Goal: Task Accomplishment & Management: Use online tool/utility

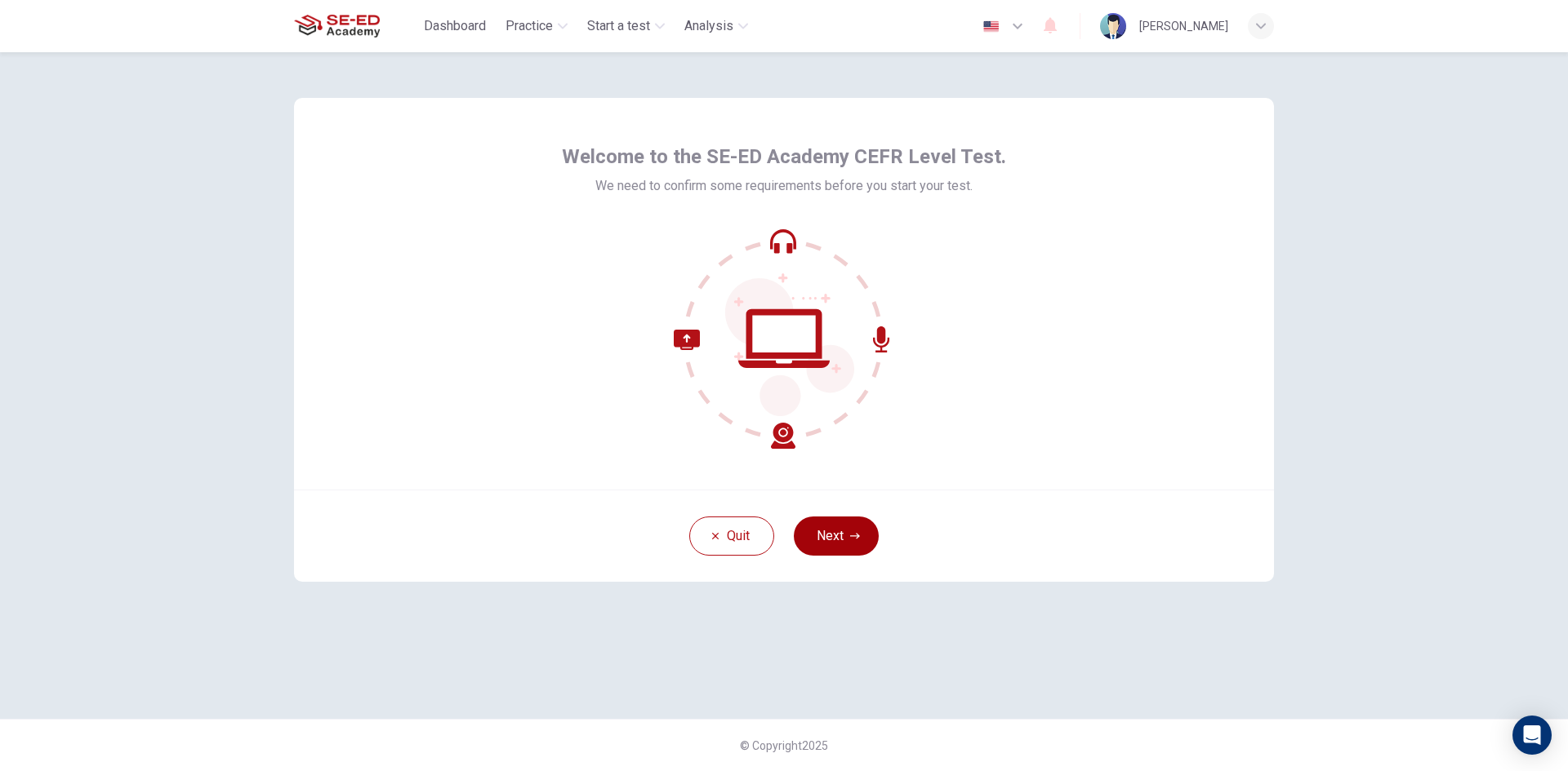
click at [852, 524] on button "Next" at bounding box center [836, 537] width 85 height 40
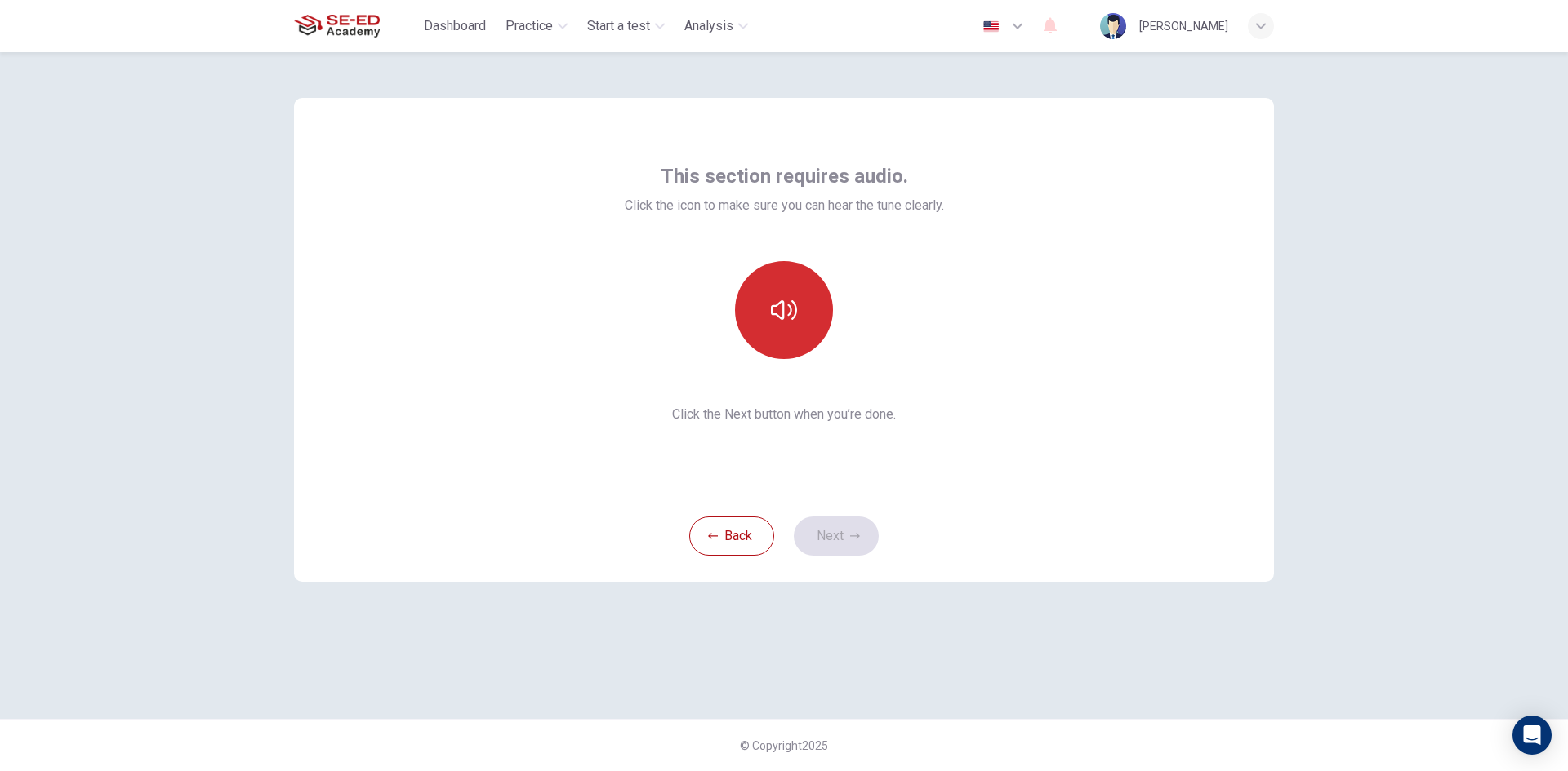
click at [803, 317] on button "button" at bounding box center [784, 310] width 98 height 98
click at [802, 316] on button "button" at bounding box center [784, 310] width 98 height 98
click at [784, 294] on button "button" at bounding box center [784, 310] width 98 height 98
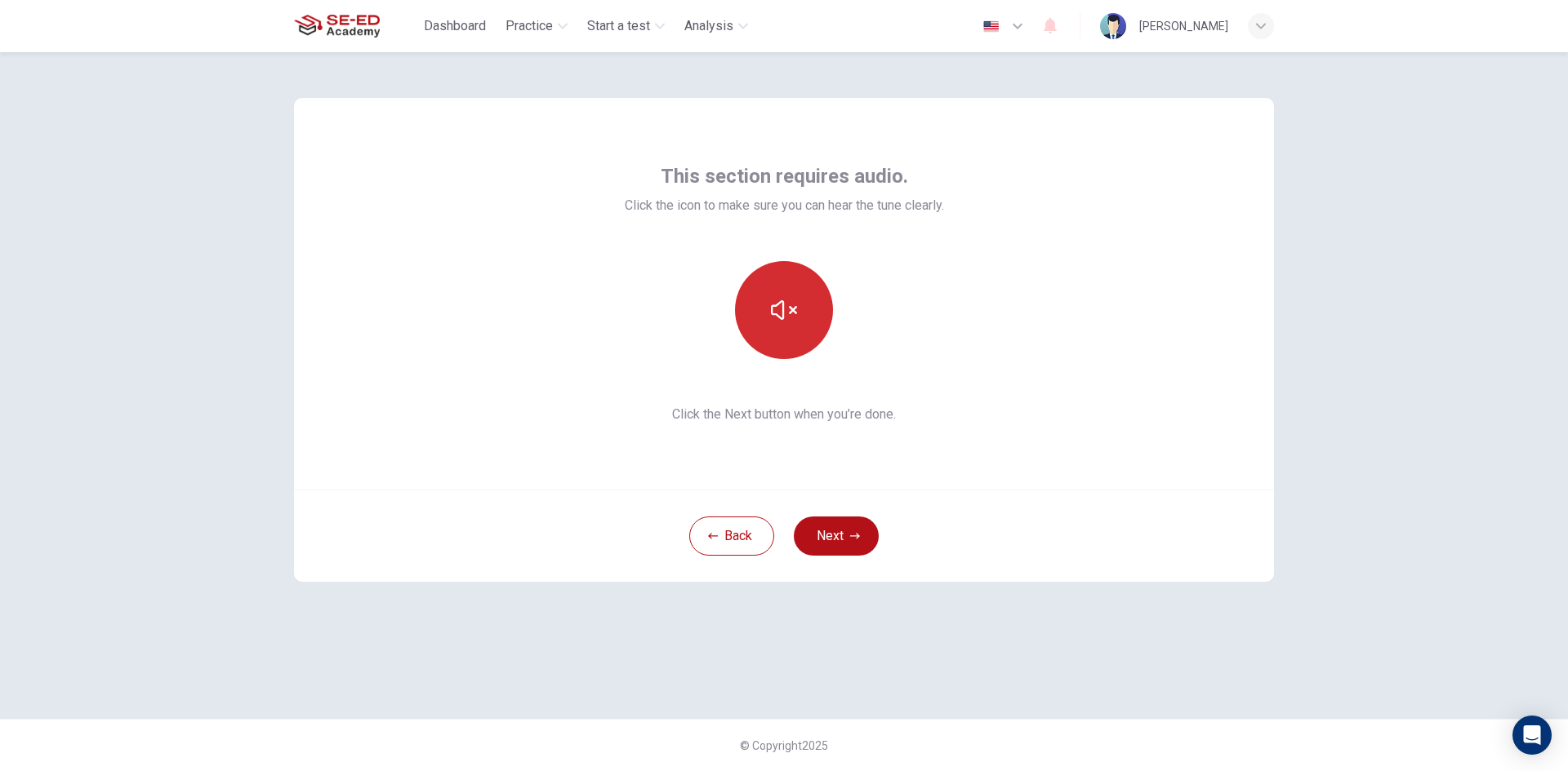
click at [784, 294] on button "button" at bounding box center [784, 310] width 98 height 98
click at [786, 318] on icon "button" at bounding box center [784, 310] width 26 height 26
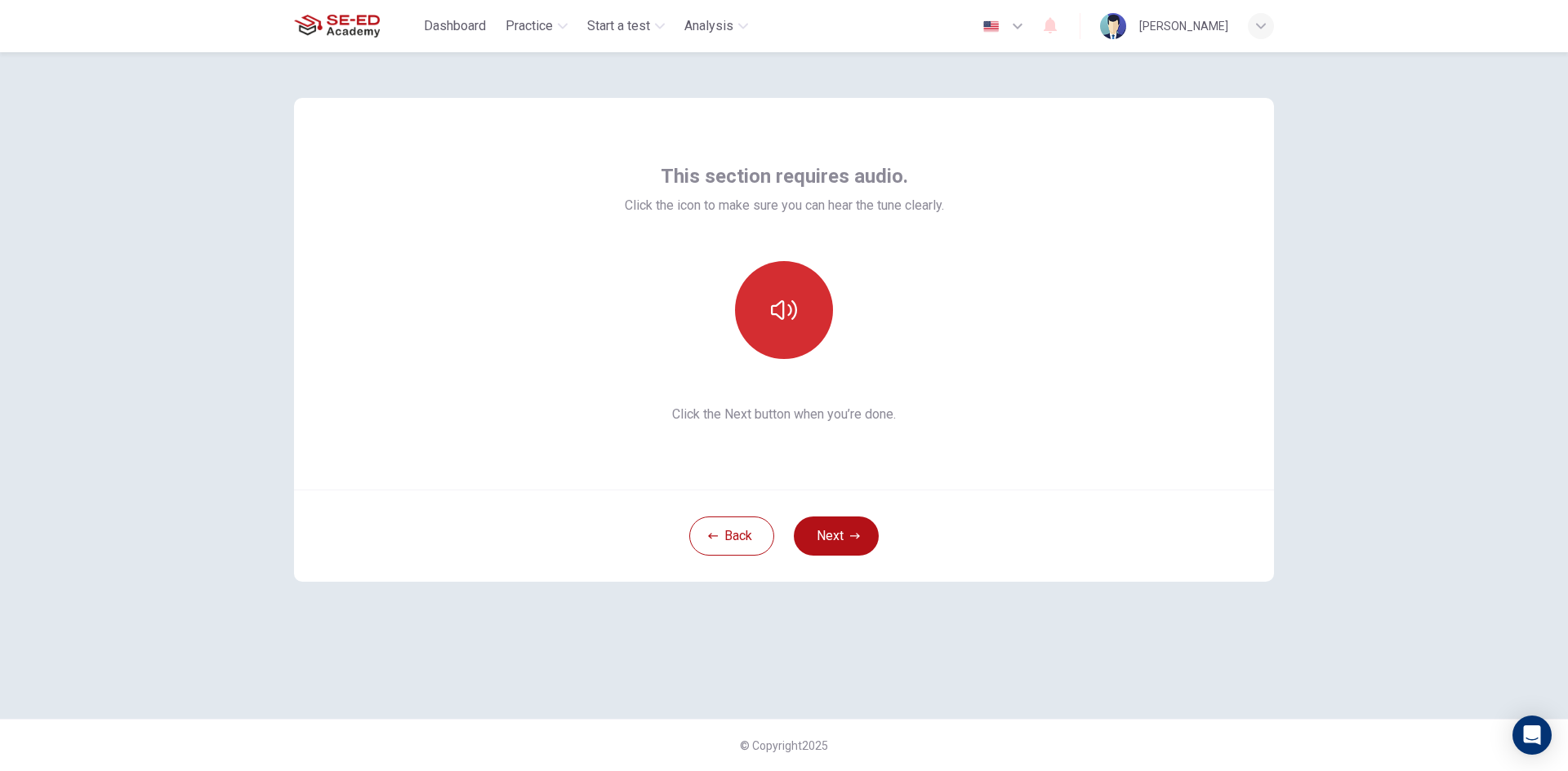
click at [786, 318] on icon "button" at bounding box center [784, 310] width 26 height 26
click at [787, 318] on icon "button" at bounding box center [784, 310] width 26 height 26
click at [827, 535] on button "Next" at bounding box center [836, 537] width 85 height 40
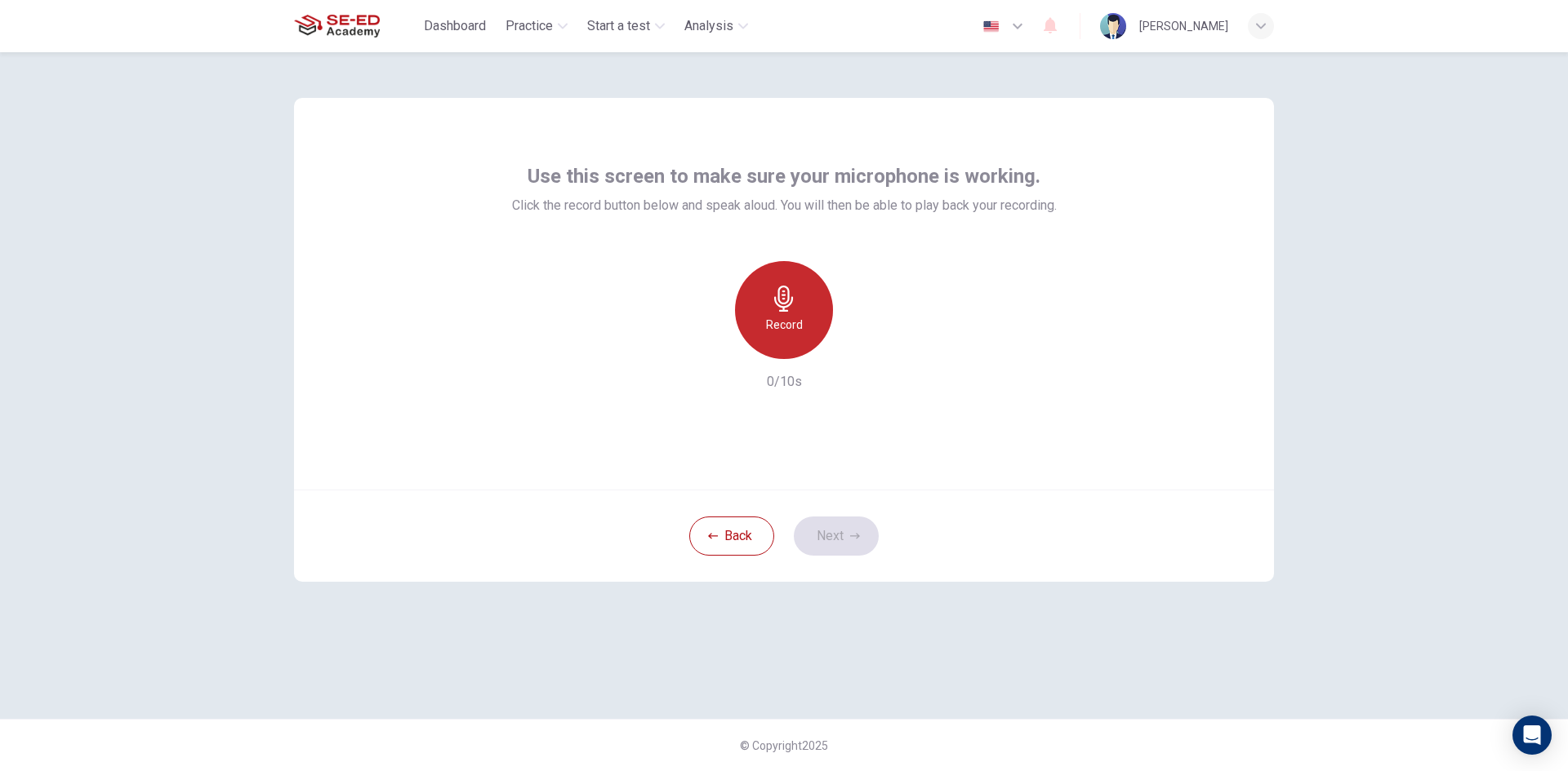
click at [786, 304] on icon "button" at bounding box center [784, 299] width 19 height 26
click at [791, 312] on div "Stop" at bounding box center [784, 310] width 98 height 98
click at [858, 344] on icon "button" at bounding box center [860, 346] width 8 height 9
click at [713, 341] on icon "button" at bounding box center [709, 346] width 15 height 15
click at [766, 332] on h6 "Record" at bounding box center [784, 325] width 37 height 20
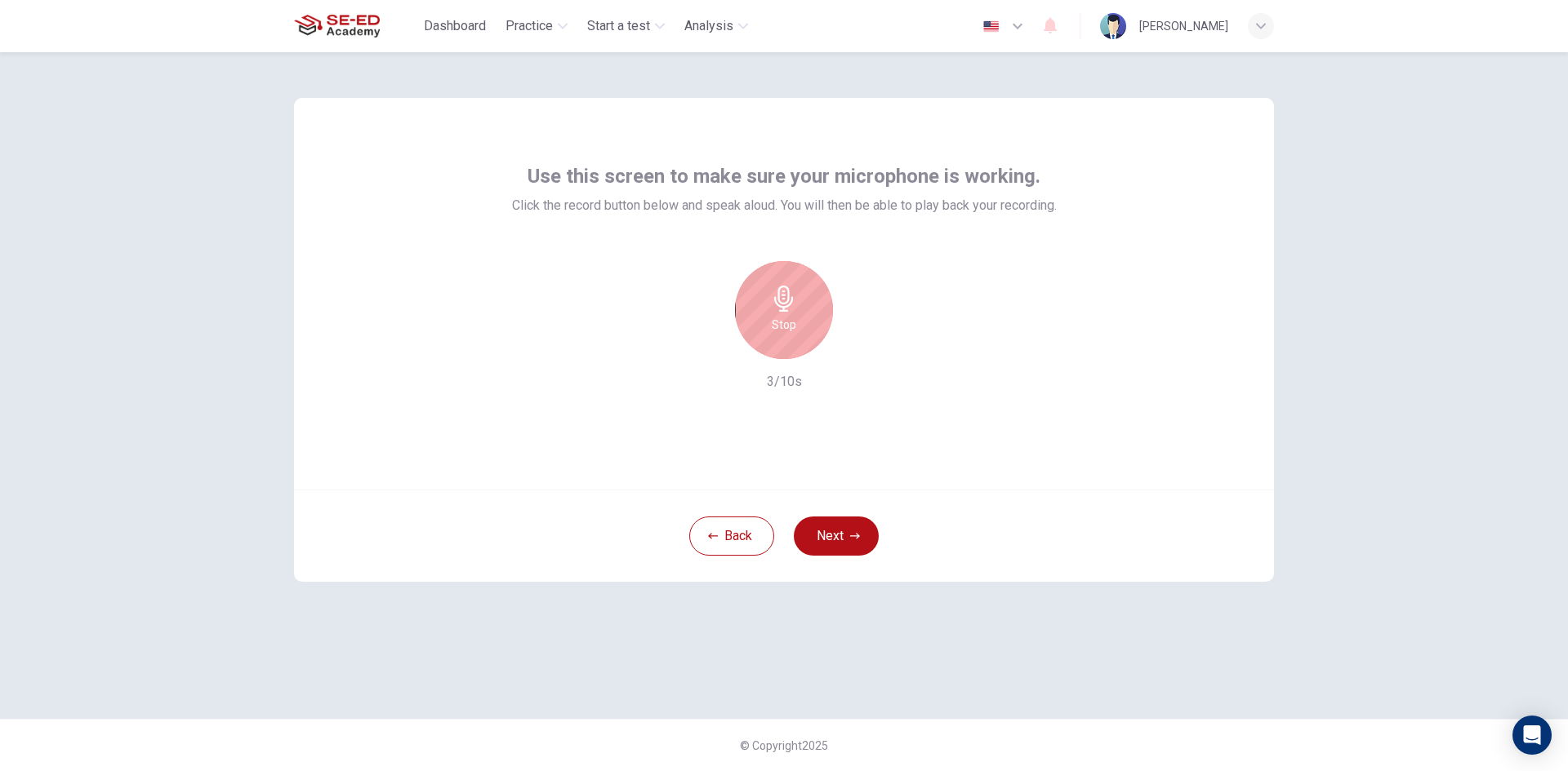
click at [777, 313] on div "Stop" at bounding box center [784, 310] width 98 height 98
click at [852, 343] on icon "button" at bounding box center [858, 345] width 16 height 16
click at [862, 356] on div "button" at bounding box center [859, 346] width 26 height 26
click at [860, 354] on div "button" at bounding box center [859, 346] width 26 height 26
click at [715, 347] on icon "button" at bounding box center [709, 346] width 15 height 15
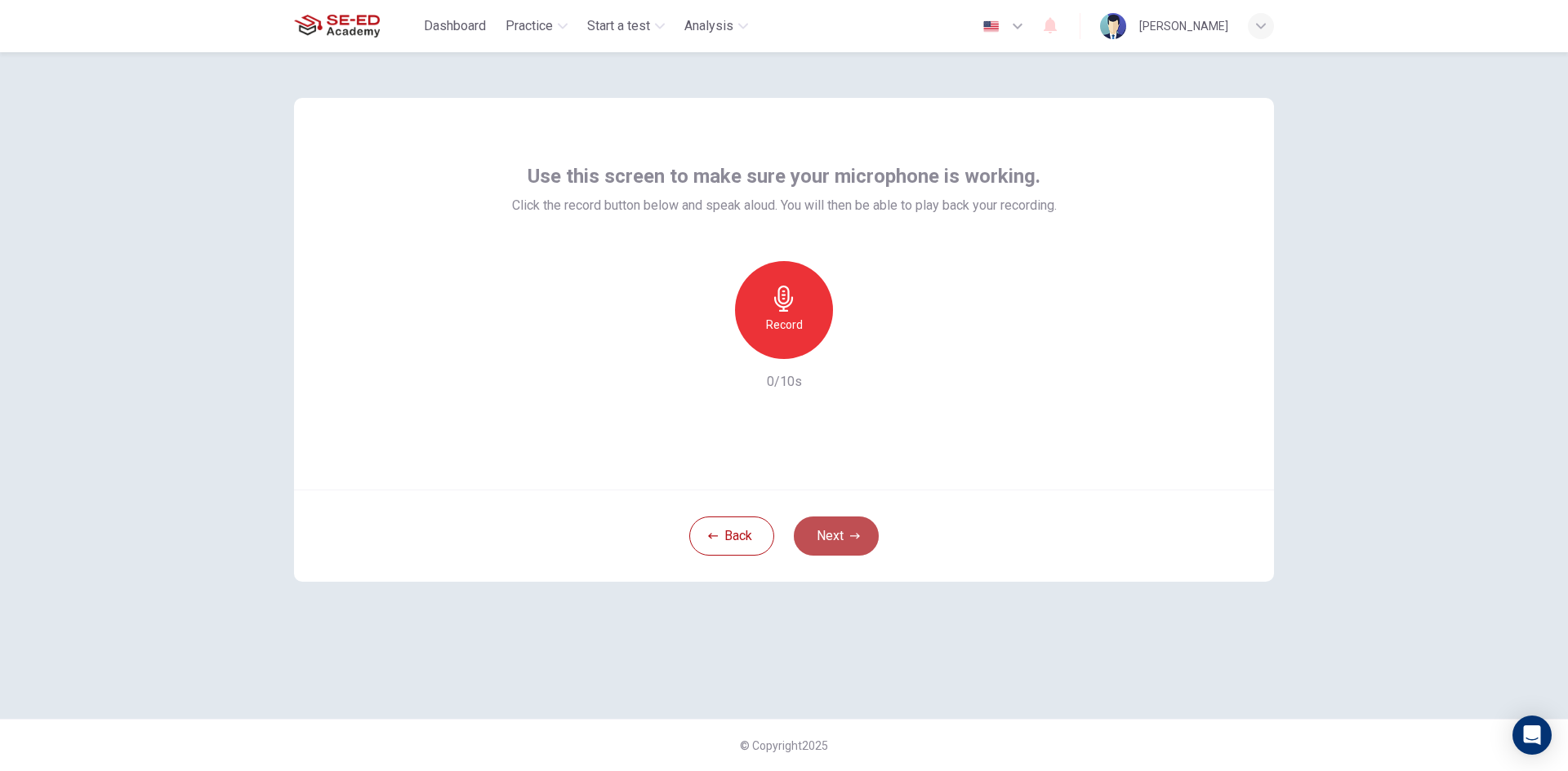
click at [851, 530] on button "Next" at bounding box center [836, 537] width 85 height 40
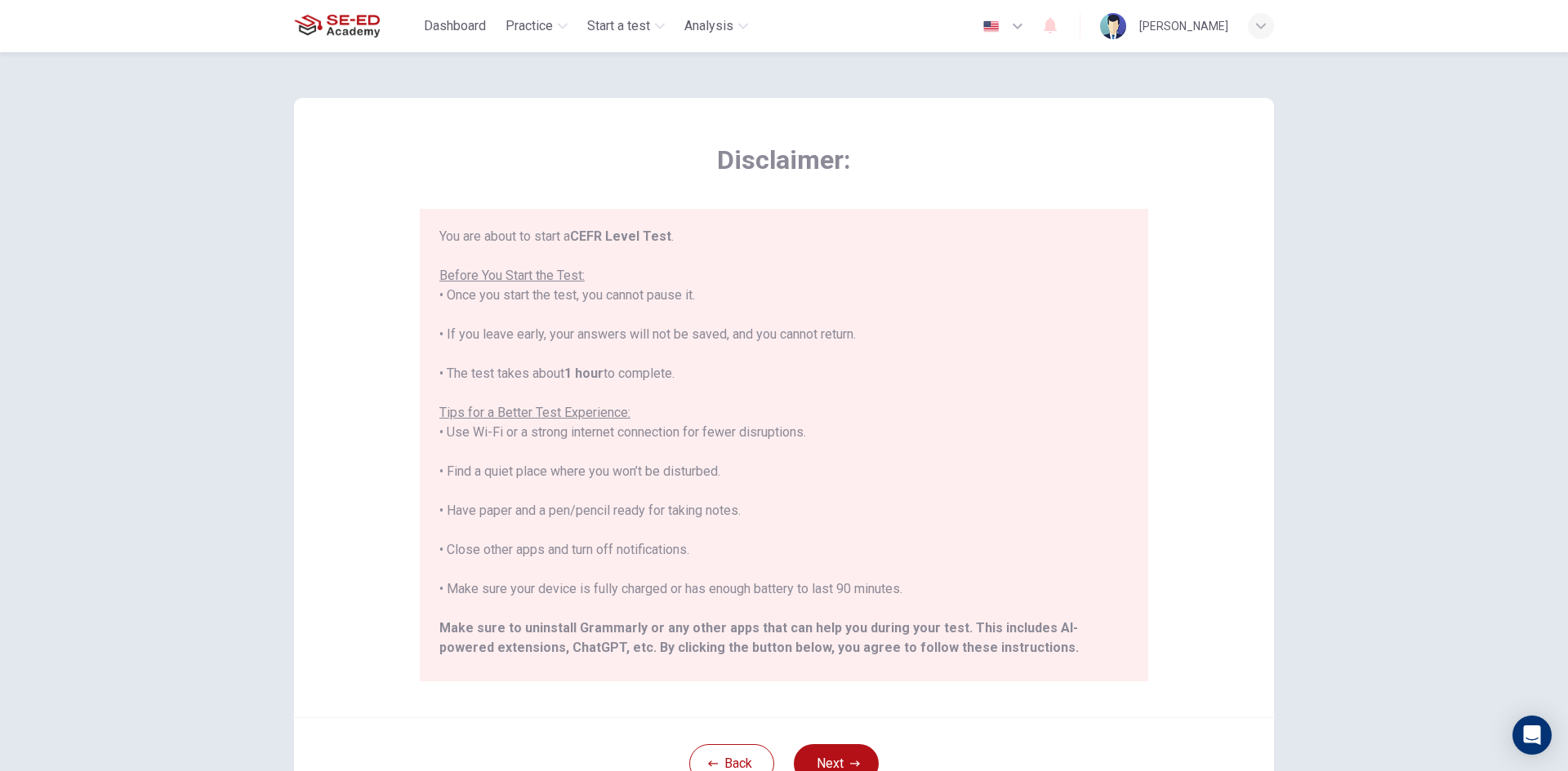
scroll to position [156, 0]
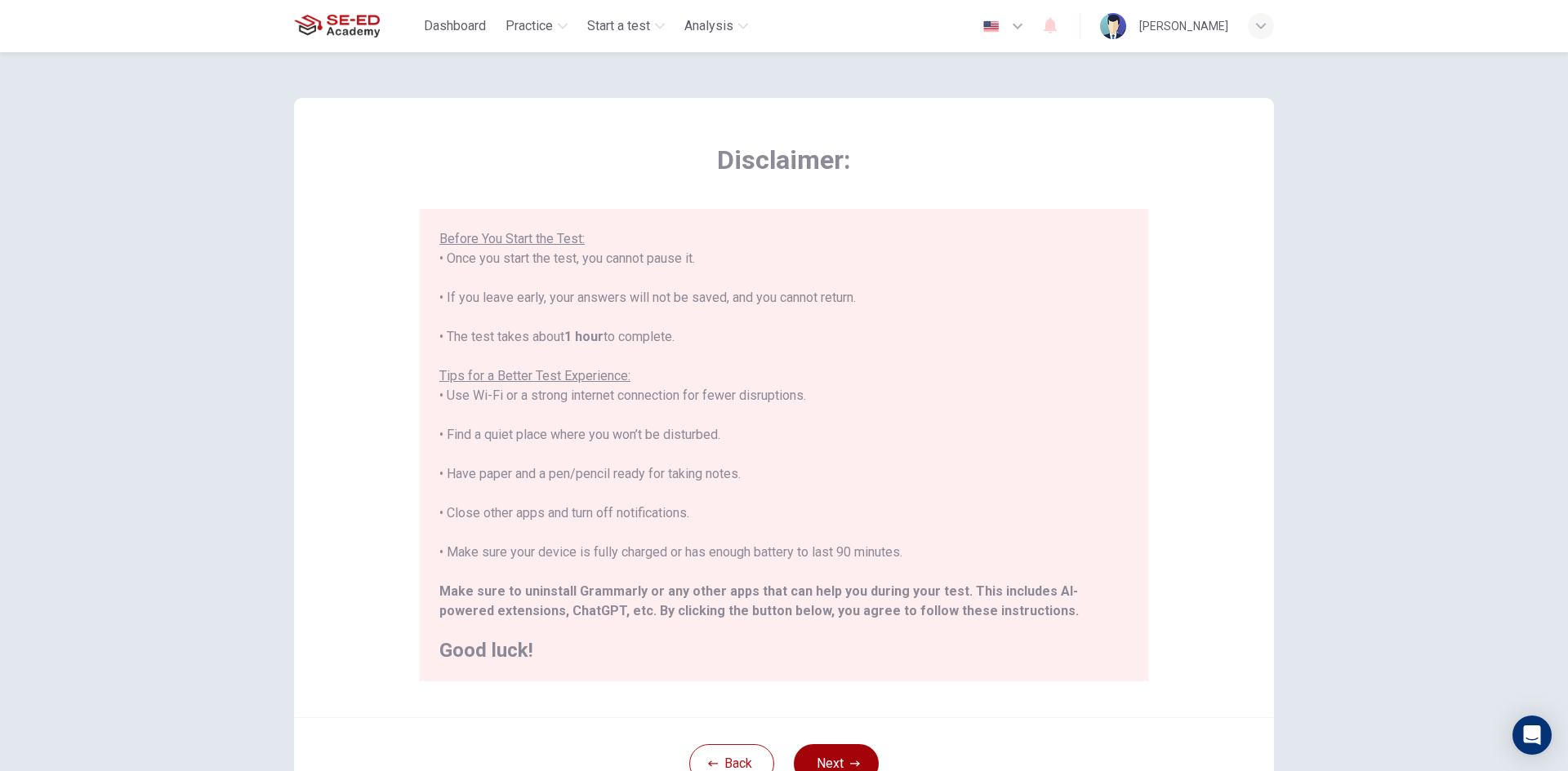
click at [829, 755] on button "Next" at bounding box center [836, 764] width 85 height 40
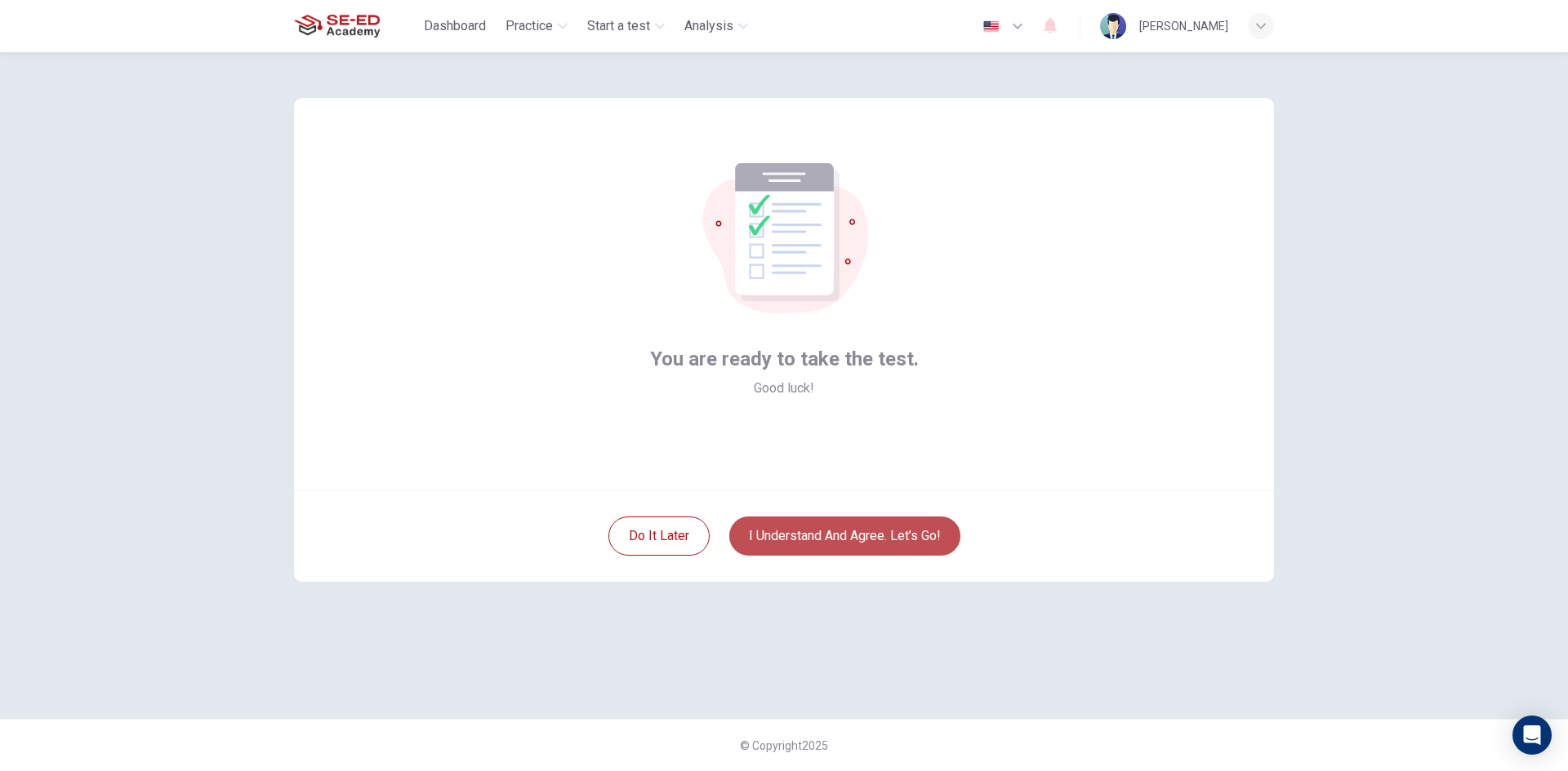
click at [793, 534] on button "I understand and agree. Let’s go!" at bounding box center [844, 537] width 231 height 40
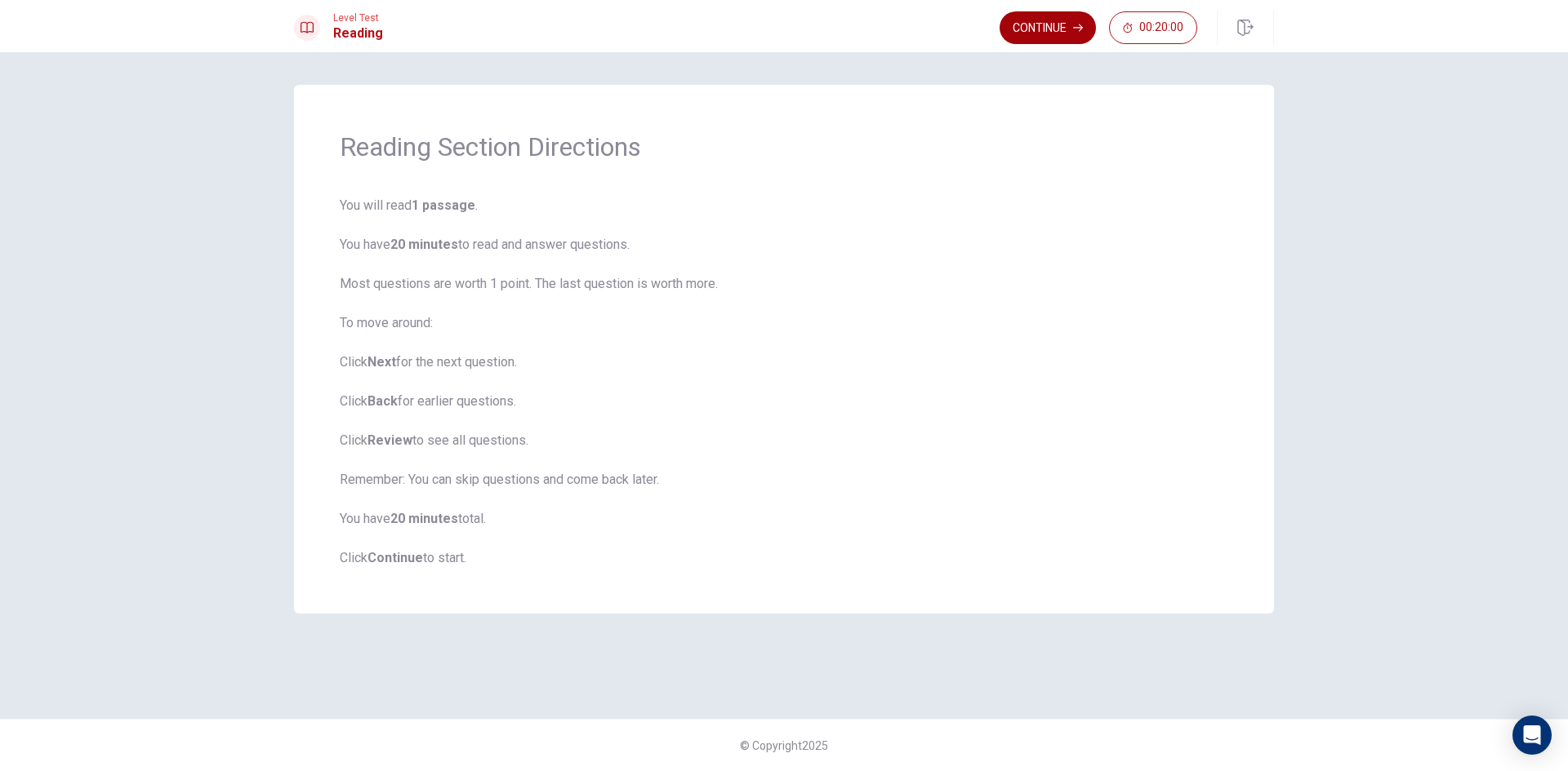
click at [1035, 28] on button "Continue" at bounding box center [1048, 27] width 96 height 33
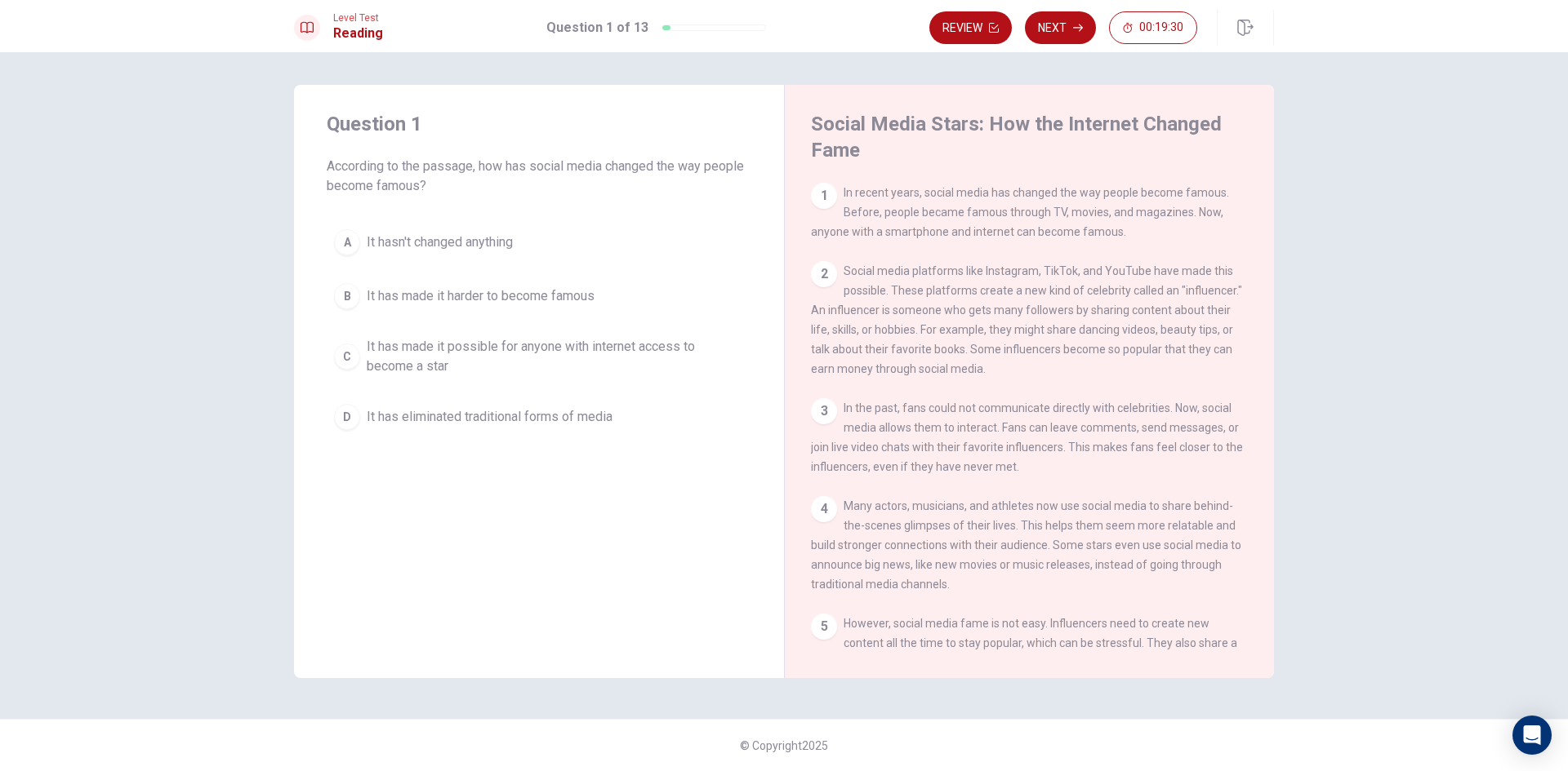
click at [351, 353] on div "C" at bounding box center [347, 357] width 26 height 26
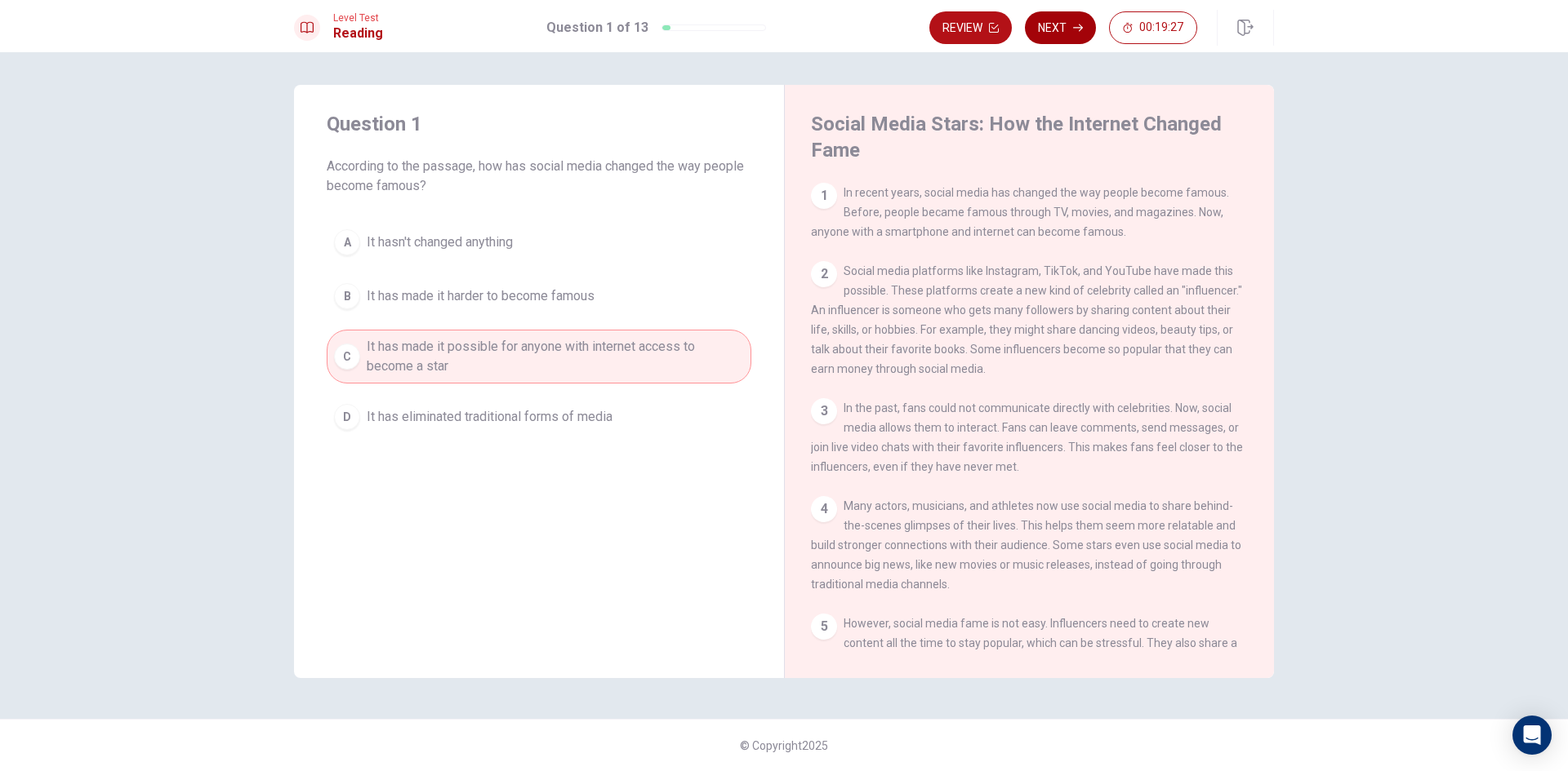
click at [1072, 25] on button "Next" at bounding box center [1060, 27] width 71 height 33
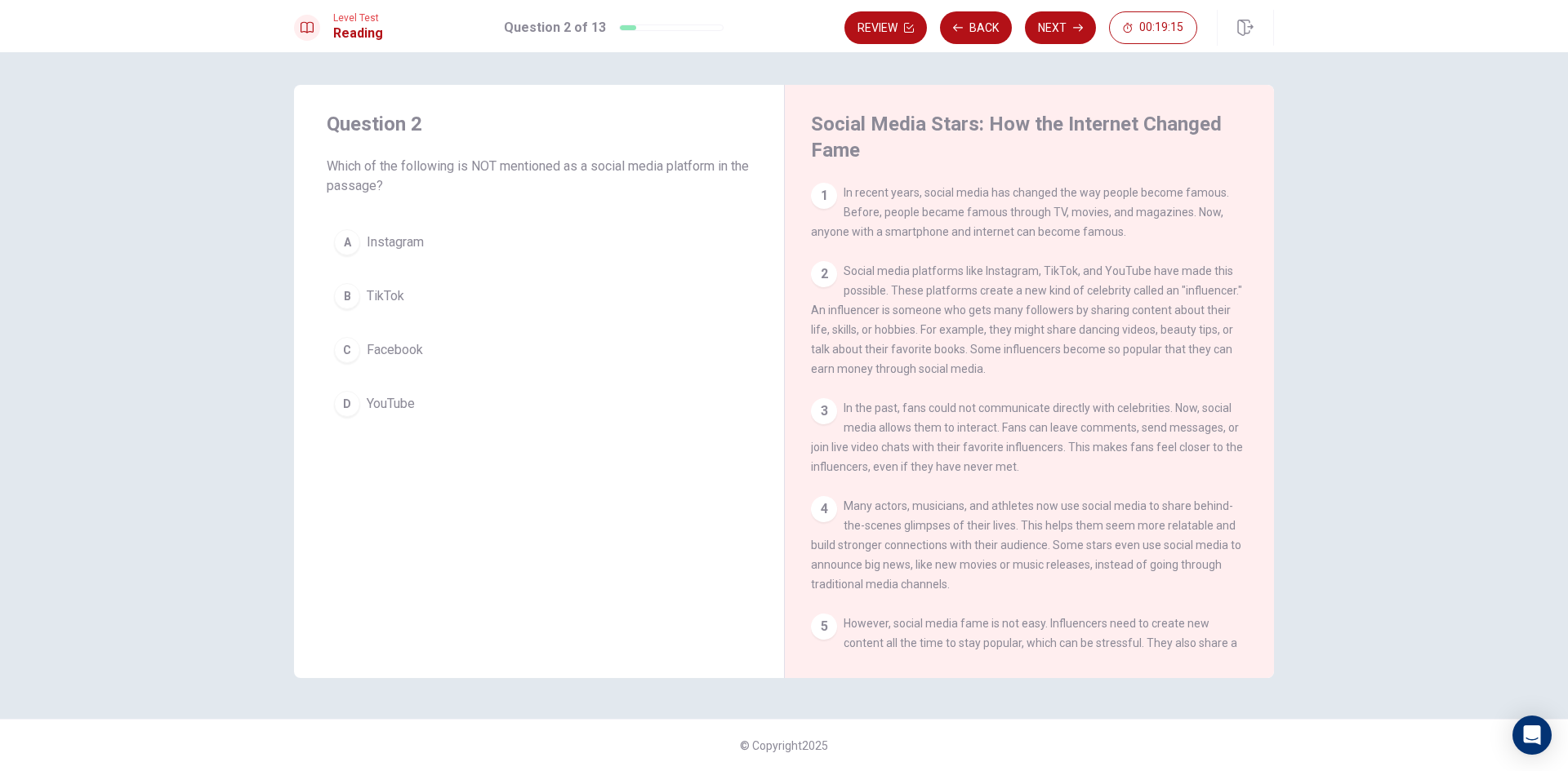
click at [352, 352] on div "C" at bounding box center [347, 350] width 26 height 26
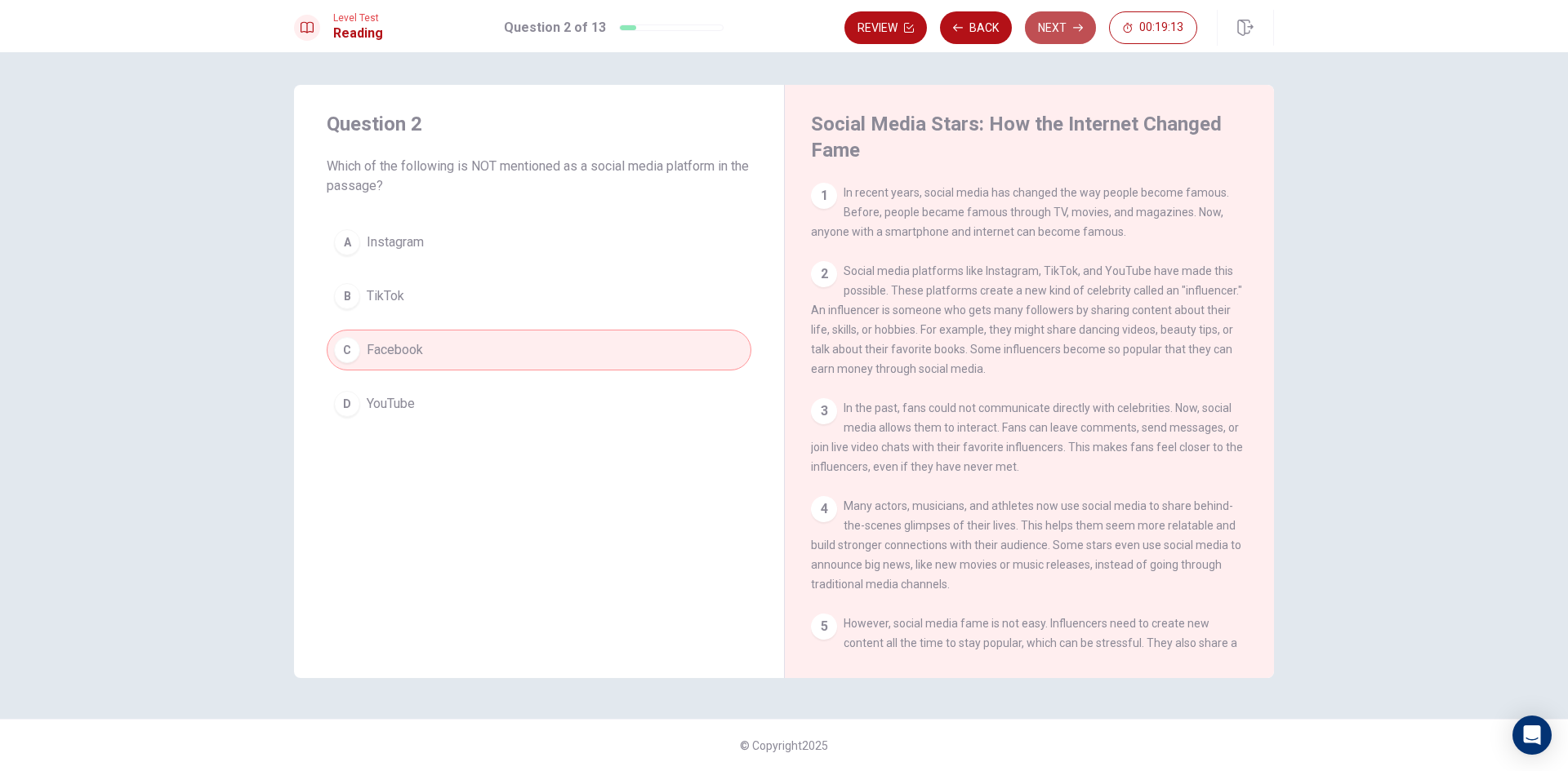
click at [1050, 25] on button "Next" at bounding box center [1060, 27] width 71 height 33
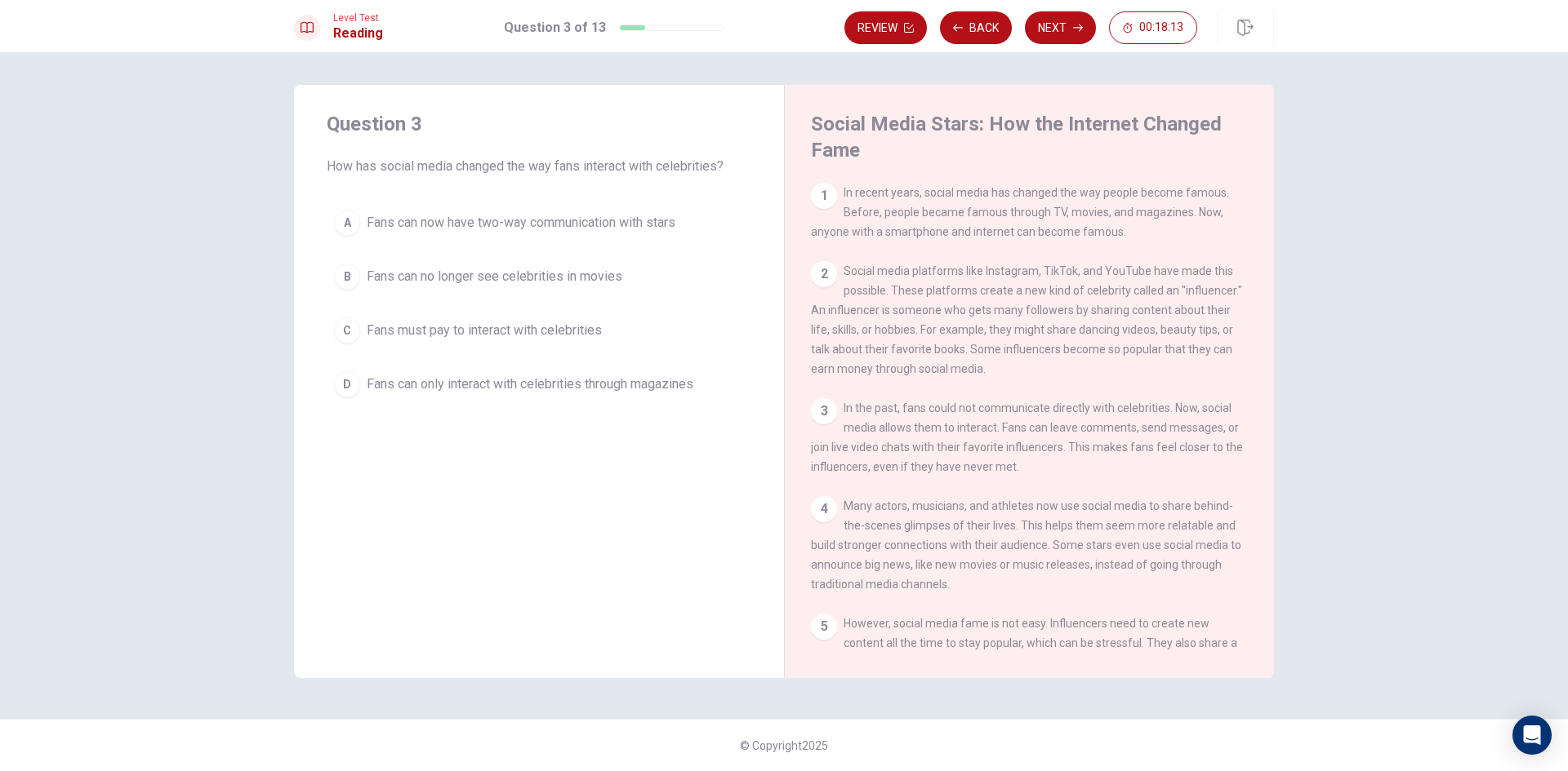
click at [345, 223] on div "A" at bounding box center [347, 223] width 26 height 26
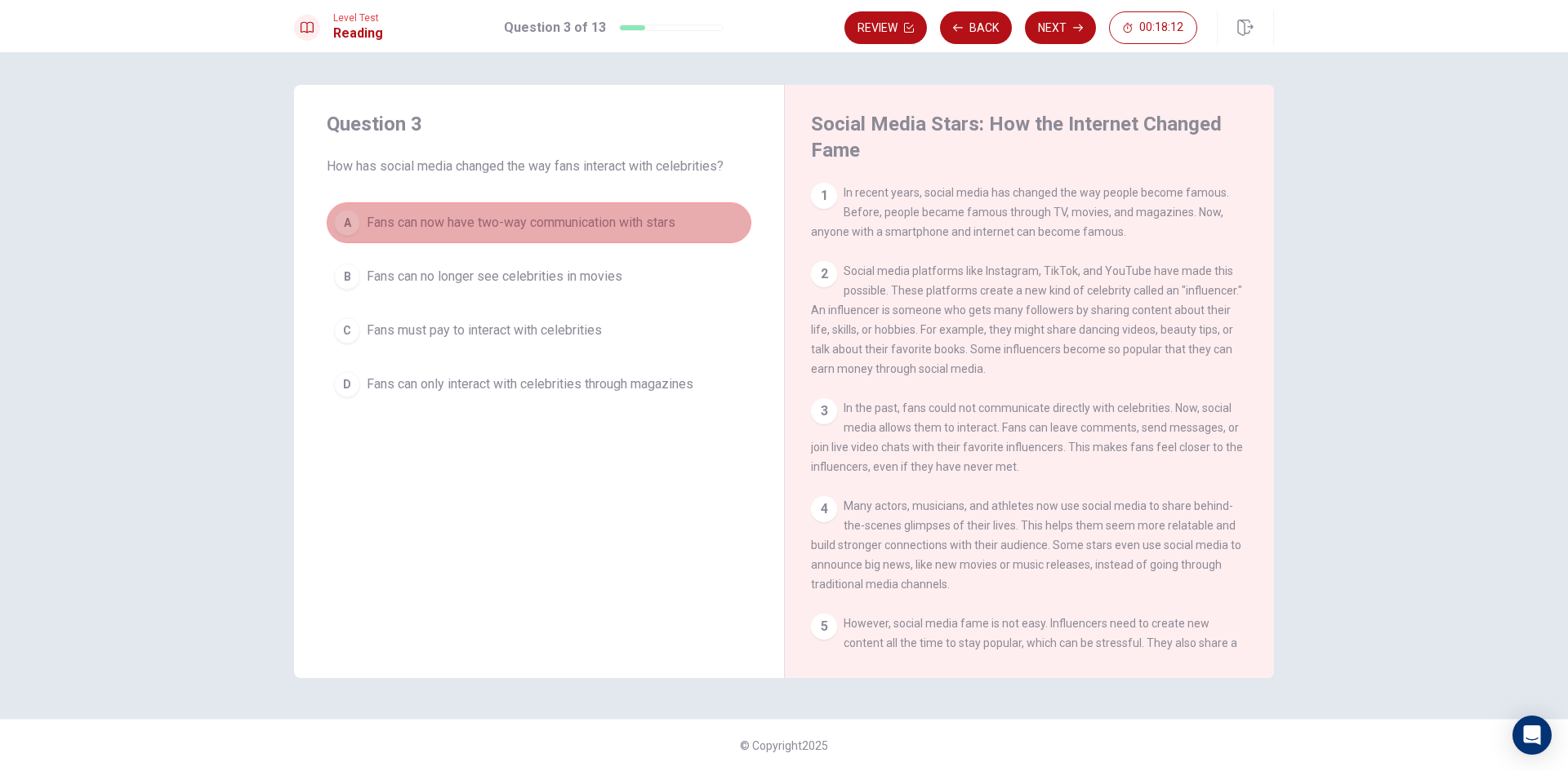
click at [345, 223] on div "A" at bounding box center [347, 223] width 26 height 26
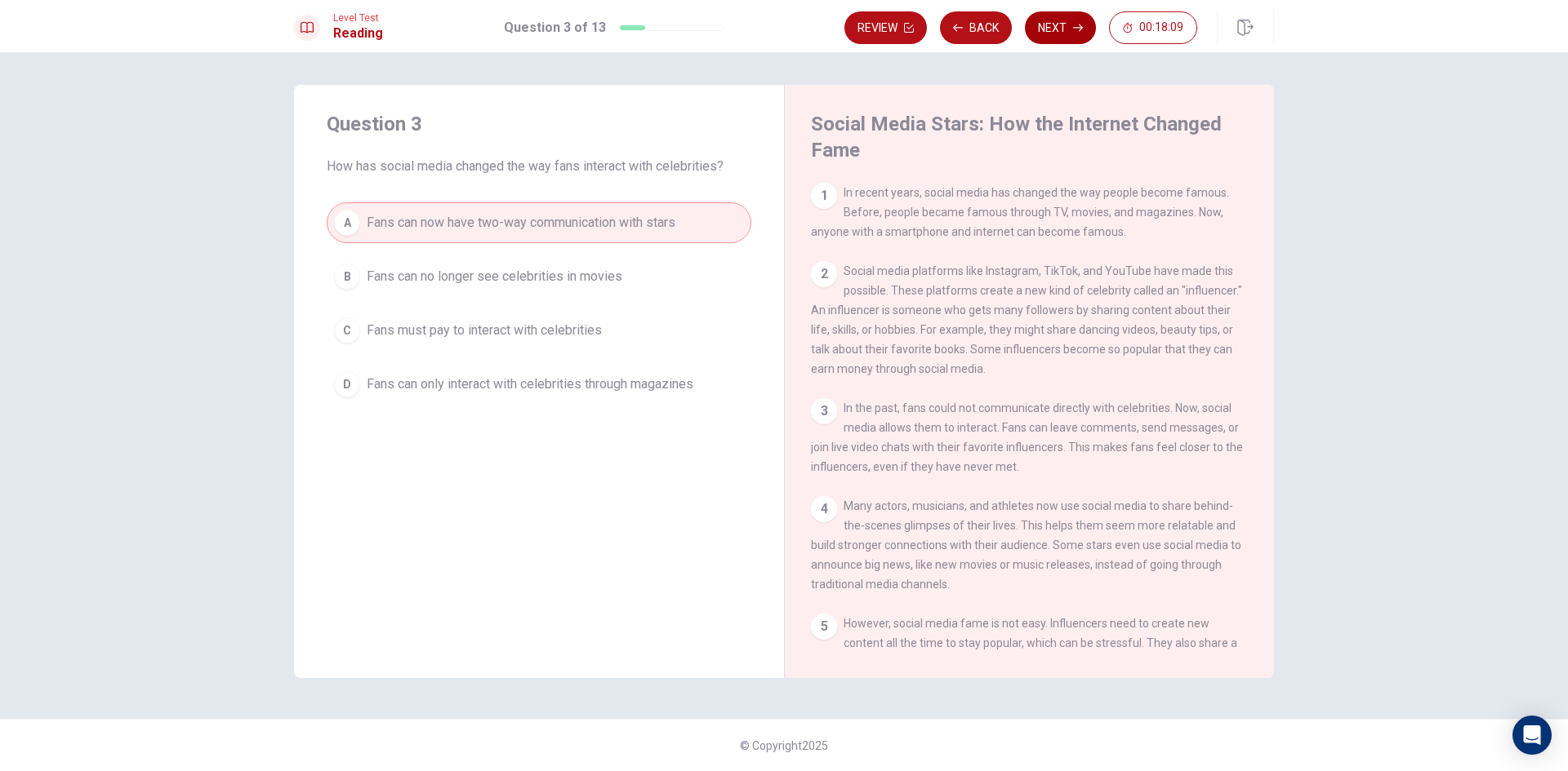
click at [1045, 16] on button "Next" at bounding box center [1060, 27] width 71 height 33
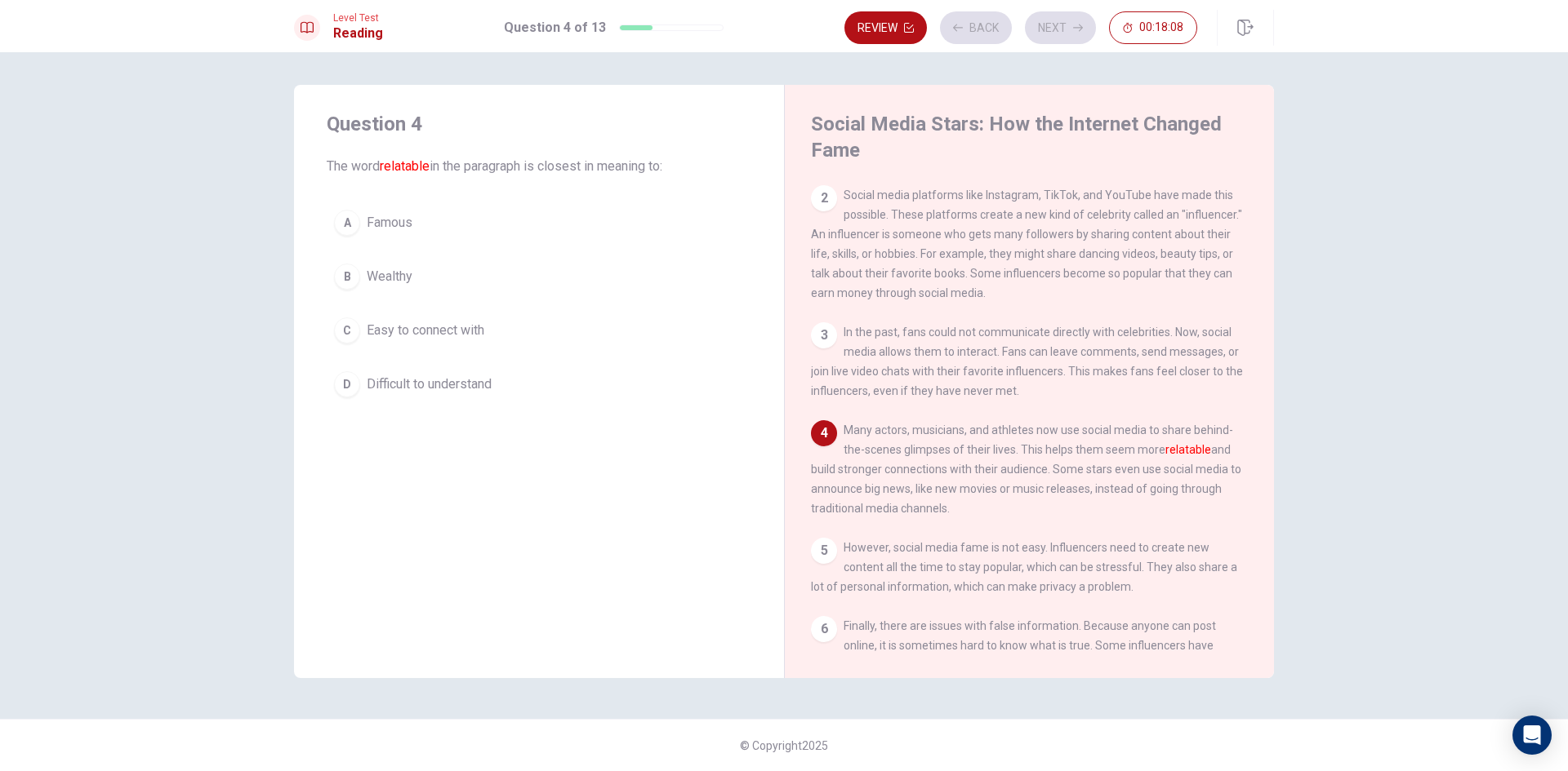
scroll to position [120, 0]
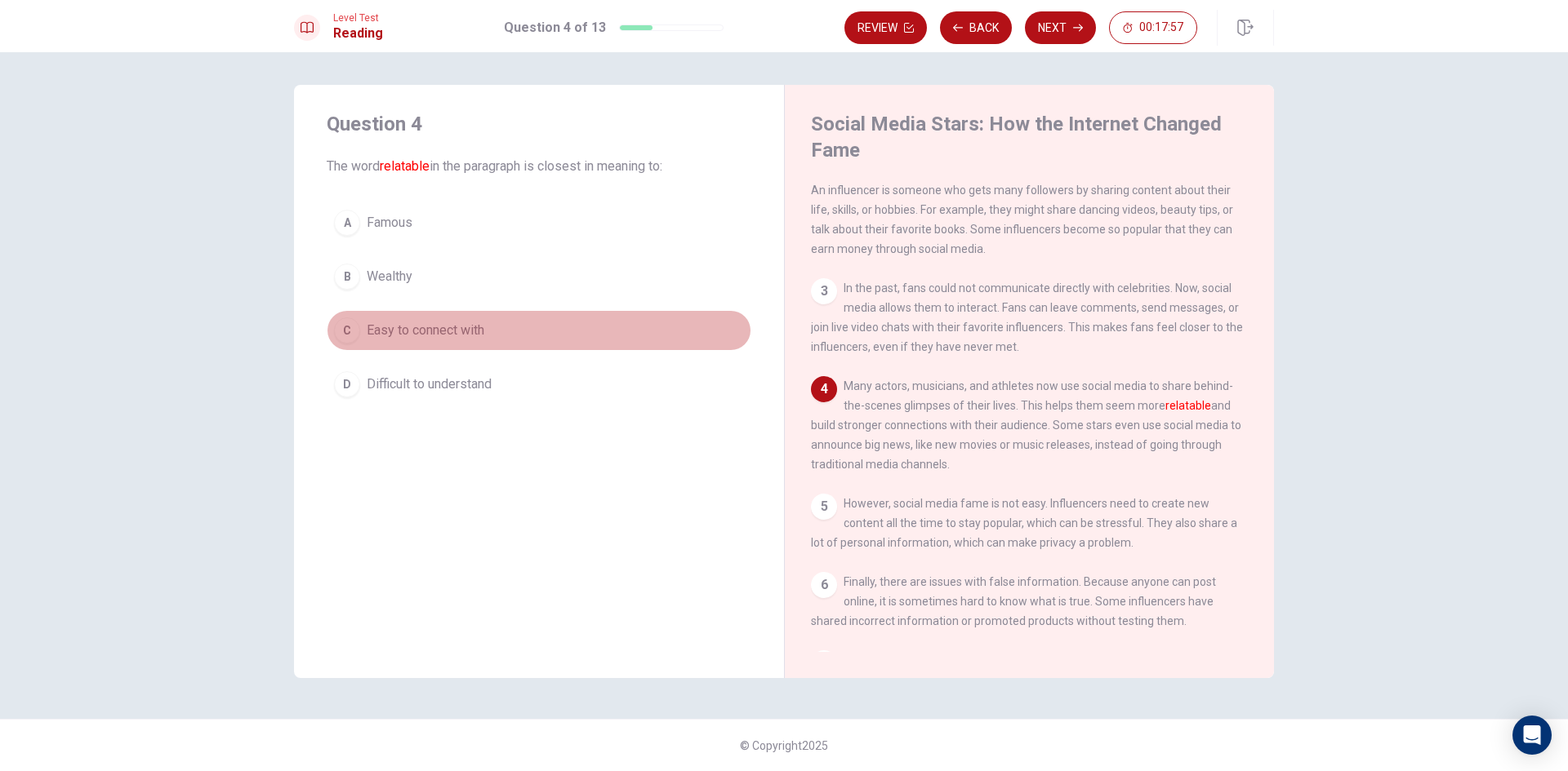
click at [350, 322] on div "C" at bounding box center [347, 330] width 26 height 26
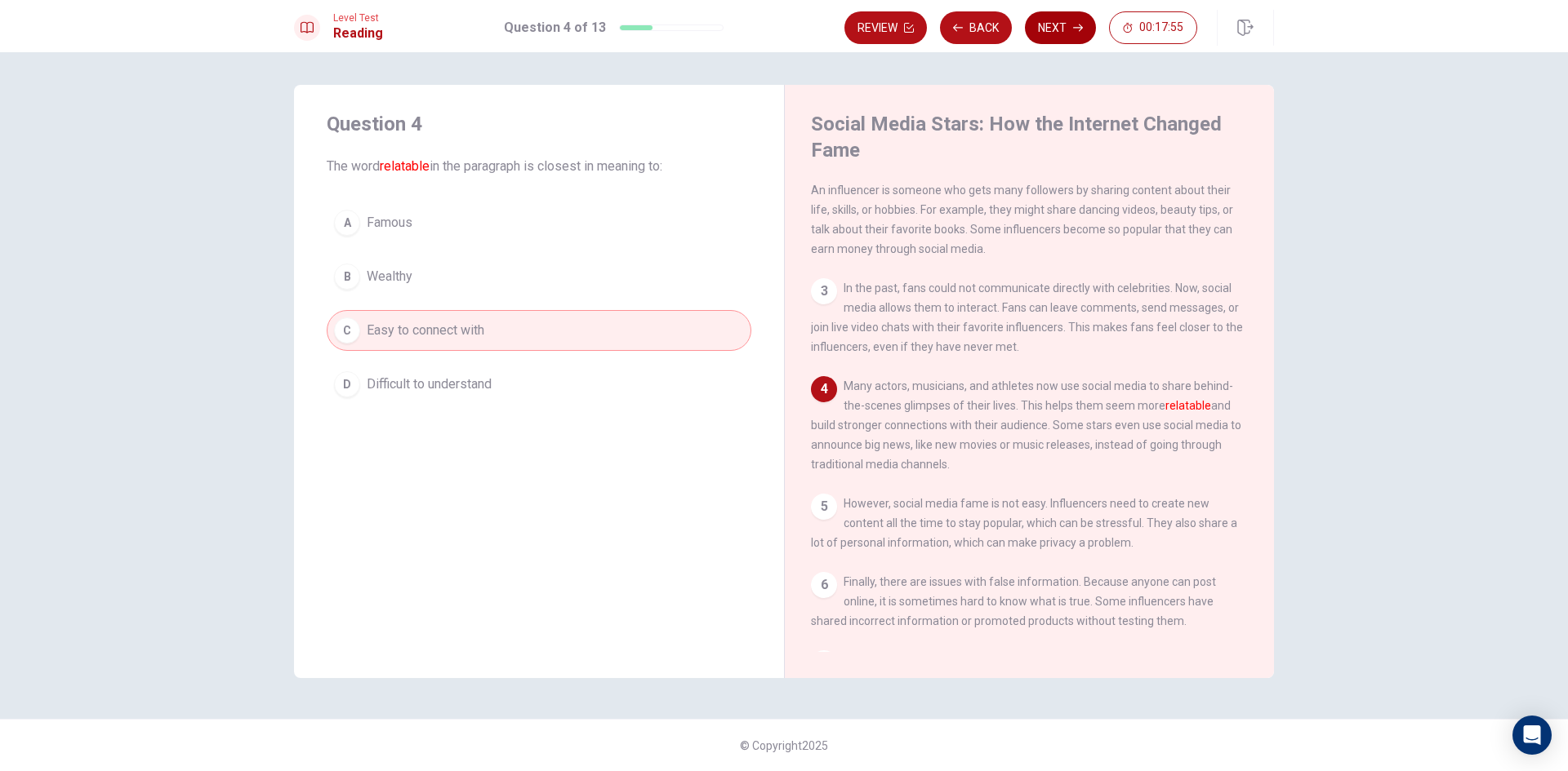
click at [1052, 22] on button "Next" at bounding box center [1060, 27] width 71 height 33
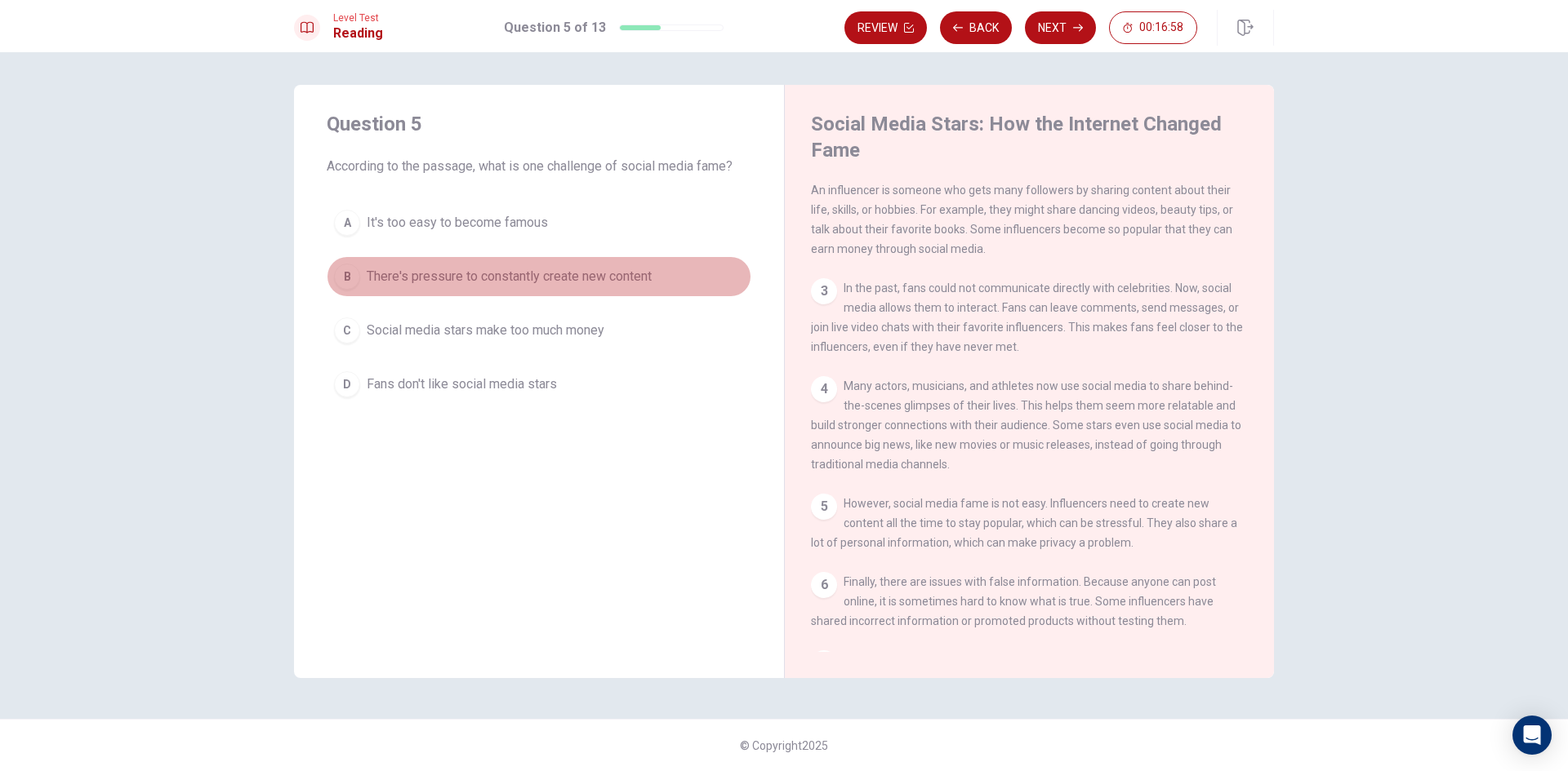
click at [346, 281] on div "B" at bounding box center [347, 277] width 26 height 26
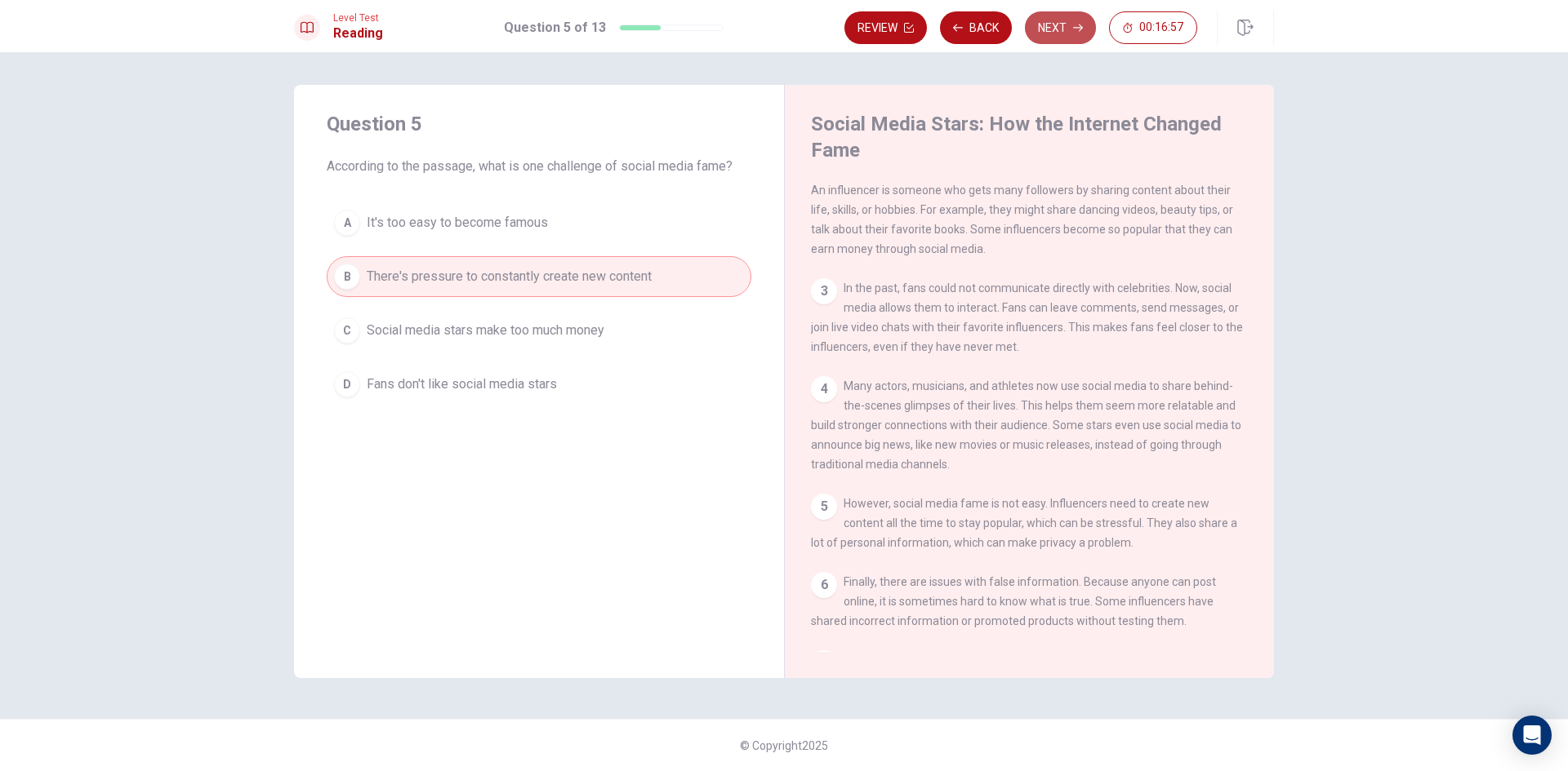
click at [1043, 29] on button "Next" at bounding box center [1060, 27] width 71 height 33
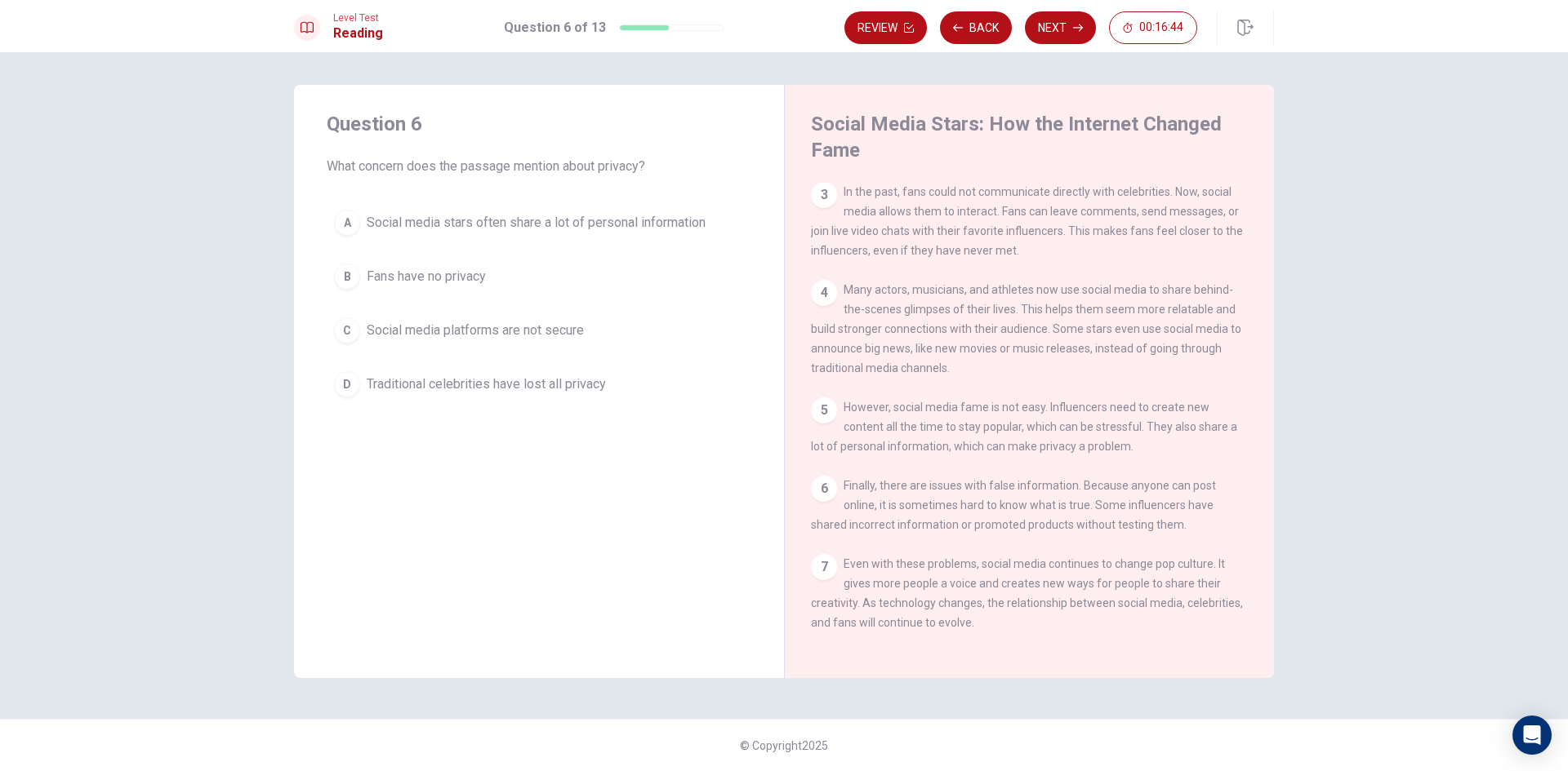
scroll to position [239, 0]
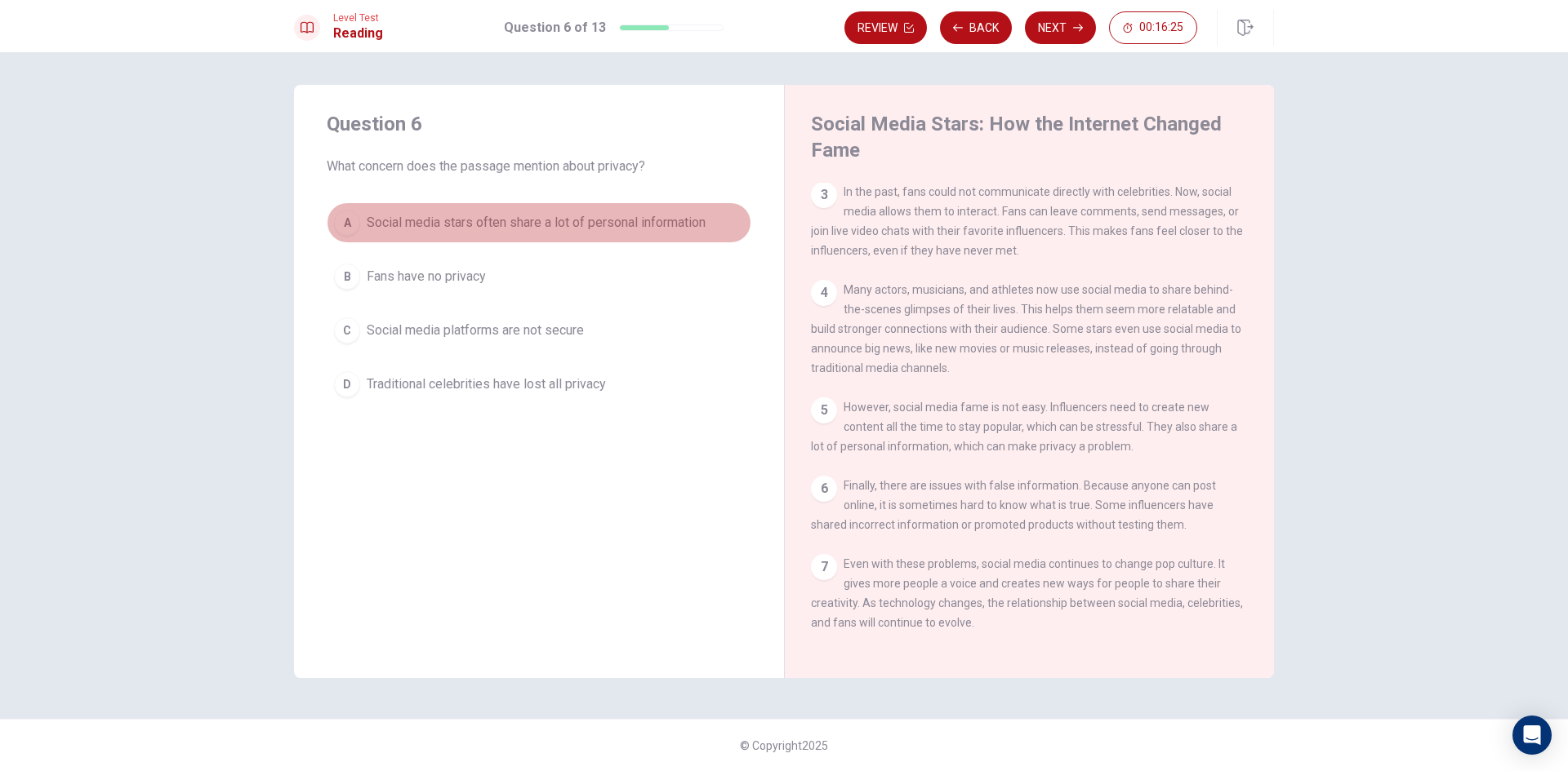
click at [348, 211] on div "A" at bounding box center [347, 223] width 26 height 26
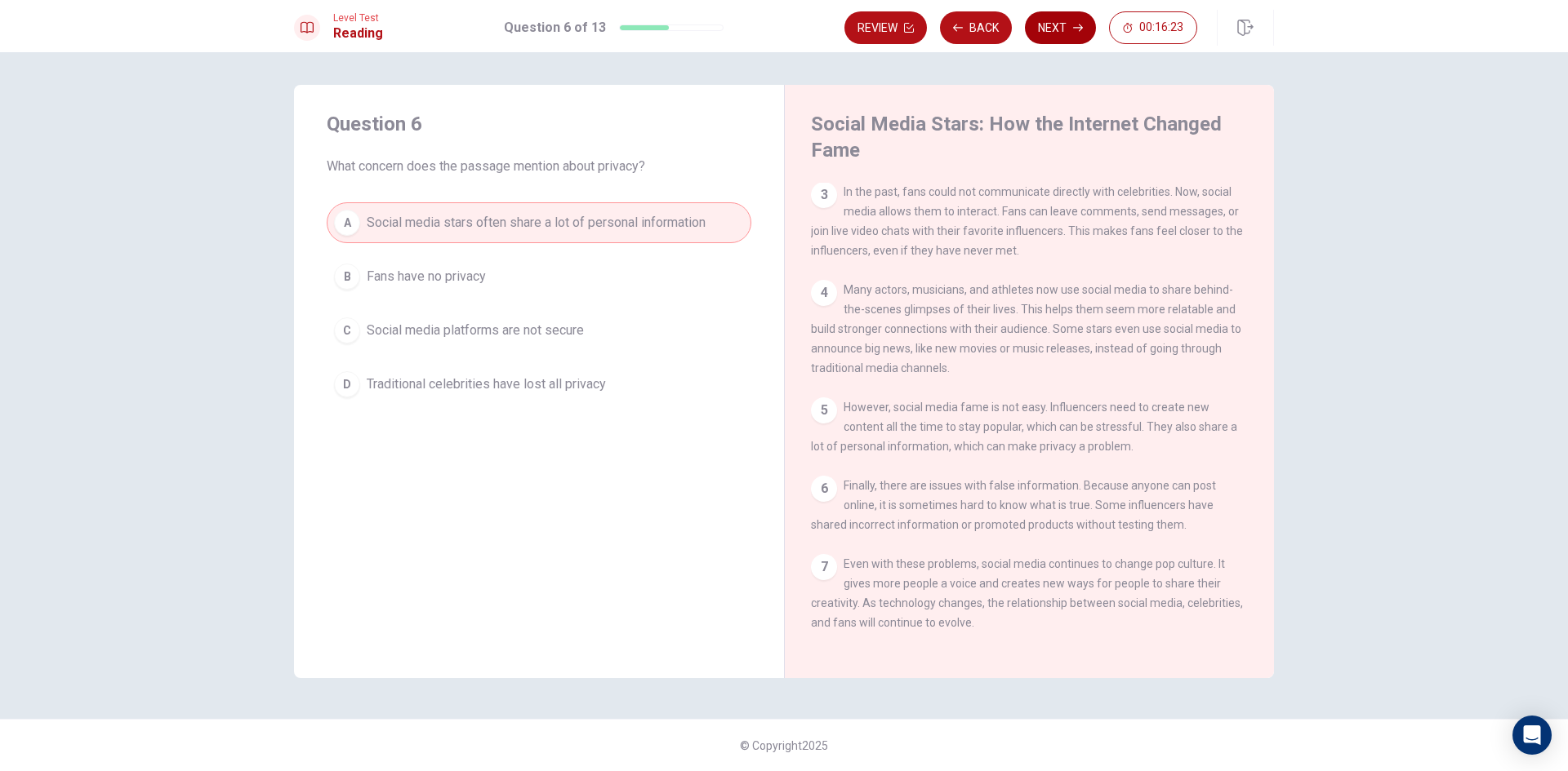
click at [1058, 30] on button "Next" at bounding box center [1060, 27] width 71 height 33
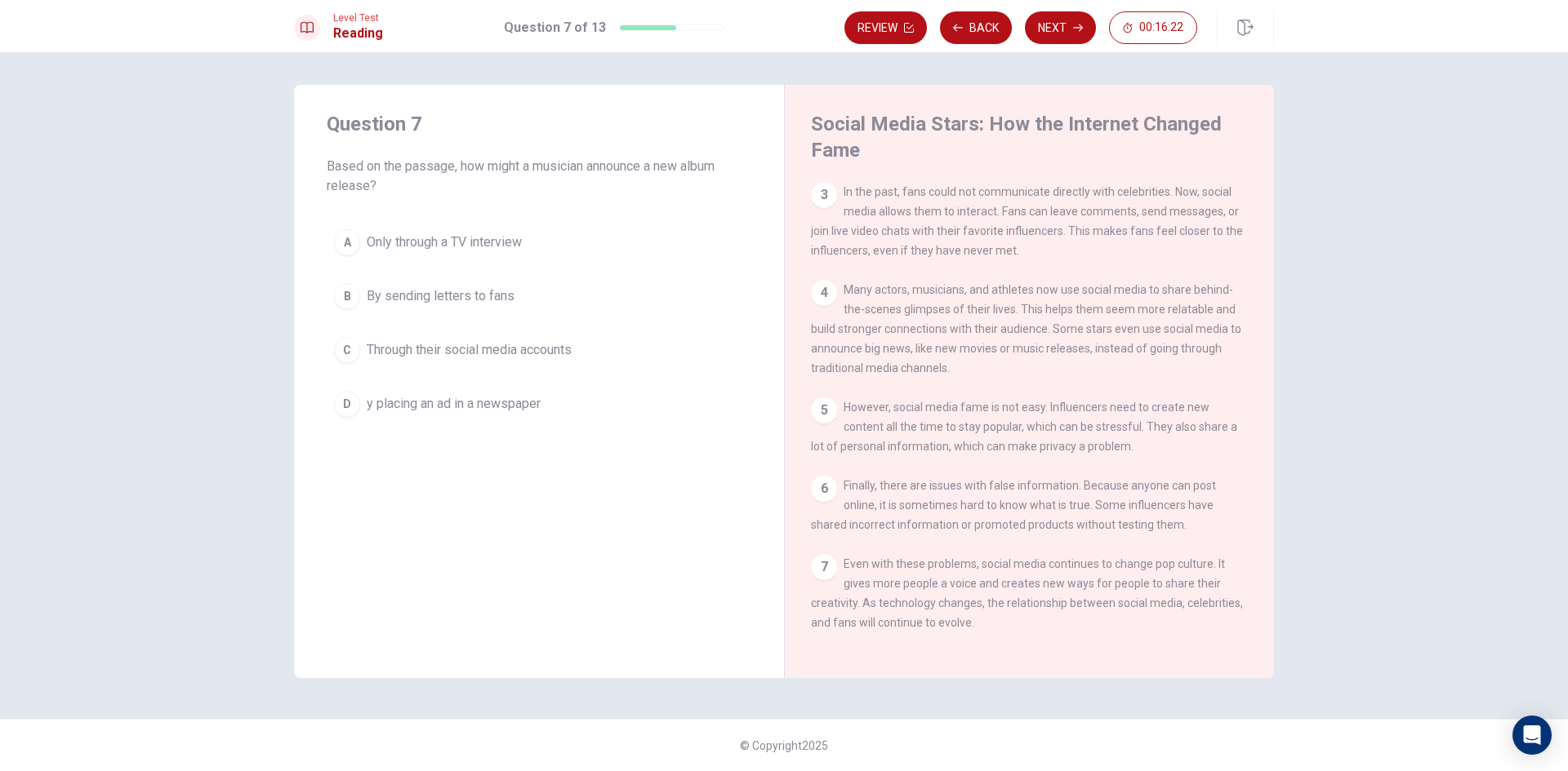
click at [1157, 32] on span "00:16:22" at bounding box center [1161, 27] width 44 height 13
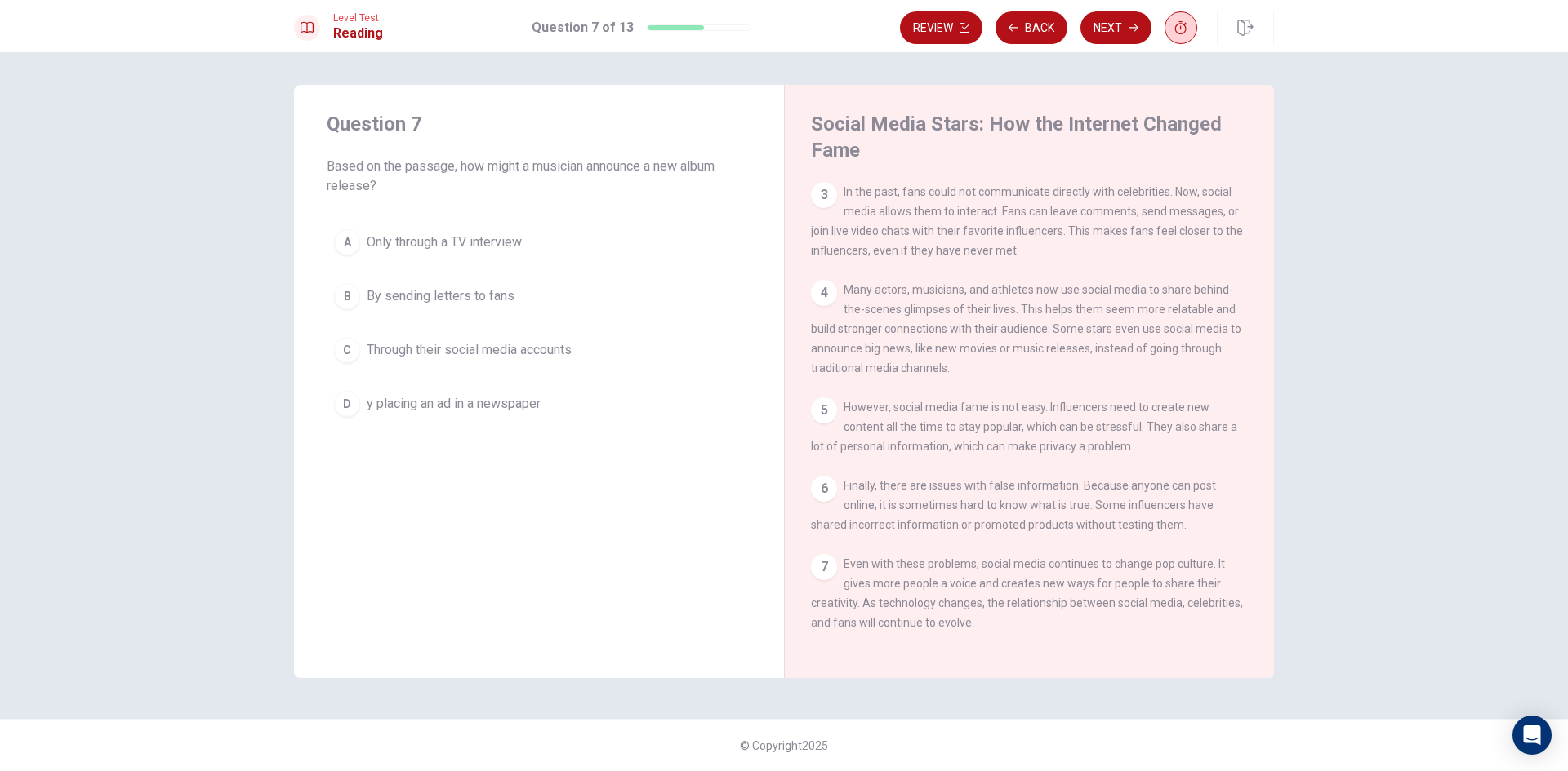
click at [1183, 29] on icon "button" at bounding box center [1181, 27] width 13 height 13
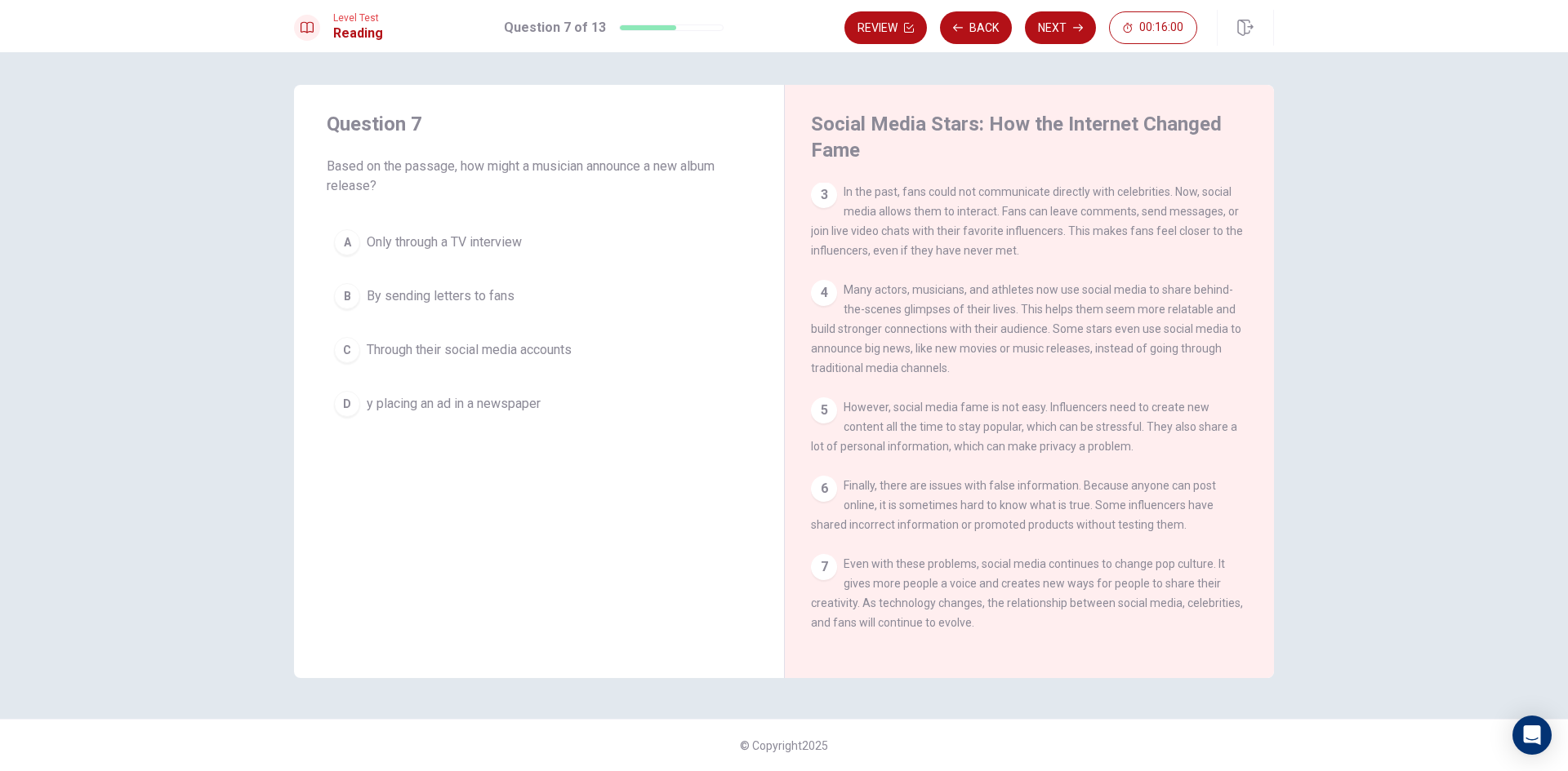
click at [353, 343] on div "C" at bounding box center [347, 350] width 26 height 26
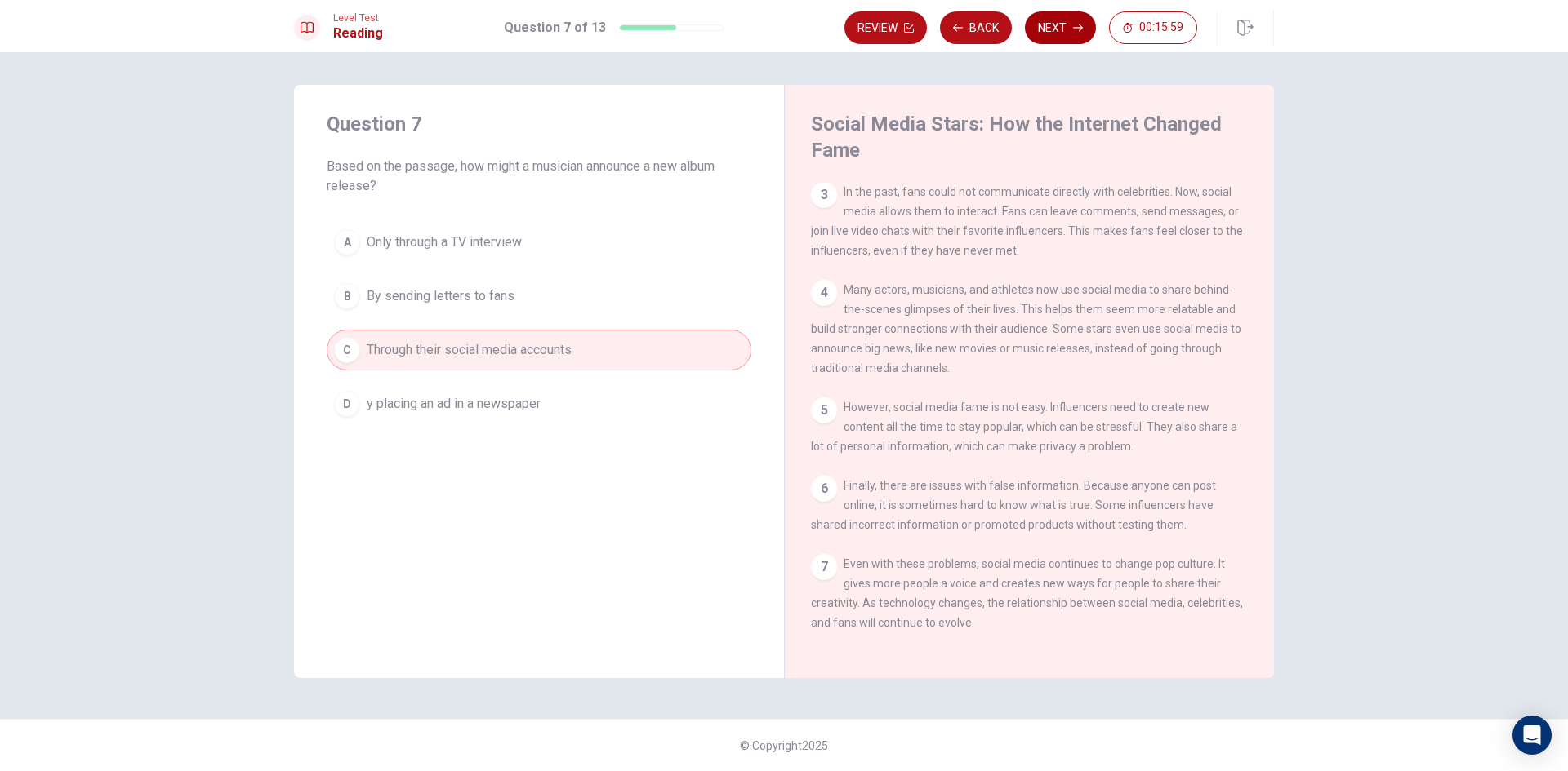
click at [1043, 21] on button "Next" at bounding box center [1060, 27] width 71 height 33
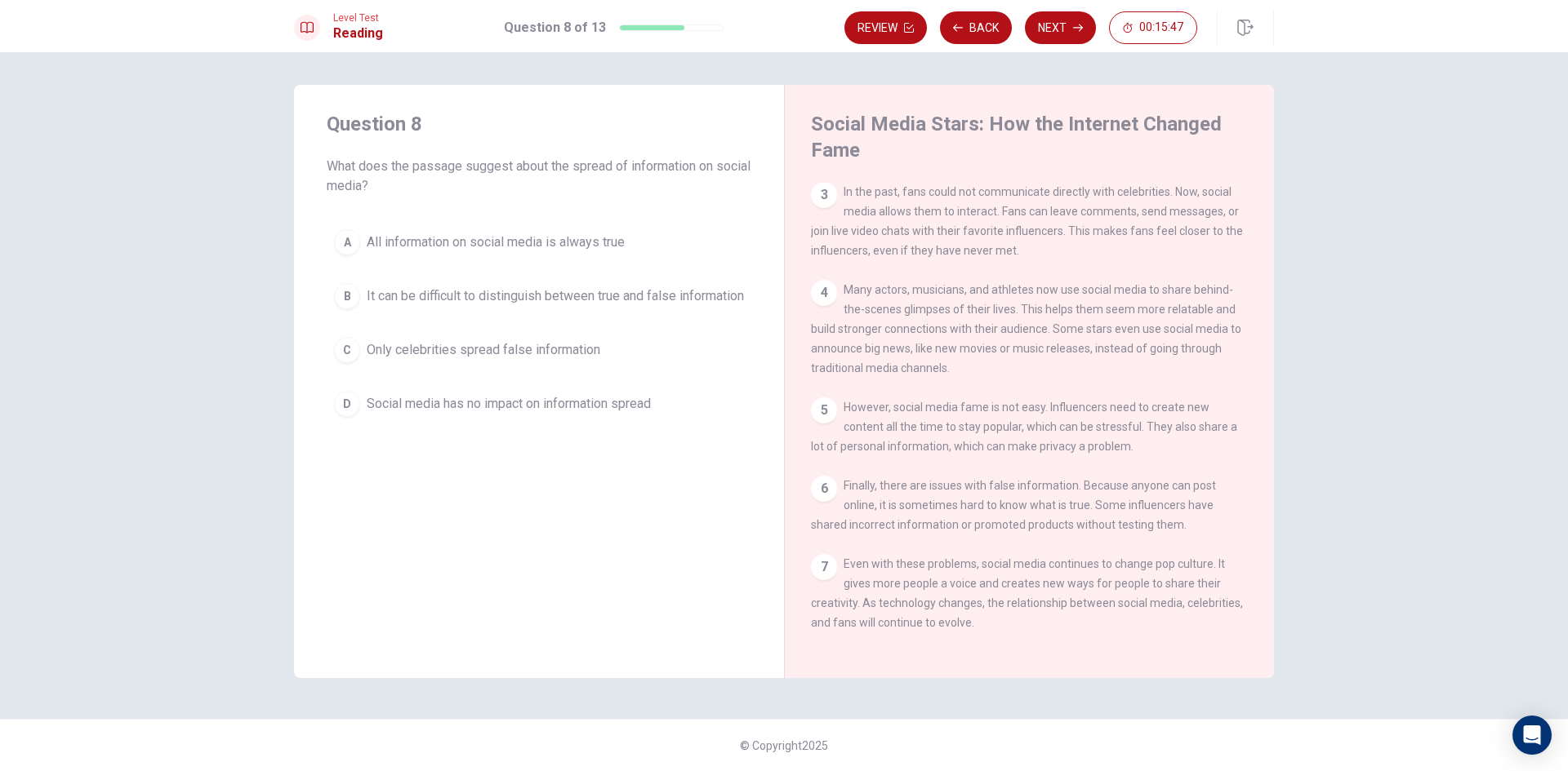
click at [342, 301] on div "B" at bounding box center [347, 296] width 26 height 26
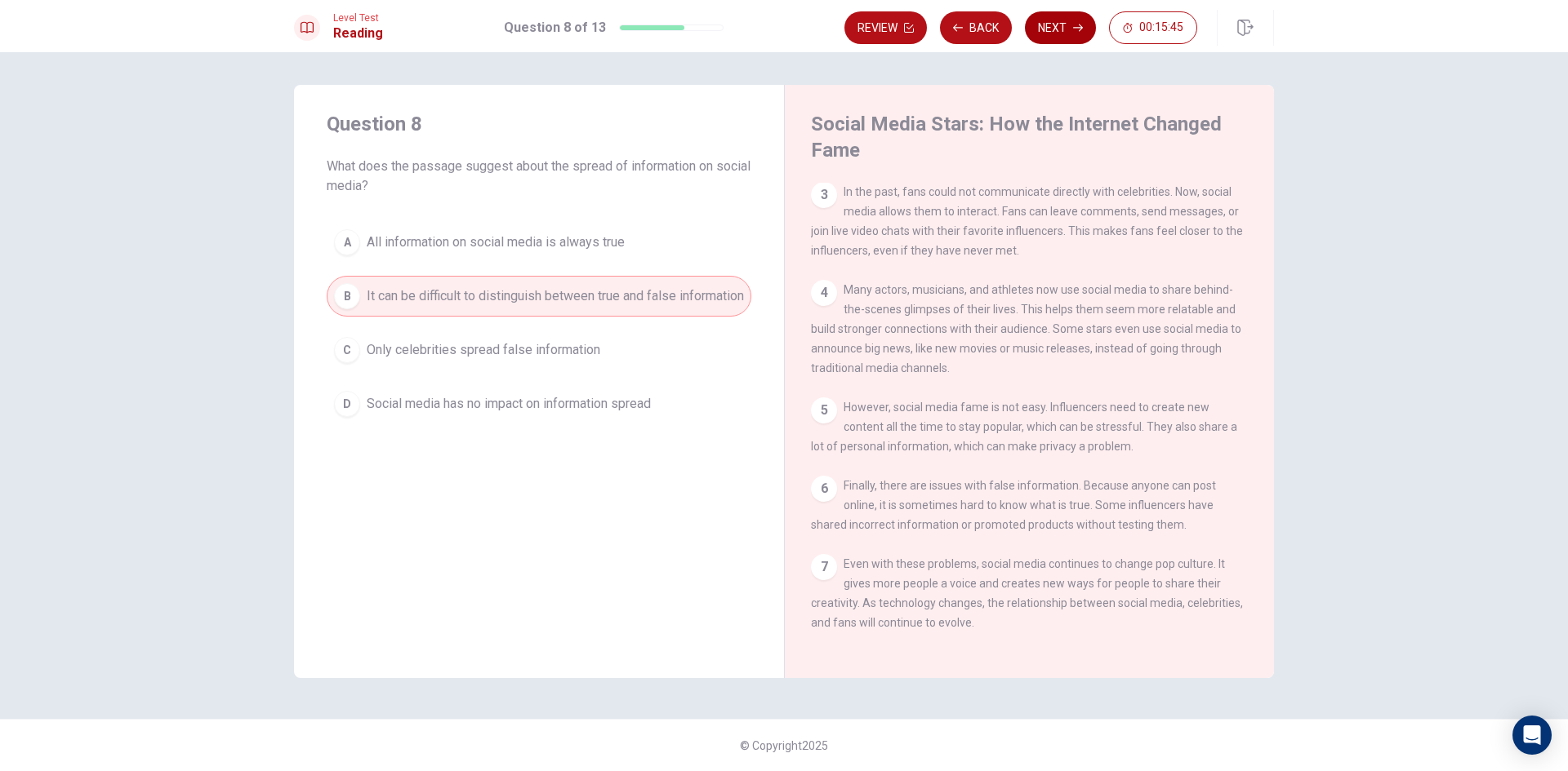
click at [1043, 25] on button "Next" at bounding box center [1060, 27] width 71 height 33
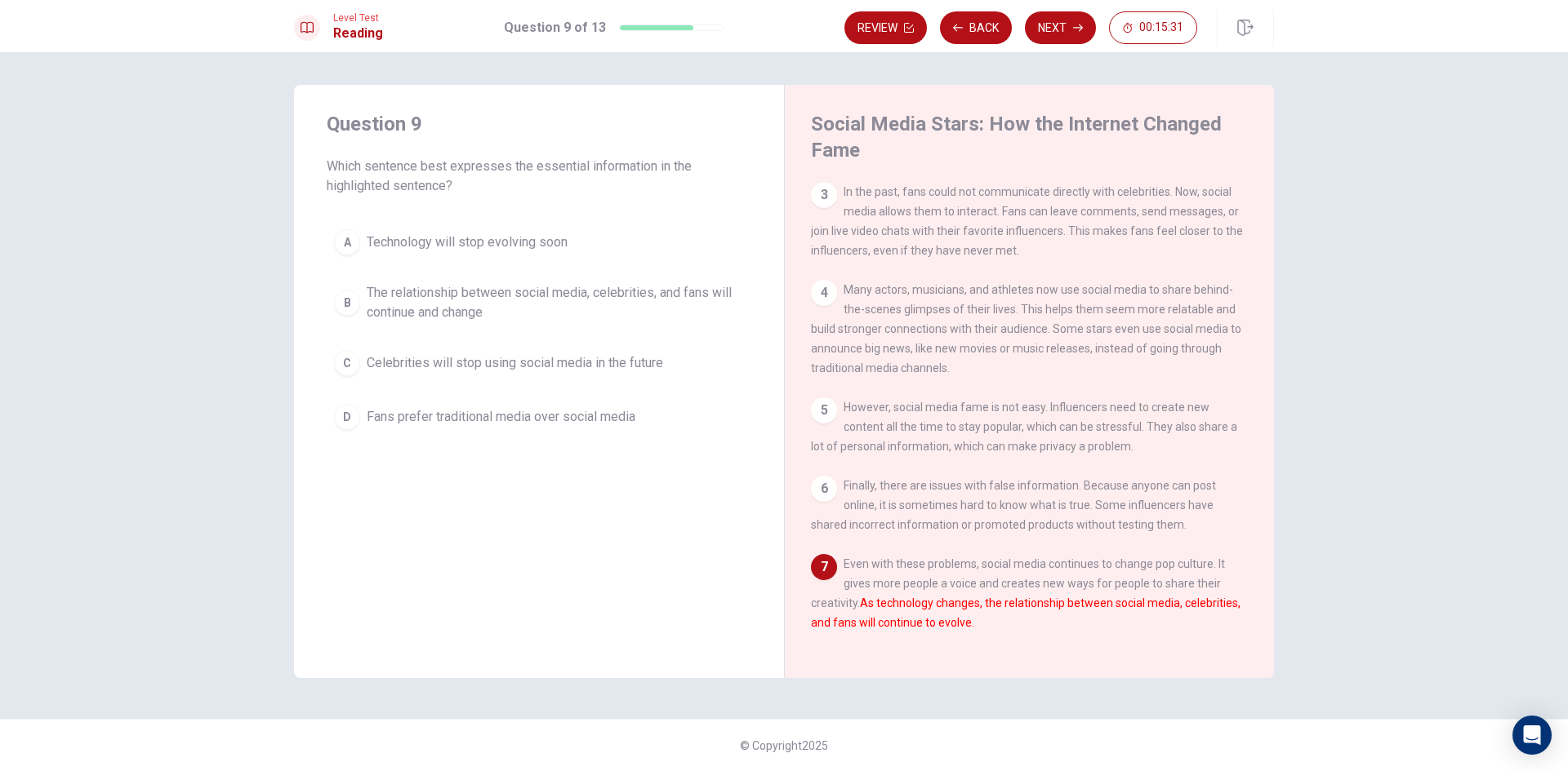
click at [349, 302] on div "B" at bounding box center [347, 303] width 26 height 26
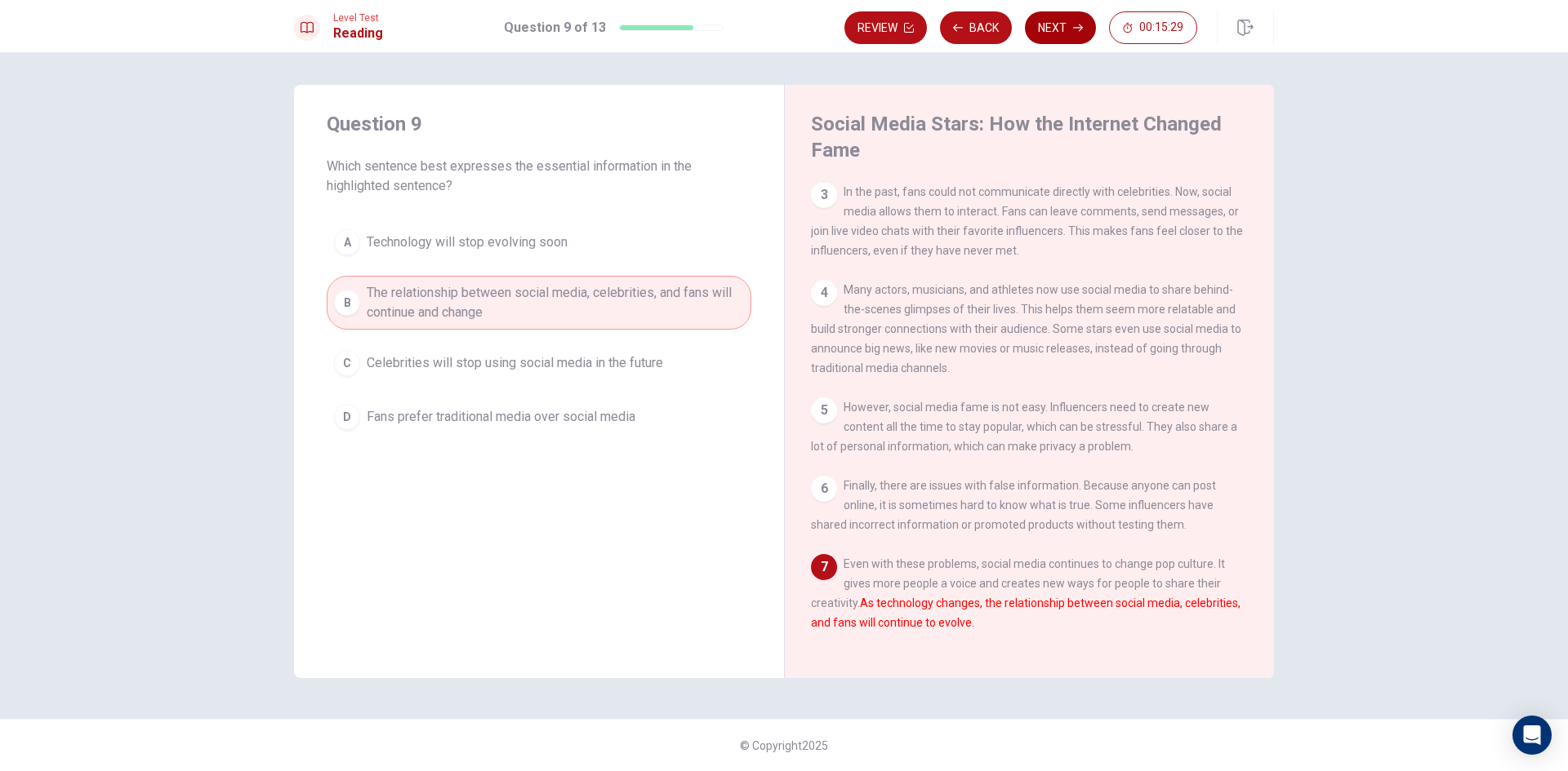
click at [1061, 33] on button "Next" at bounding box center [1060, 27] width 71 height 33
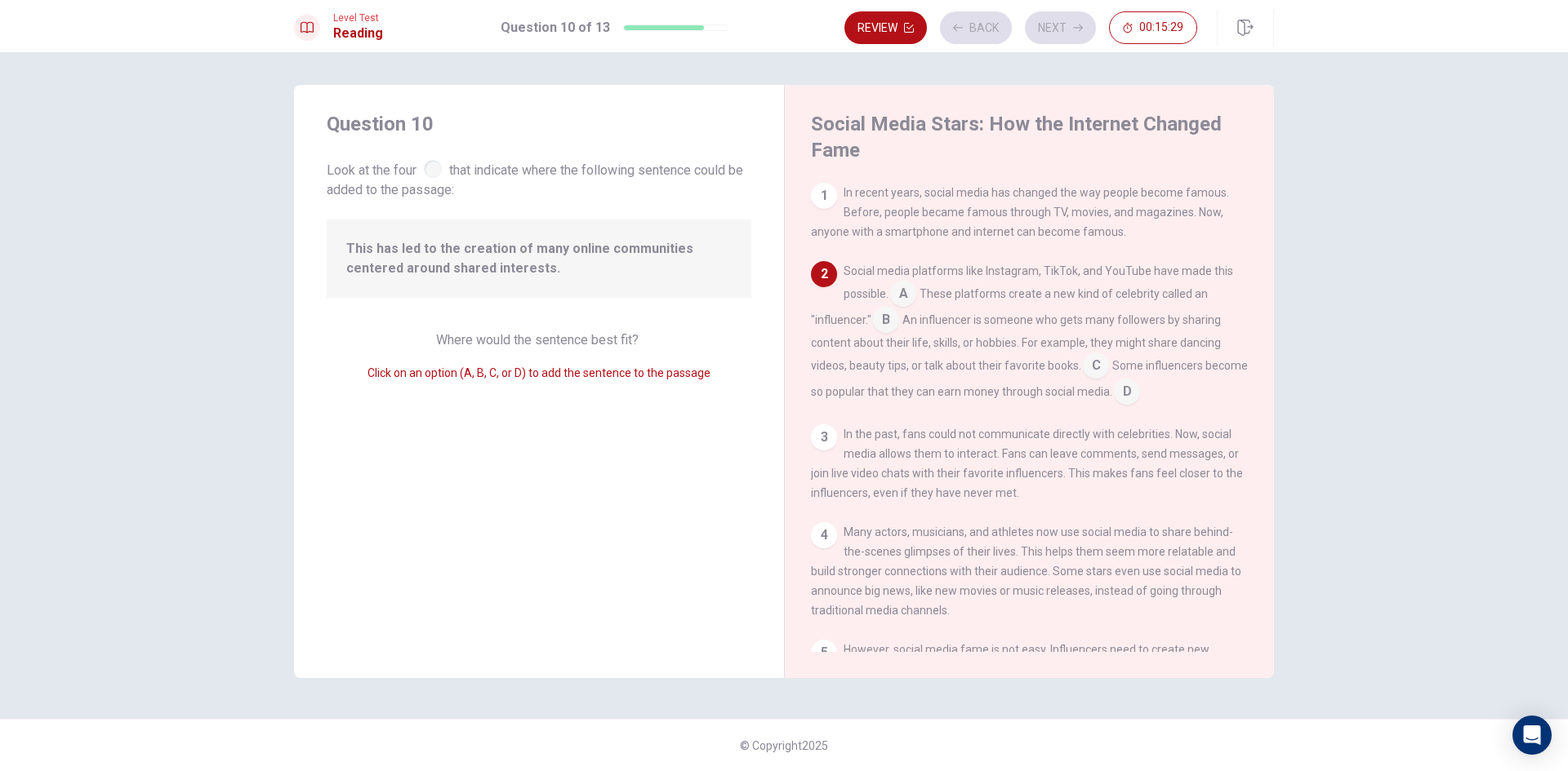
scroll to position [81, 0]
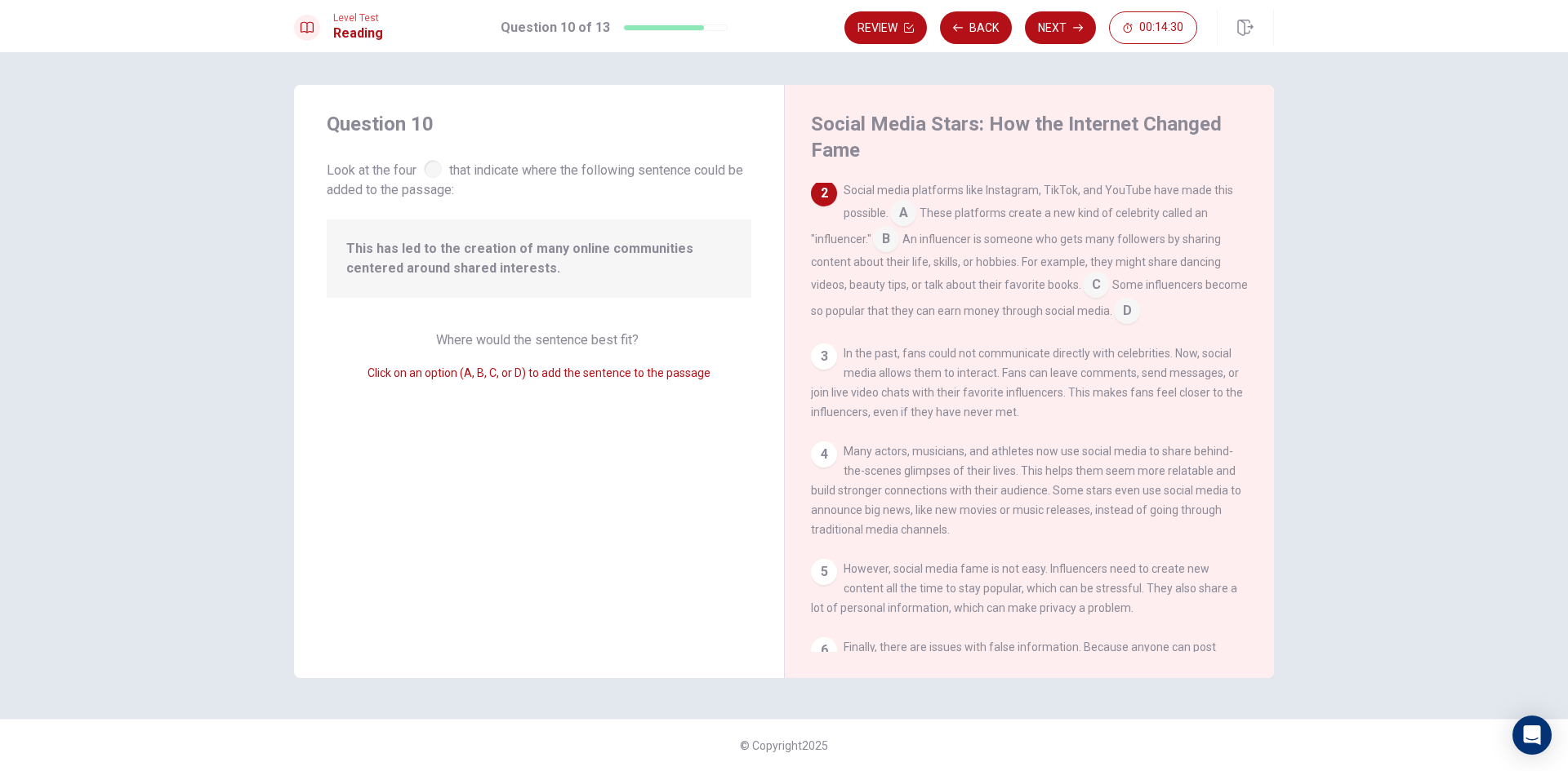
click at [906, 213] on input at bounding box center [903, 215] width 26 height 26
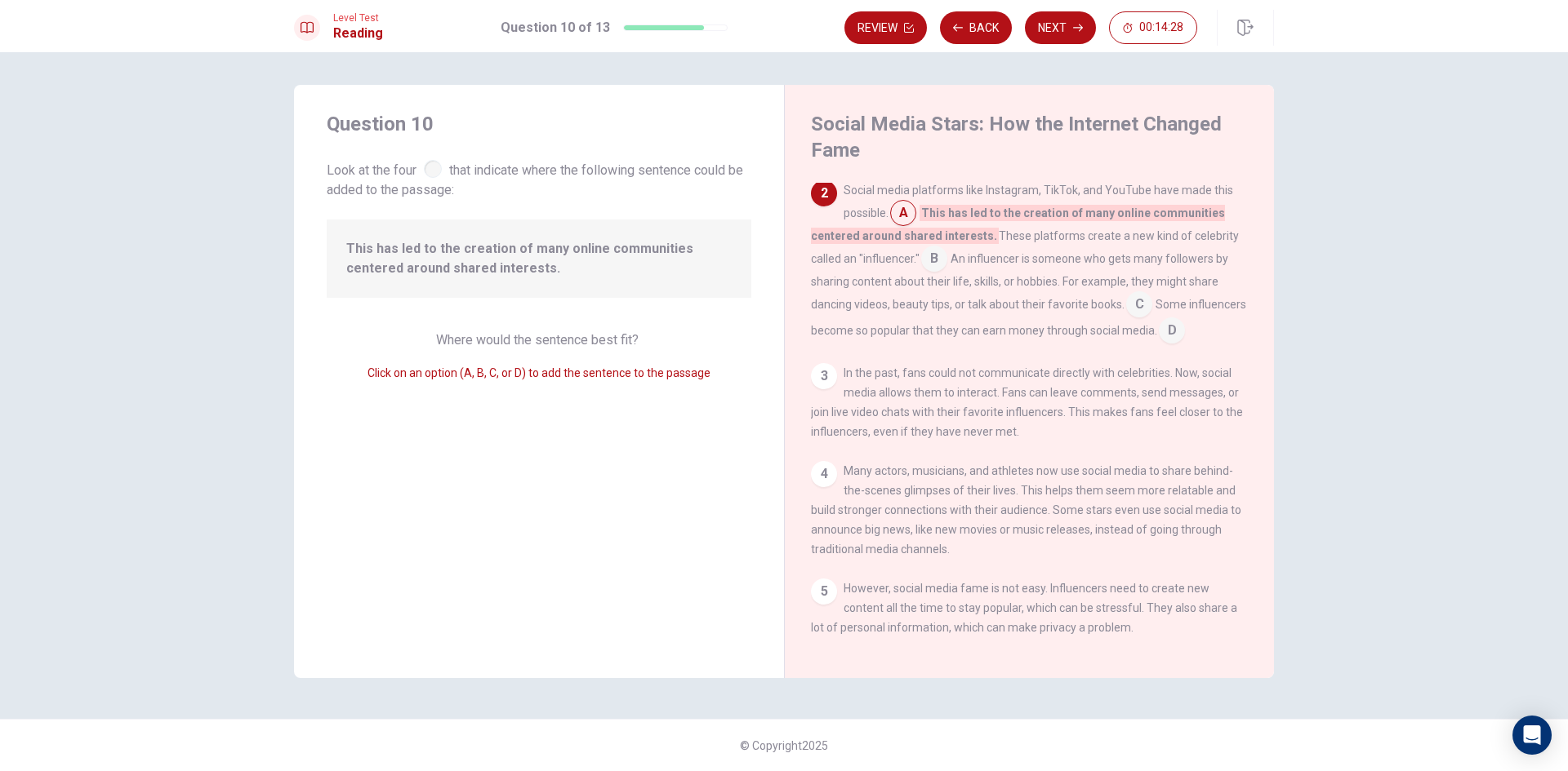
click at [913, 213] on input at bounding box center [903, 215] width 26 height 26
click at [928, 258] on input at bounding box center [935, 260] width 26 height 26
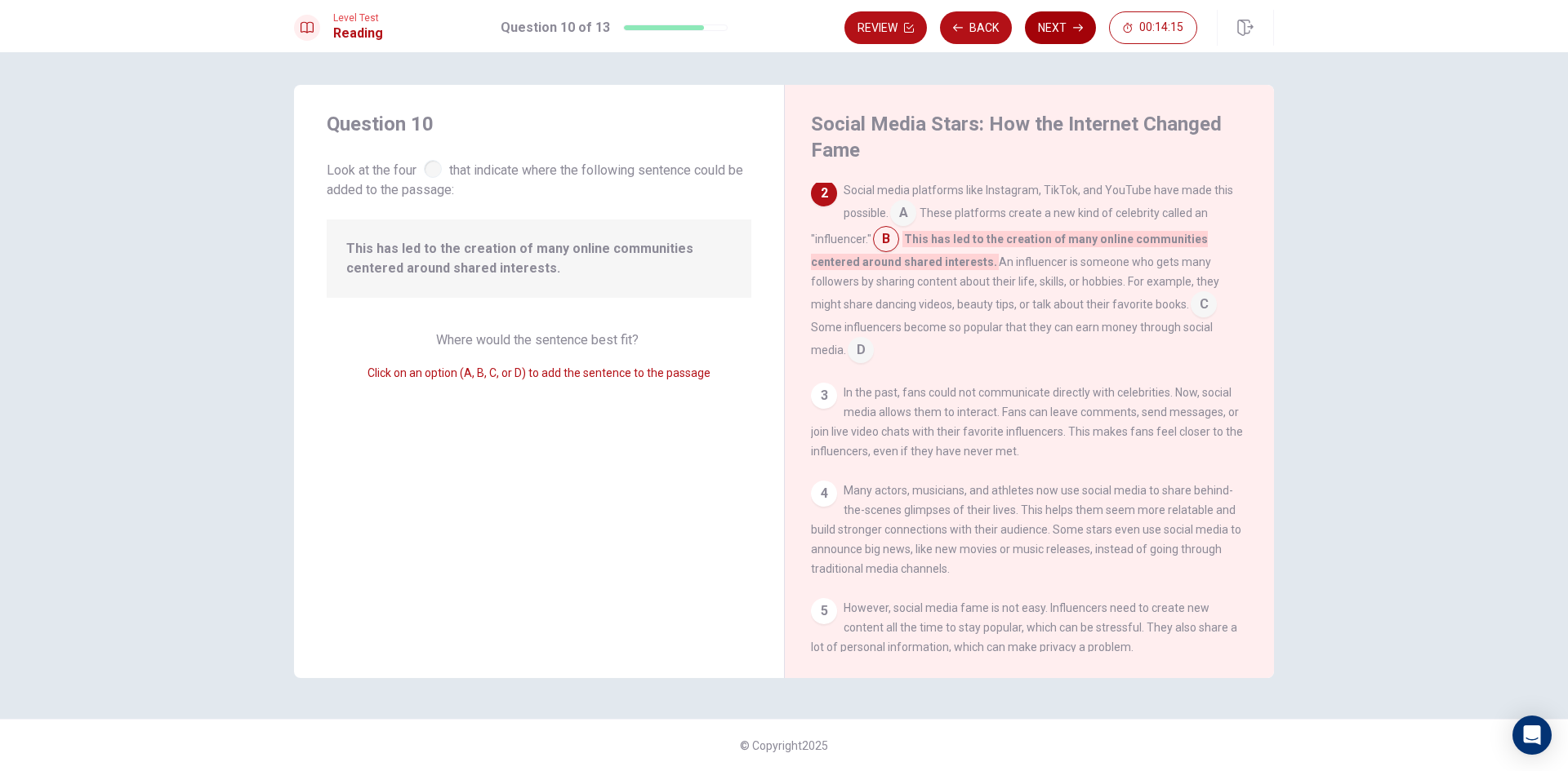
click at [1067, 25] on button "Next" at bounding box center [1060, 27] width 71 height 33
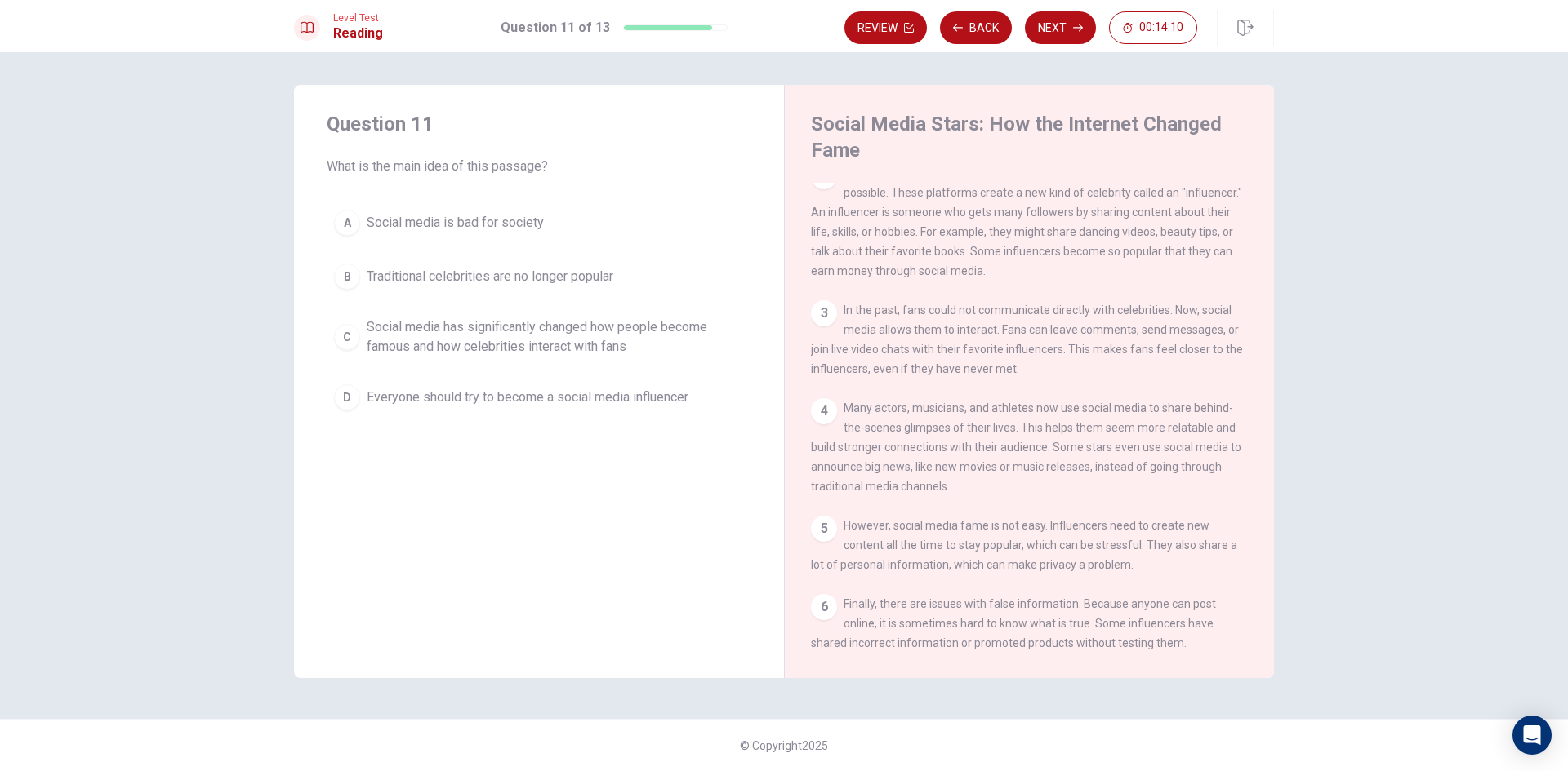
scroll to position [0, 0]
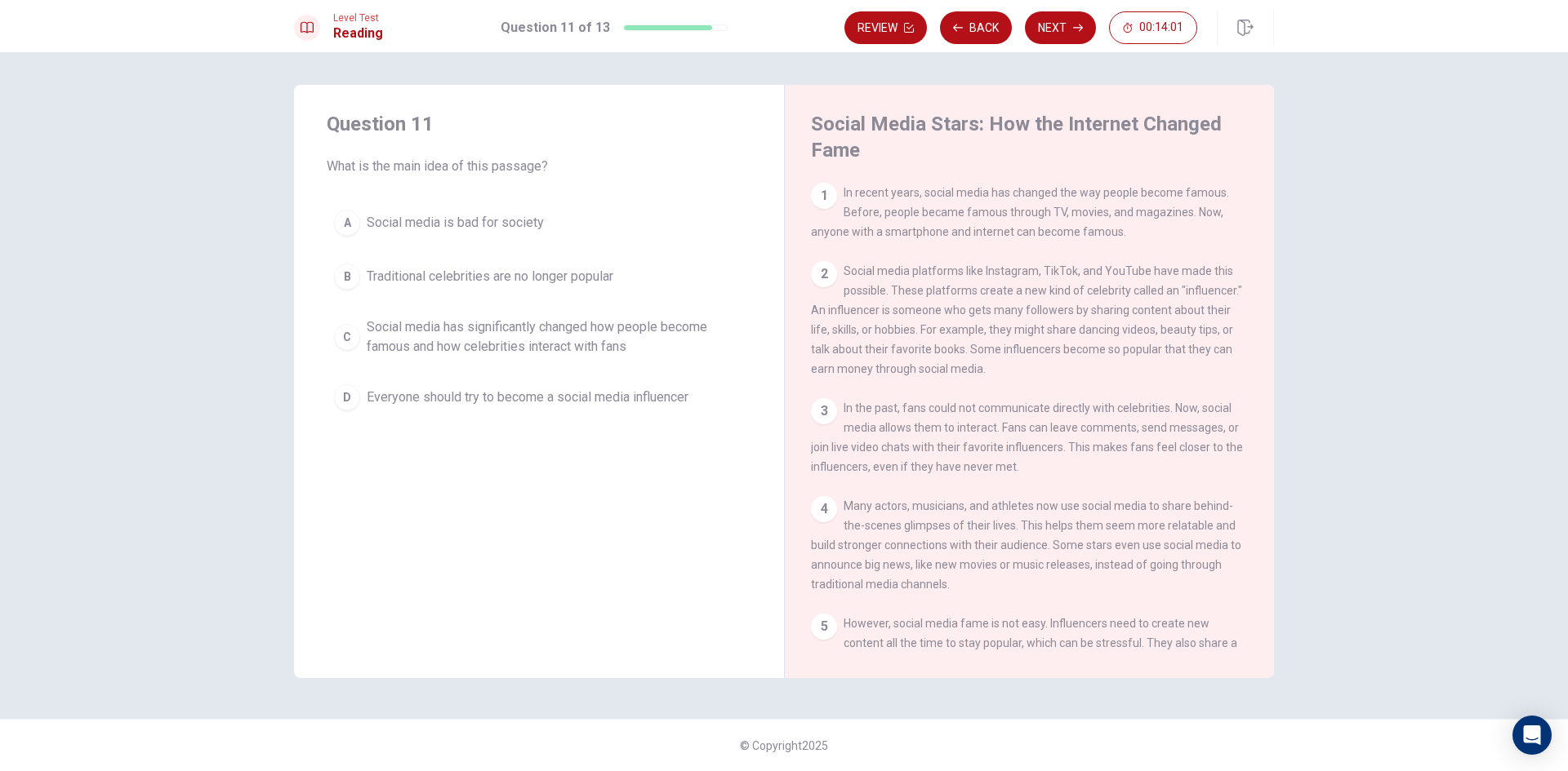
click at [321, 339] on div "Question 11 What is the main idea of this passage? A Social media is bad for so…" at bounding box center [538, 264] width 490 height 360
click at [349, 330] on div "C" at bounding box center [347, 337] width 26 height 26
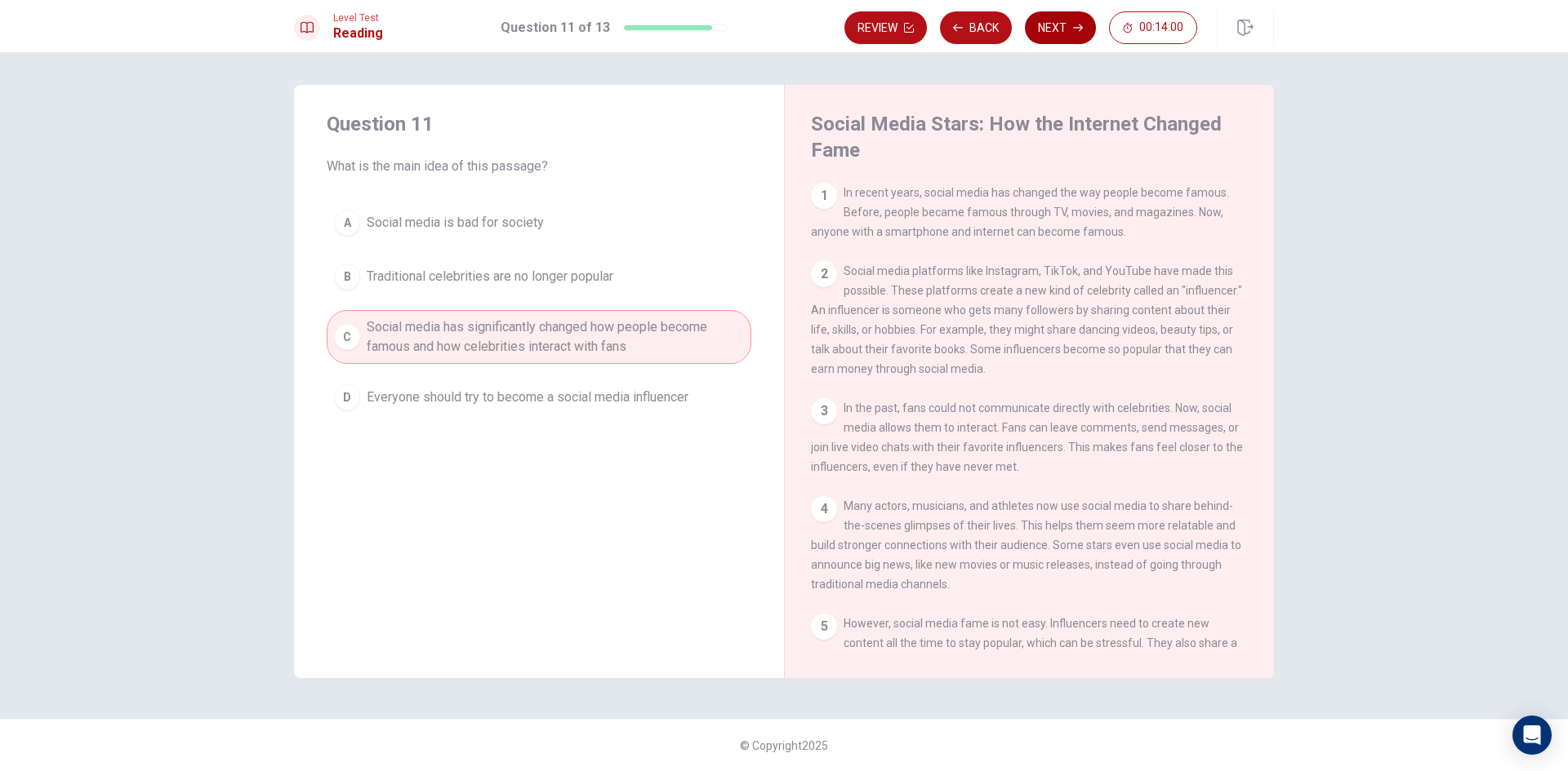
click at [1061, 25] on button "Next" at bounding box center [1060, 27] width 71 height 33
click at [1061, 25] on div "Review Back Next 00:14:00" at bounding box center [1020, 27] width 353 height 33
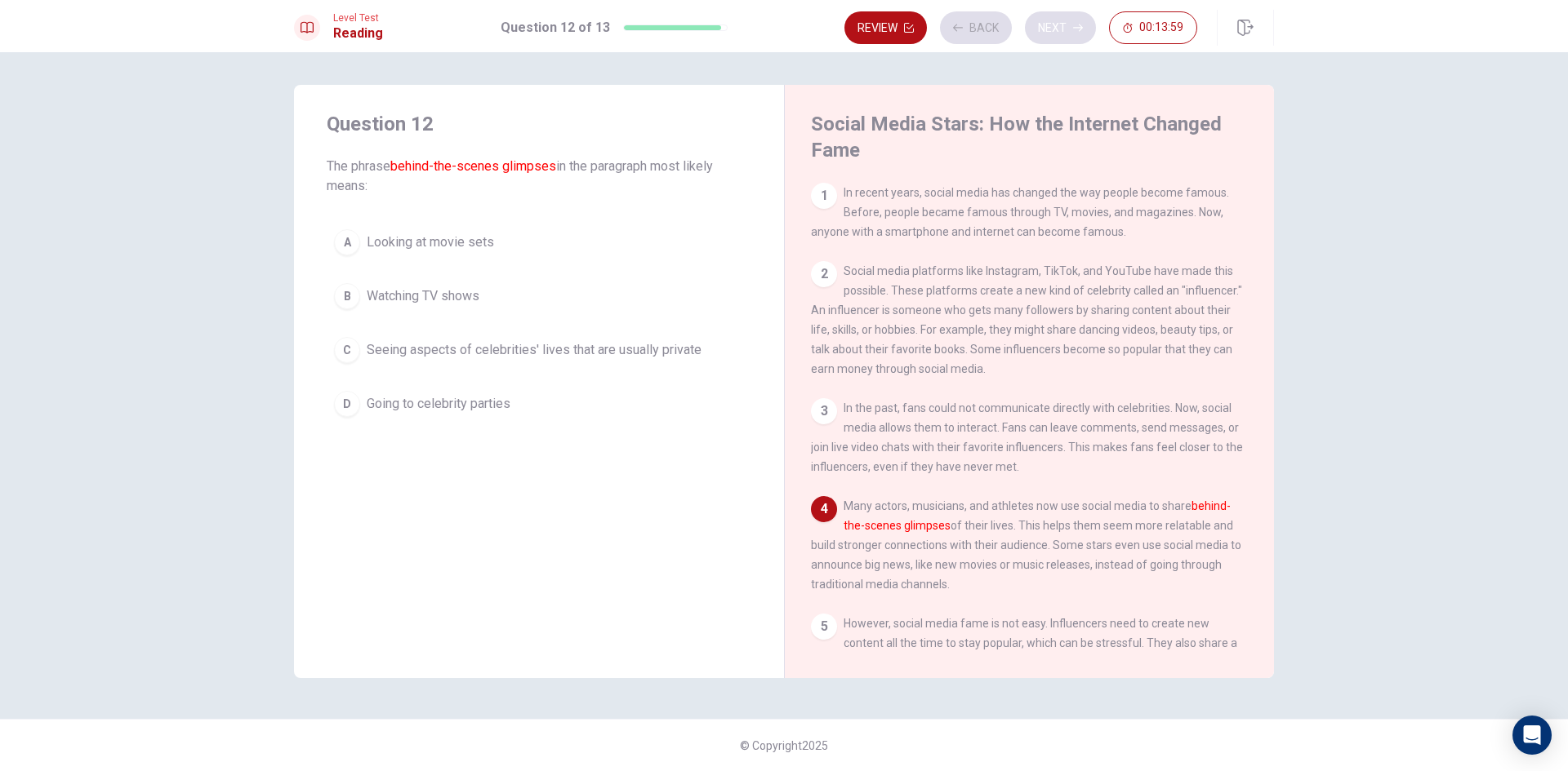
scroll to position [120, 0]
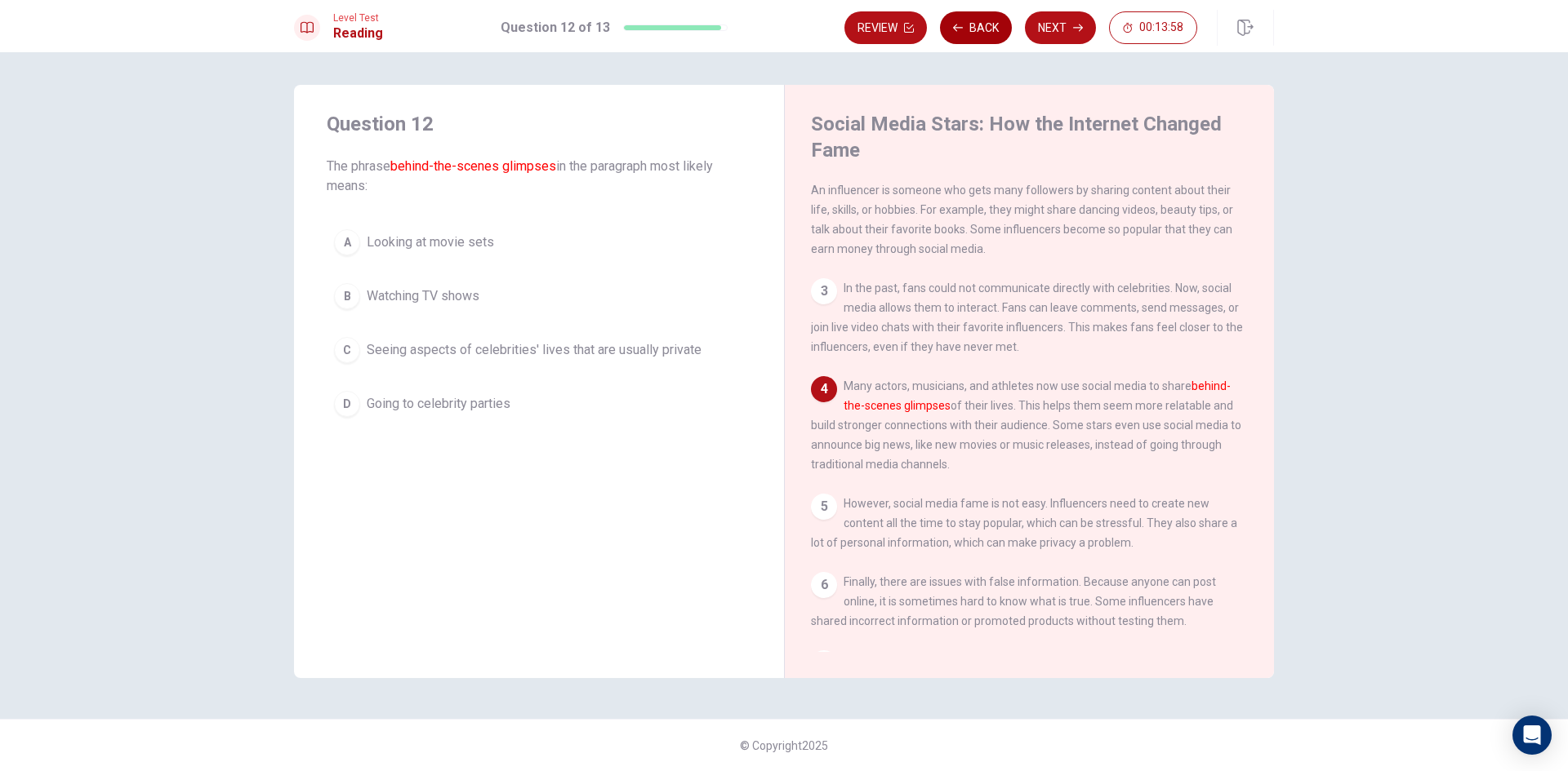
click at [965, 22] on button "Back" at bounding box center [976, 27] width 72 height 33
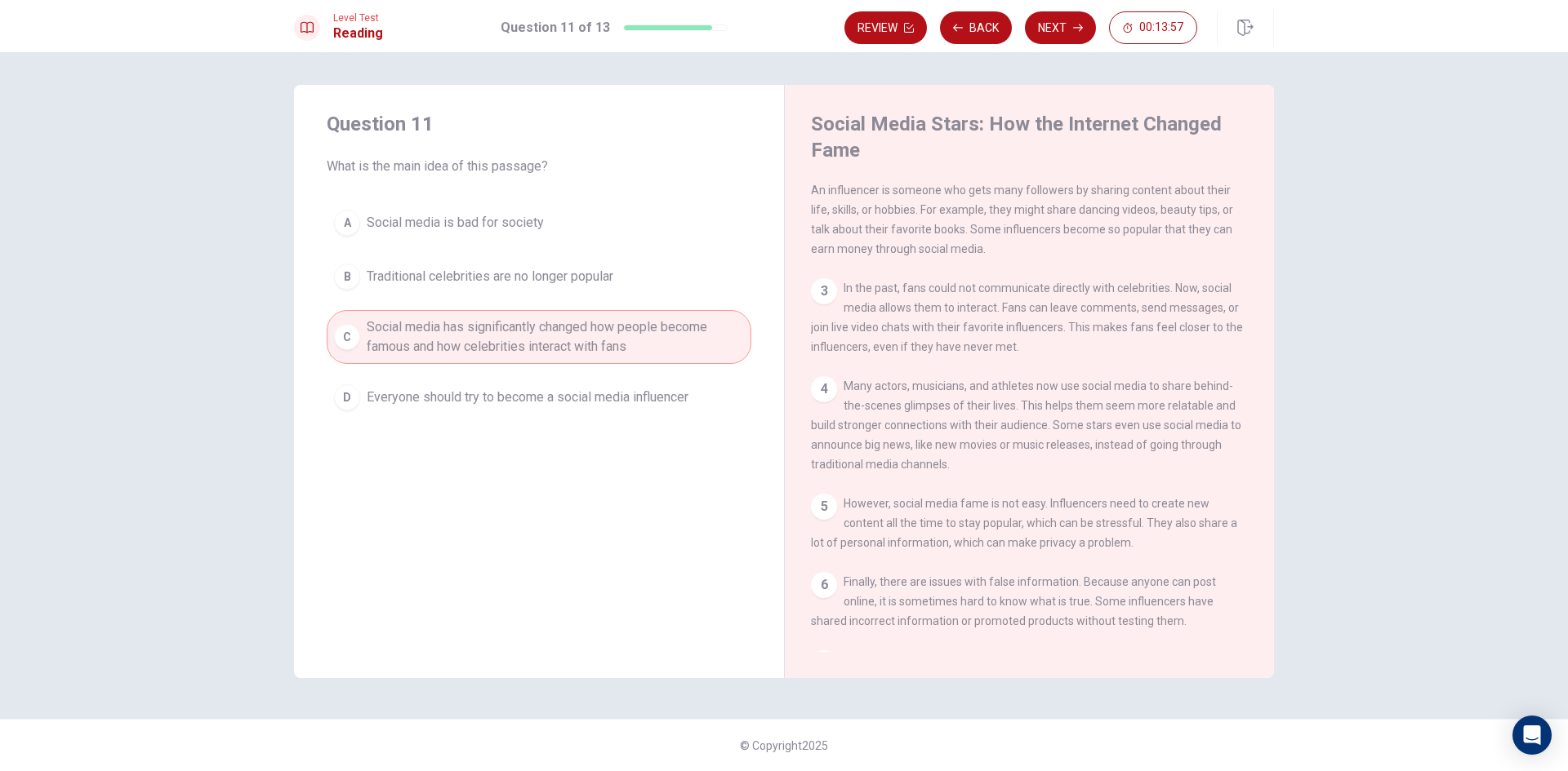
click at [1049, 27] on button "Next" at bounding box center [1060, 27] width 71 height 33
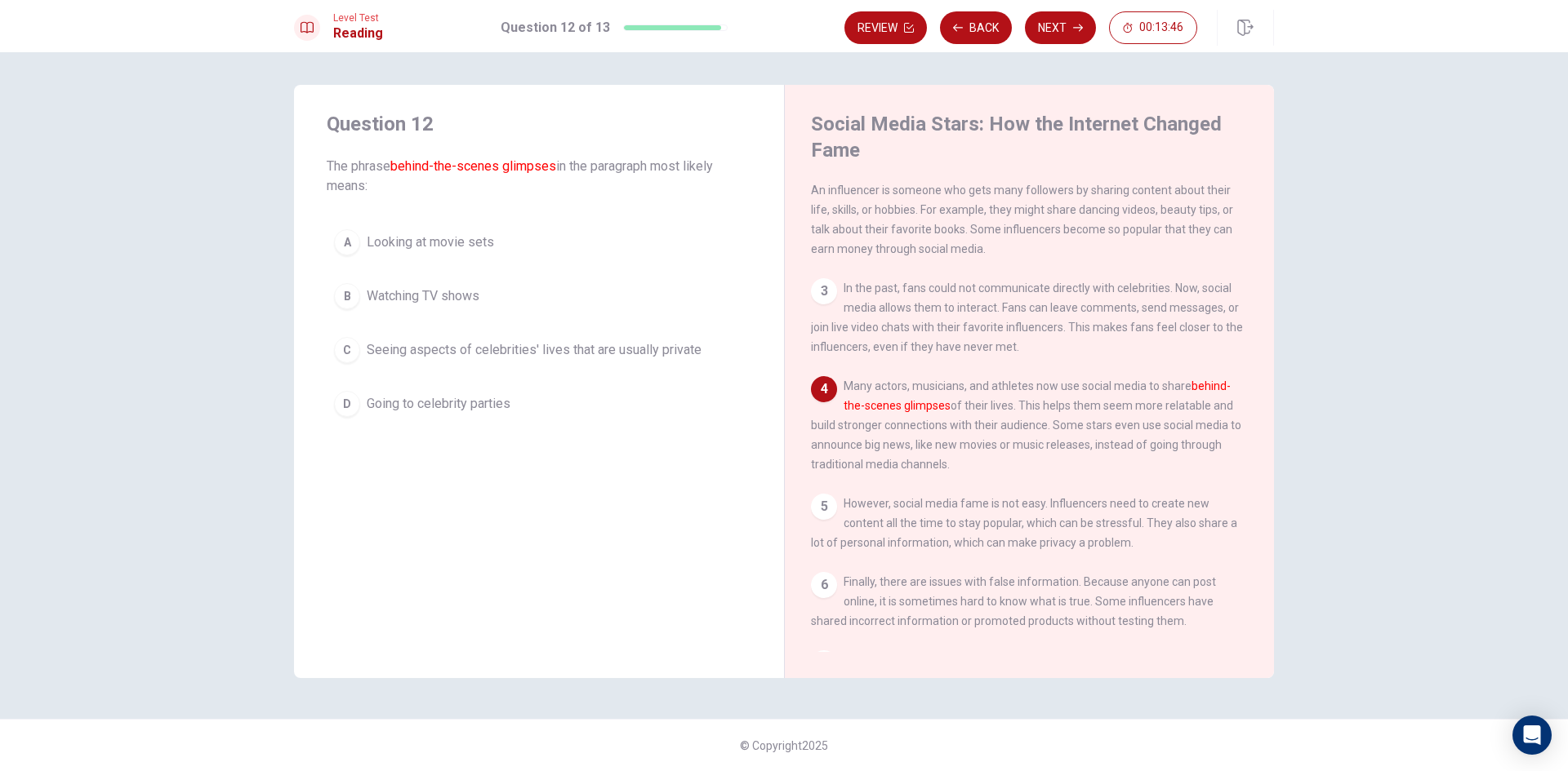
click at [358, 349] on div "C" at bounding box center [347, 350] width 26 height 26
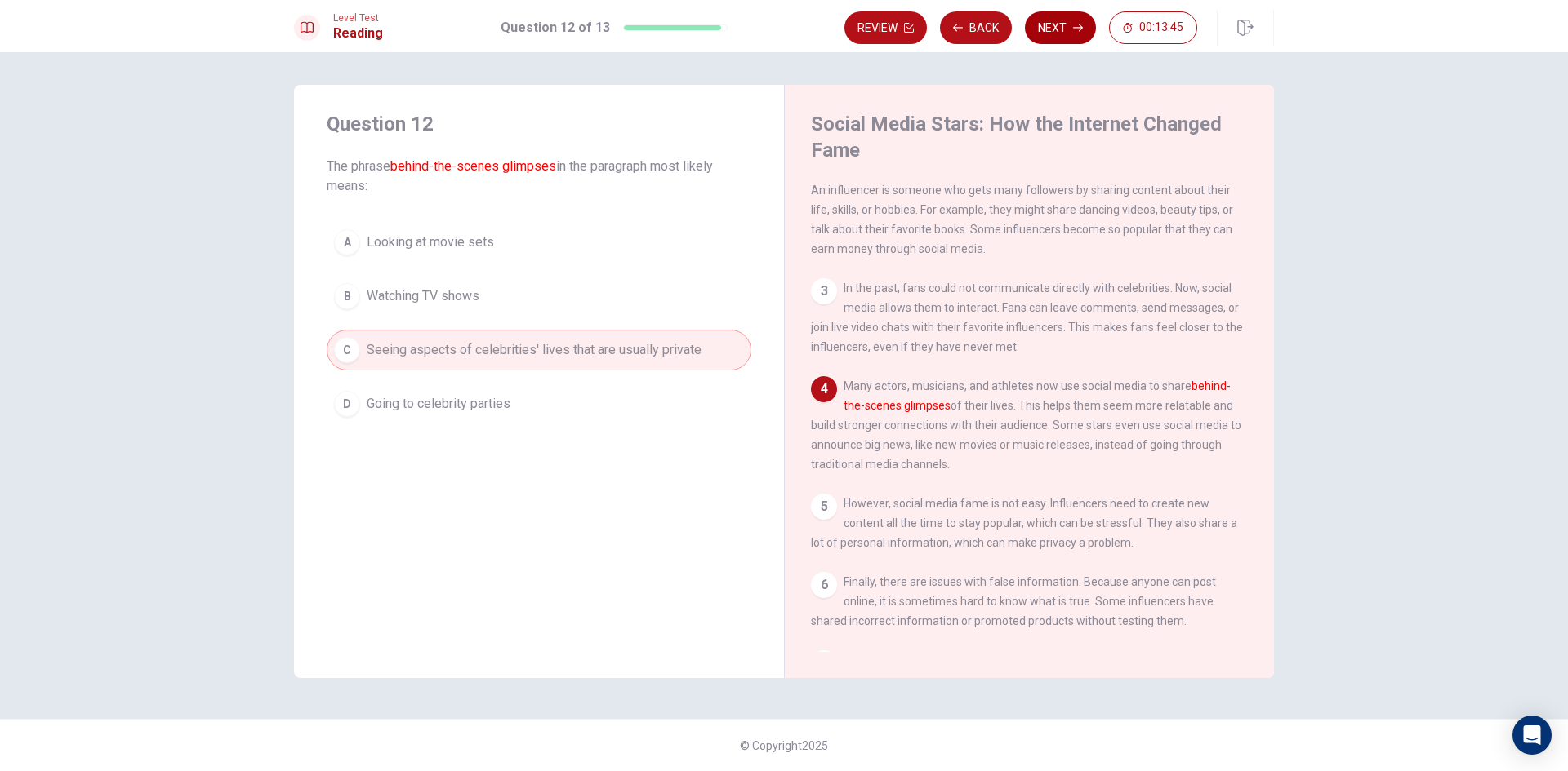
click at [1051, 20] on button "Next" at bounding box center [1060, 27] width 71 height 33
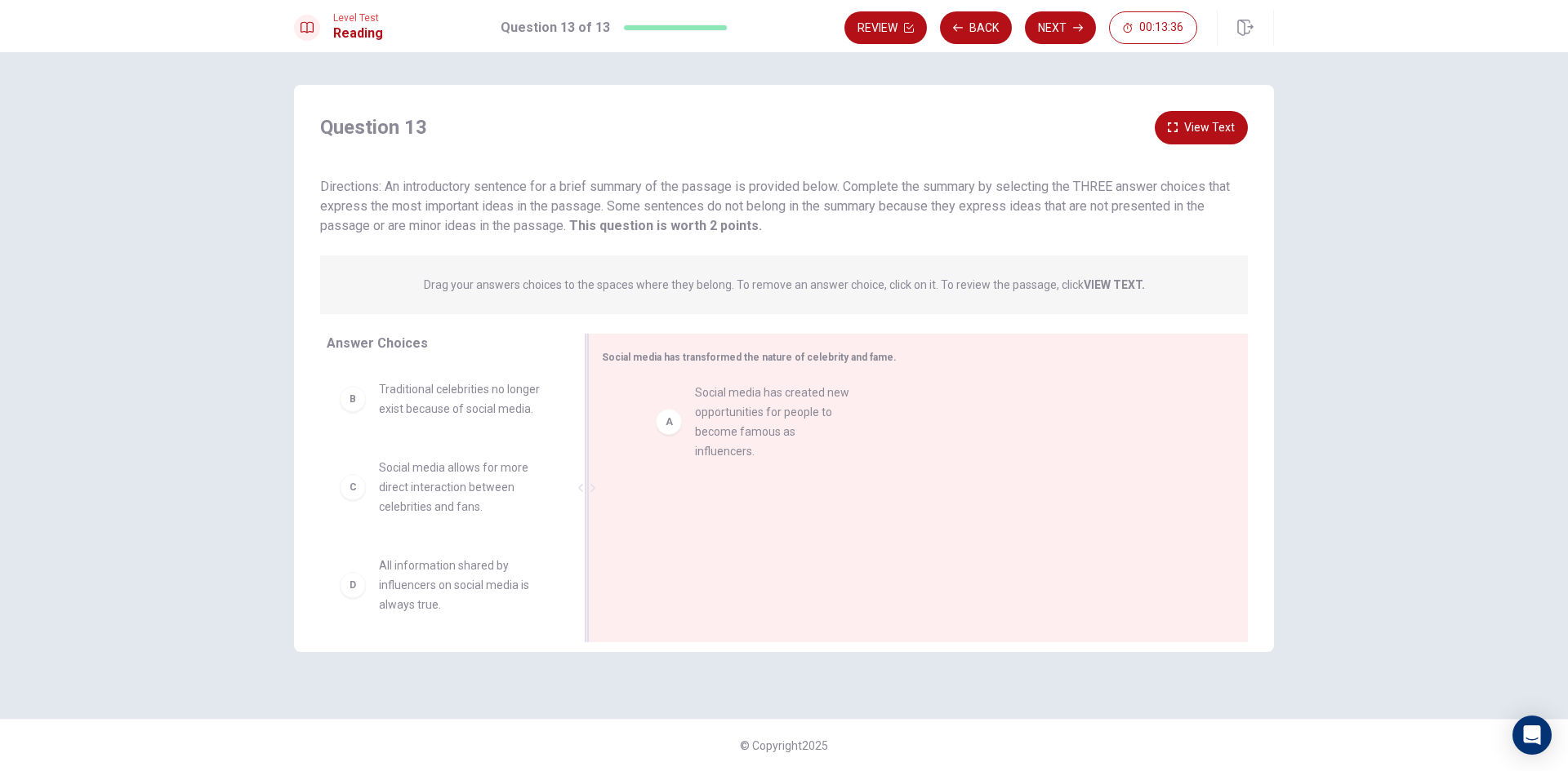
drag, startPoint x: 448, startPoint y: 409, endPoint x: 776, endPoint y: 410, distance: 328.0
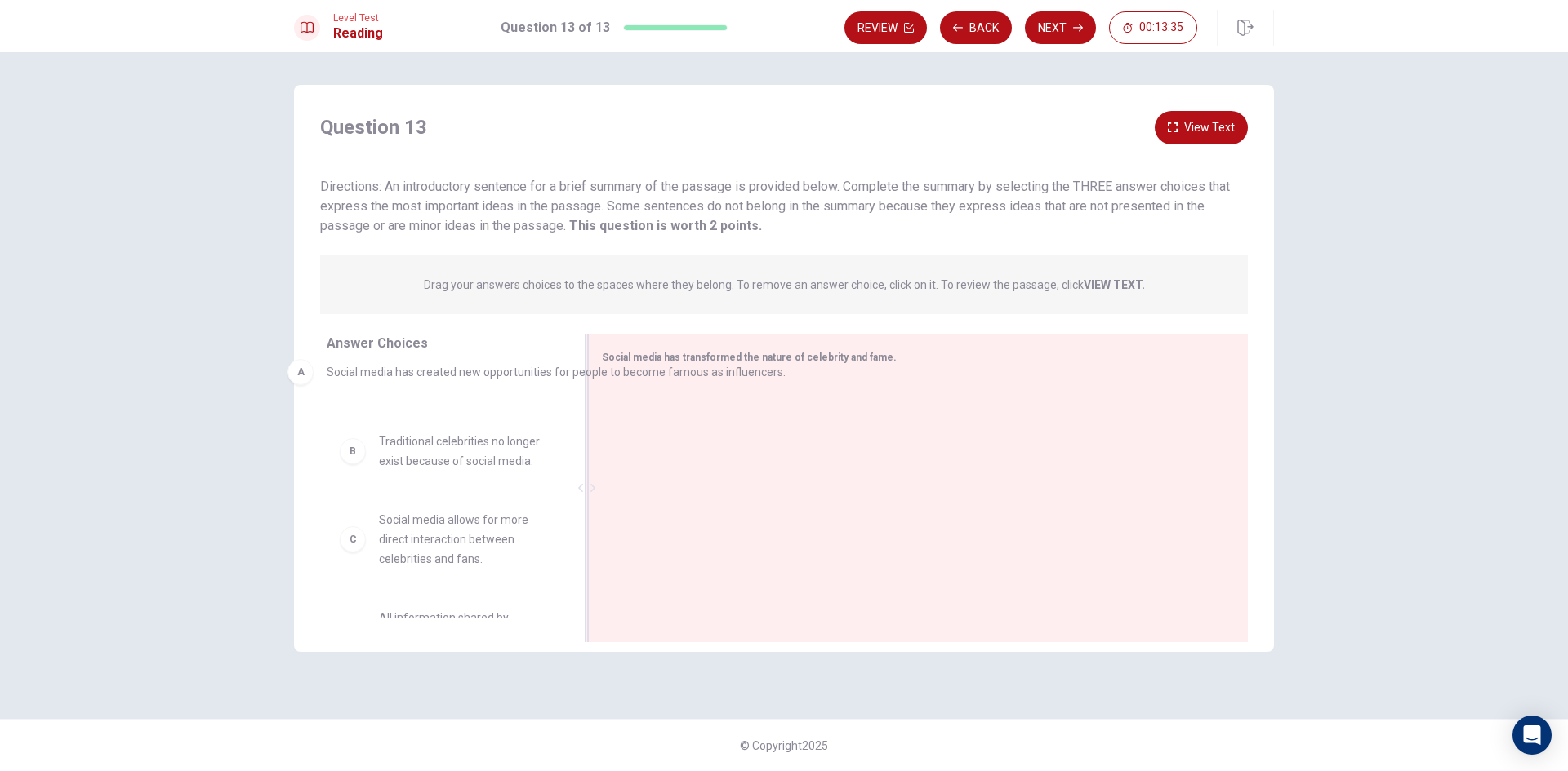
drag, startPoint x: 753, startPoint y: 416, endPoint x: 369, endPoint y: 377, distance: 386.0
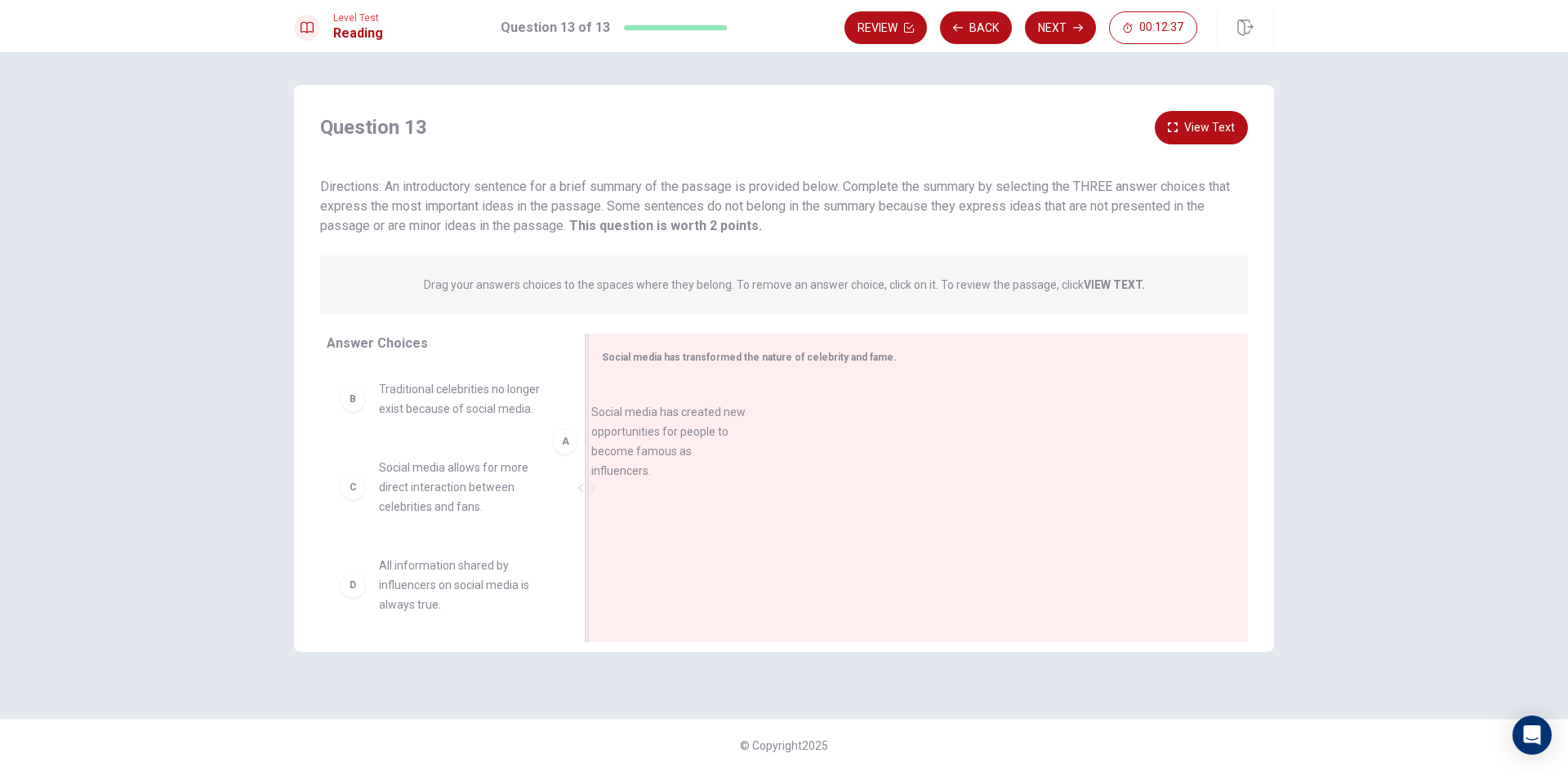
drag, startPoint x: 491, startPoint y: 411, endPoint x: 734, endPoint y: 408, distance: 243.0
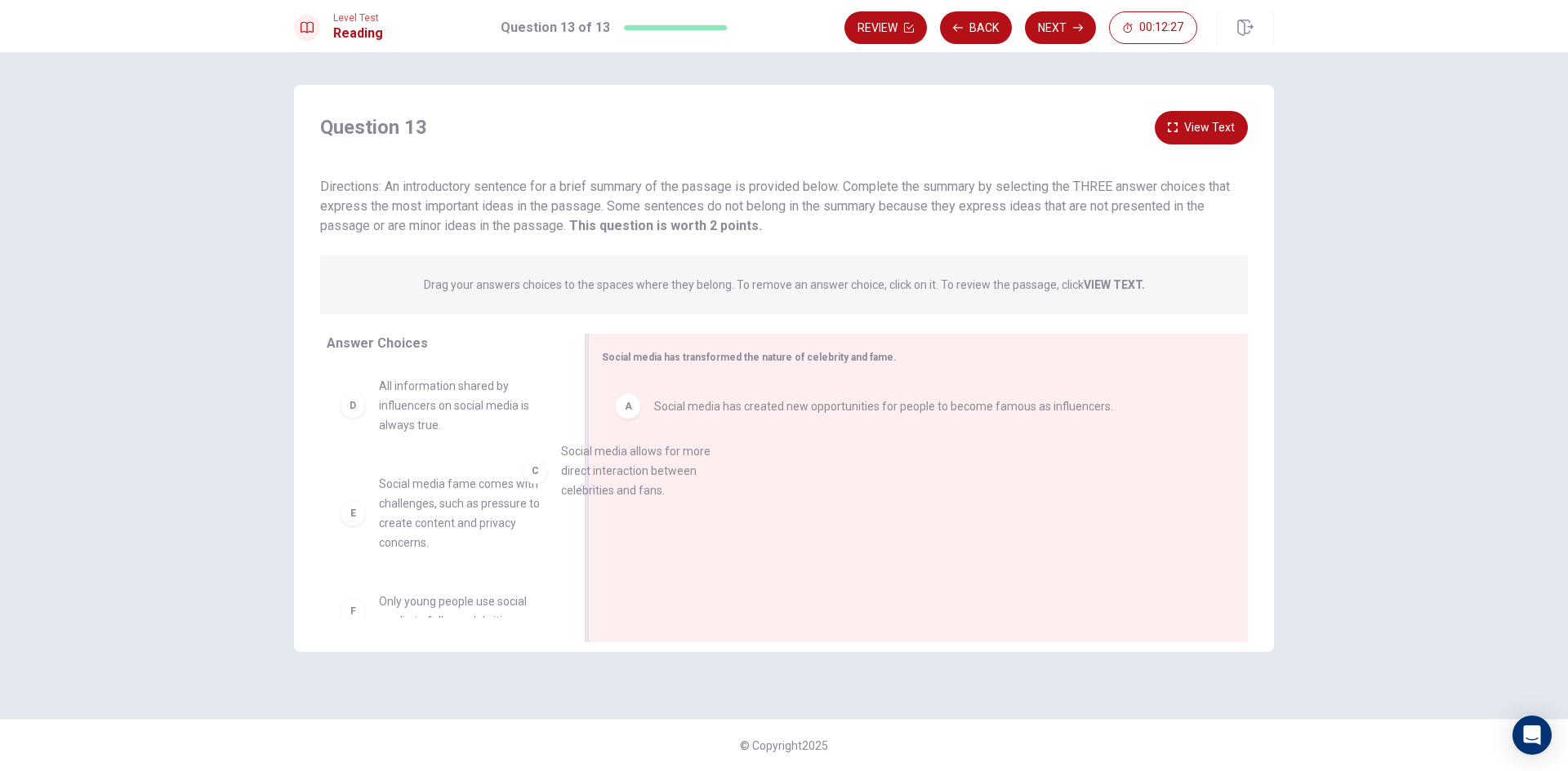
scroll to position [81, 0]
drag, startPoint x: 431, startPoint y: 413, endPoint x: 717, endPoint y: 494, distance: 297.2
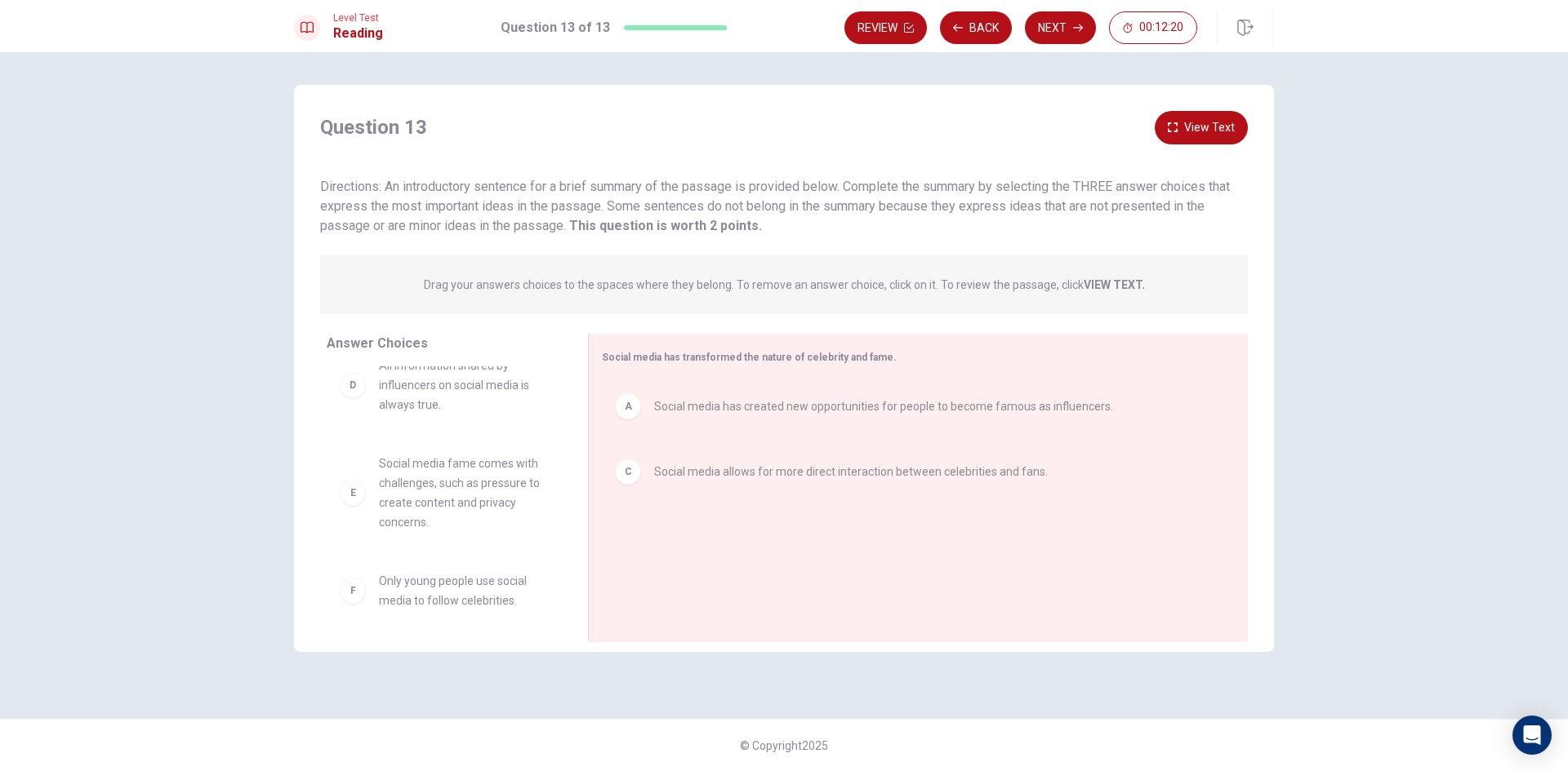
scroll to position [108, 0]
drag, startPoint x: 445, startPoint y: 495, endPoint x: 737, endPoint y: 534, distance: 294.6
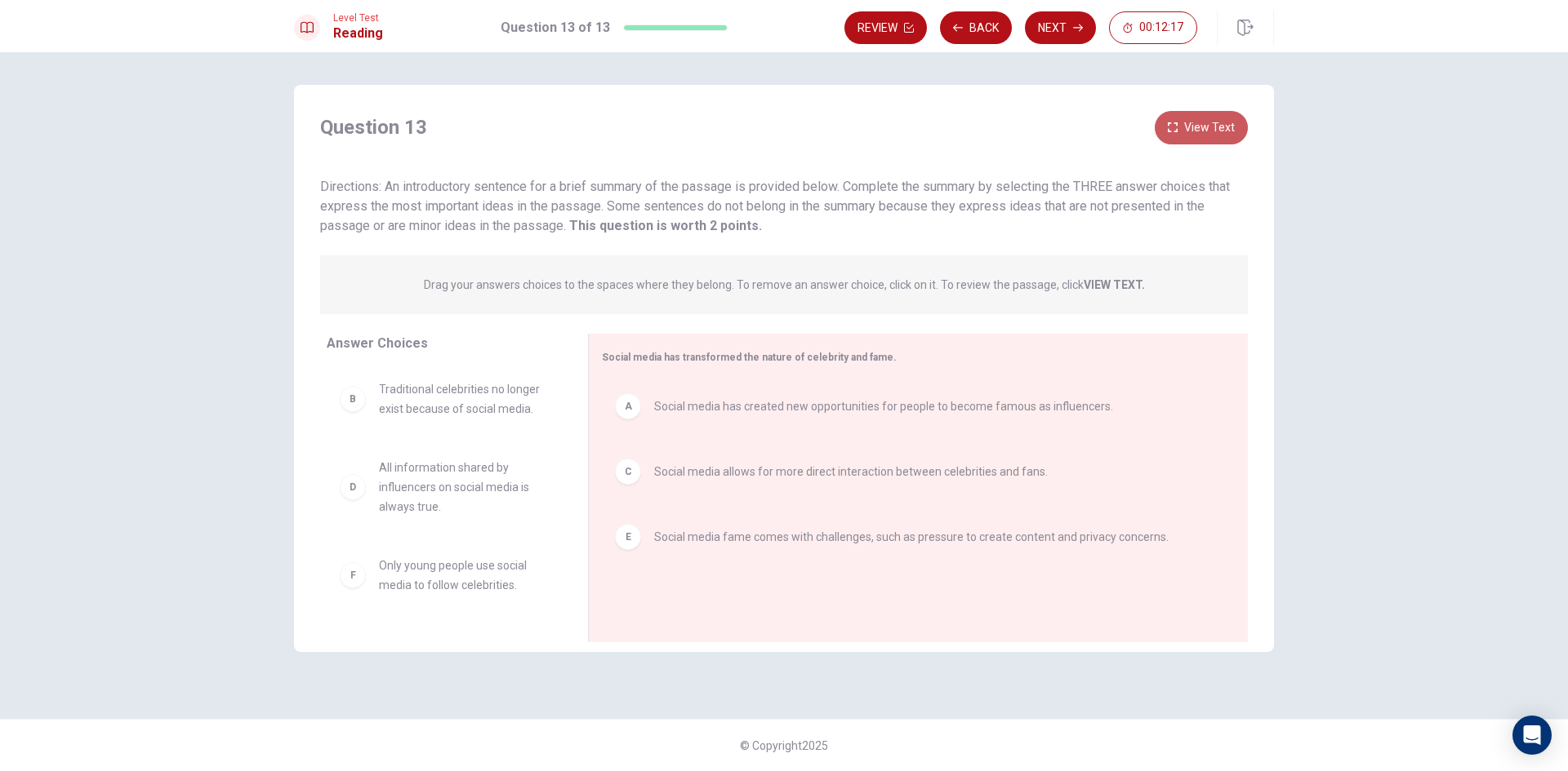
click at [1208, 128] on button "View Text" at bounding box center [1201, 127] width 93 height 33
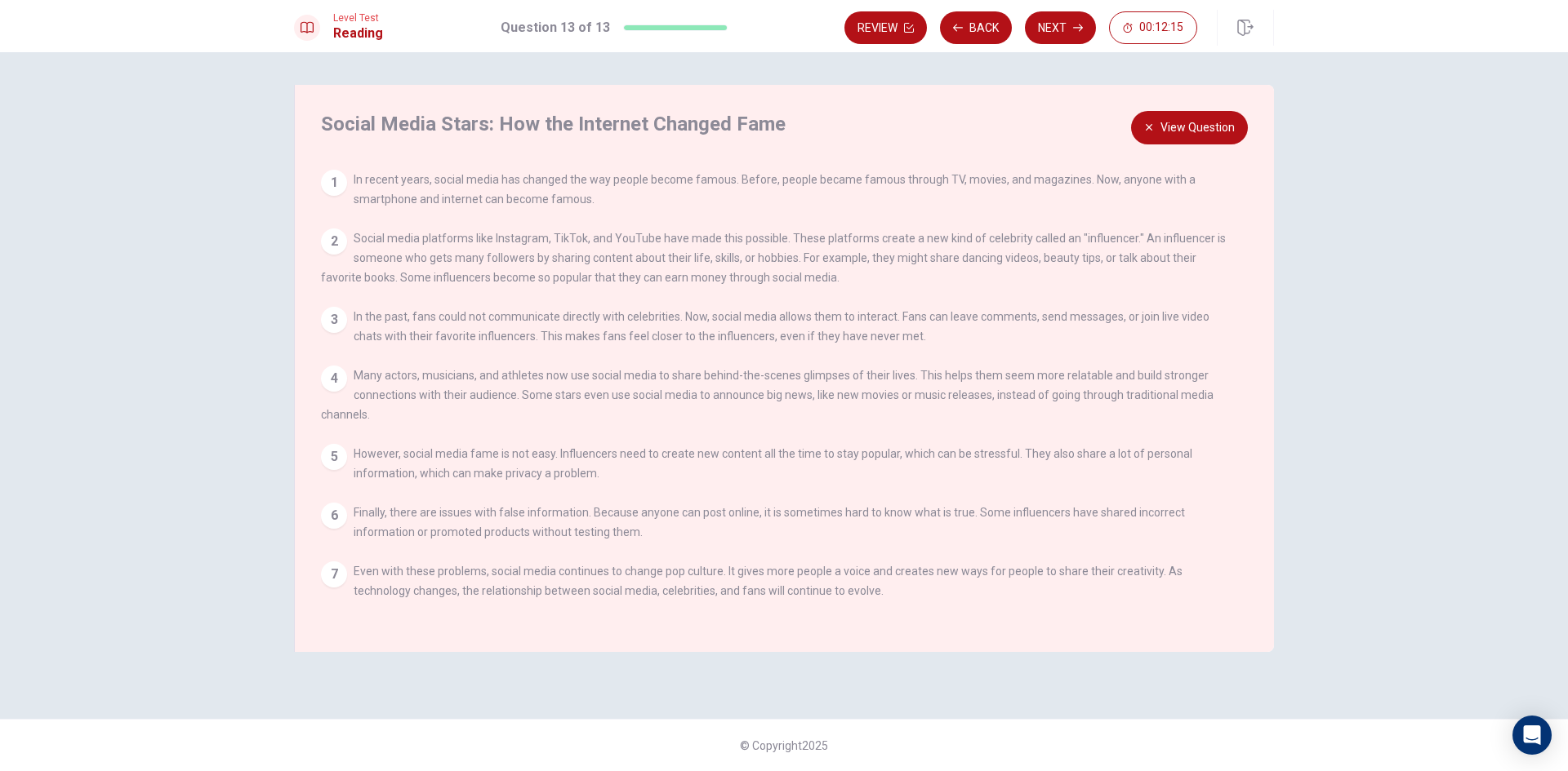
click at [1207, 127] on button "View Question" at bounding box center [1189, 127] width 117 height 33
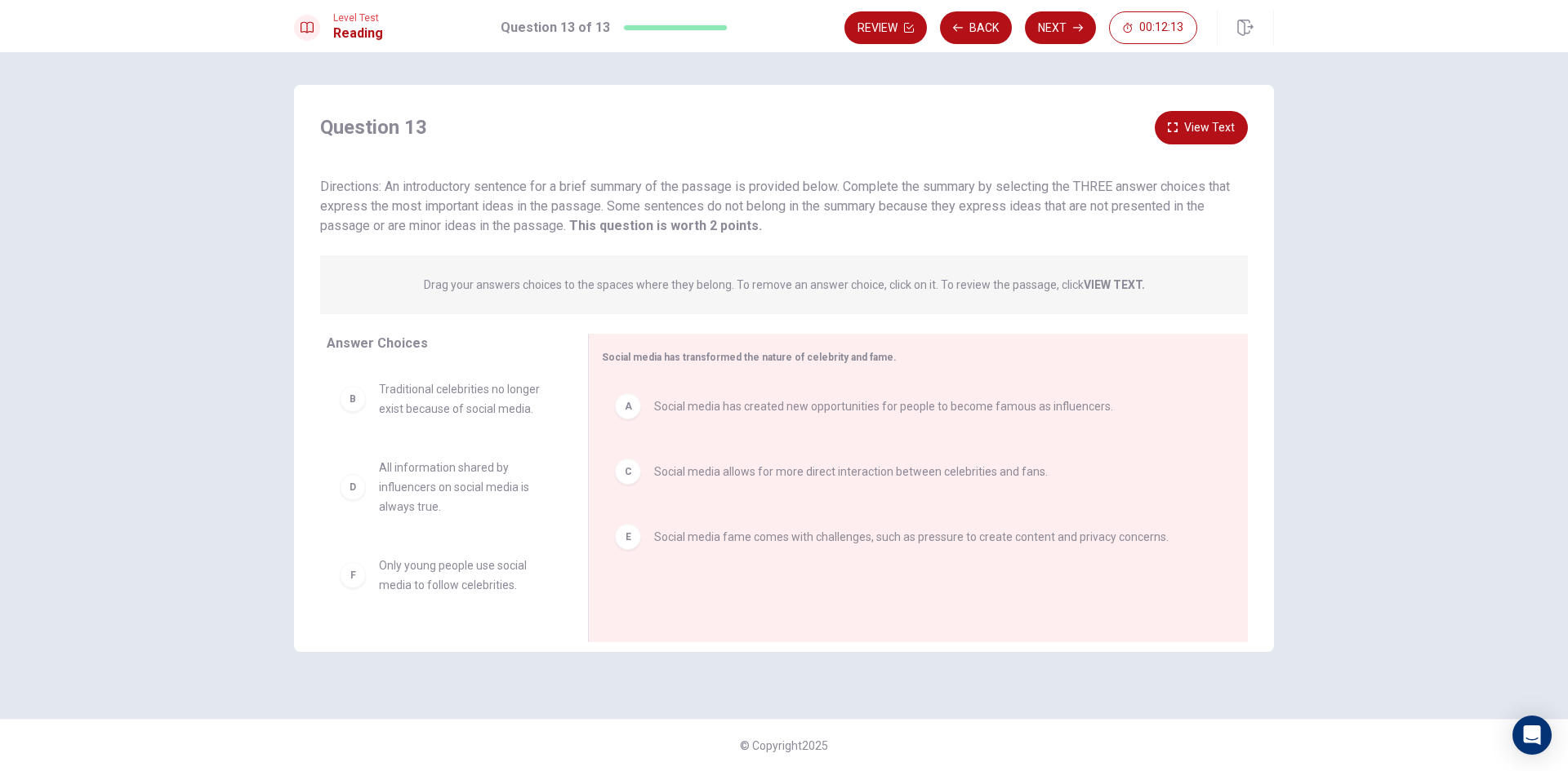
click at [1213, 115] on button "View Text" at bounding box center [1201, 127] width 93 height 33
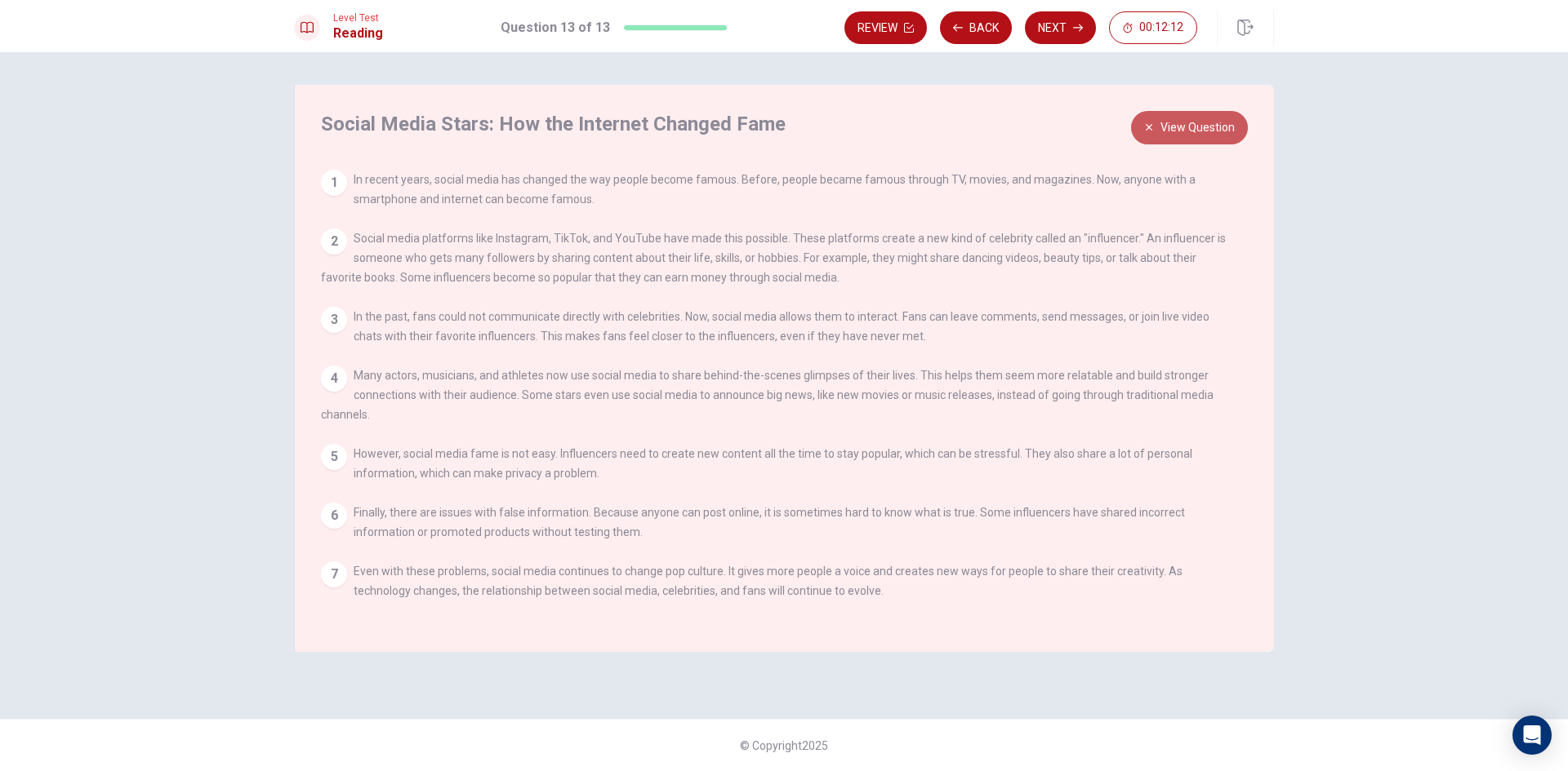
click at [1211, 118] on button "View Question" at bounding box center [1189, 127] width 117 height 33
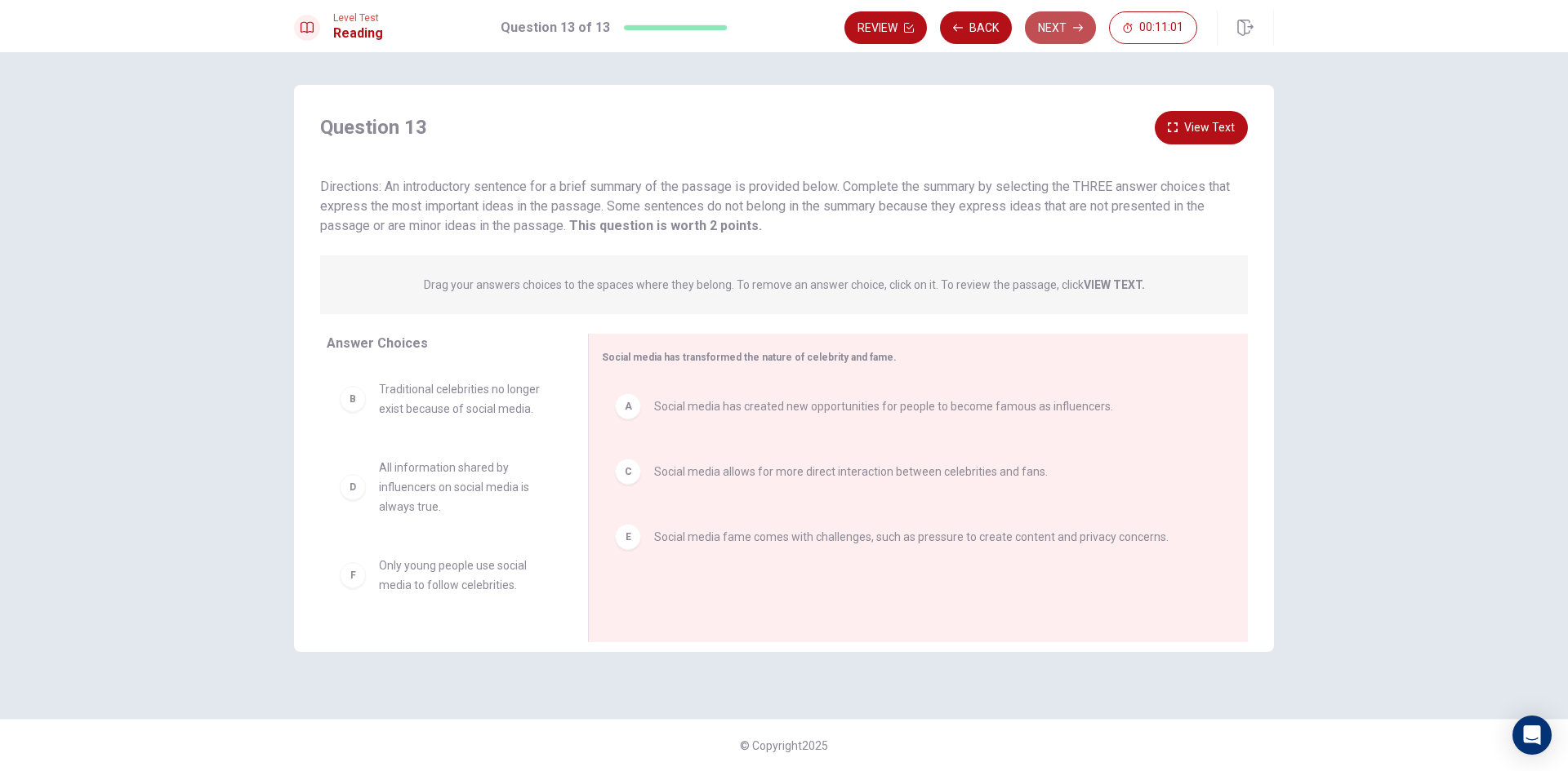
click at [1045, 17] on button "Next" at bounding box center [1060, 27] width 71 height 33
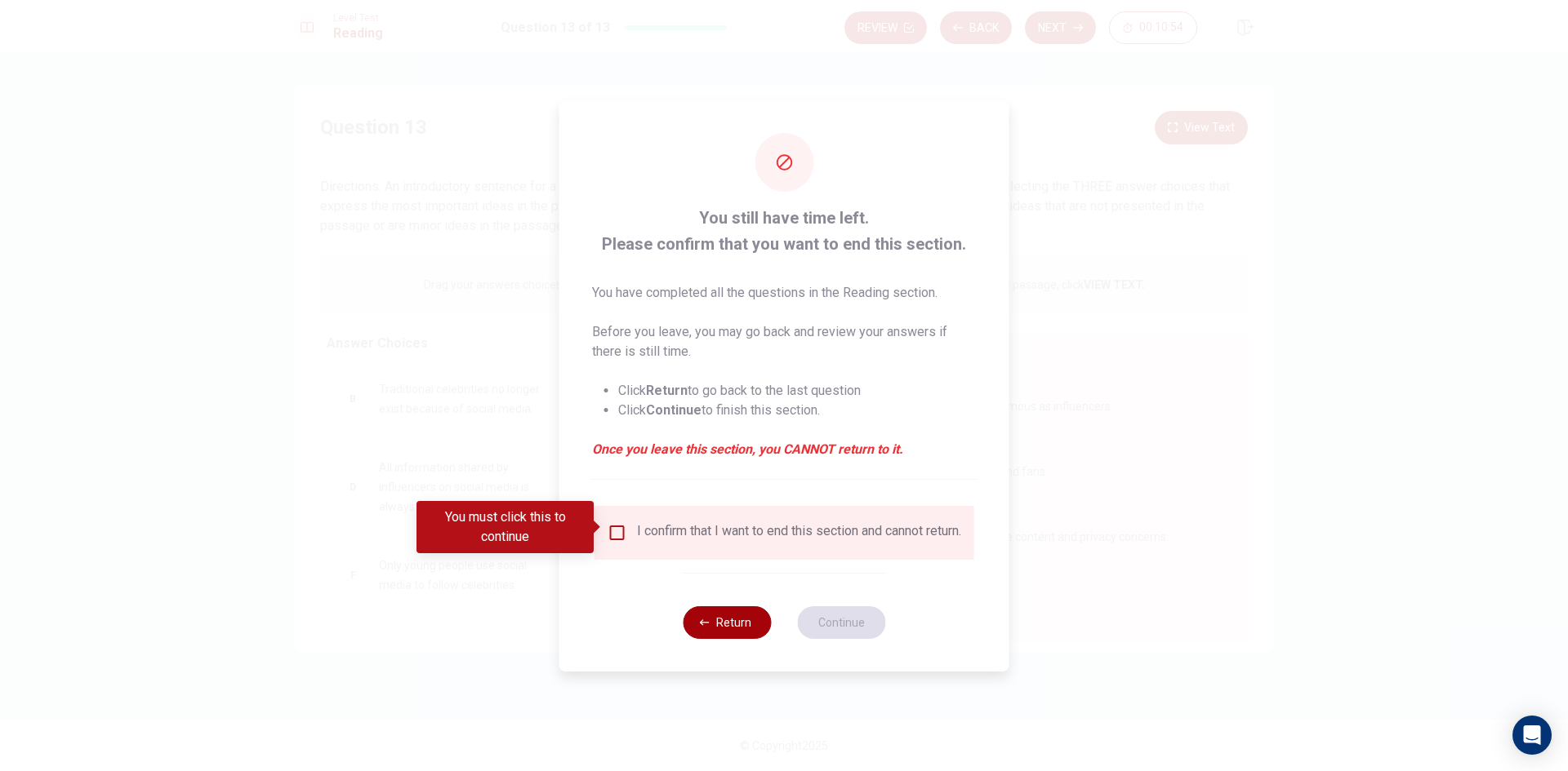
click at [731, 631] on button "Return" at bounding box center [726, 623] width 88 height 33
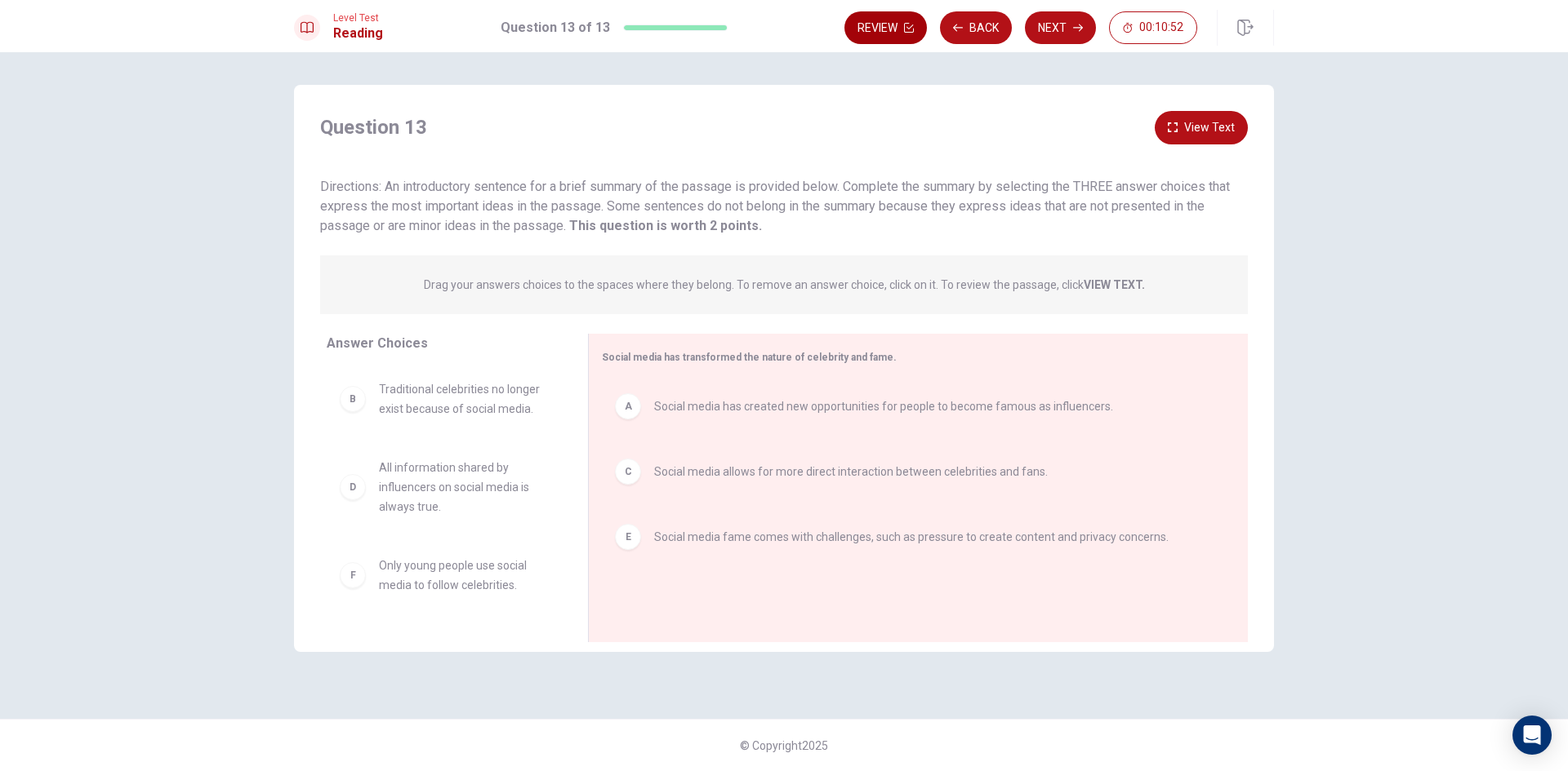
click at [903, 26] on icon "button" at bounding box center [908, 27] width 9 height 9
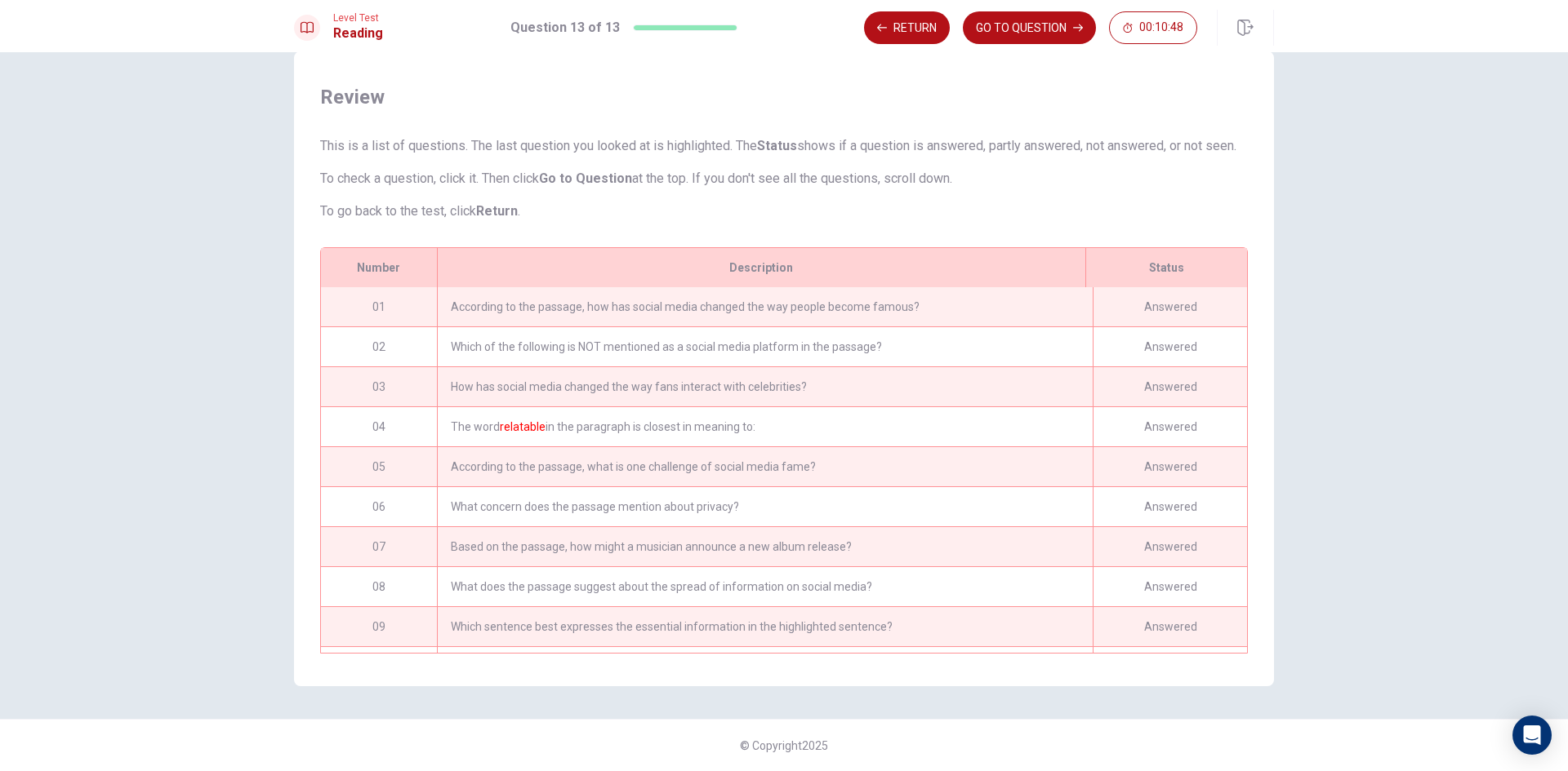
click at [818, 303] on div "According to the passage, how has social media changed the way people become fa…" at bounding box center [765, 307] width 656 height 40
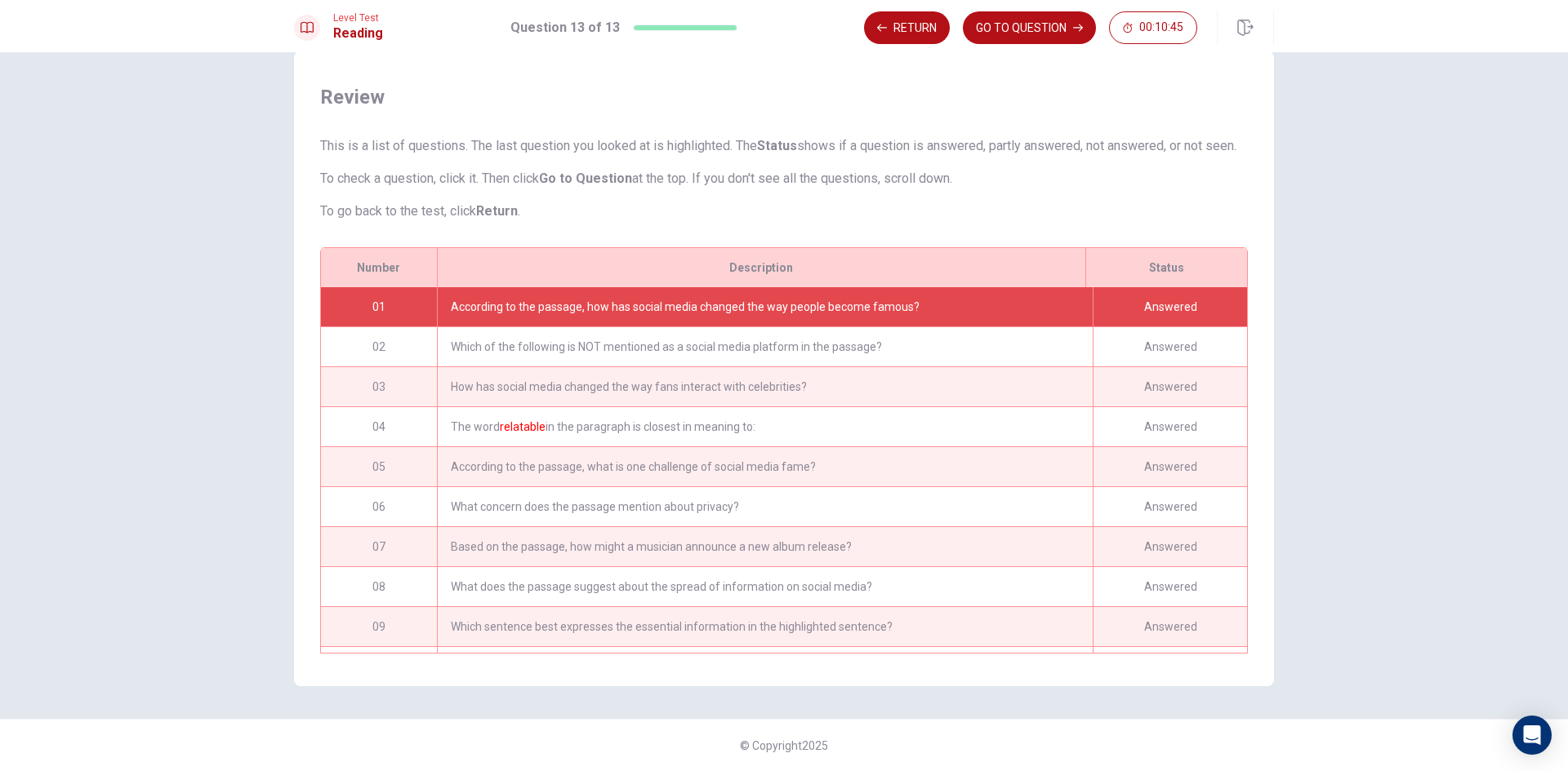
click at [1154, 354] on div "Answered" at bounding box center [1169, 347] width 154 height 40
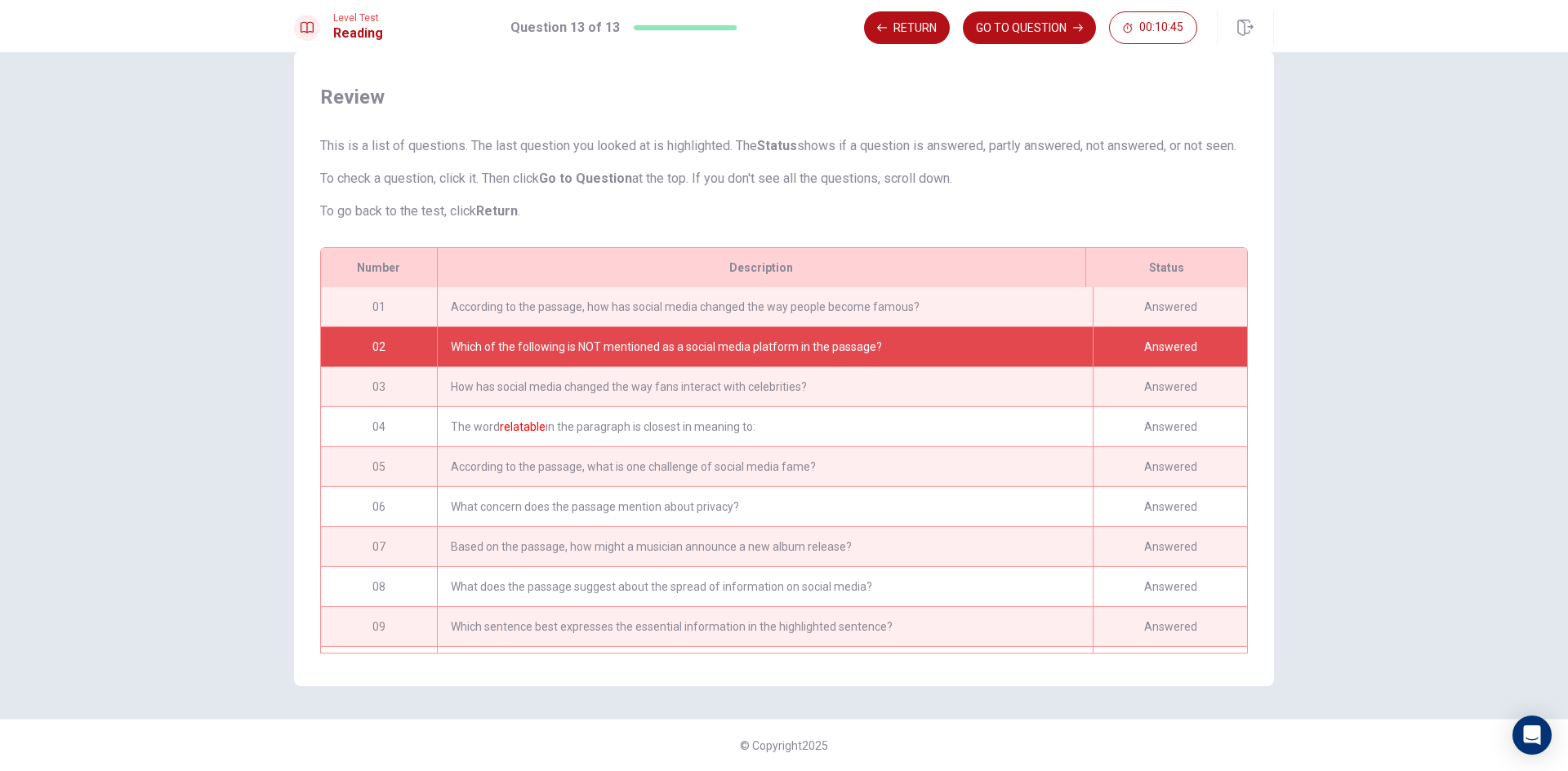
click at [1146, 381] on div "Answered" at bounding box center [1169, 387] width 154 height 40
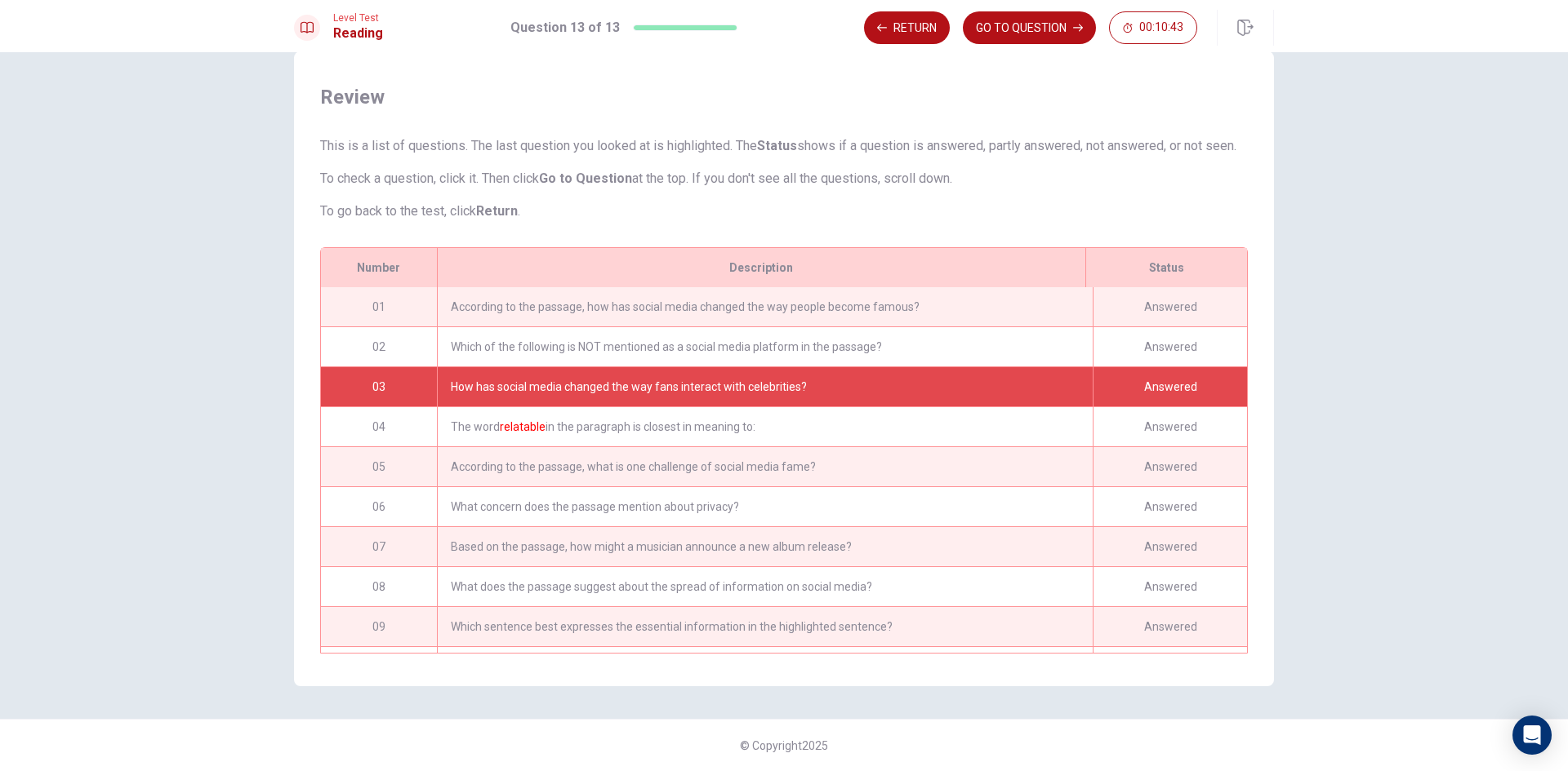
click at [1040, 306] on div "According to the passage, how has social media changed the way people become fa…" at bounding box center [765, 307] width 656 height 40
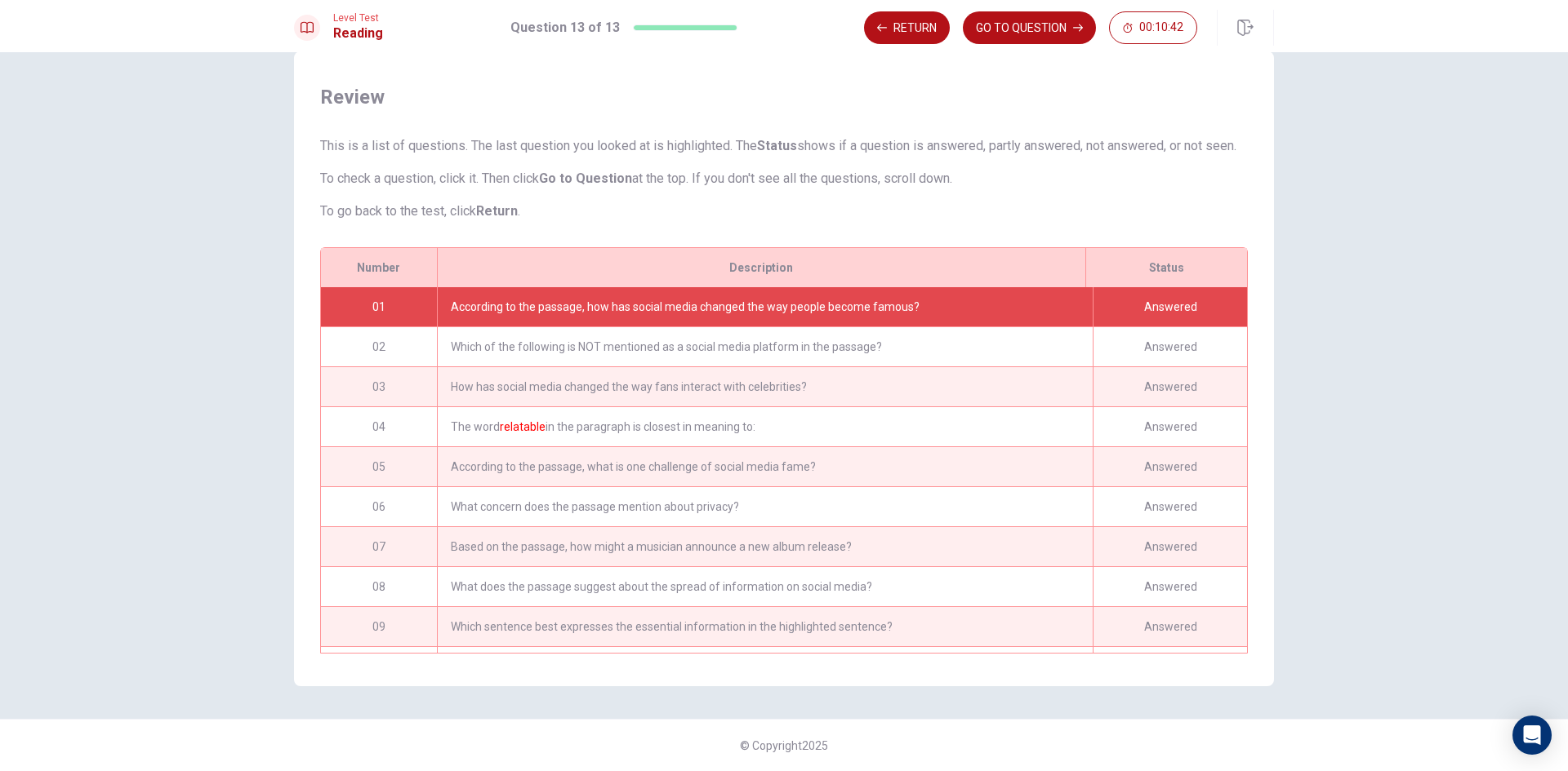
click at [1035, 306] on div "According to the passage, how has social media changed the way people become fa…" at bounding box center [765, 307] width 656 height 40
click at [1032, 25] on button "GO TO QUESTION" at bounding box center [1029, 27] width 133 height 33
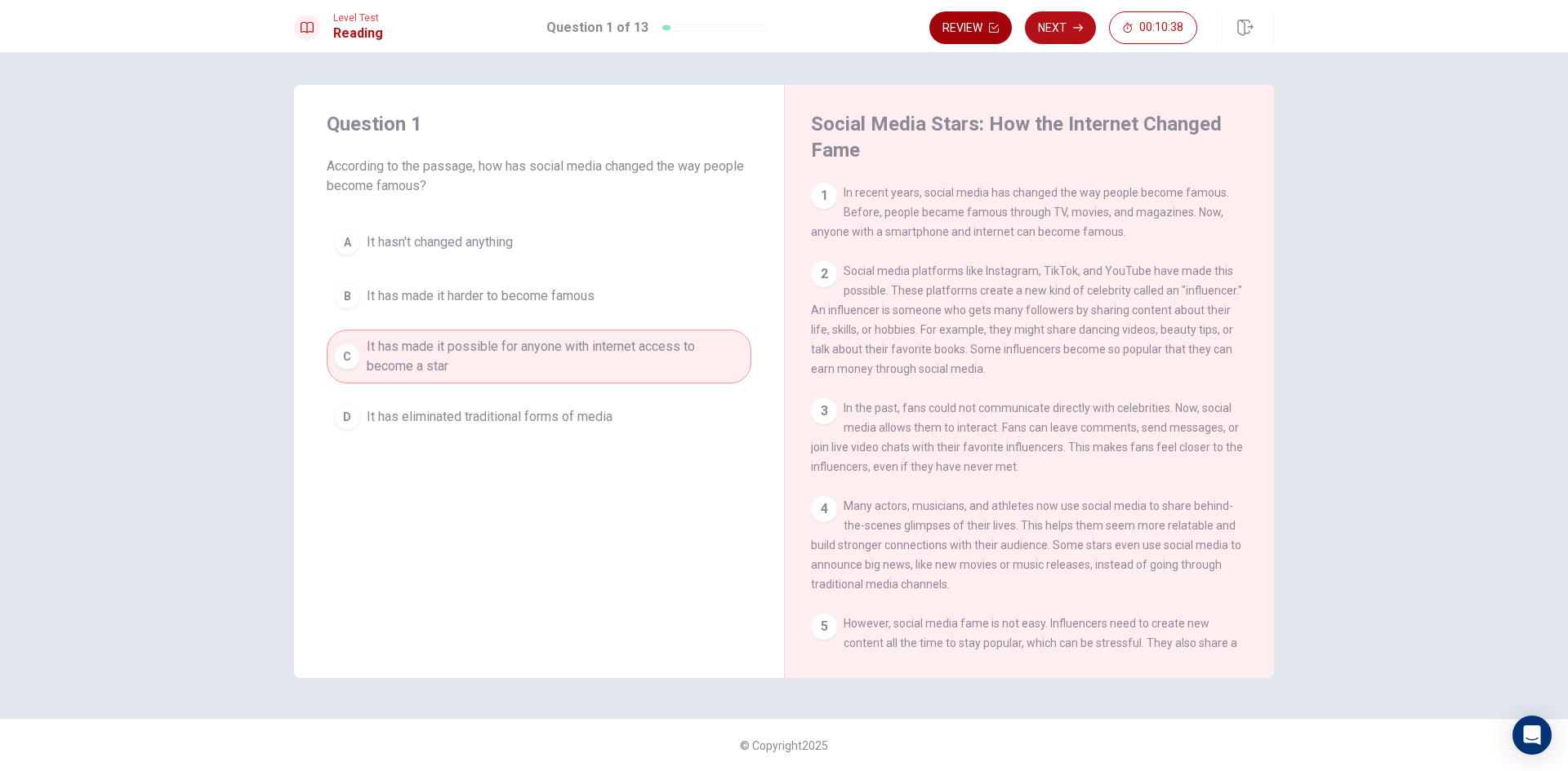
click at [971, 23] on button "Review" at bounding box center [969, 27] width 82 height 33
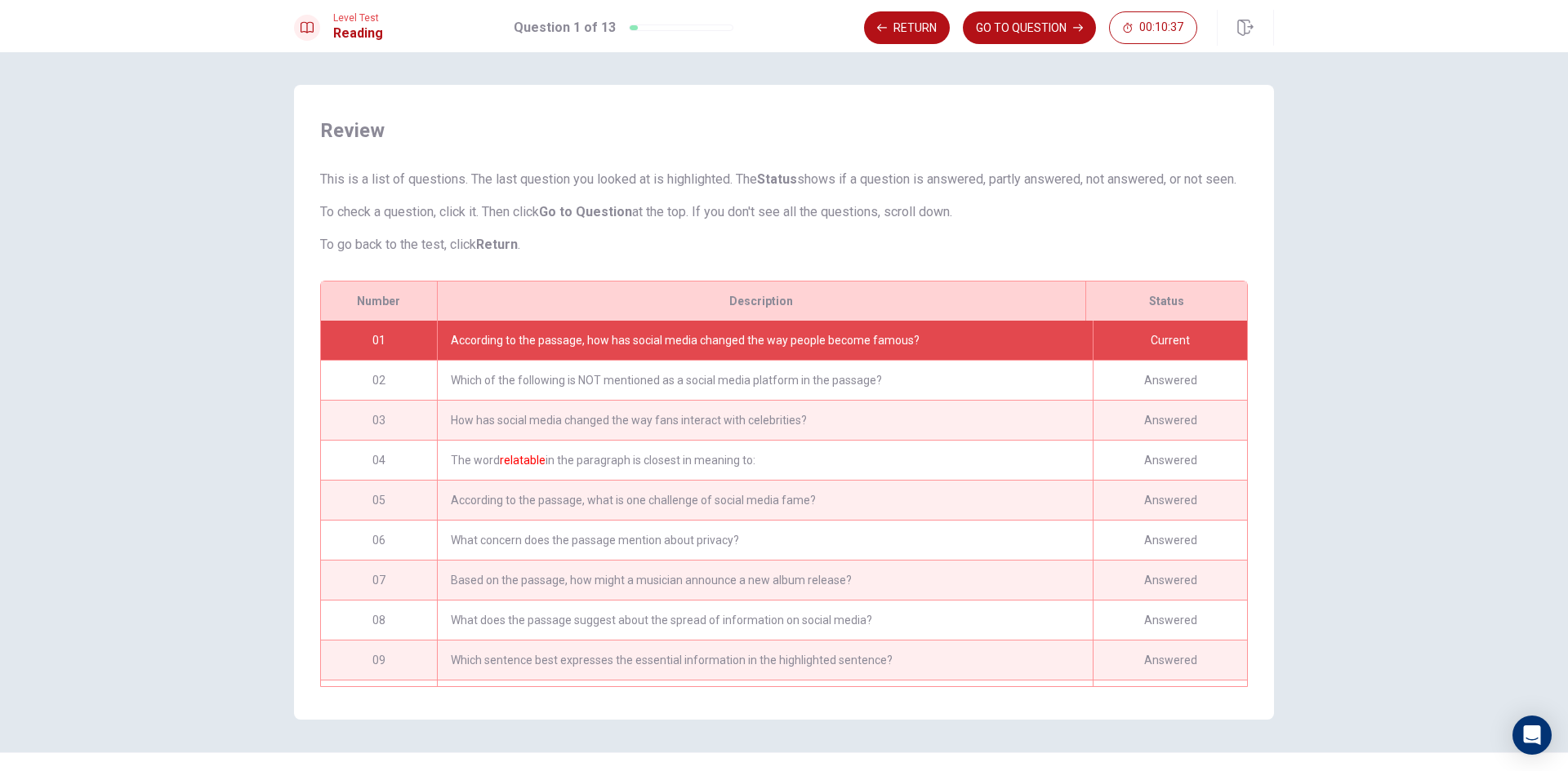
scroll to position [53, 0]
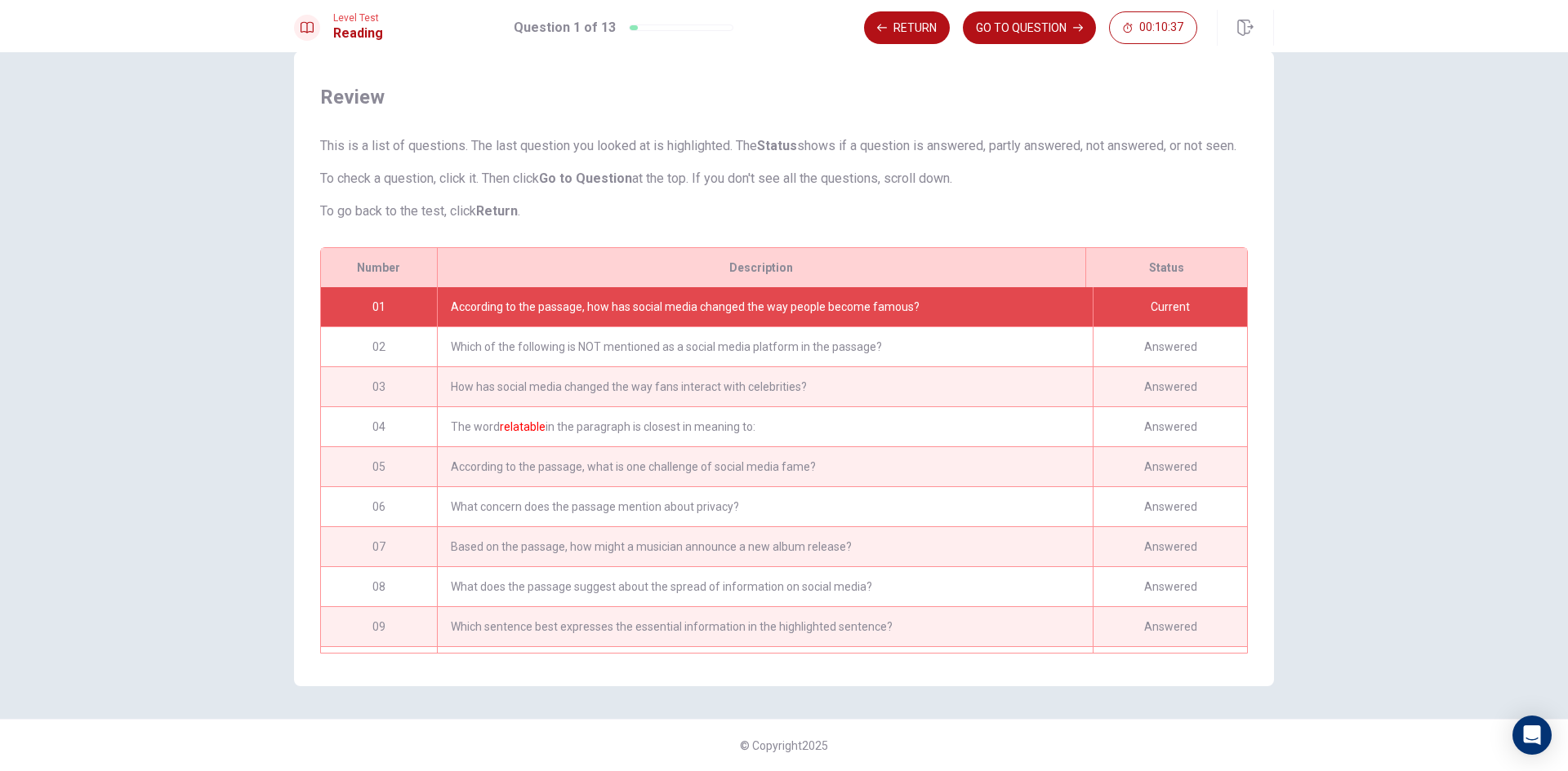
click at [973, 330] on div "Which of the following is NOT mentioned as a social media platform in the passa…" at bounding box center [765, 347] width 656 height 40
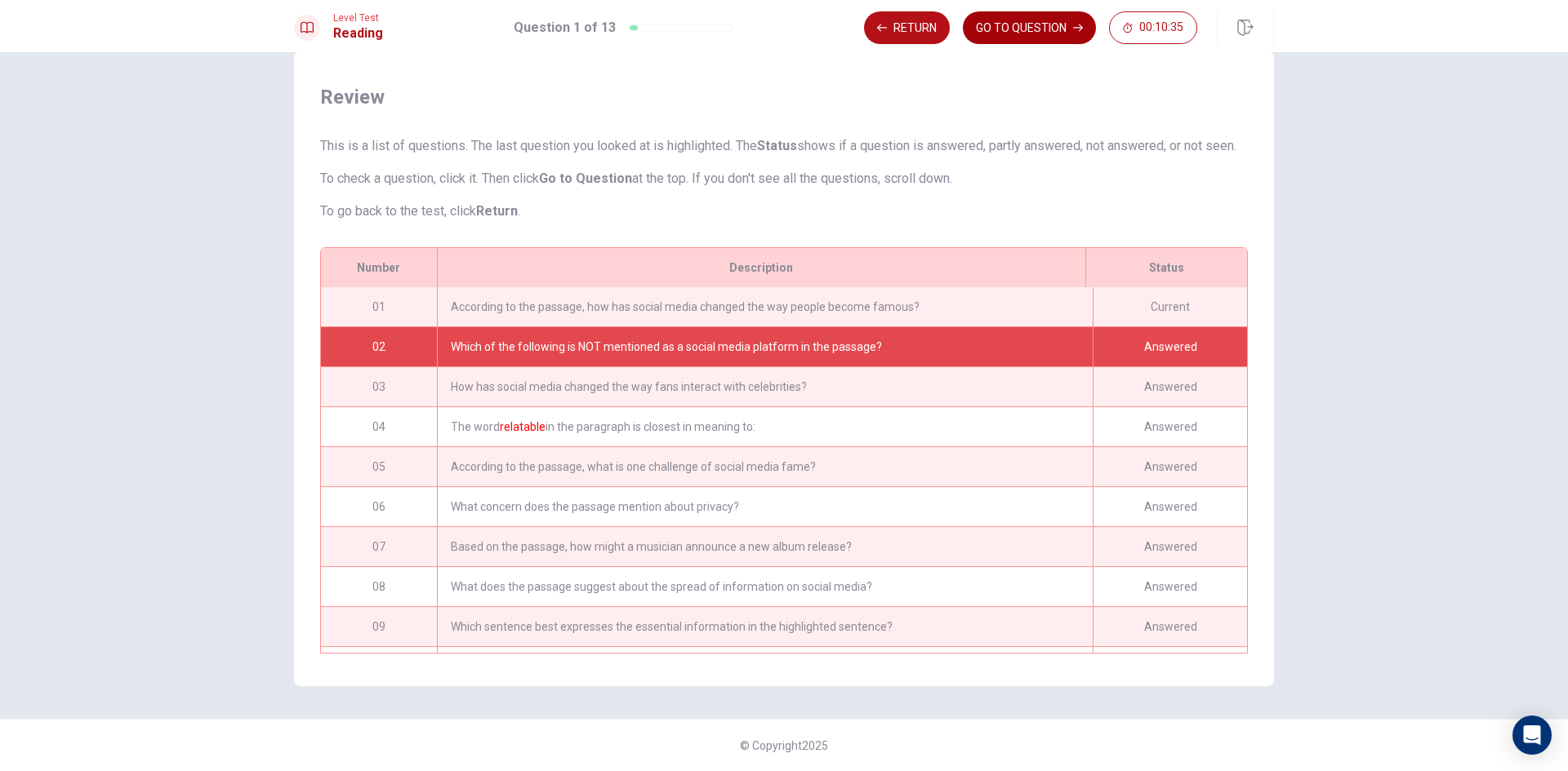
click at [1043, 30] on button "GO TO QUESTION" at bounding box center [1029, 27] width 133 height 33
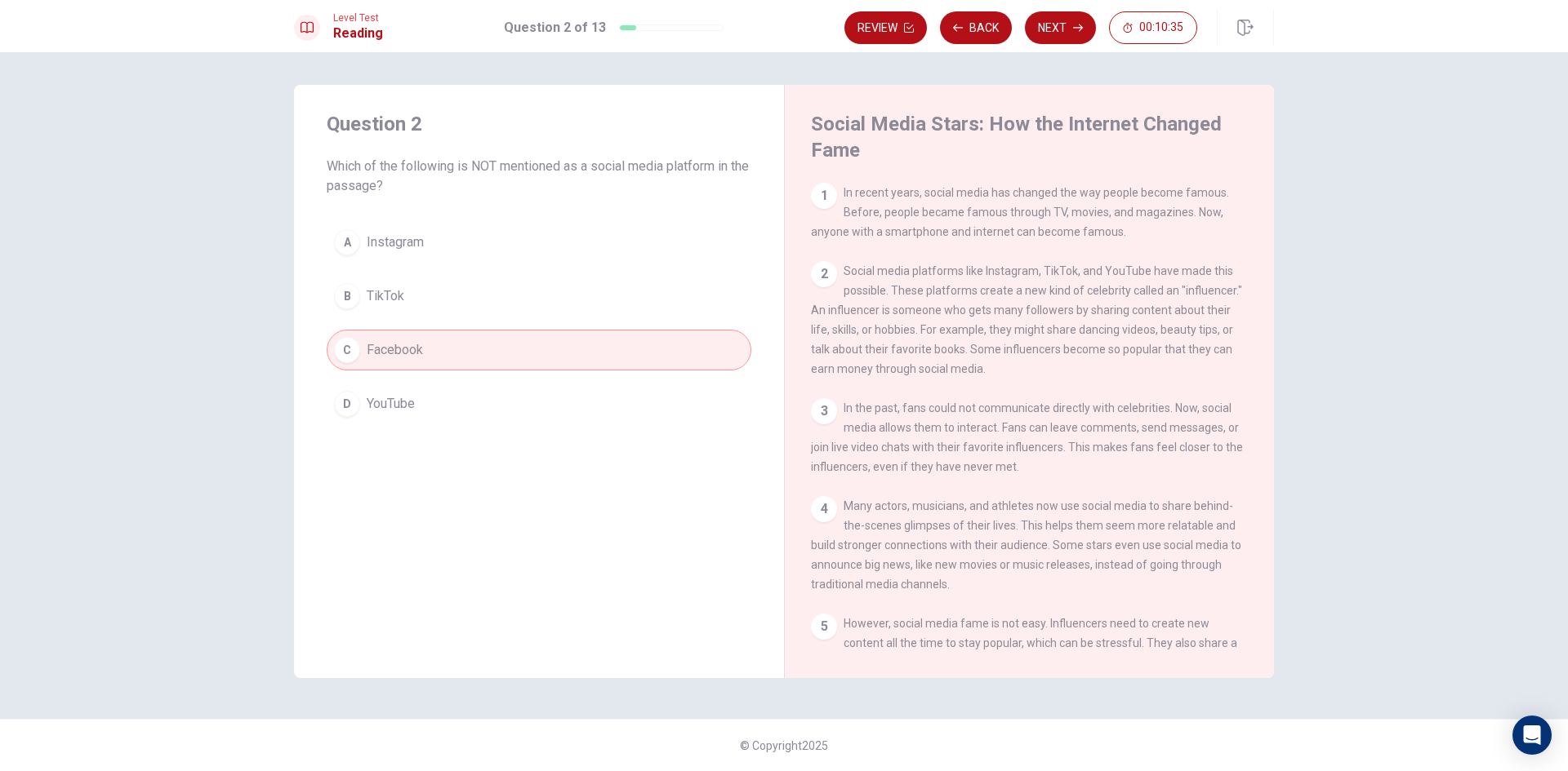
scroll to position [0, 0]
click at [890, 27] on button "Review" at bounding box center [885, 27] width 82 height 33
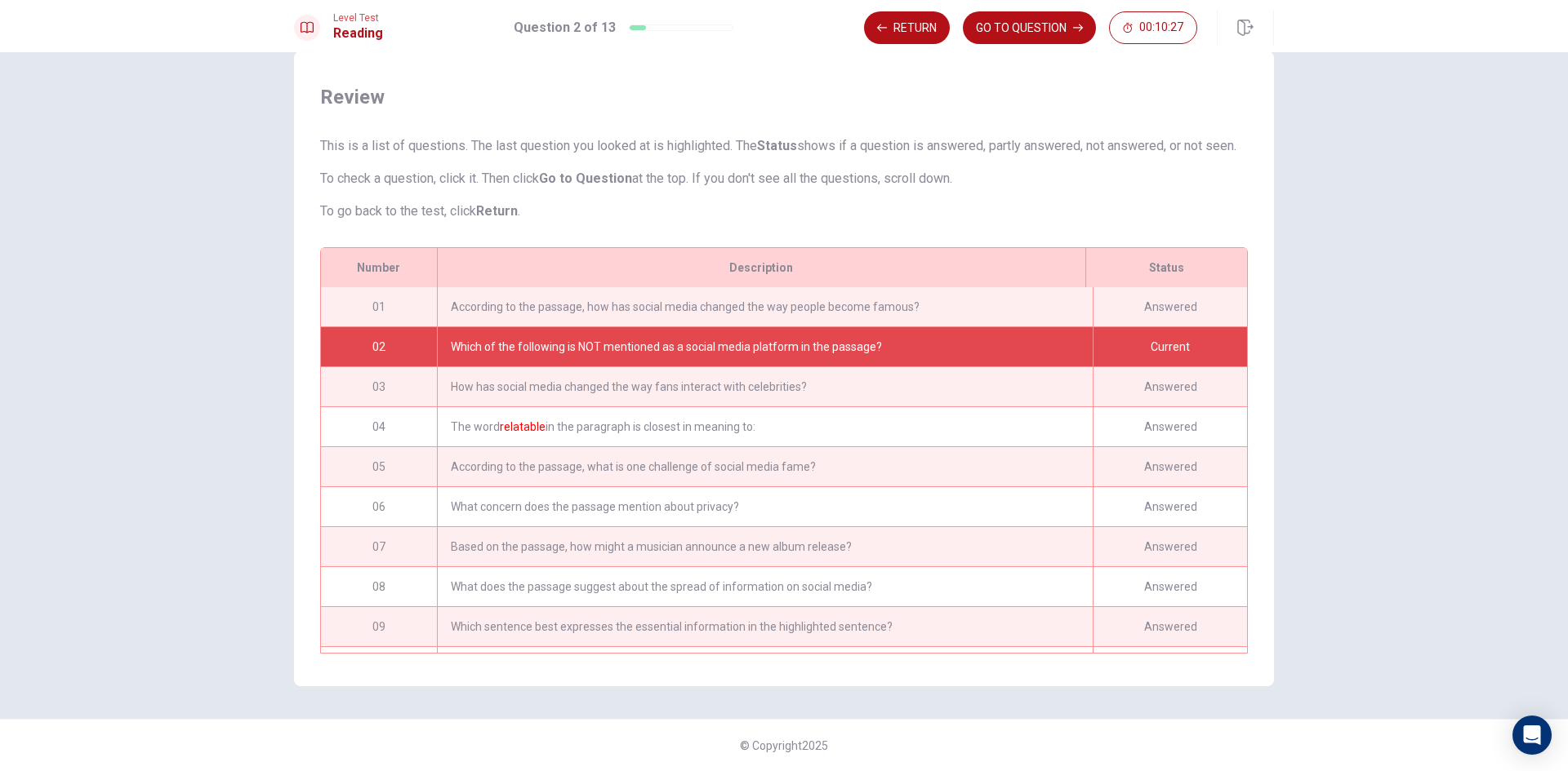
scroll to position [40, 0]
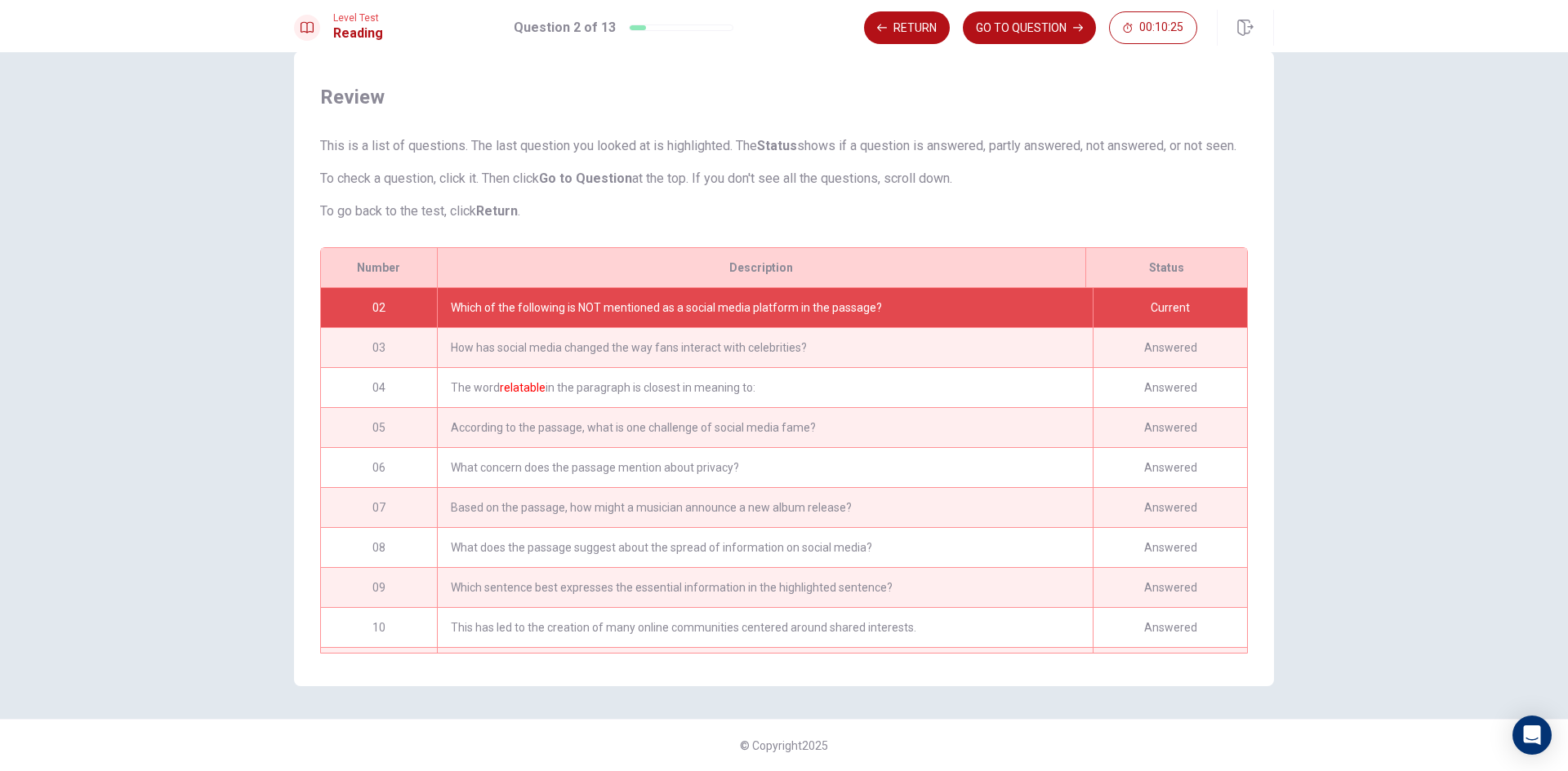
click at [697, 348] on div "How has social media changed the way fans interact with celebrities?" at bounding box center [765, 348] width 656 height 40
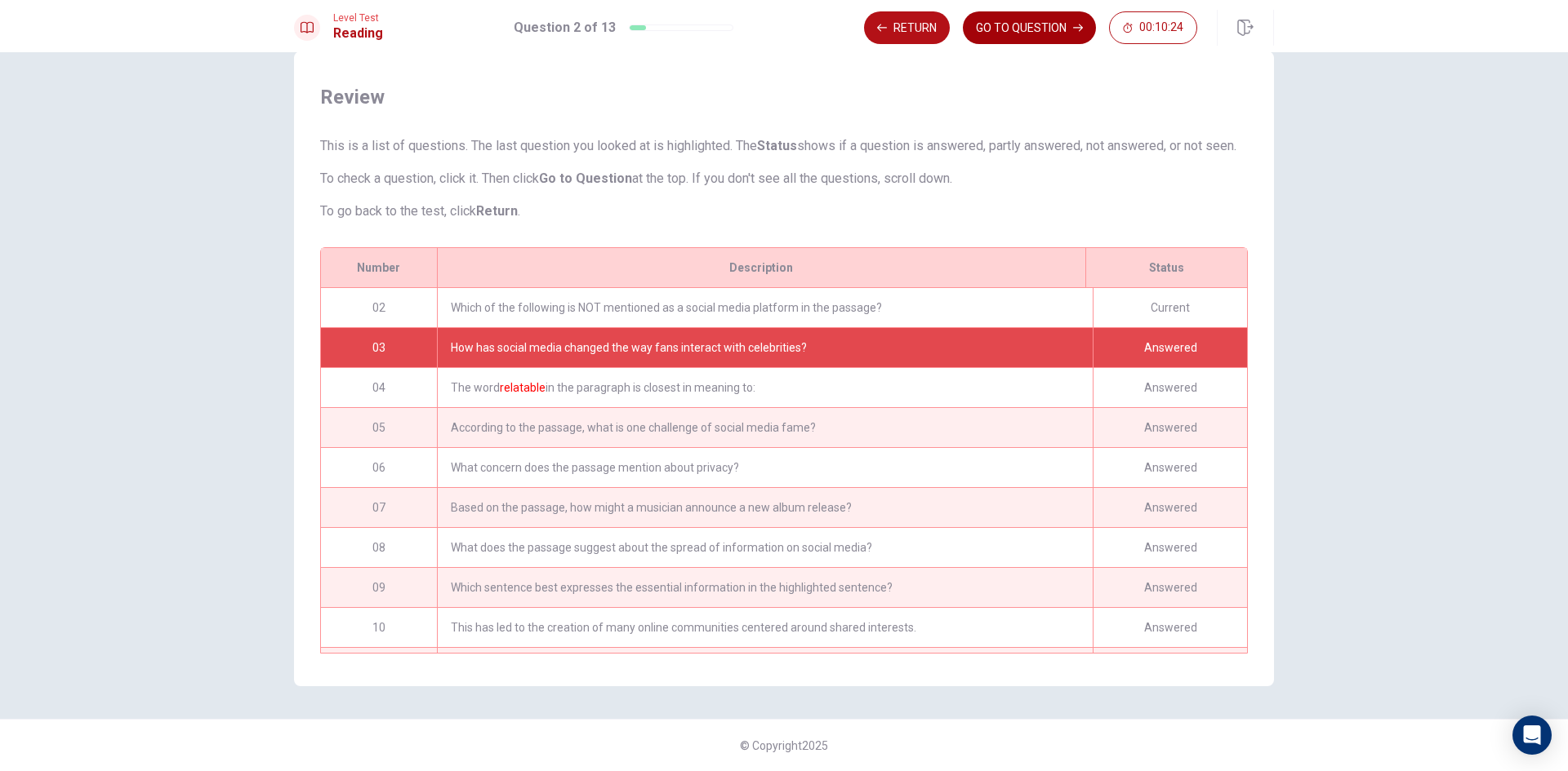
click at [1019, 30] on button "GO TO QUESTION" at bounding box center [1029, 27] width 133 height 33
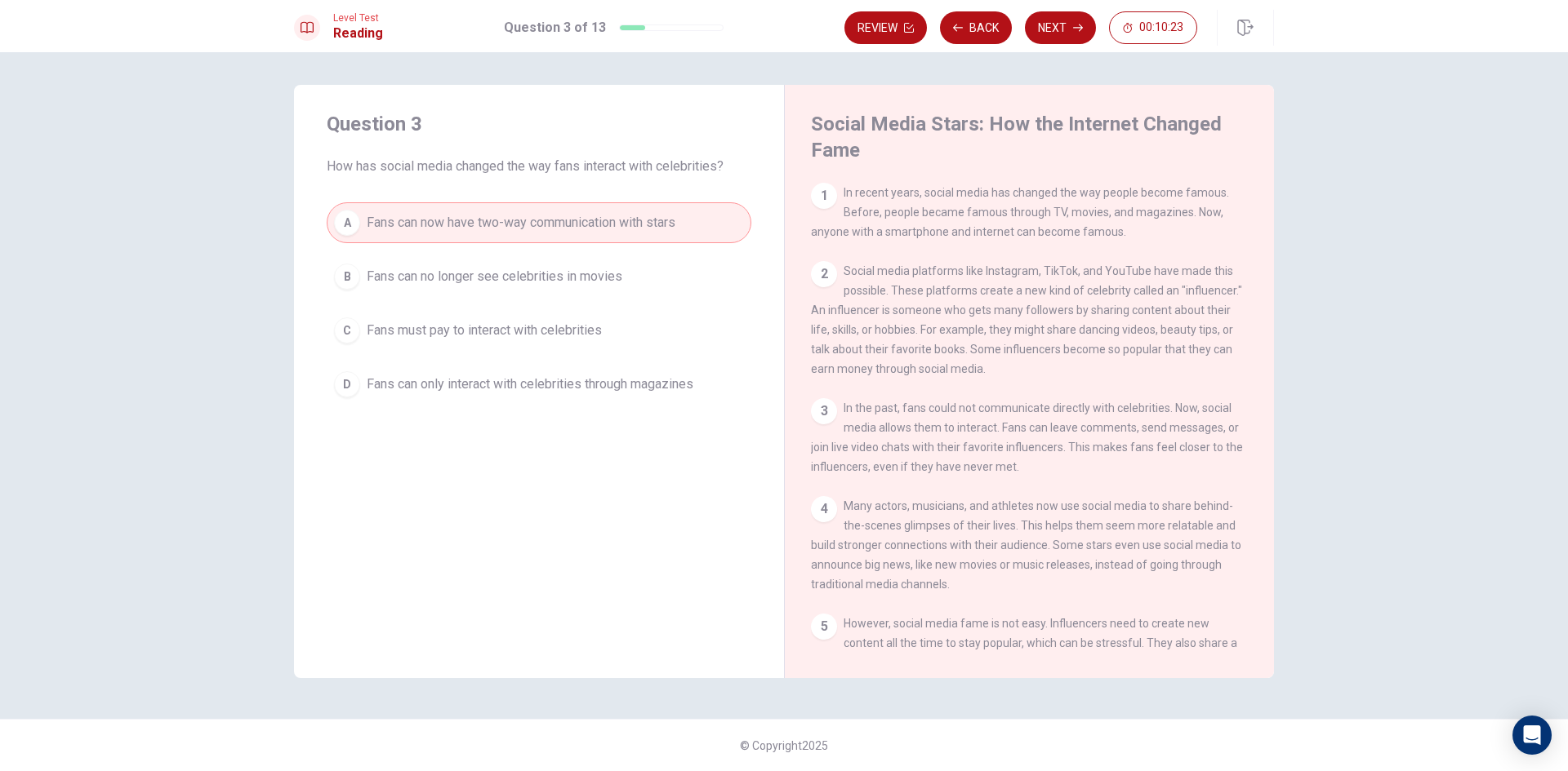
scroll to position [0, 0]
click at [1039, 23] on button "Next" at bounding box center [1060, 27] width 71 height 33
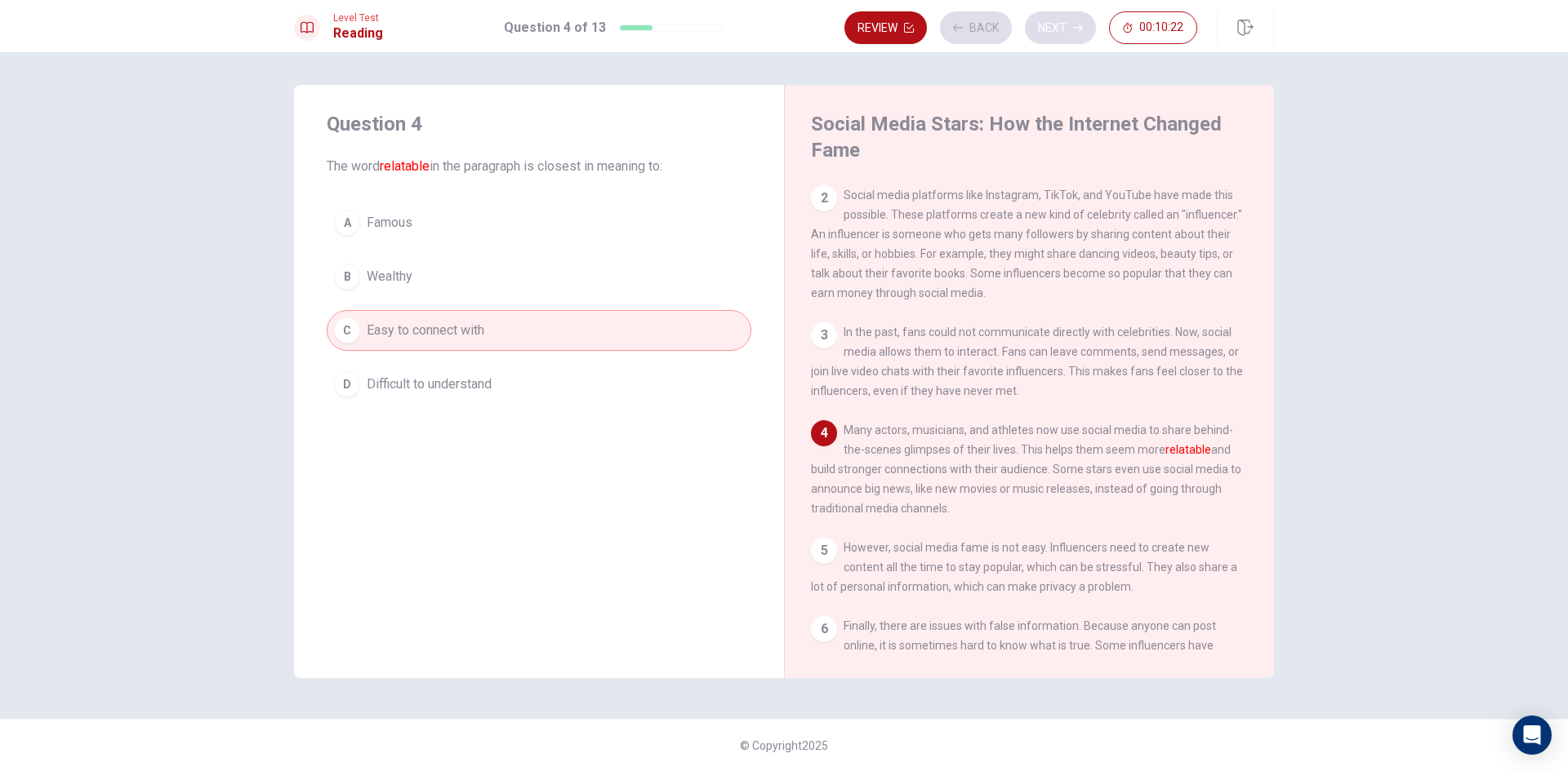
scroll to position [120, 0]
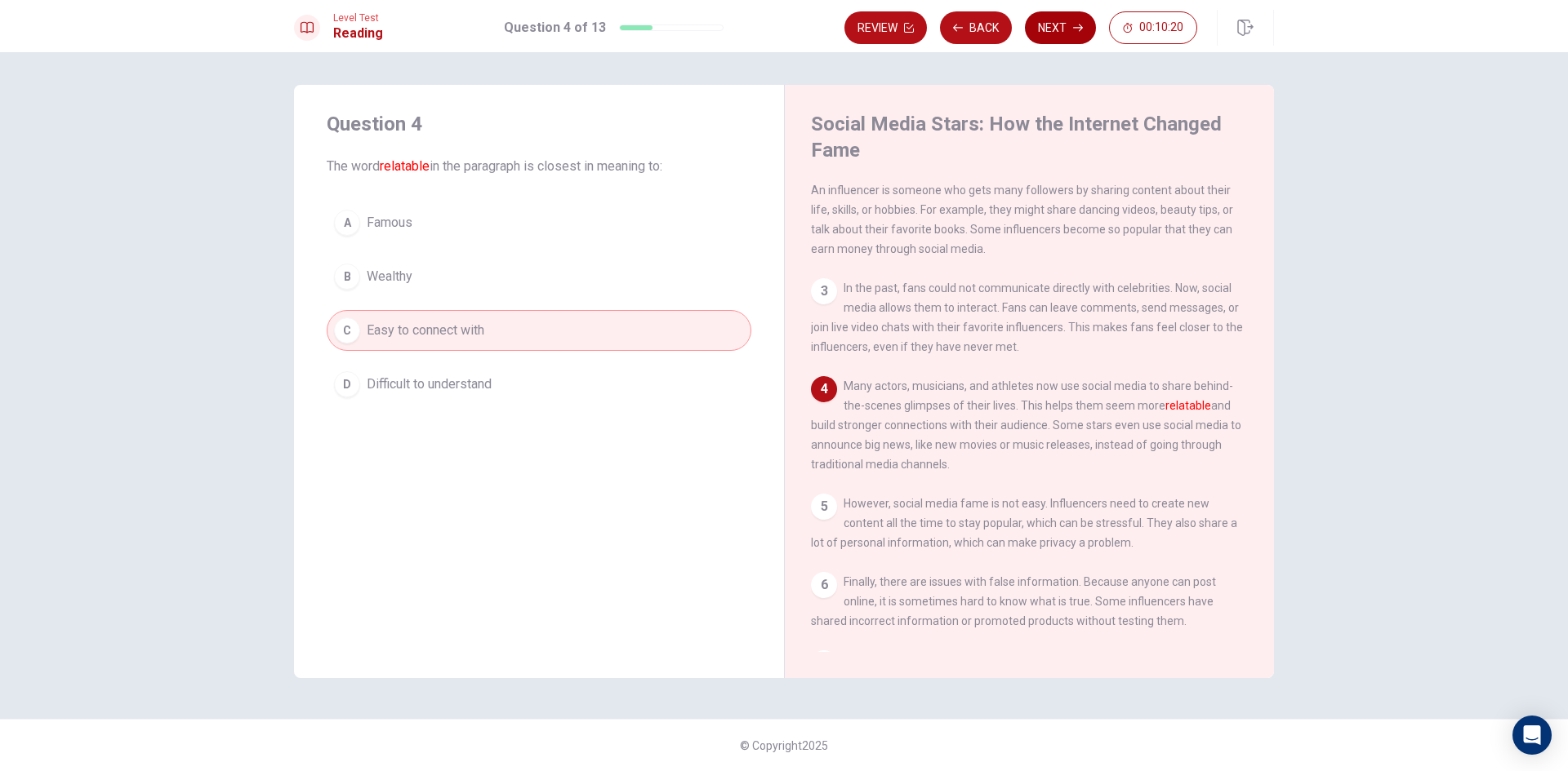
click at [1039, 23] on button "Next" at bounding box center [1060, 27] width 71 height 33
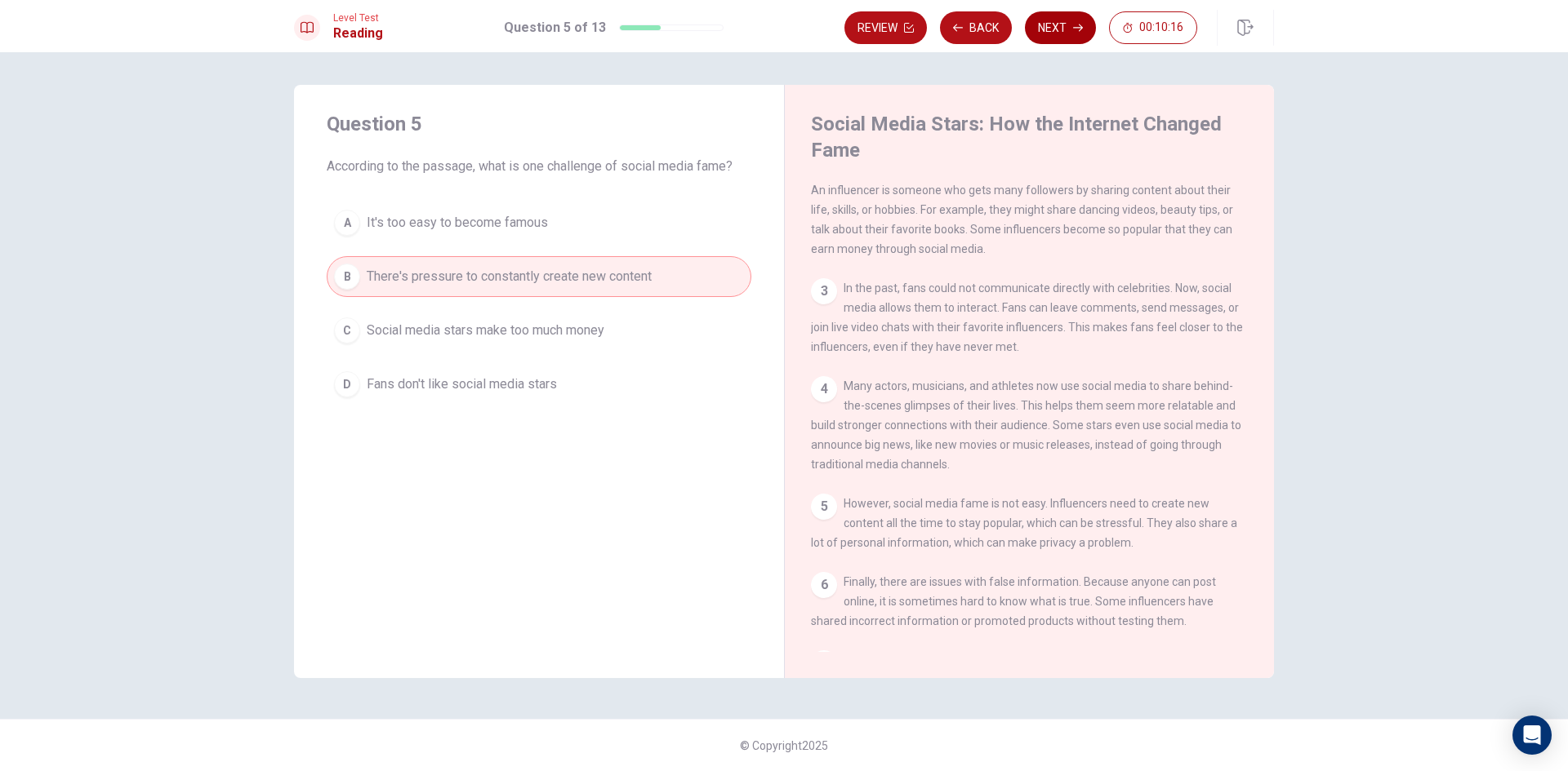
click at [1039, 23] on button "Next" at bounding box center [1060, 27] width 71 height 33
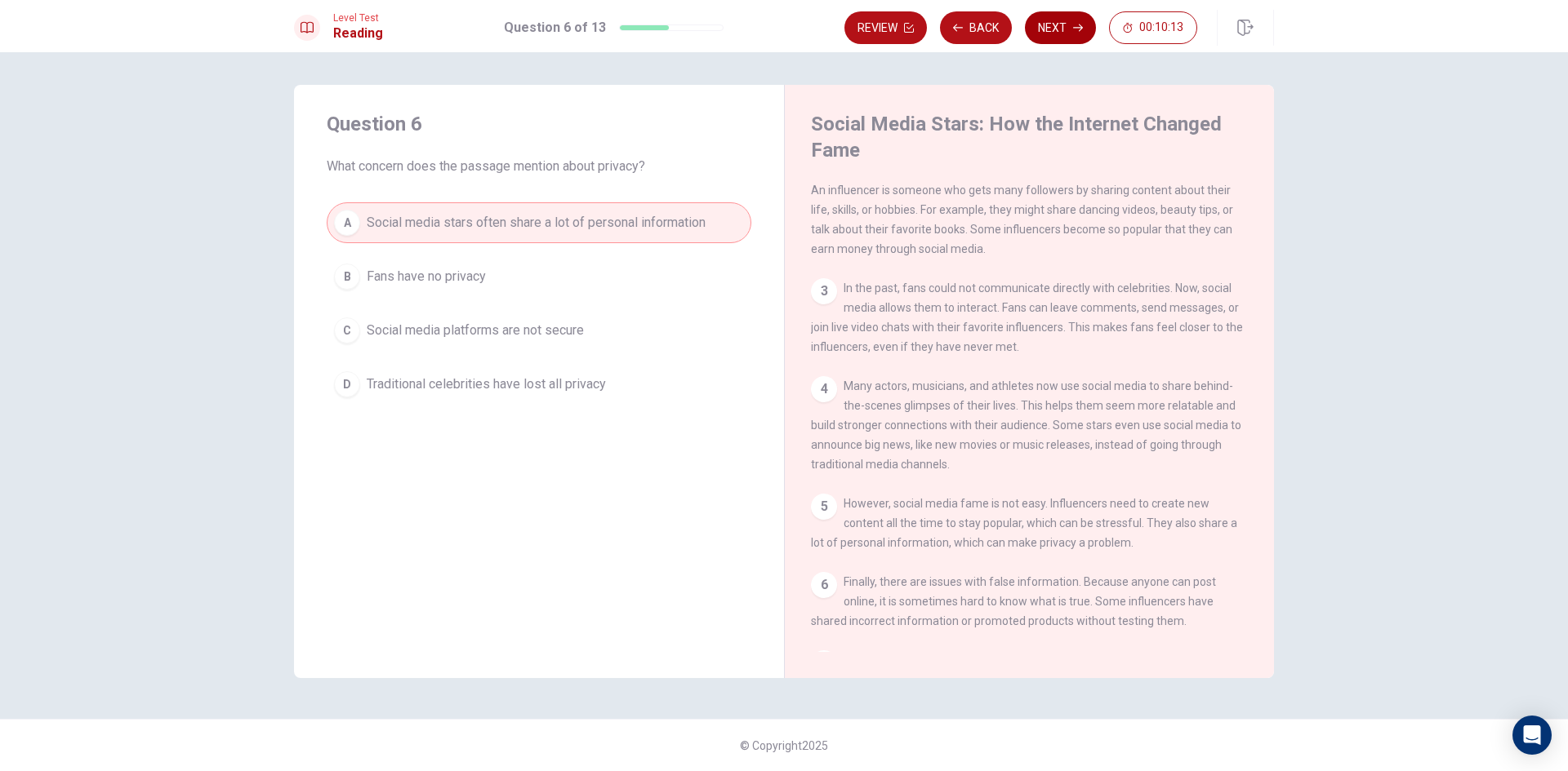
click at [1039, 23] on button "Next" at bounding box center [1060, 27] width 71 height 33
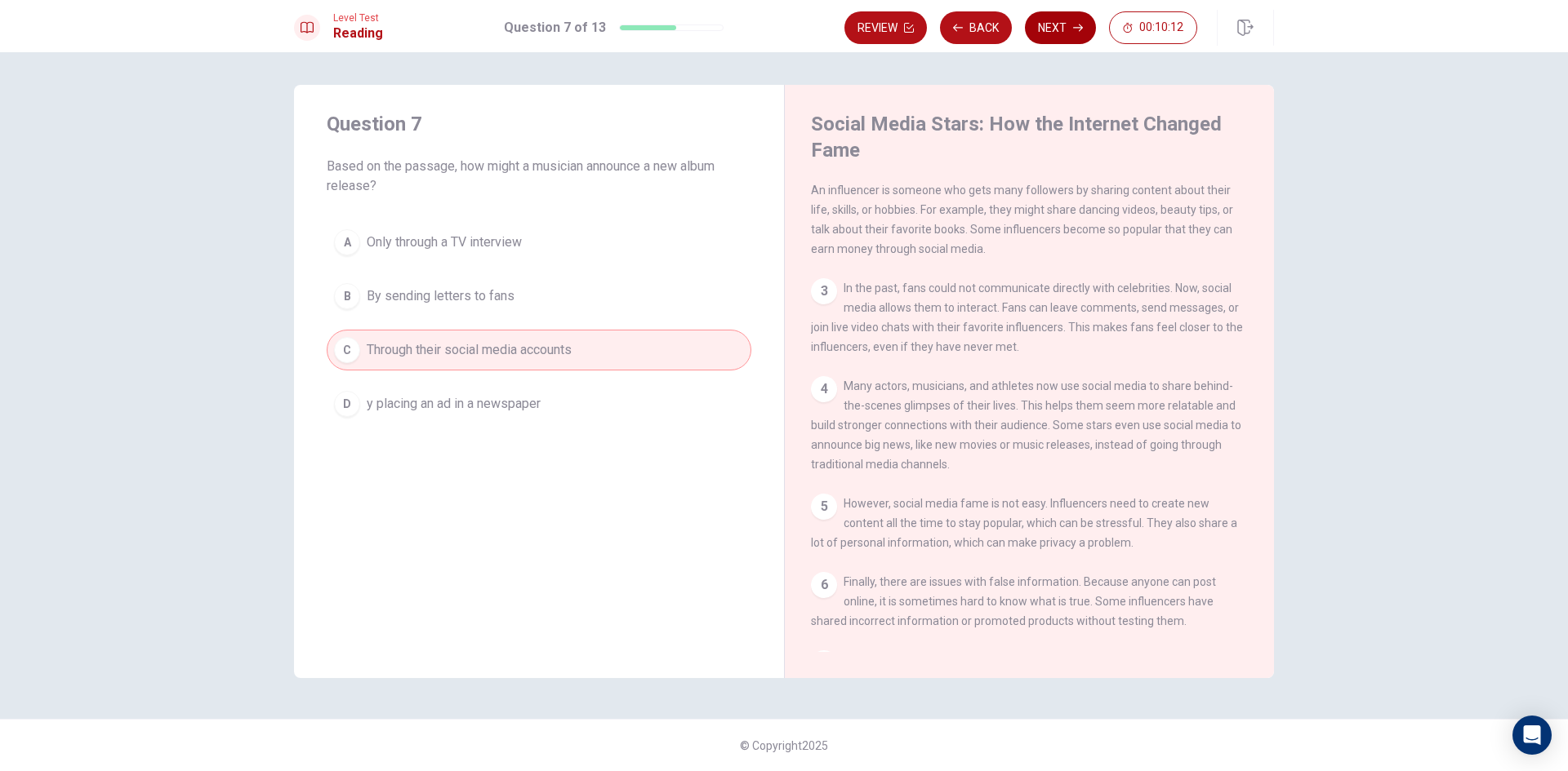
click at [1039, 23] on button "Next" at bounding box center [1060, 27] width 71 height 33
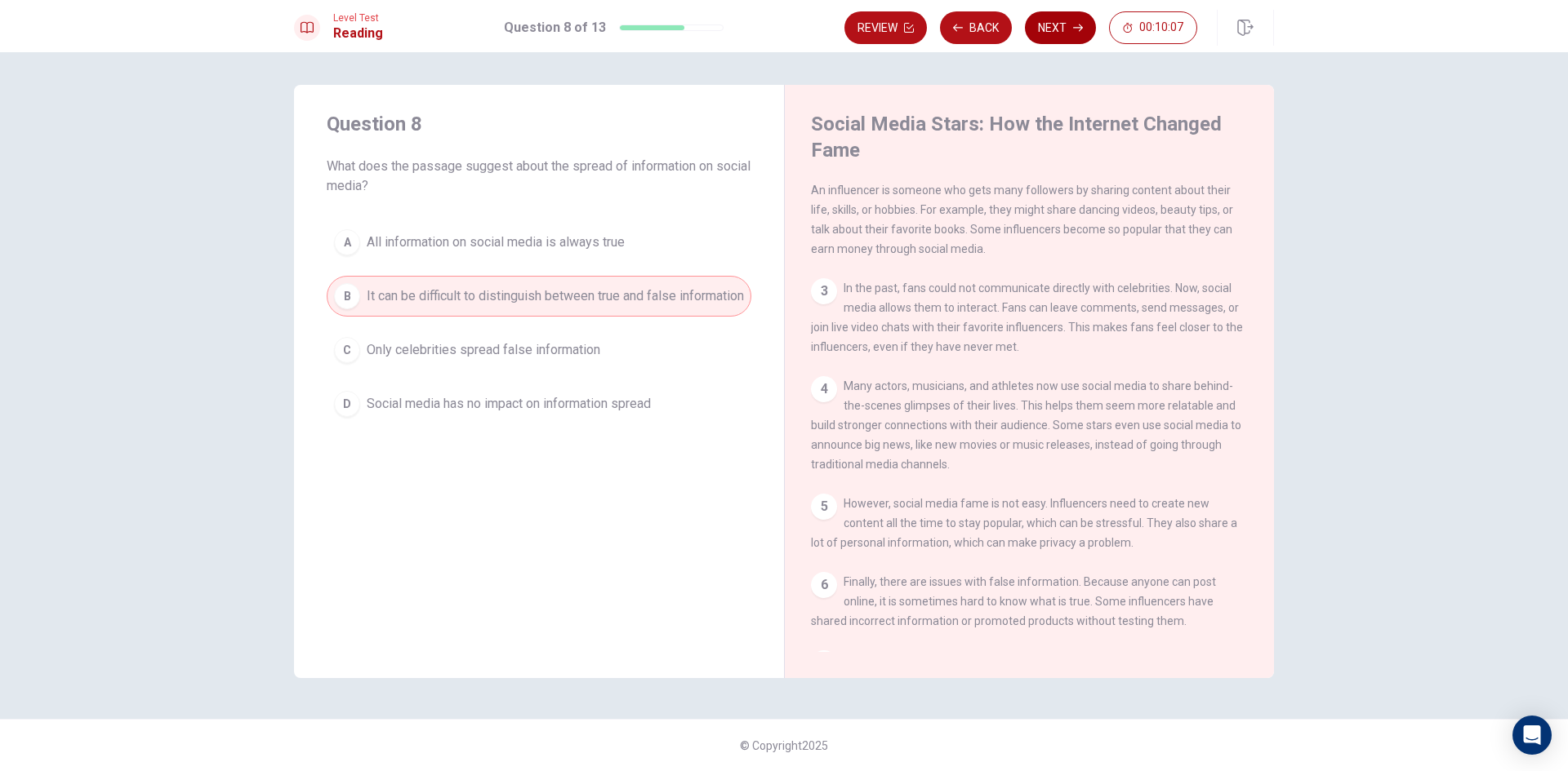
click at [1039, 23] on button "Next" at bounding box center [1060, 27] width 71 height 33
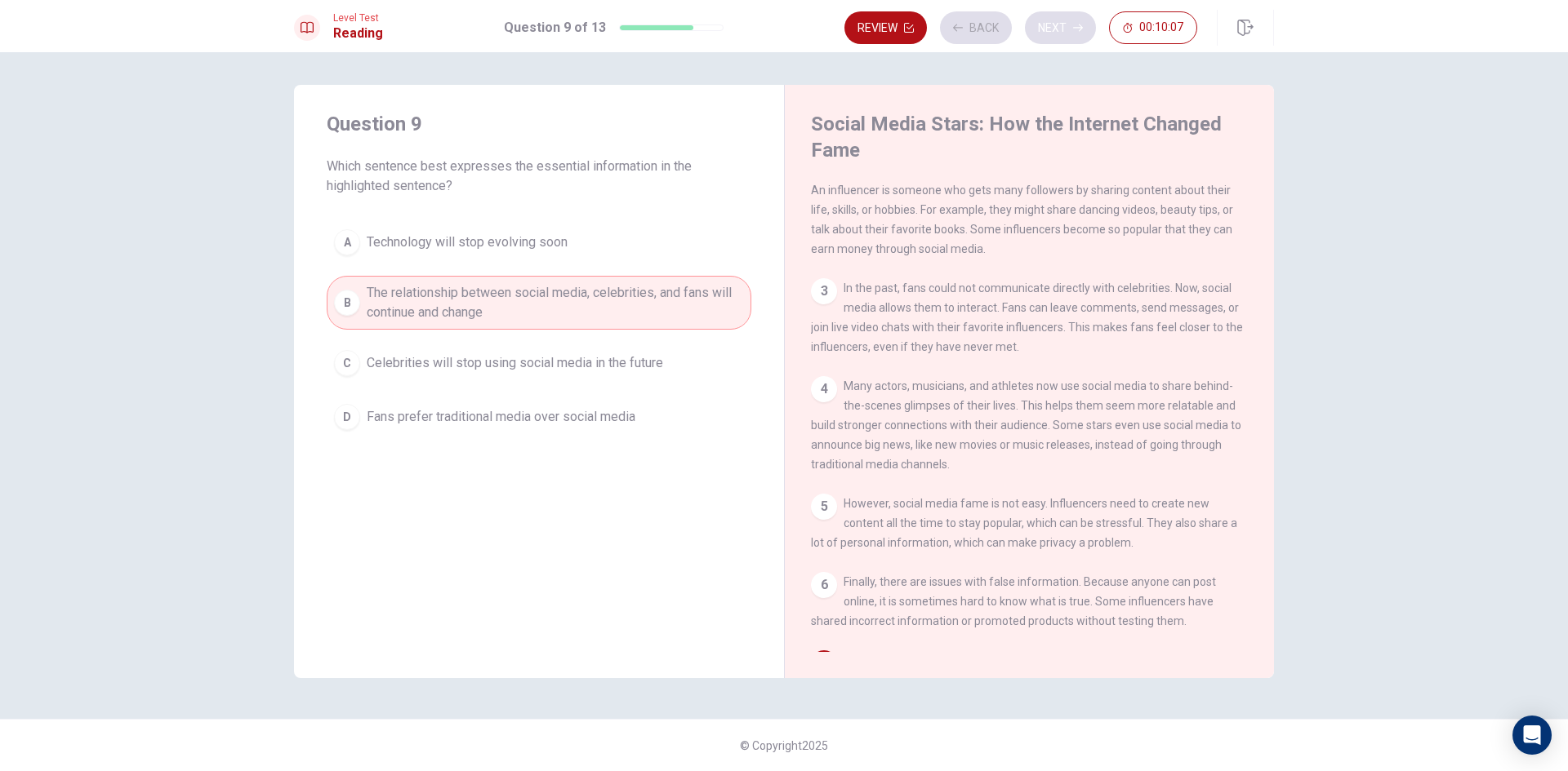
scroll to position [239, 0]
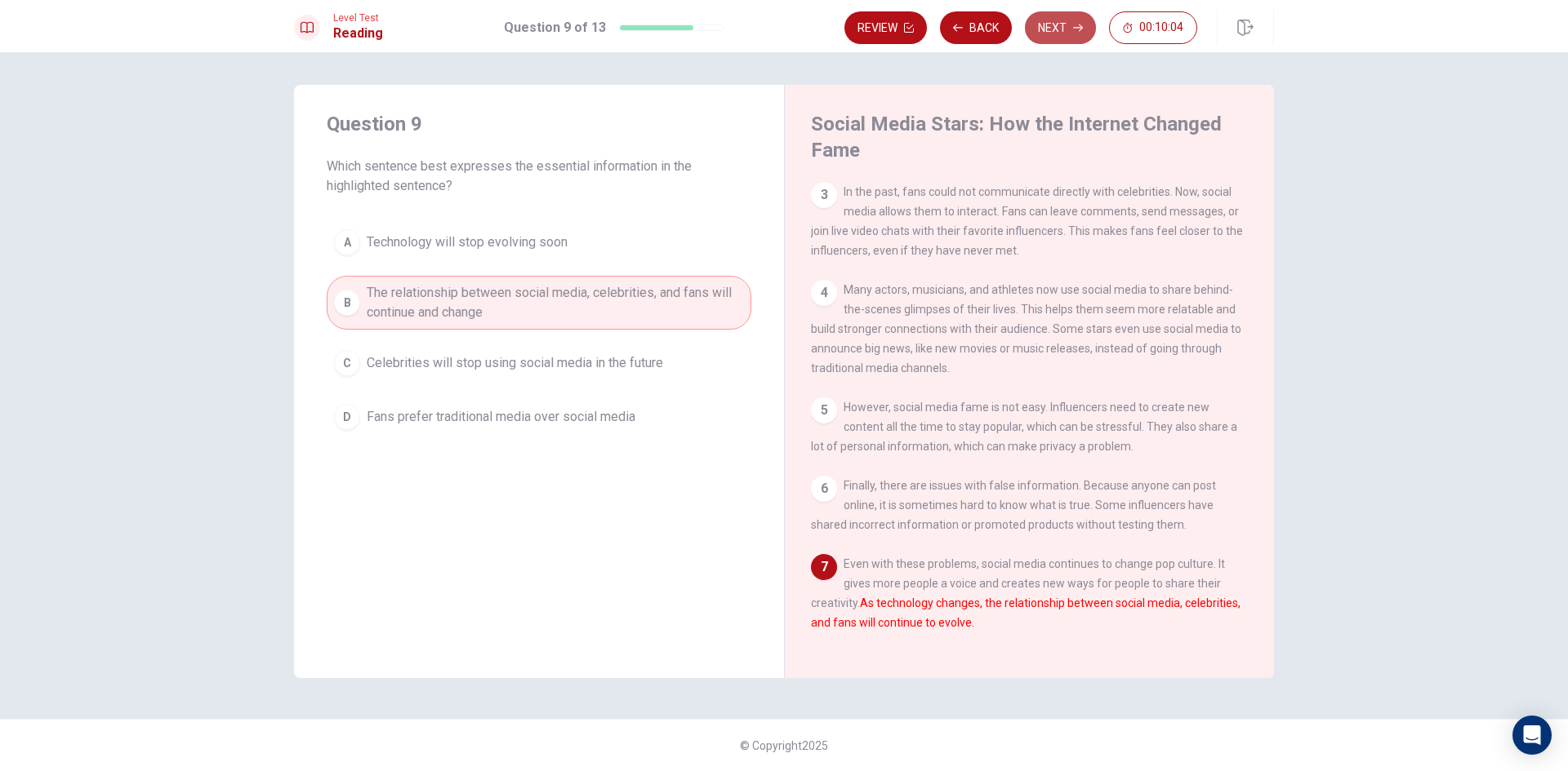
click at [1039, 23] on button "Next" at bounding box center [1060, 27] width 71 height 33
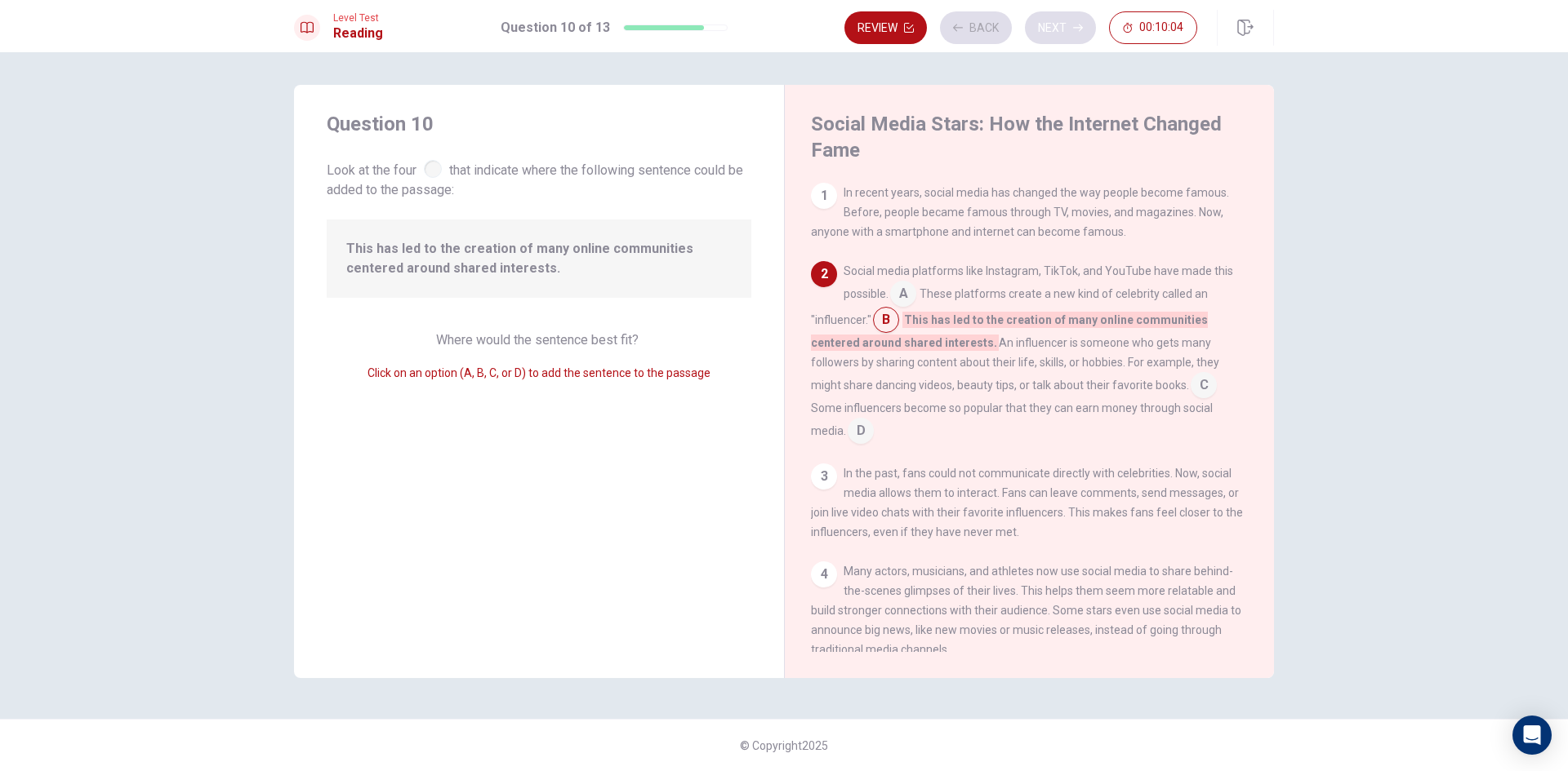
scroll to position [81, 0]
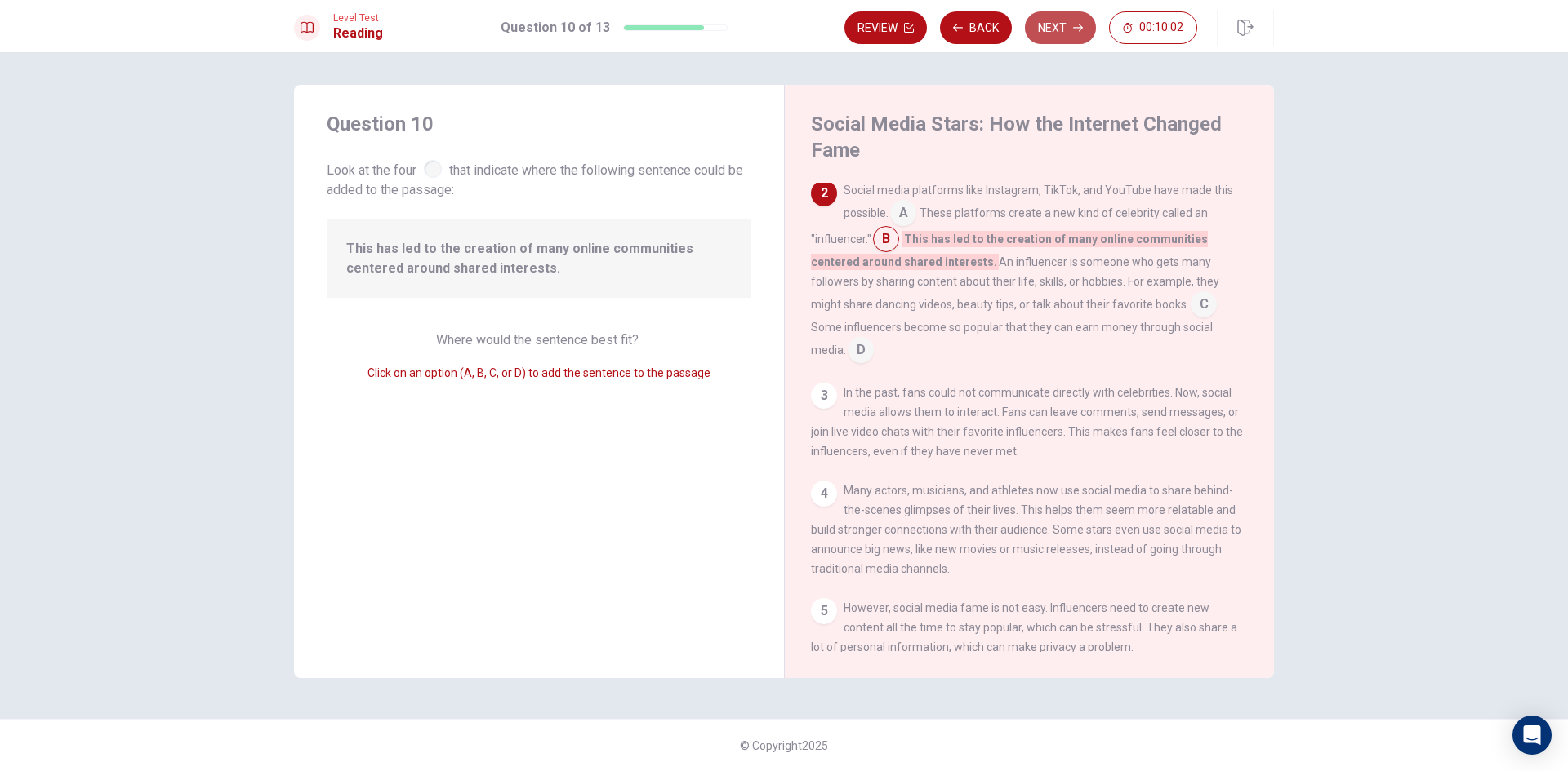
click at [1039, 23] on button "Next" at bounding box center [1060, 27] width 71 height 33
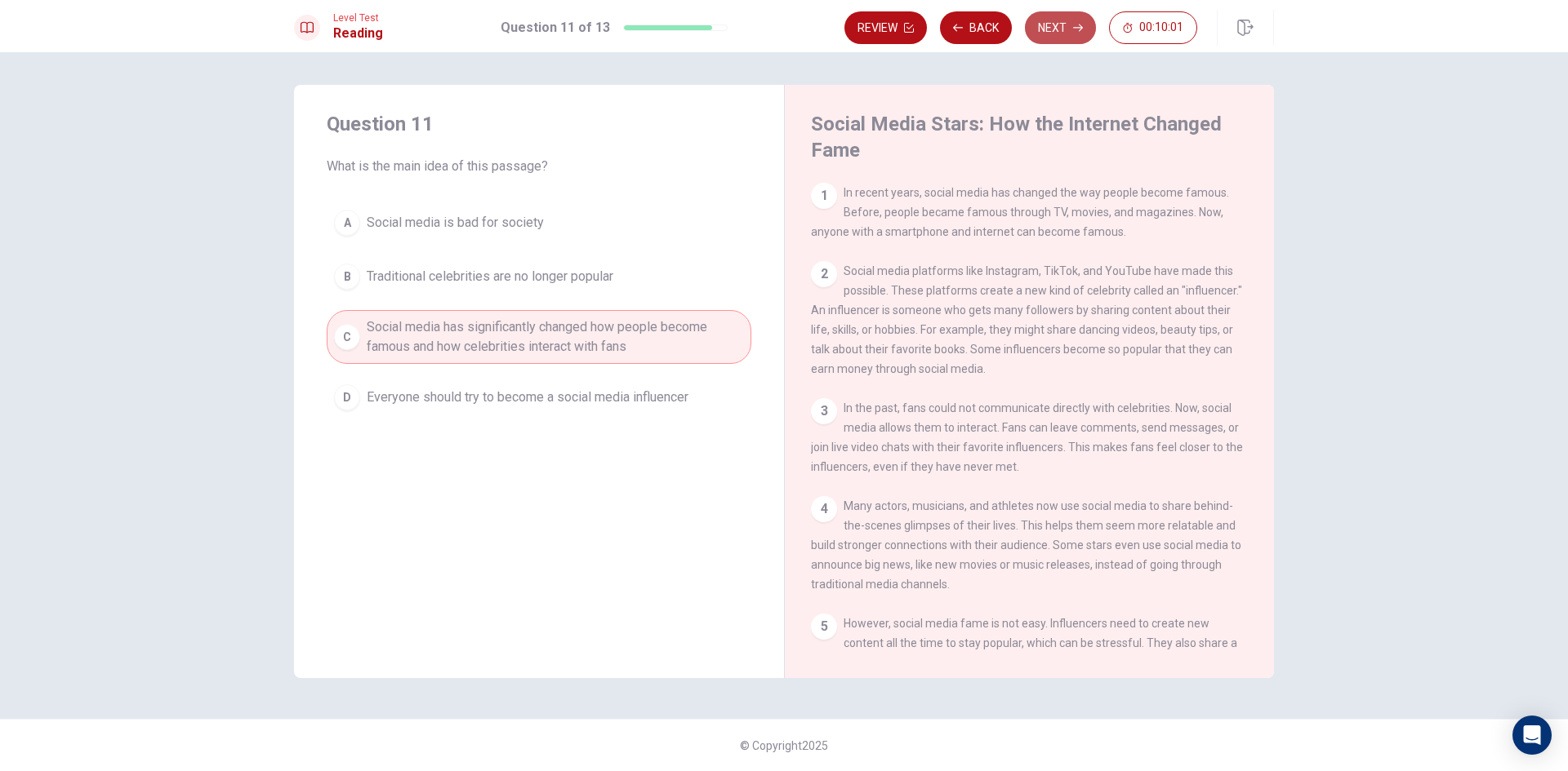
click at [1039, 23] on button "Next" at bounding box center [1060, 27] width 71 height 33
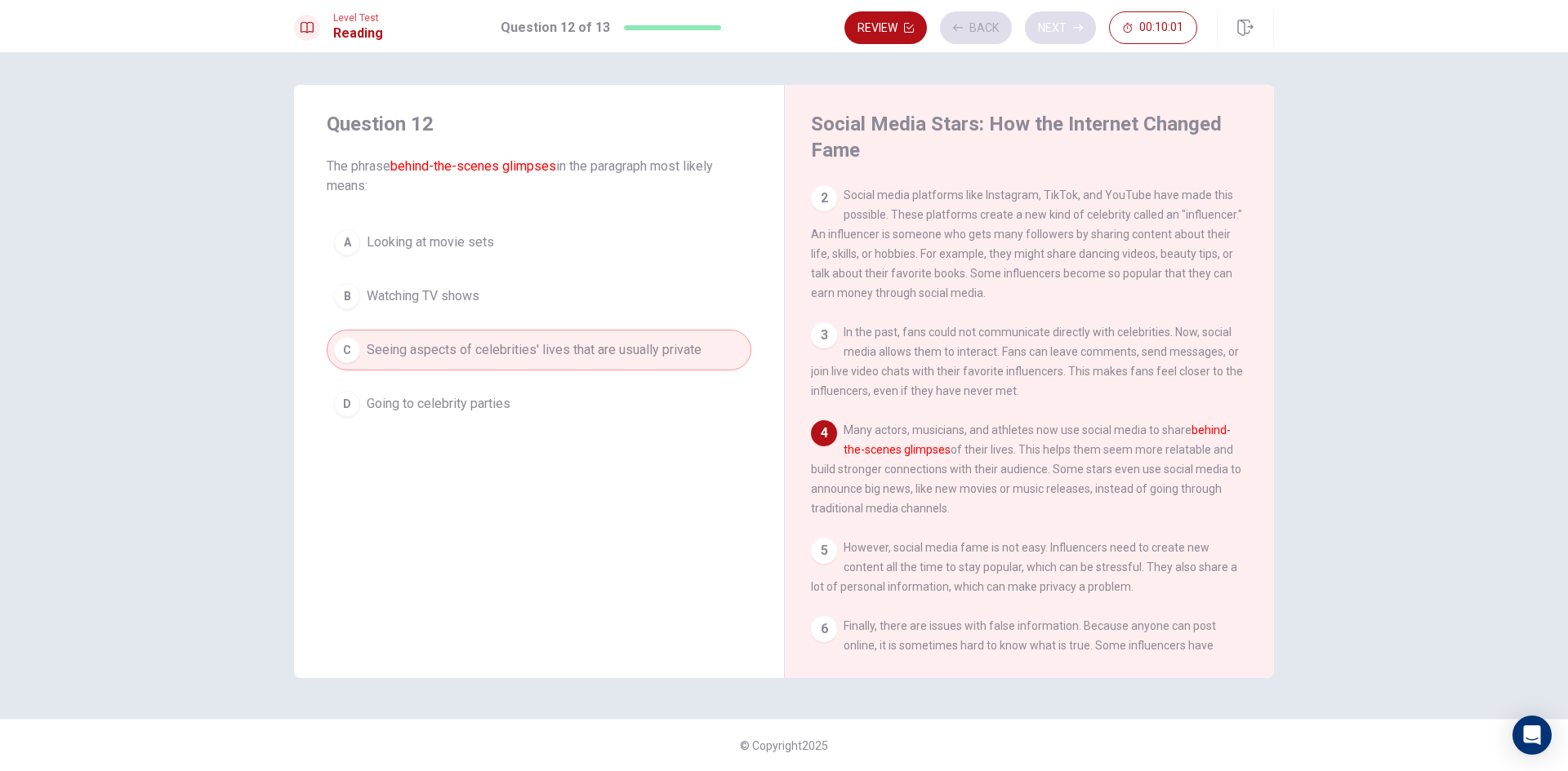
scroll to position [120, 0]
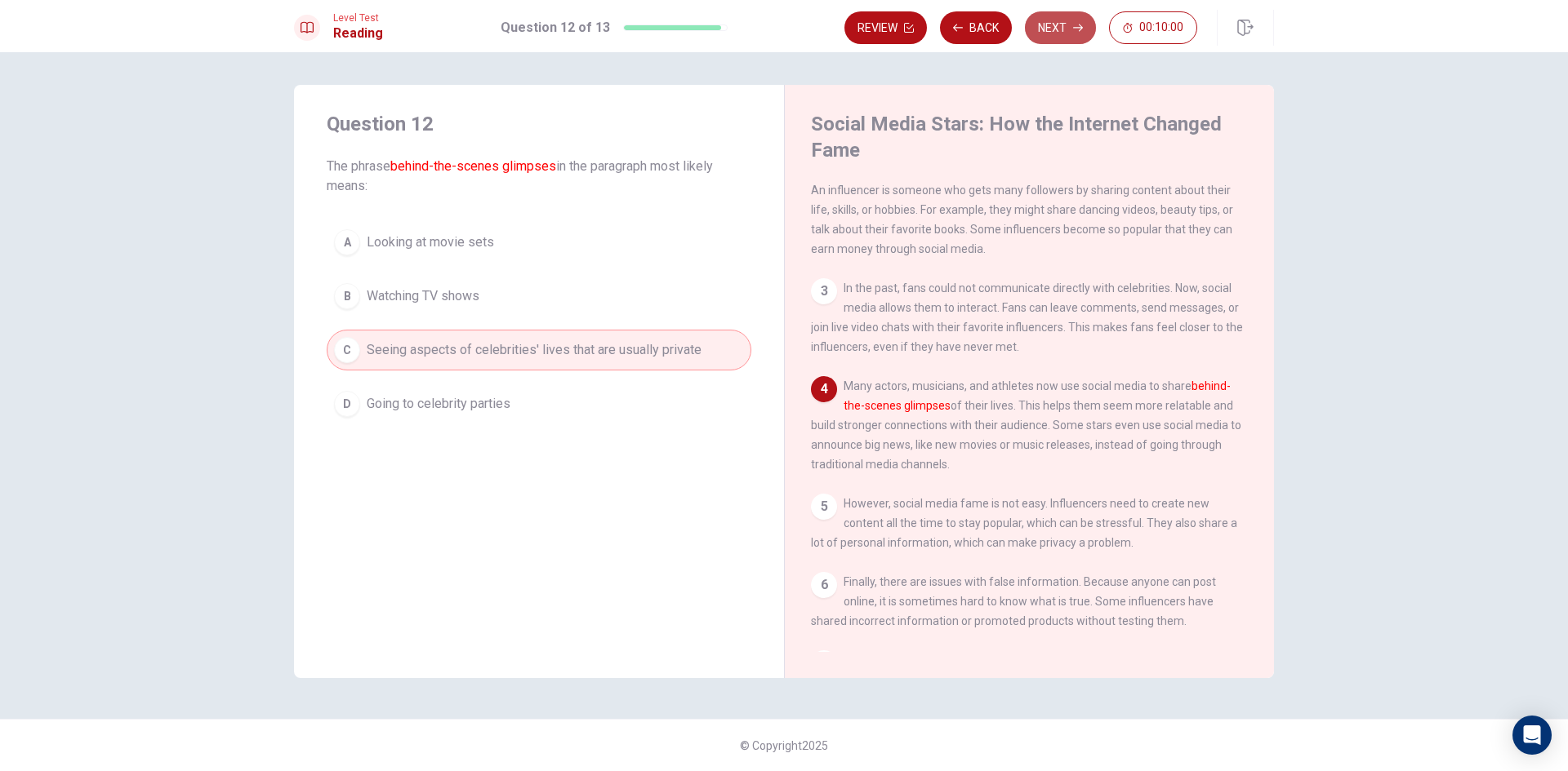
click at [1039, 23] on button "Next" at bounding box center [1060, 27] width 71 height 33
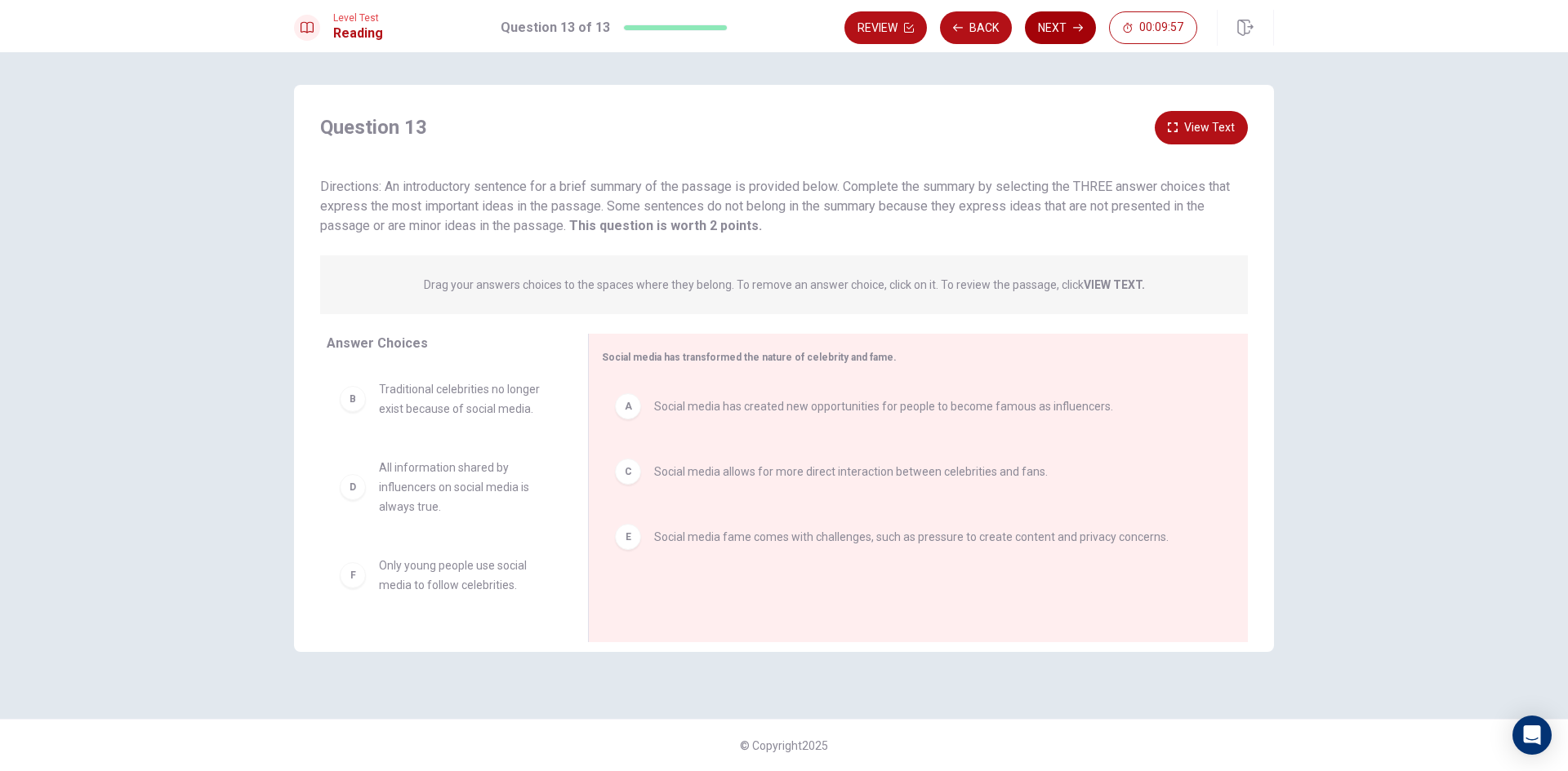
click at [1050, 31] on button "Next" at bounding box center [1060, 27] width 71 height 33
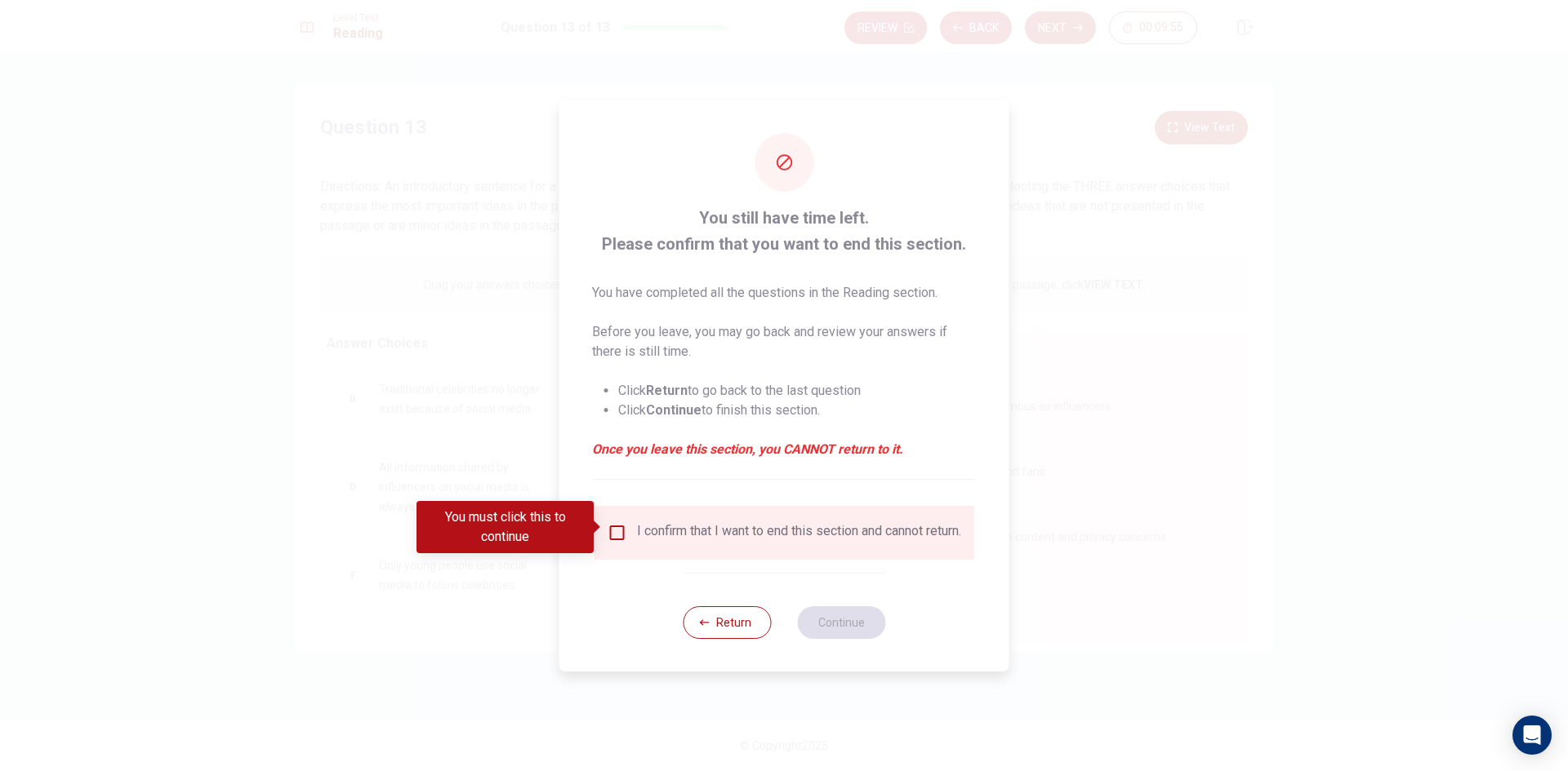
click at [614, 528] on input "You must click this to continue" at bounding box center [617, 532] width 20 height 20
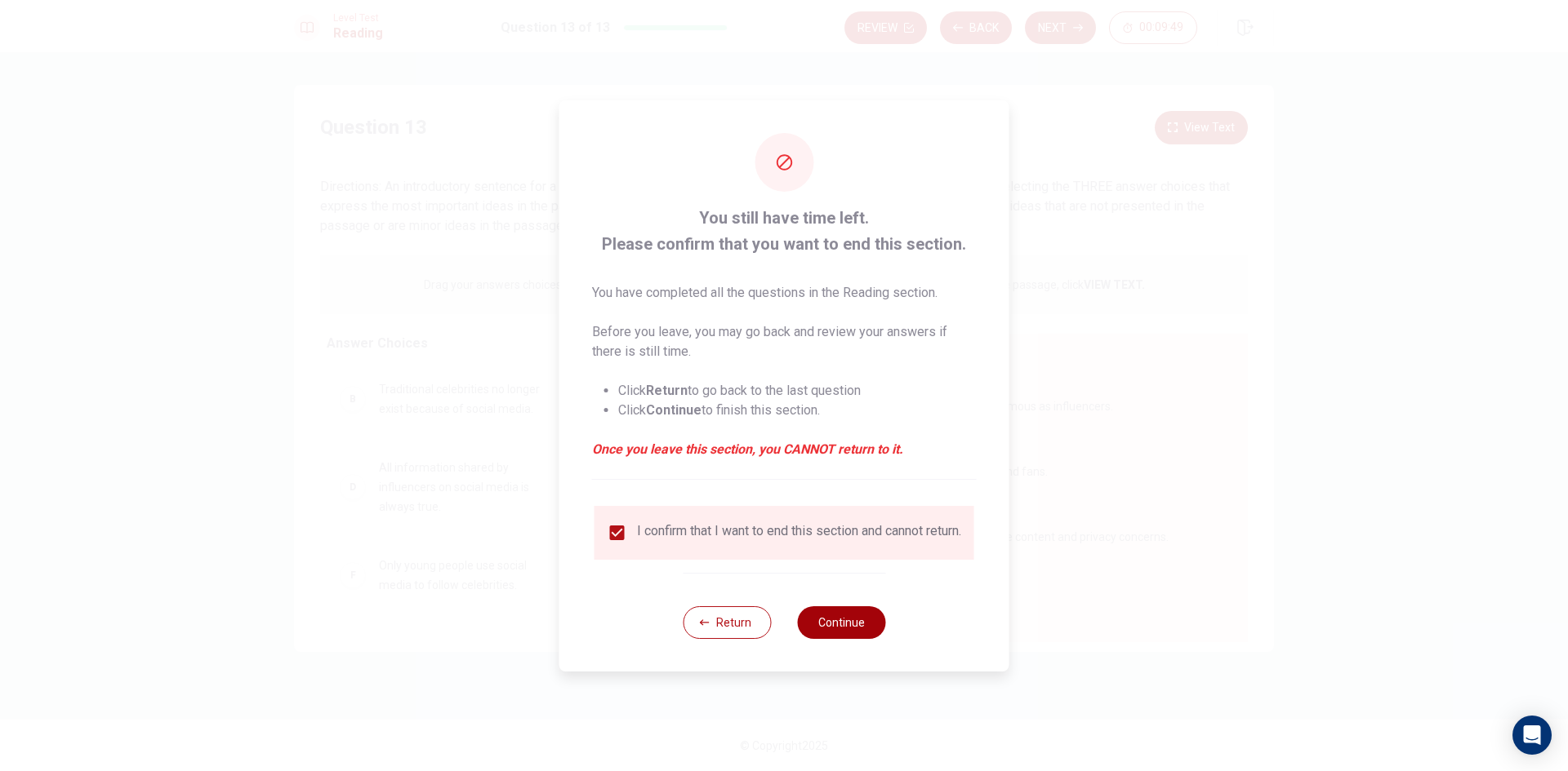
click at [851, 623] on button "Continue" at bounding box center [840, 623] width 88 height 33
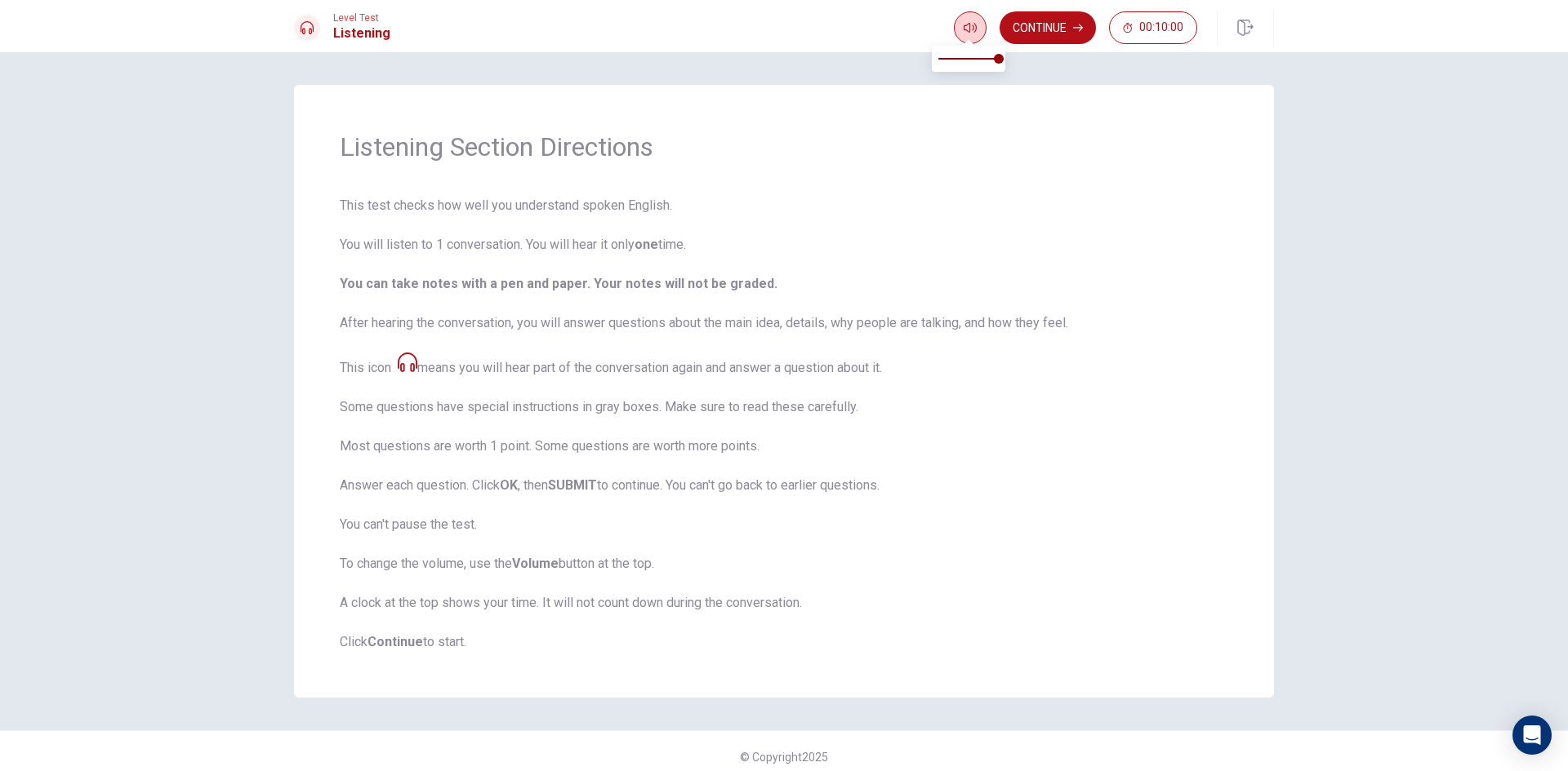
click at [966, 27] on icon "button" at bounding box center [970, 27] width 13 height 13
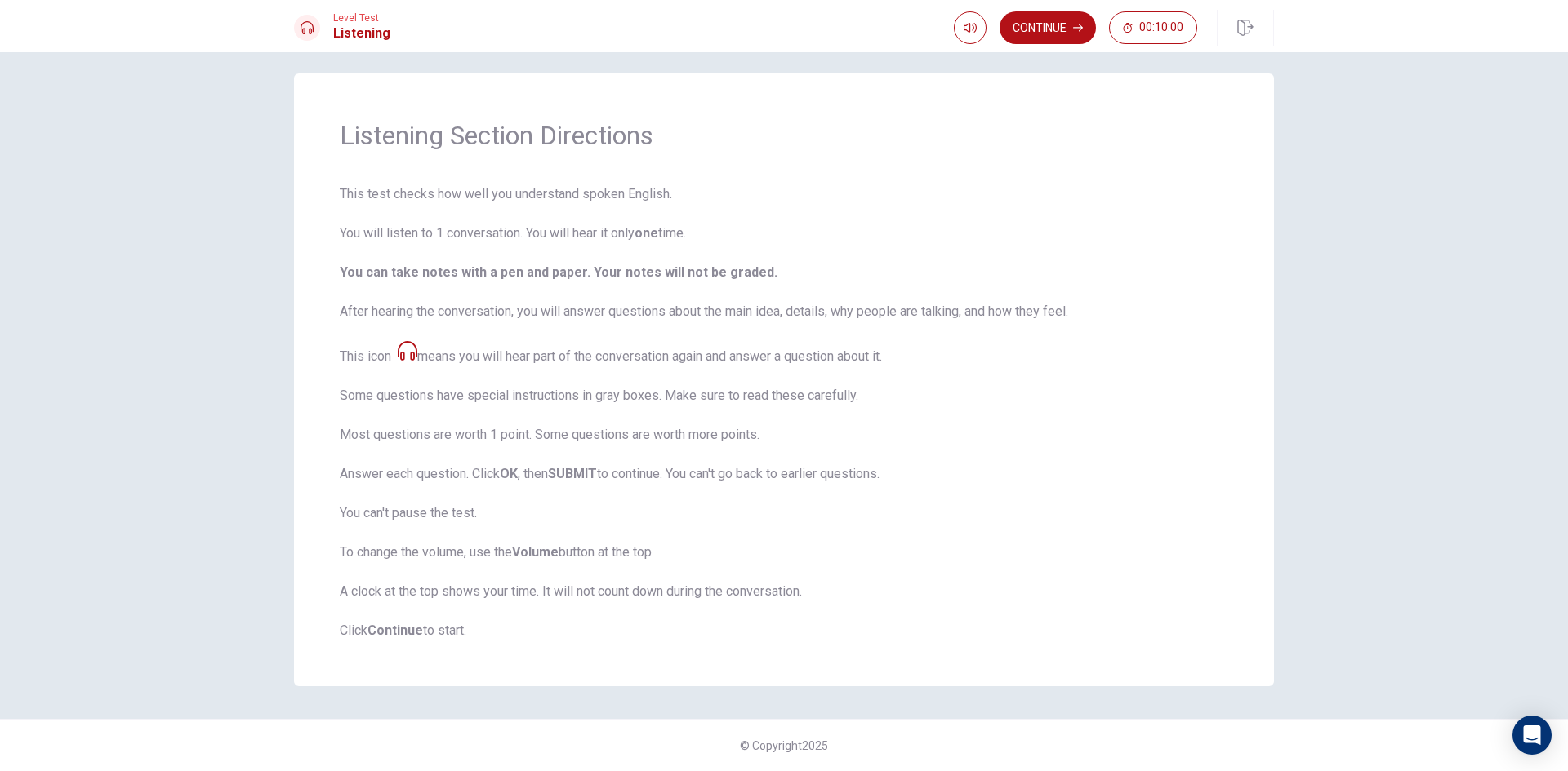
scroll to position [0, 0]
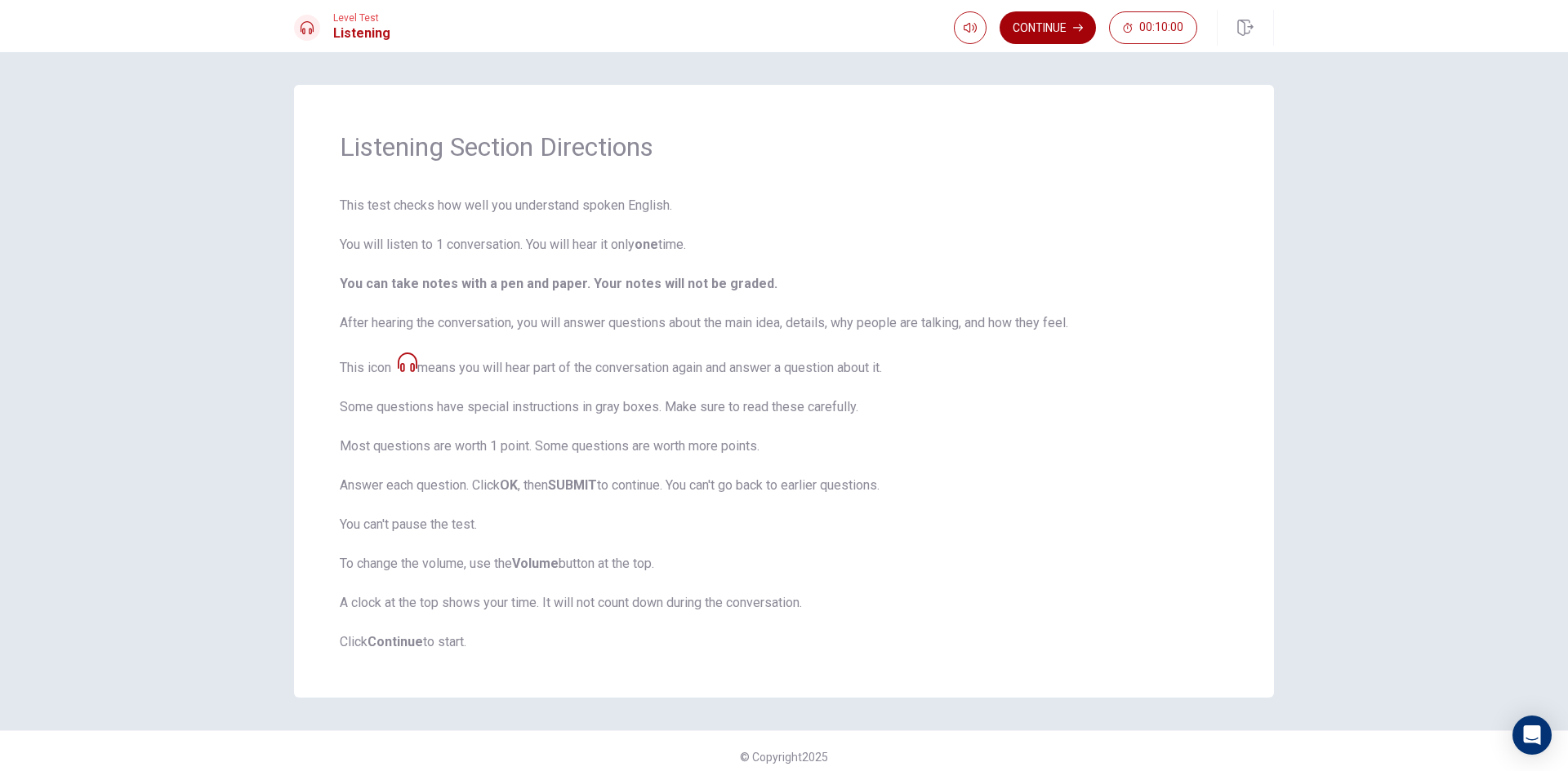
click at [1056, 24] on button "Continue" at bounding box center [1048, 27] width 96 height 33
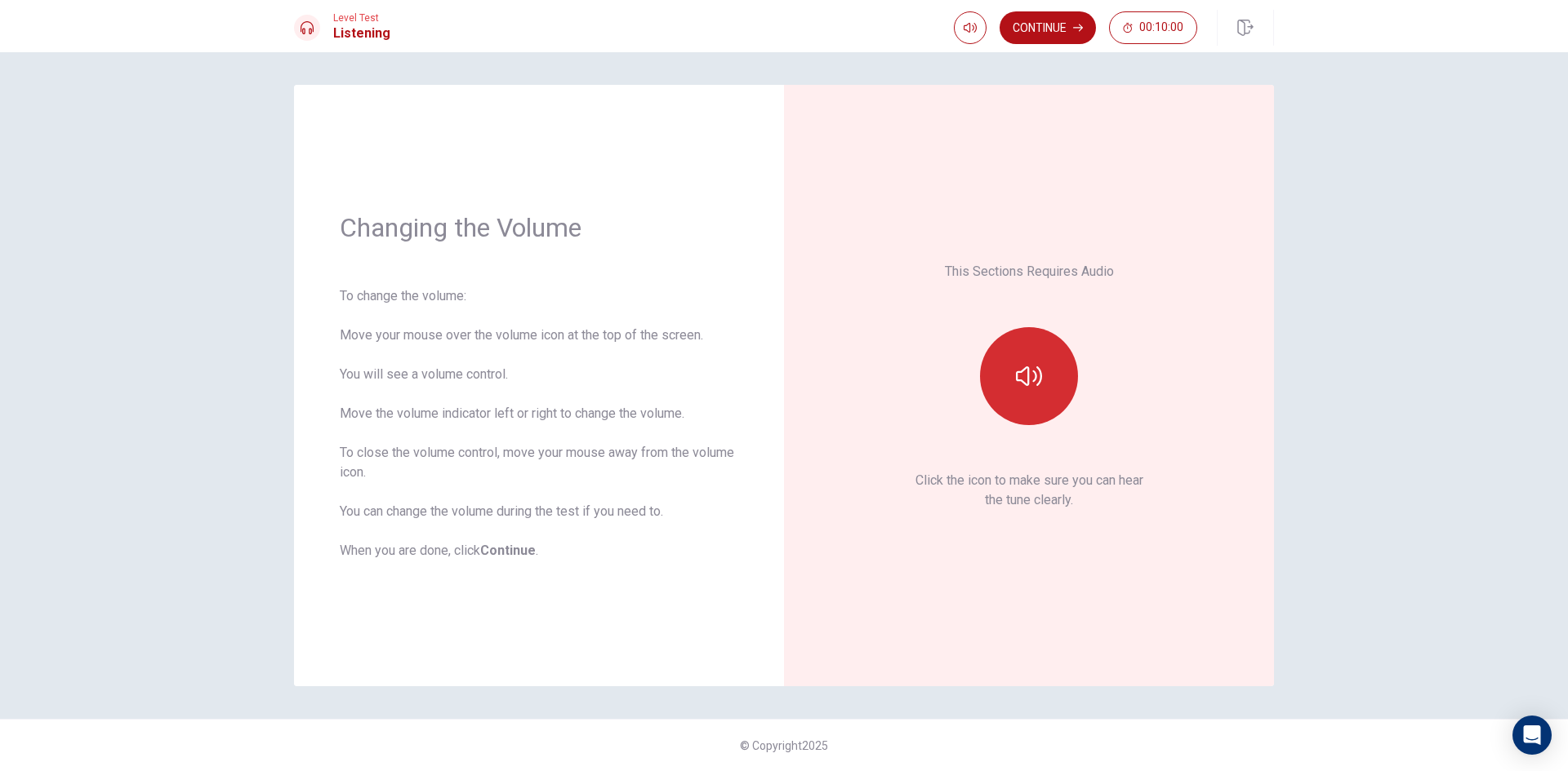
click at [1031, 388] on icon "button" at bounding box center [1029, 377] width 26 height 26
click at [1027, 386] on icon "button" at bounding box center [1029, 377] width 26 height 26
click at [998, 372] on button "button" at bounding box center [1029, 377] width 98 height 98
click at [1020, 26] on button "Continue" at bounding box center [1048, 27] width 96 height 33
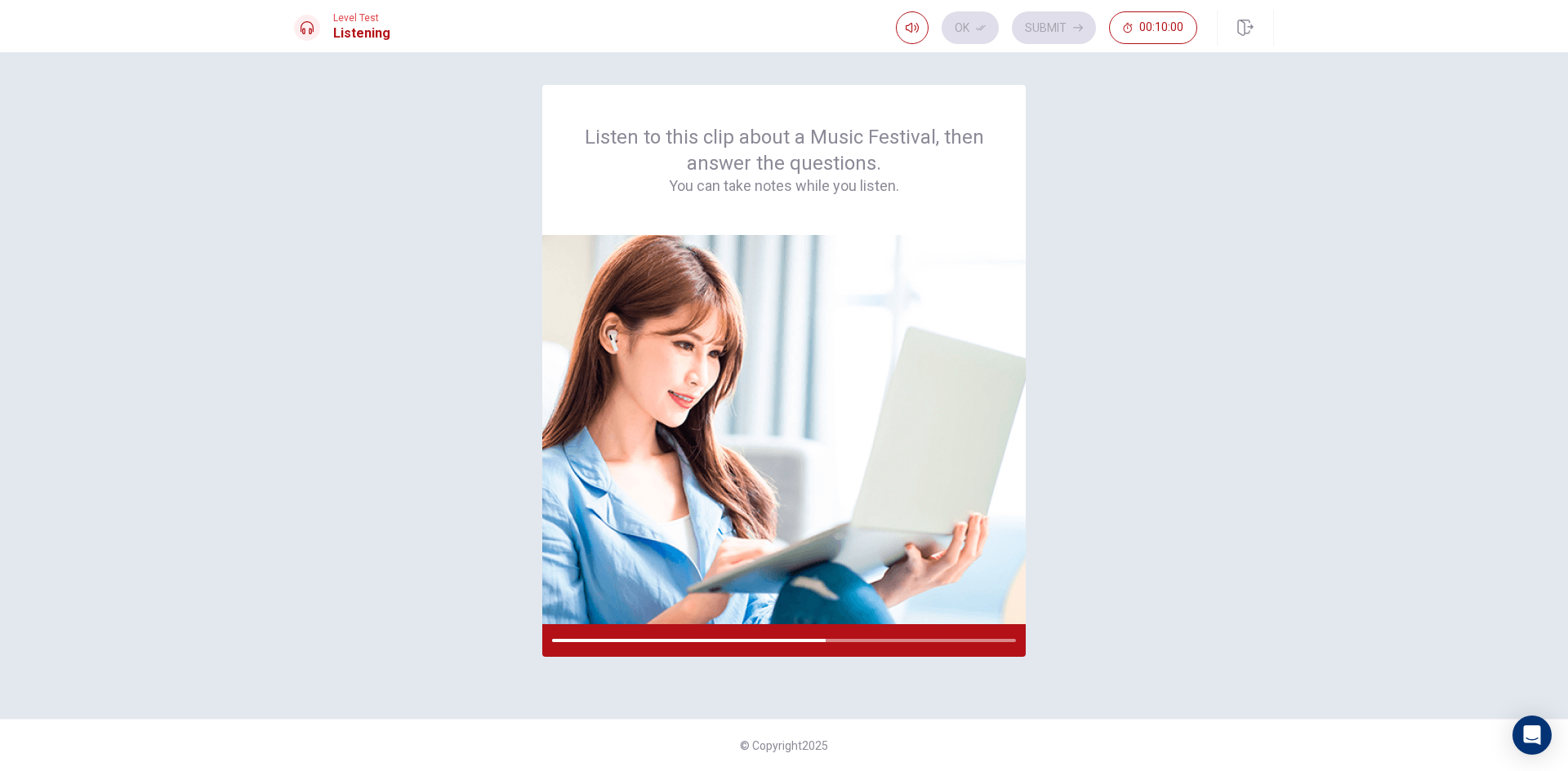
click at [1291, 321] on div "Listen to this clip about a Music Festival, then answer the questions. You can …" at bounding box center [784, 385] width 1032 height 601
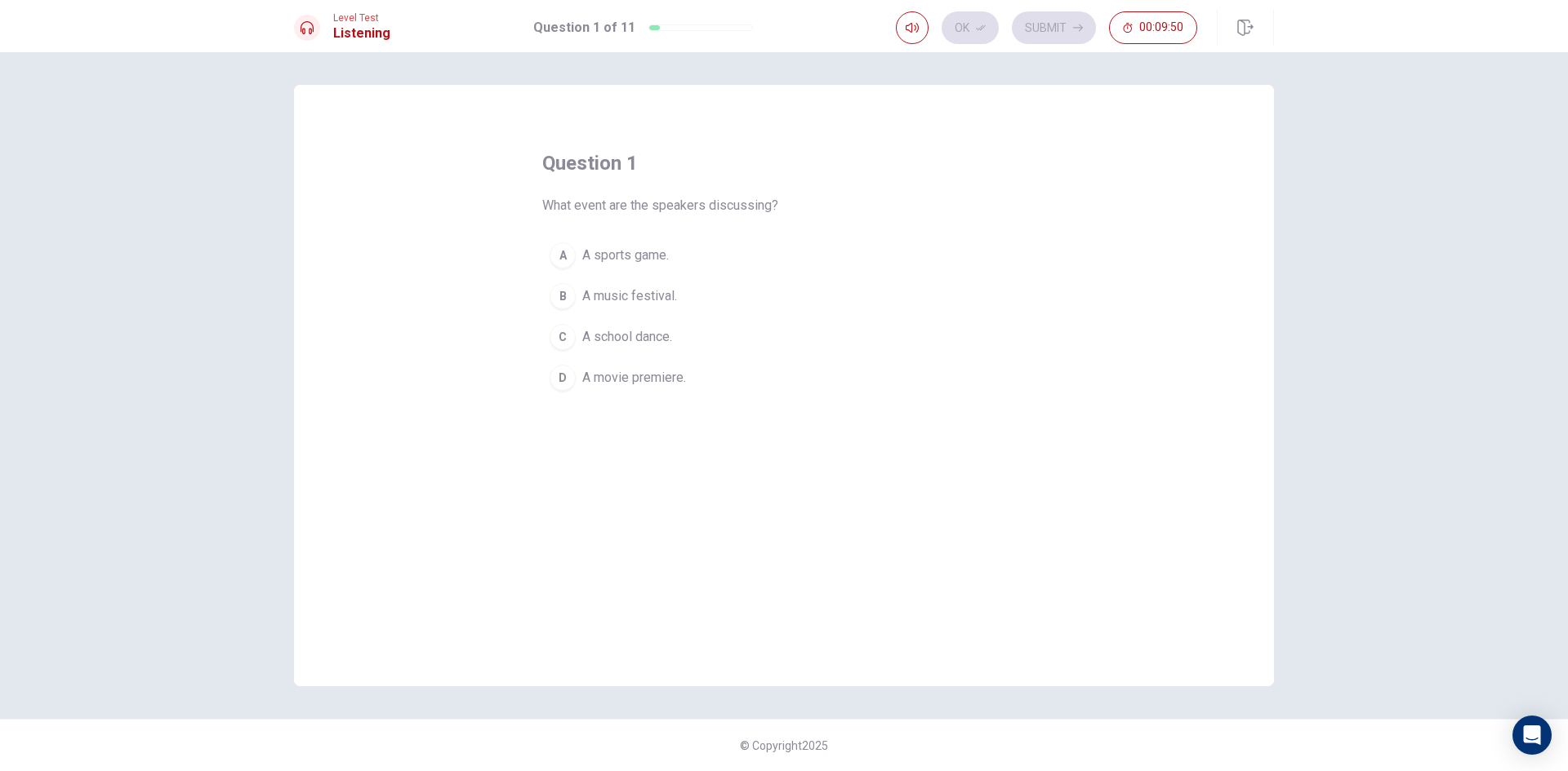
click at [564, 301] on div "B" at bounding box center [563, 296] width 26 height 26
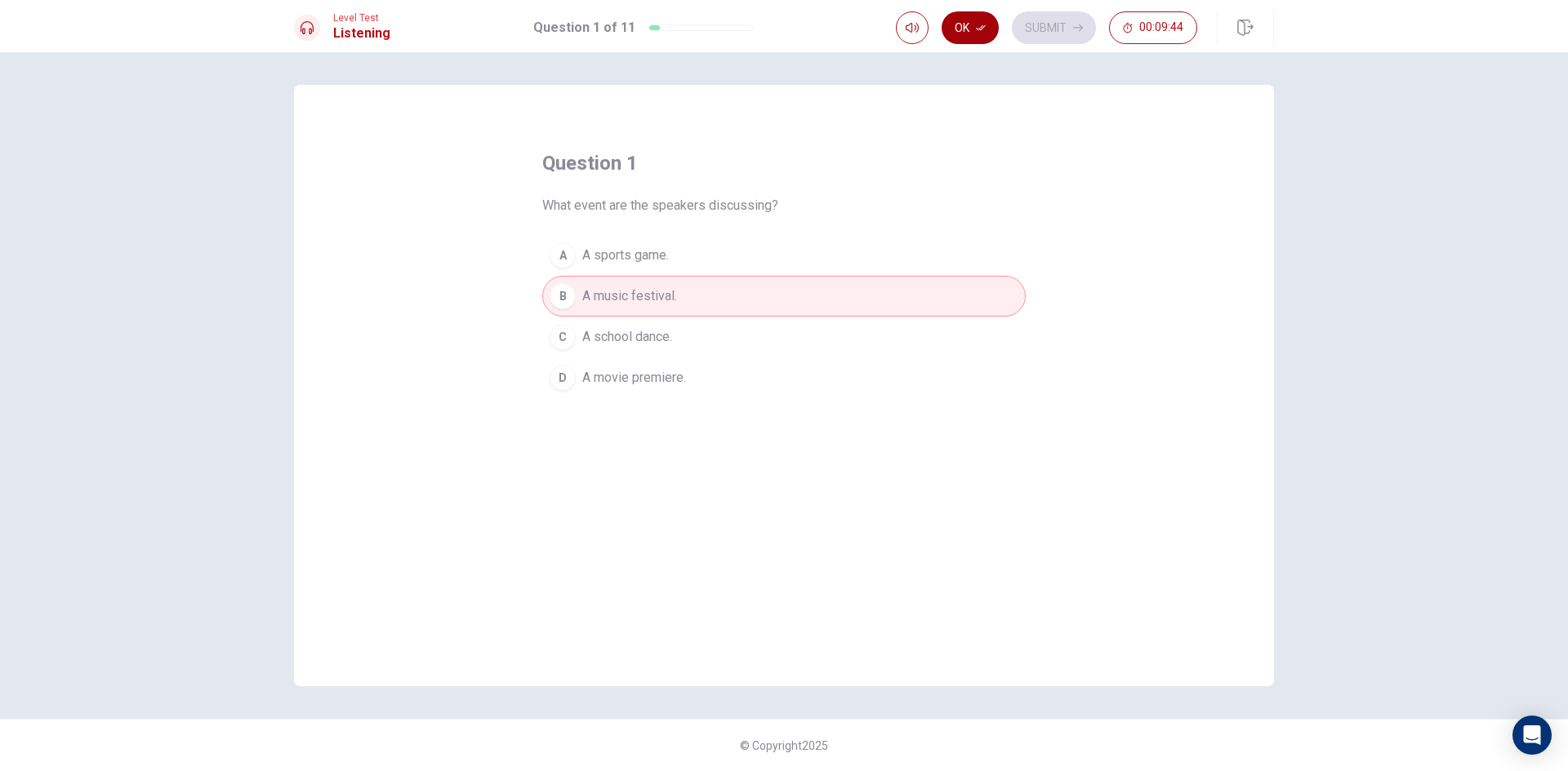
click at [965, 31] on button "Ok" at bounding box center [969, 27] width 58 height 33
click at [1054, 26] on button "Submit" at bounding box center [1054, 27] width 84 height 33
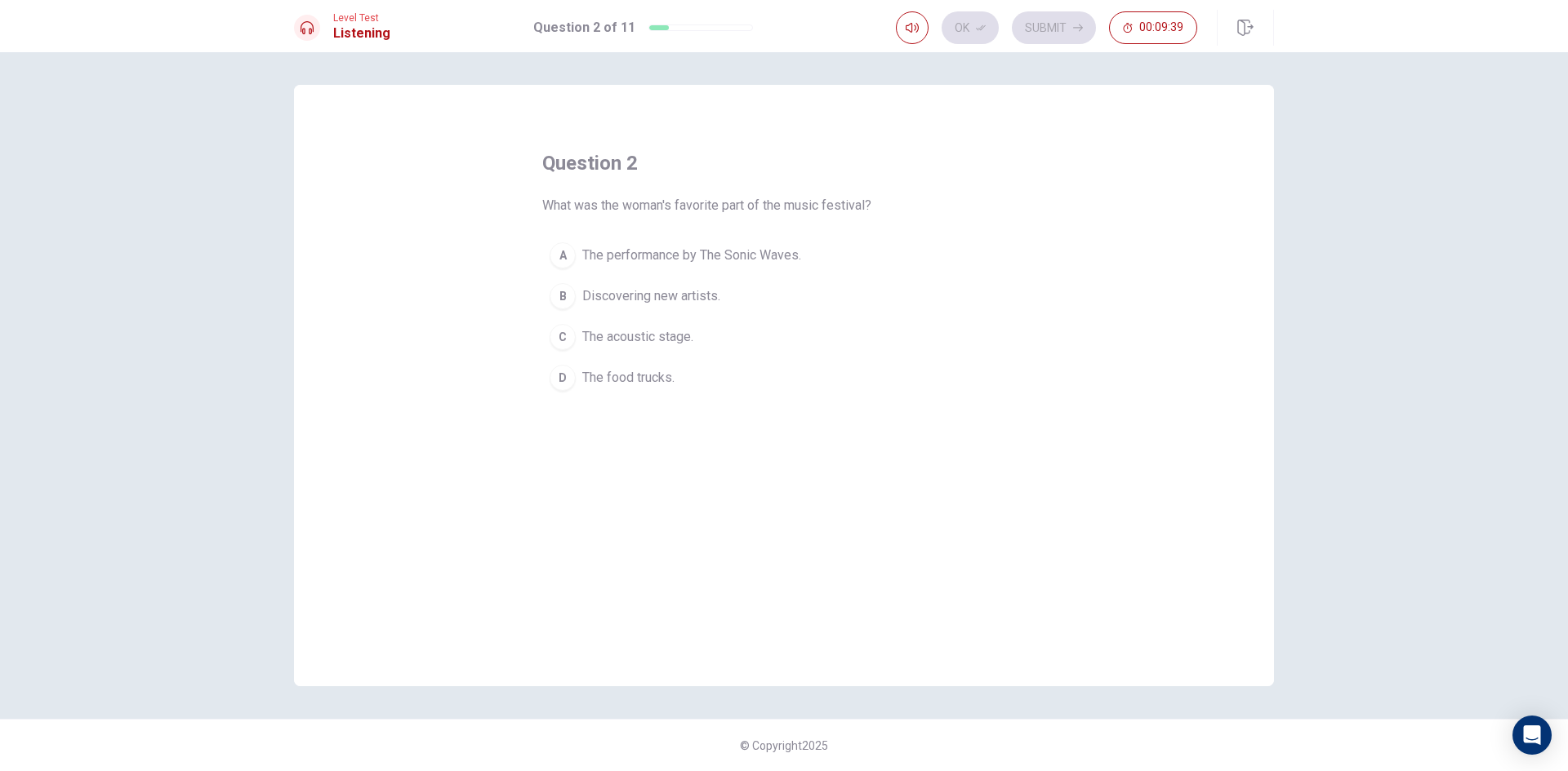
click at [565, 249] on div "A" at bounding box center [563, 256] width 26 height 26
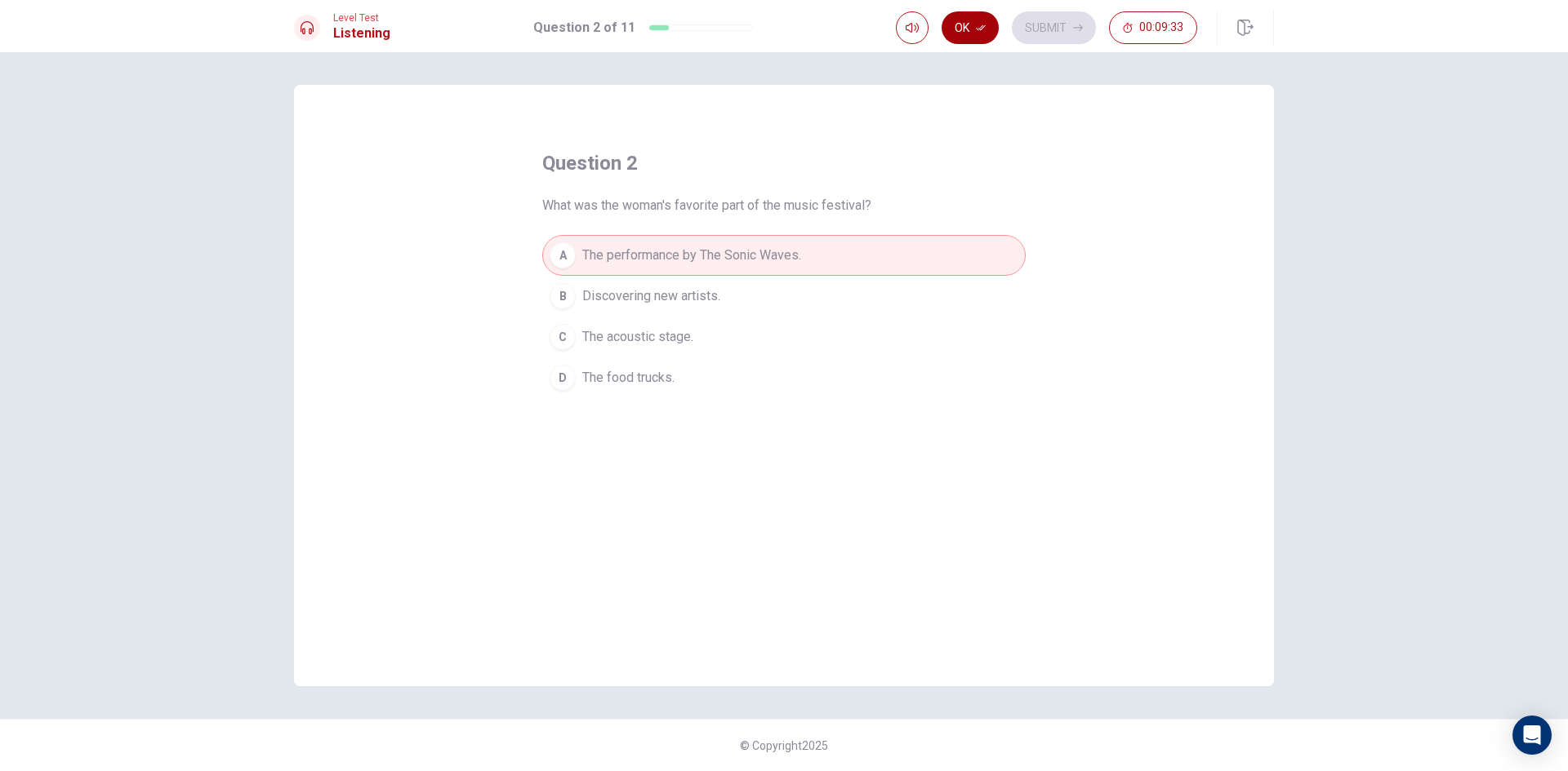
click at [983, 33] on button "Ok" at bounding box center [969, 27] width 58 height 33
click at [1043, 31] on button "Submit" at bounding box center [1054, 27] width 84 height 33
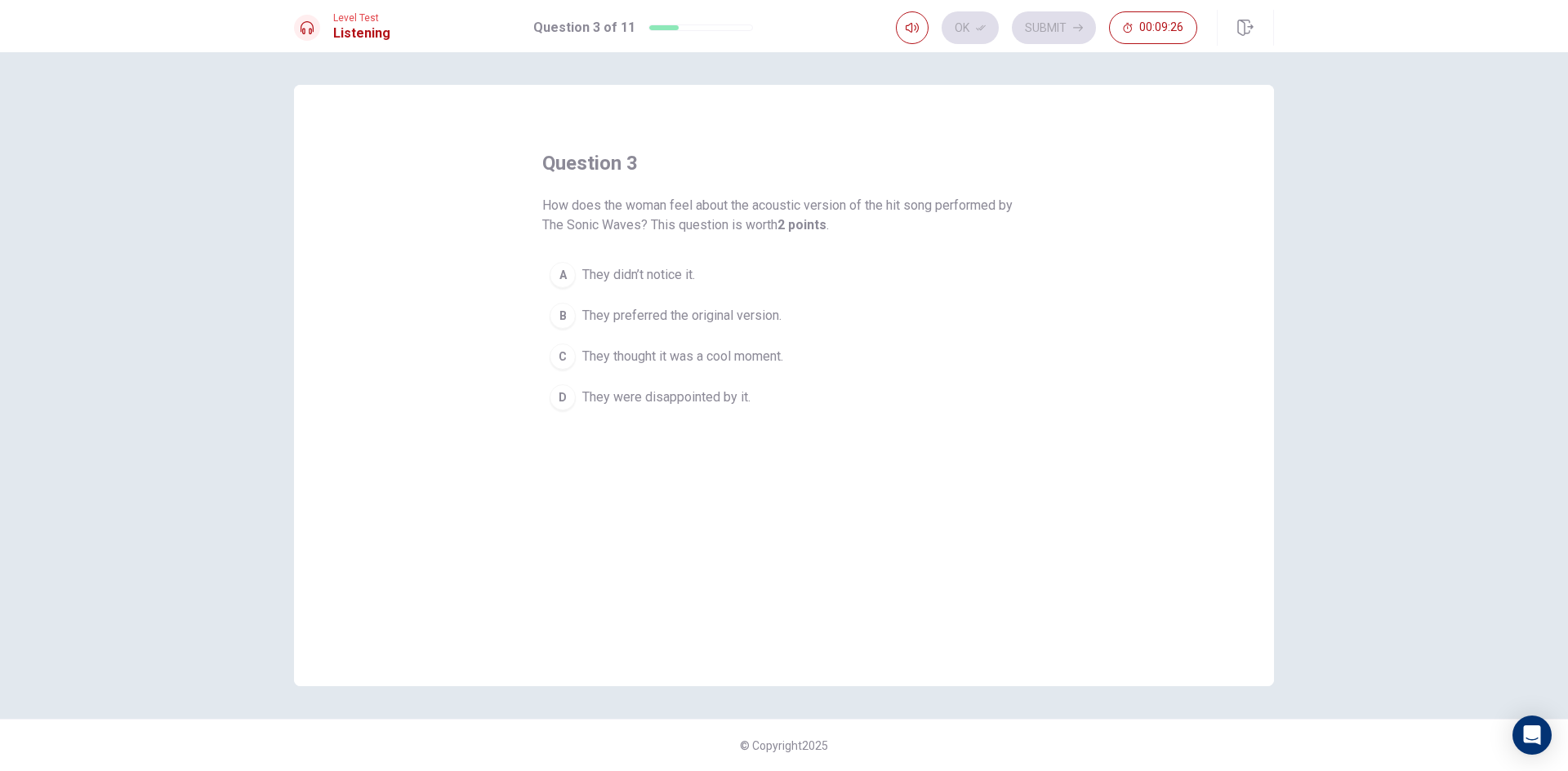
click at [565, 360] on div "C" at bounding box center [563, 357] width 26 height 26
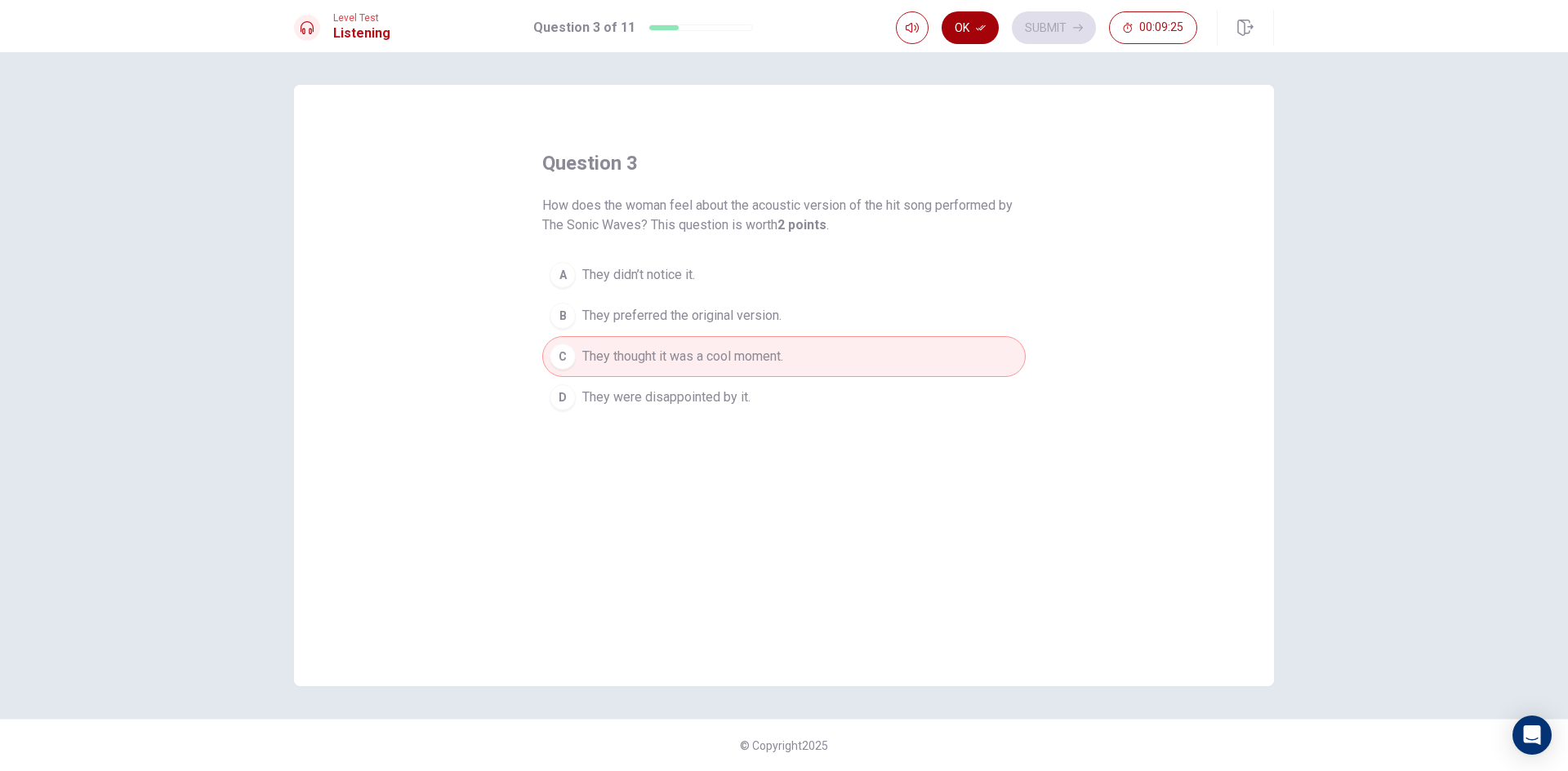
click at [984, 22] on button "Ok" at bounding box center [969, 27] width 58 height 33
click at [1074, 32] on icon "button" at bounding box center [1078, 27] width 9 height 9
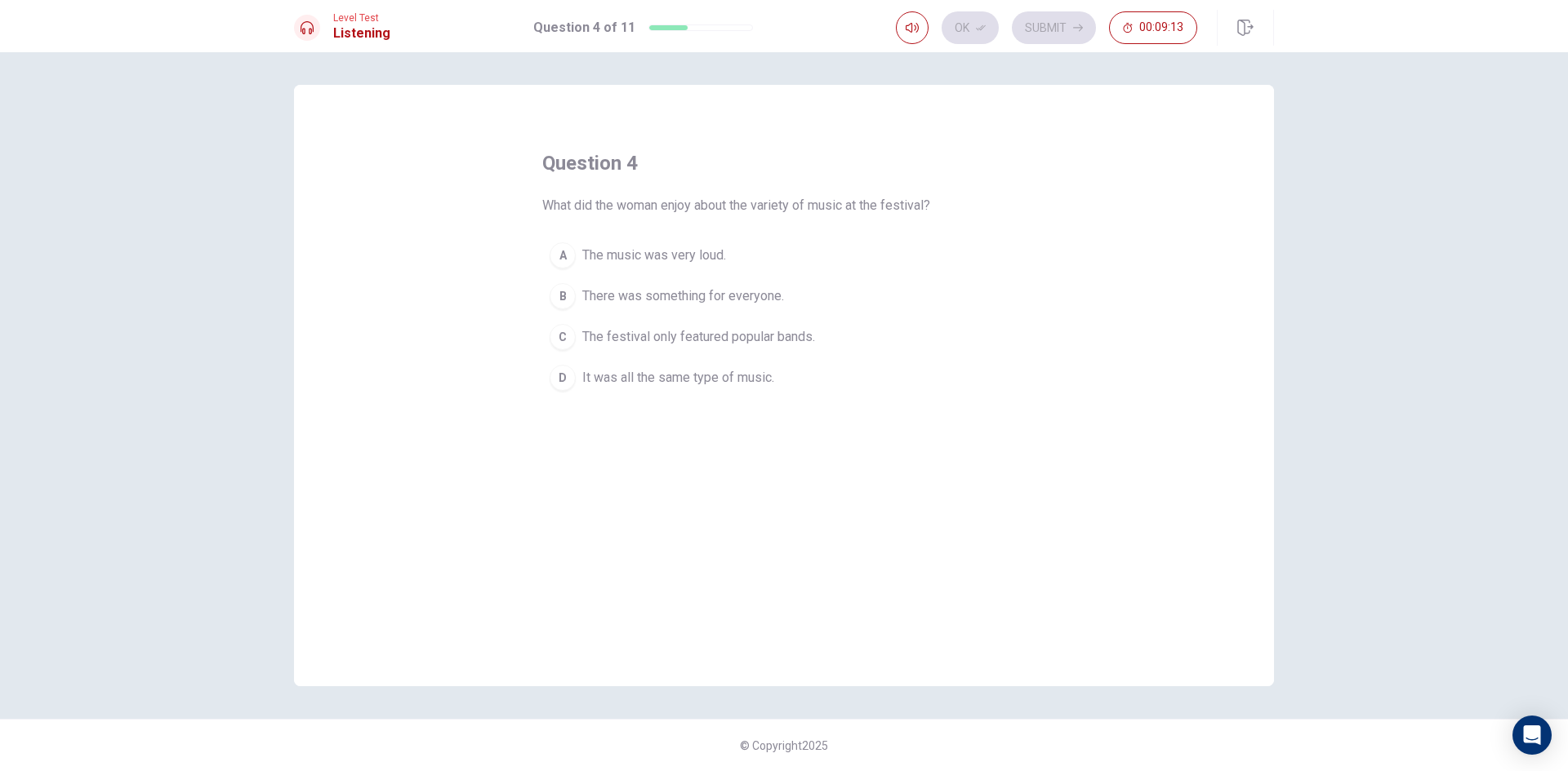
click at [578, 298] on button "B There was something for everyone." at bounding box center [784, 295] width 483 height 41
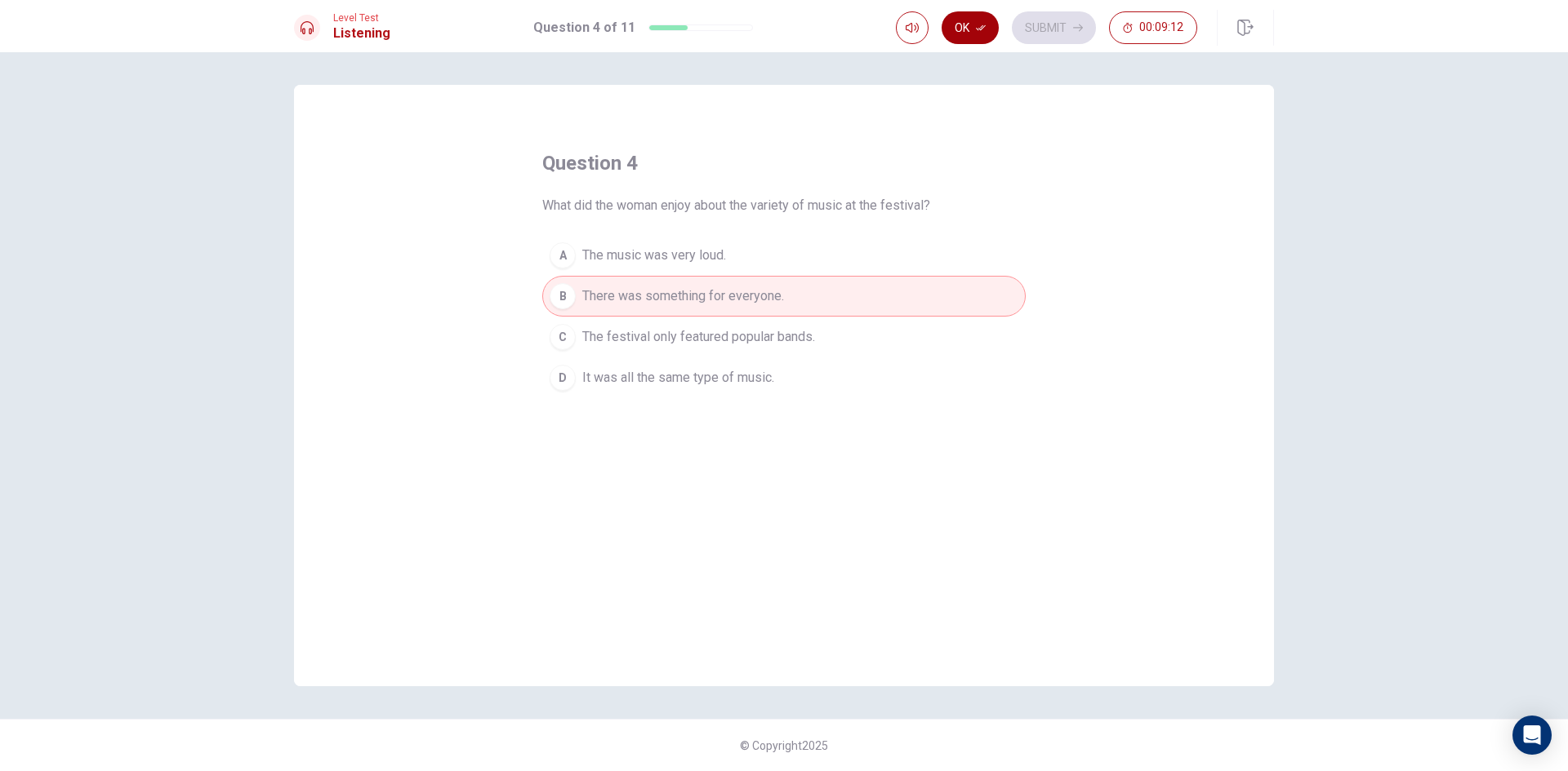
click at [990, 24] on button "Ok" at bounding box center [969, 27] width 58 height 33
click at [1026, 26] on button "Submit" at bounding box center [1054, 27] width 84 height 33
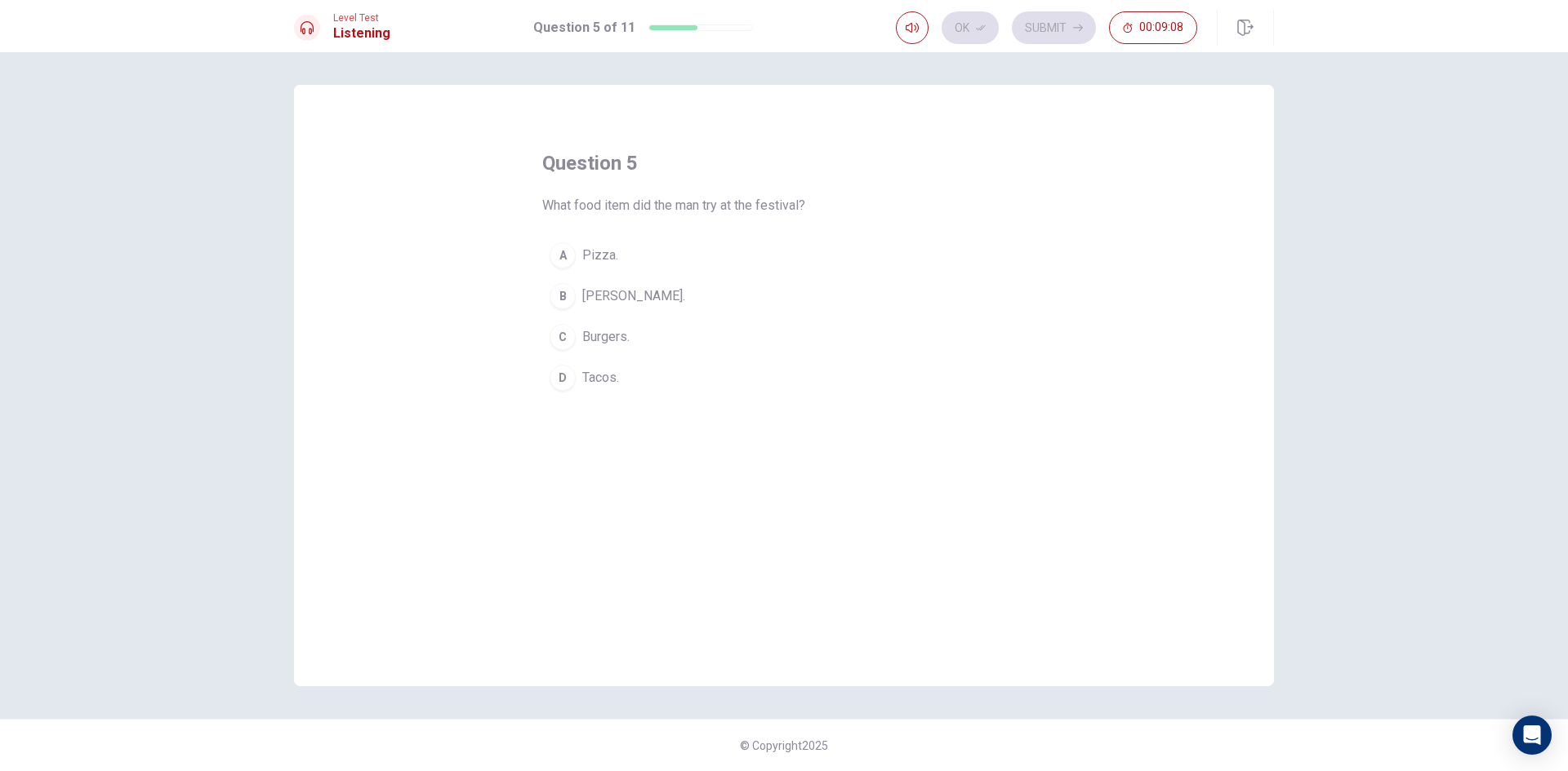
click at [562, 295] on div "B" at bounding box center [563, 296] width 26 height 26
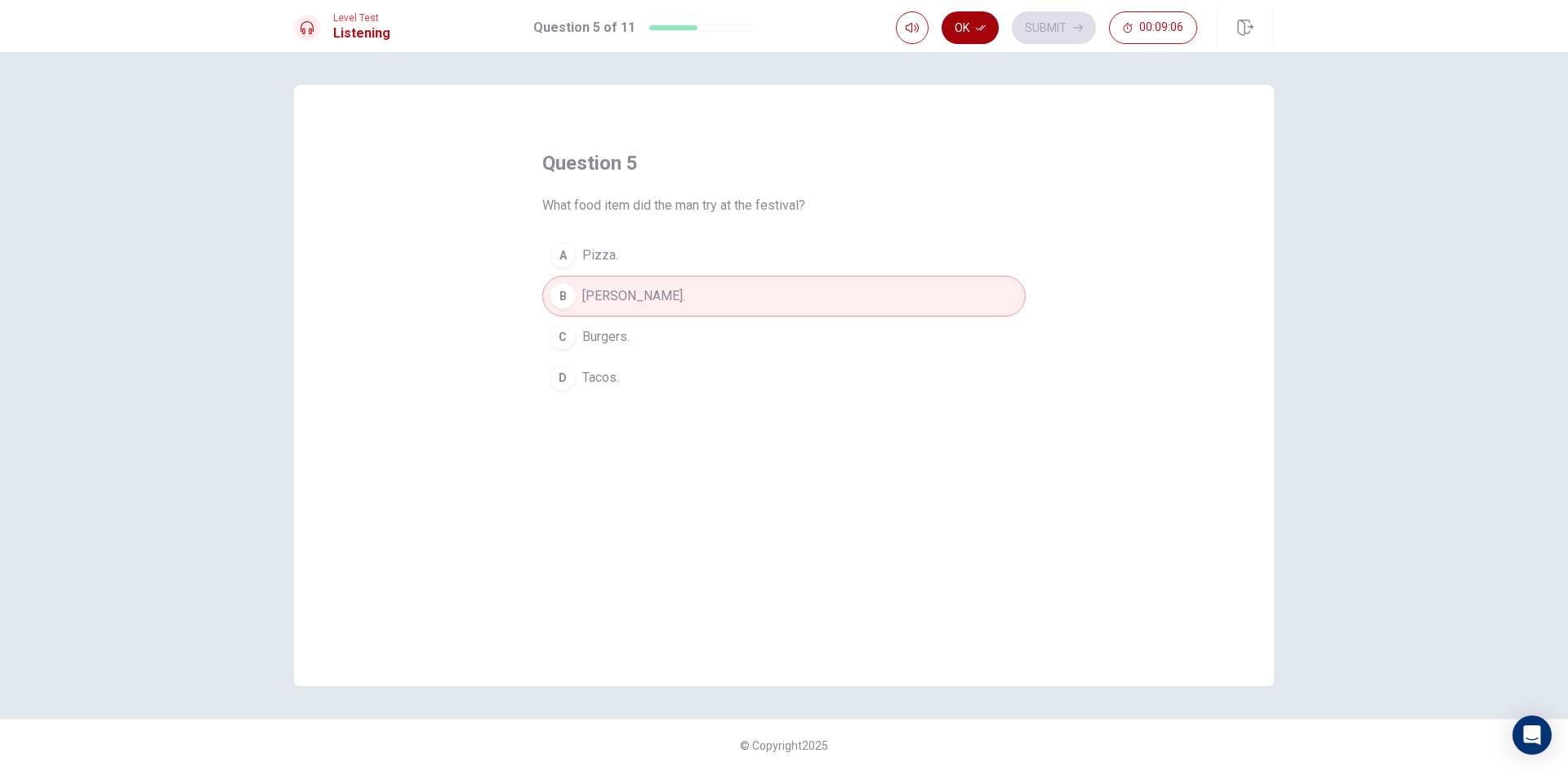
click at [960, 23] on button "Ok" at bounding box center [969, 27] width 58 height 33
click at [1080, 27] on icon "button" at bounding box center [1078, 28] width 9 height 8
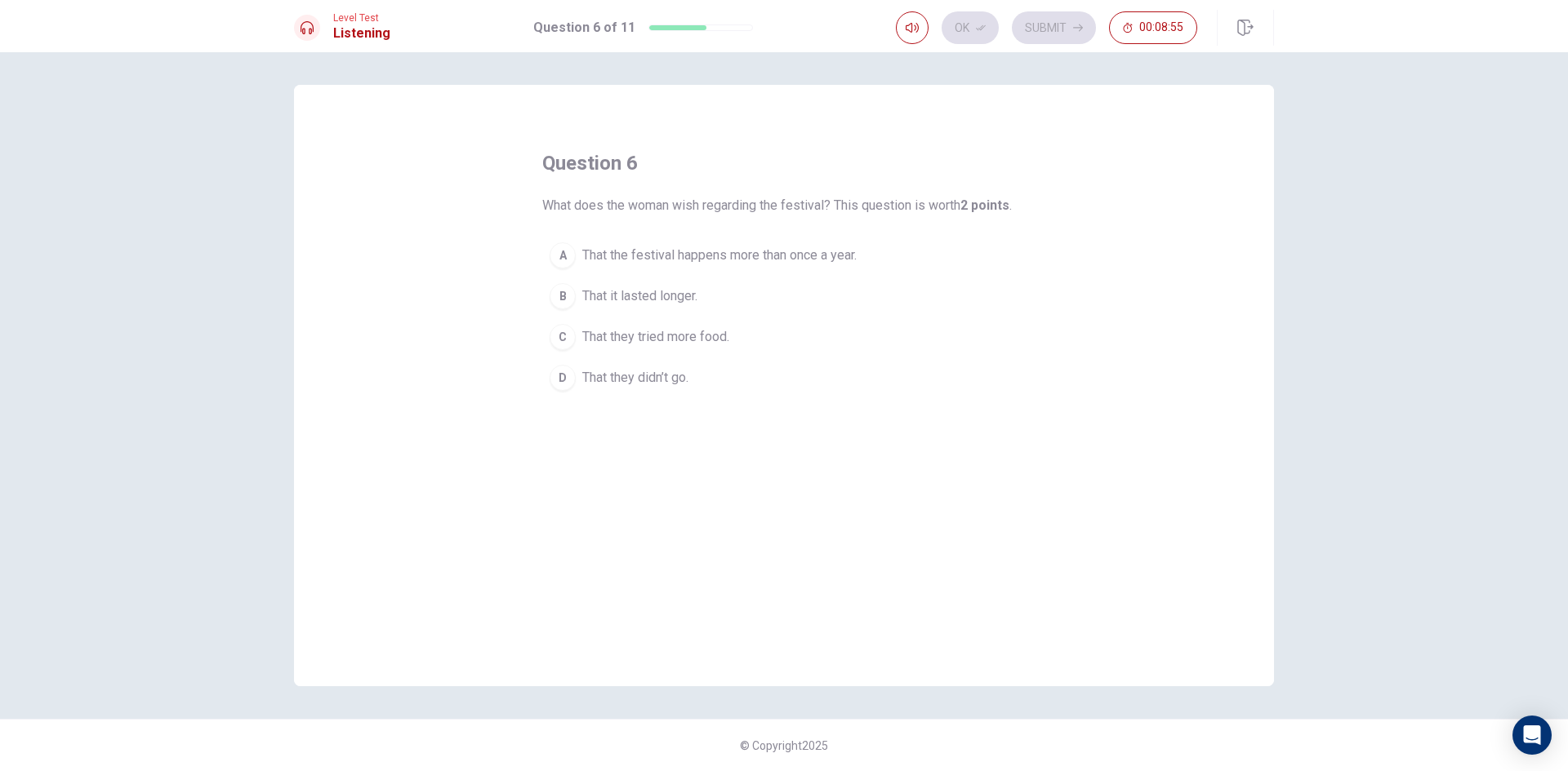
click at [565, 257] on div "A" at bounding box center [563, 256] width 26 height 26
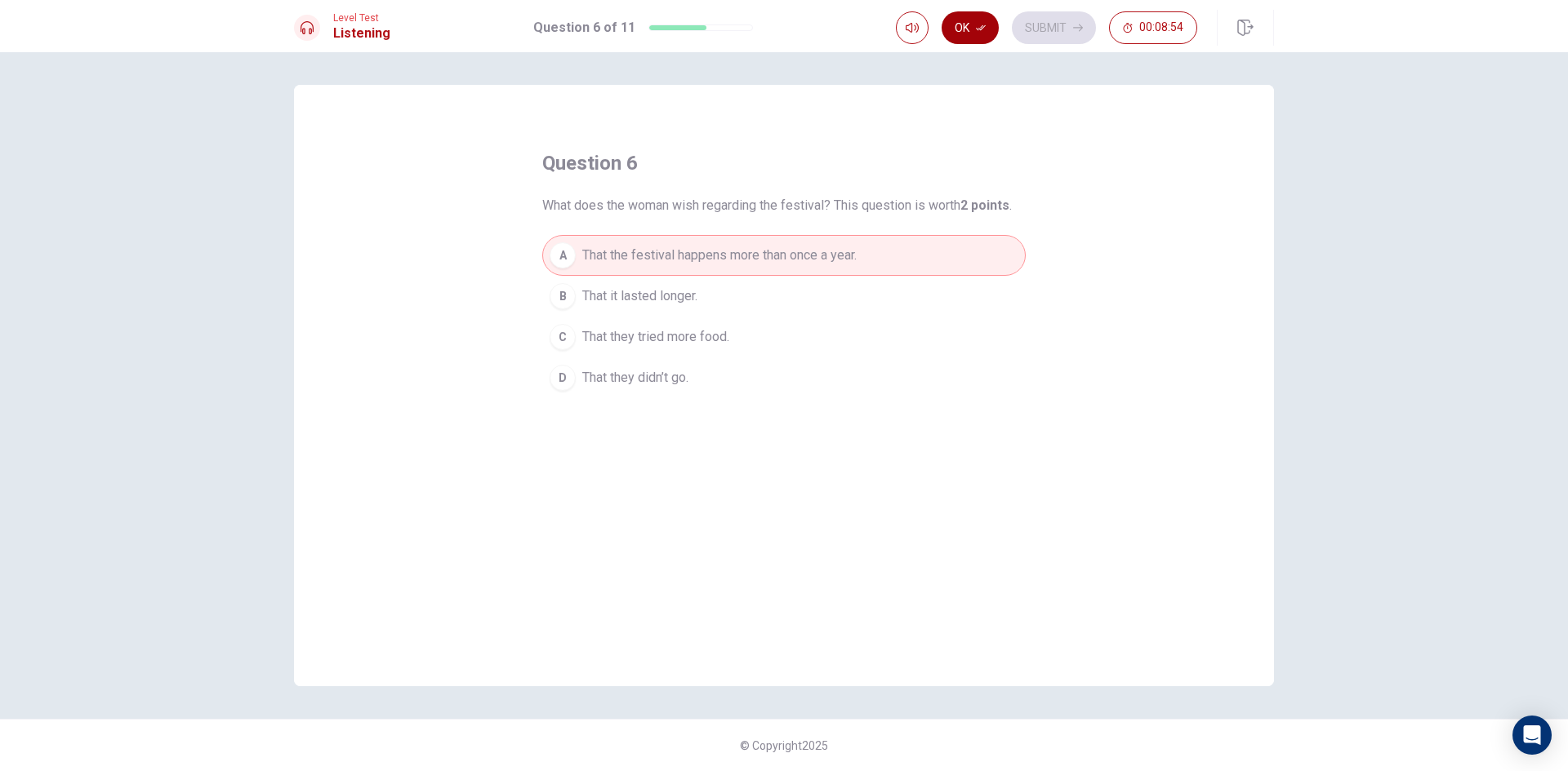
click at [966, 27] on button "Ok" at bounding box center [969, 27] width 58 height 33
click at [1051, 21] on button "Submit" at bounding box center [1054, 27] width 84 height 33
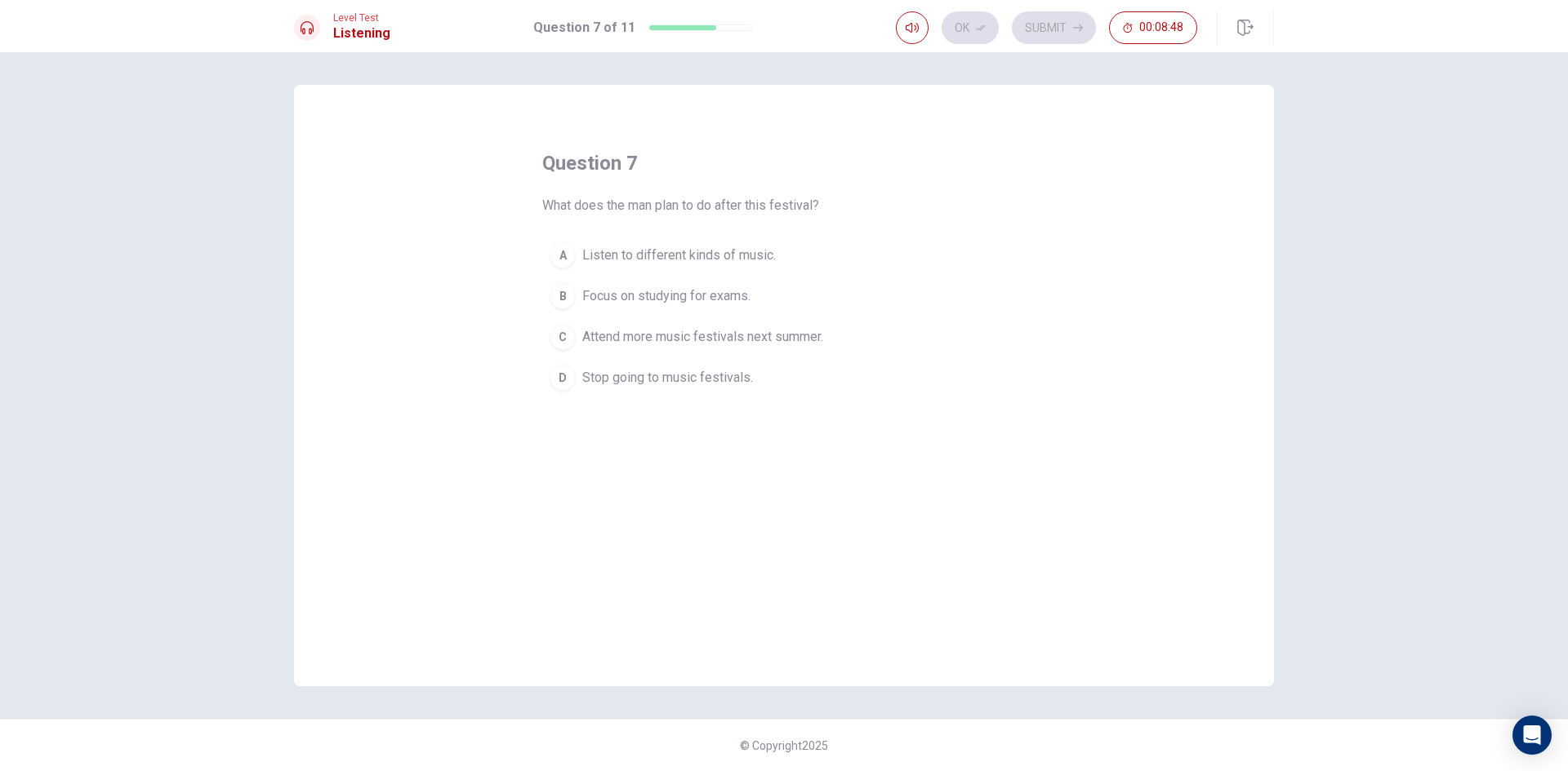
click at [569, 334] on div "C" at bounding box center [563, 337] width 26 height 26
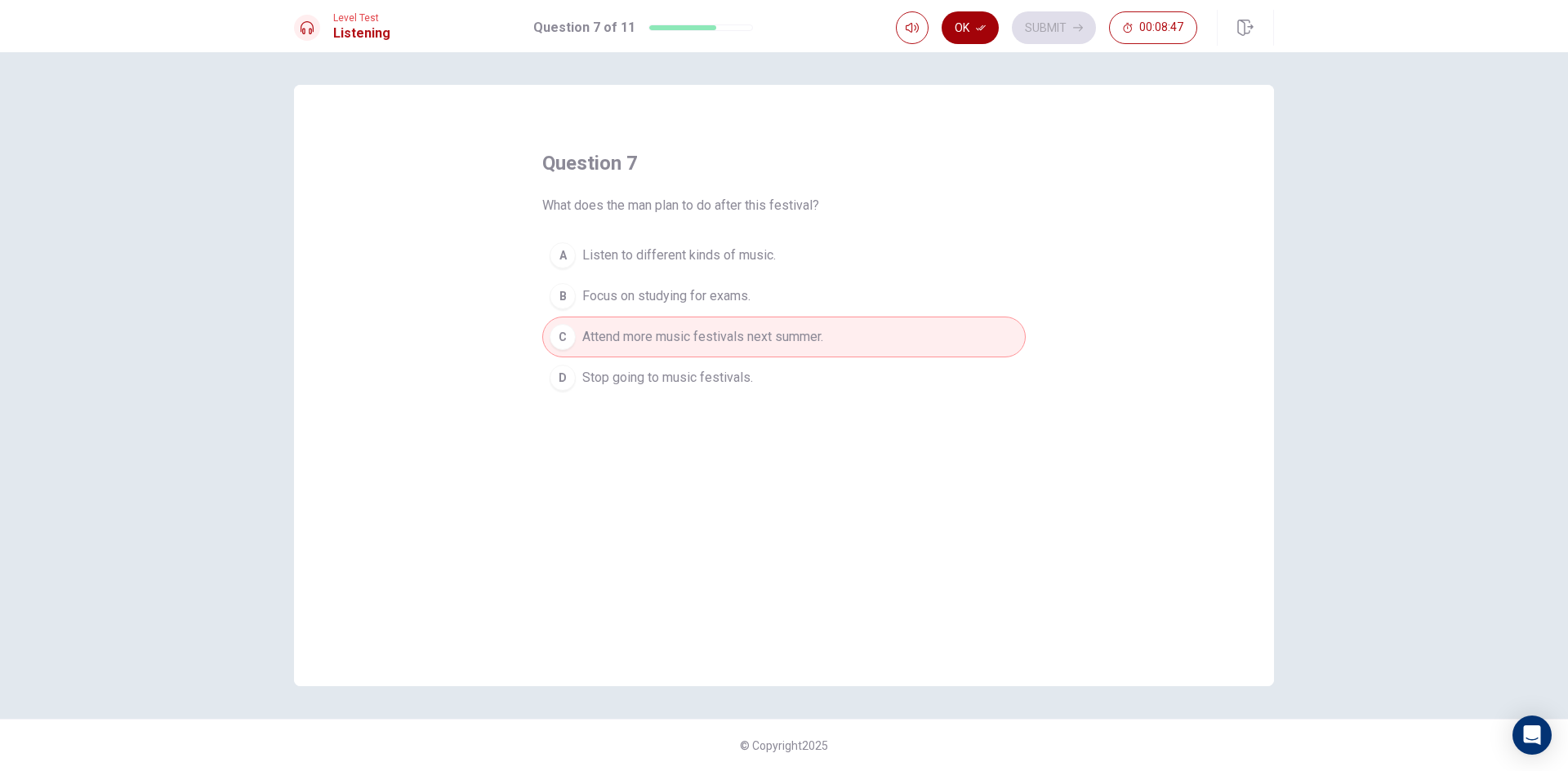
click at [983, 27] on icon "button" at bounding box center [981, 27] width 9 height 9
click at [1031, 27] on button "Submit" at bounding box center [1054, 27] width 84 height 33
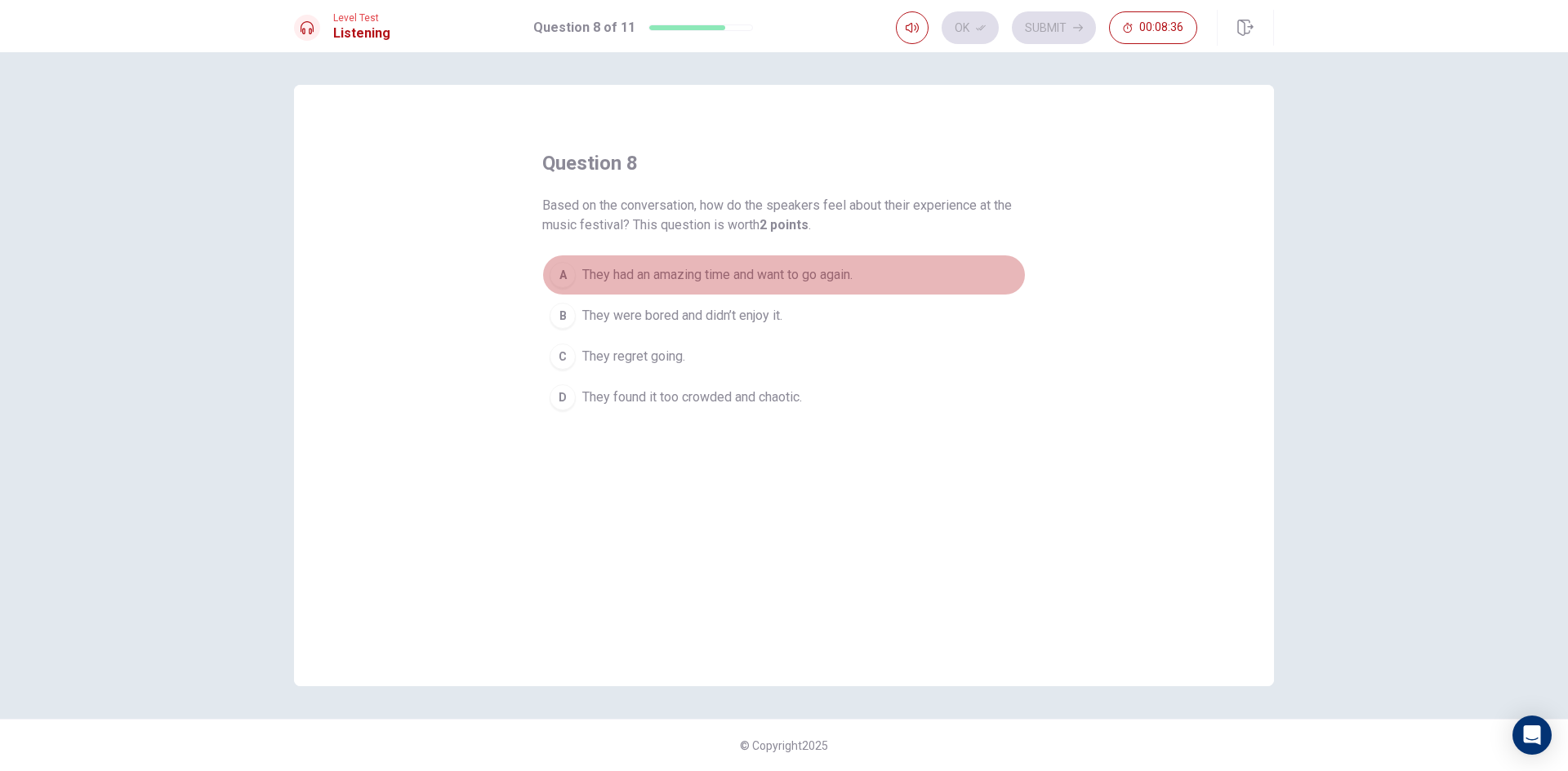
click at [568, 273] on div "A" at bounding box center [563, 276] width 26 height 26
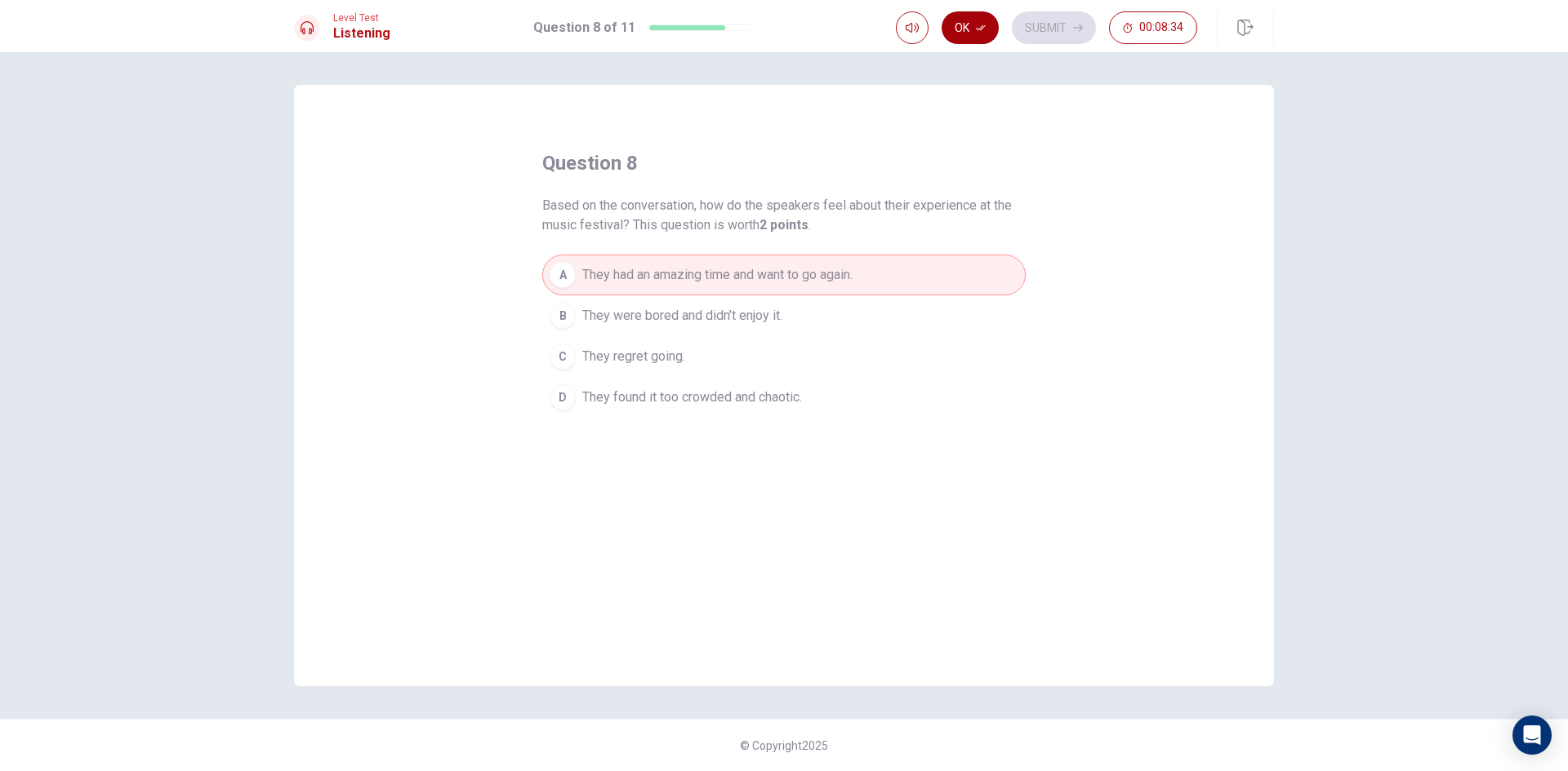
click at [981, 30] on icon "button" at bounding box center [981, 28] width 9 height 6
click at [1075, 34] on button "Submit" at bounding box center [1054, 27] width 84 height 33
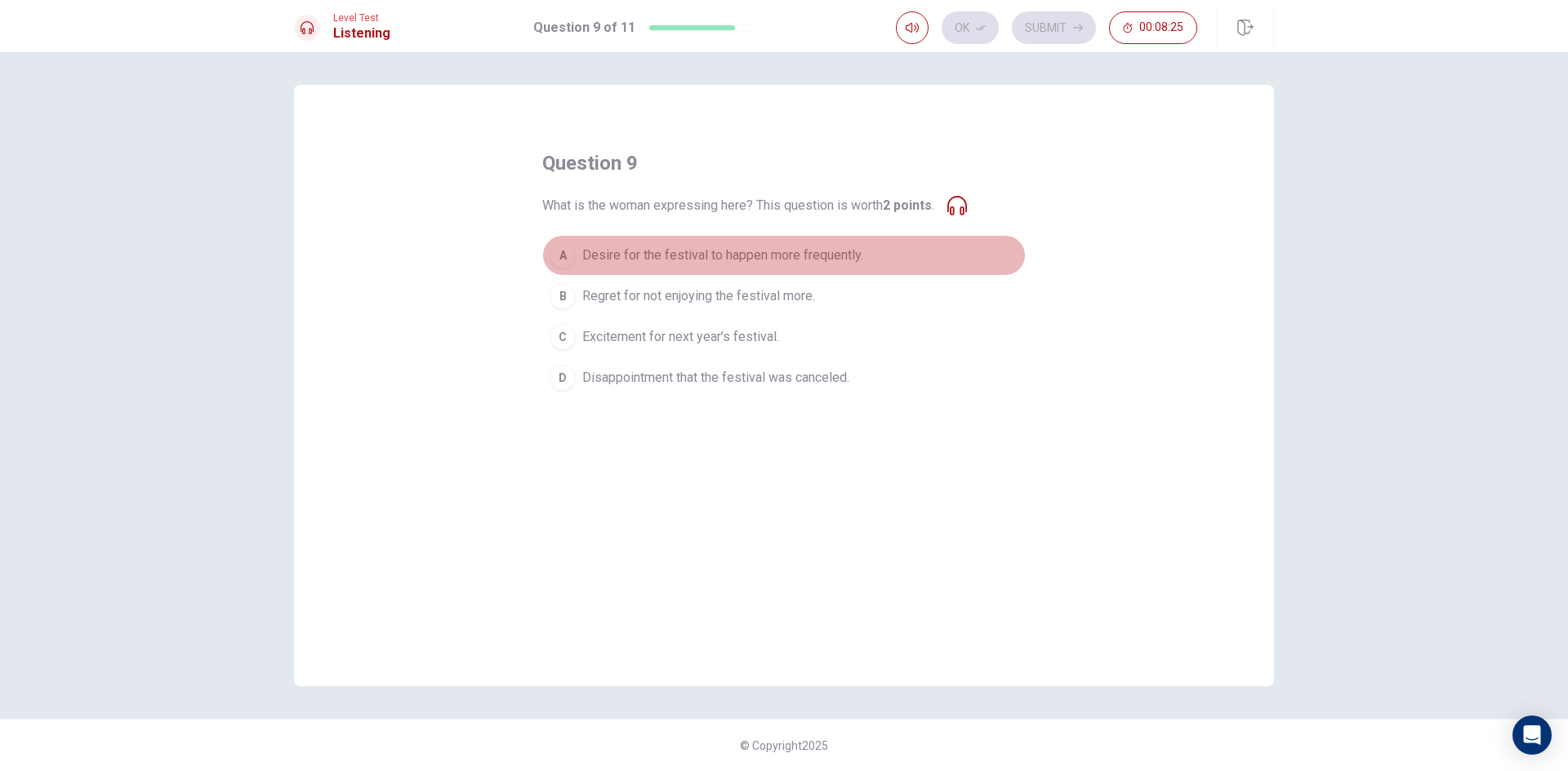
click at [680, 258] on span "Desire for the festival to happen more frequently." at bounding box center [723, 255] width 281 height 20
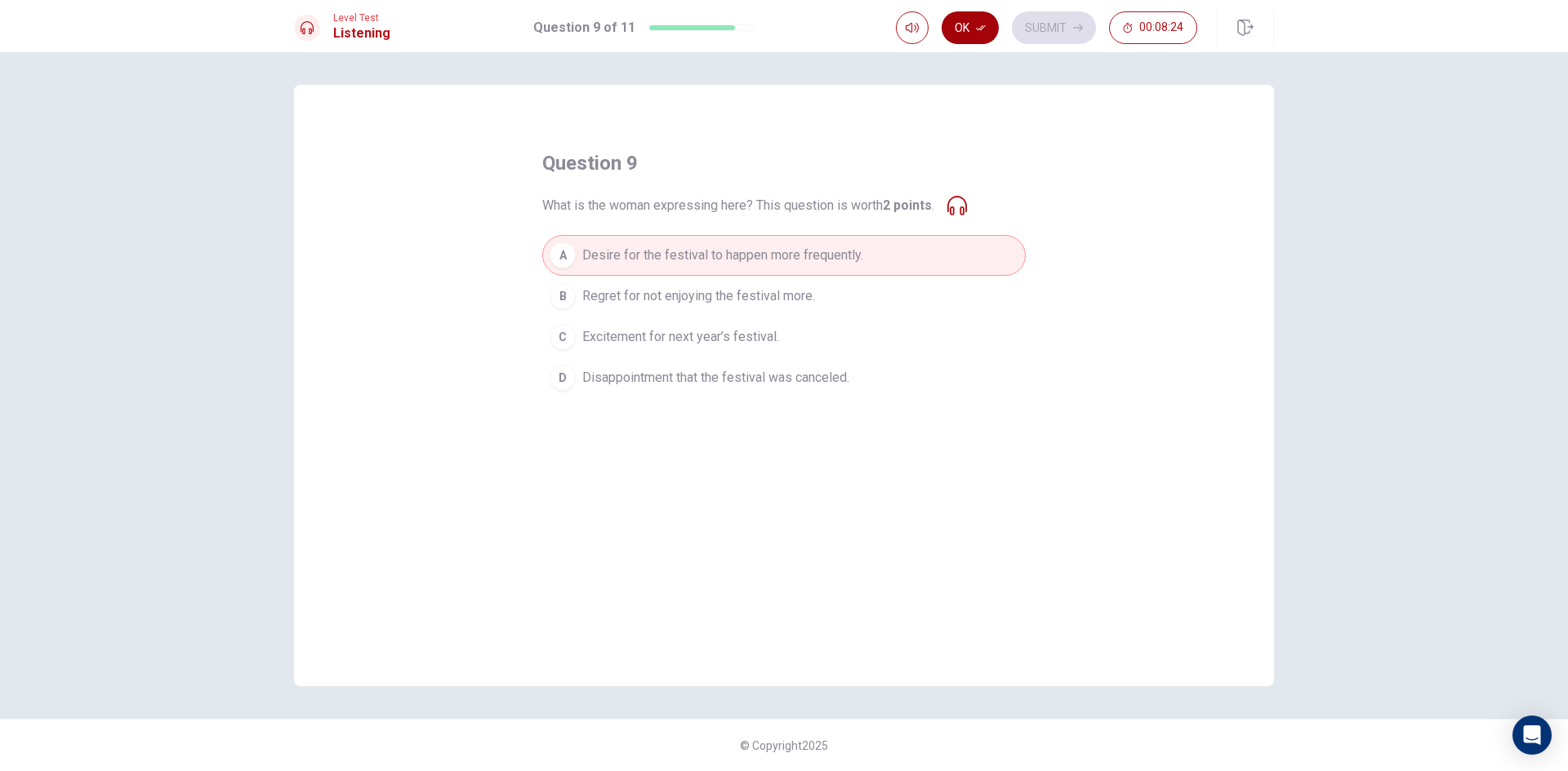
click at [990, 19] on button "Ok" at bounding box center [969, 27] width 58 height 33
click at [1065, 27] on button "Submit" at bounding box center [1054, 27] width 84 height 33
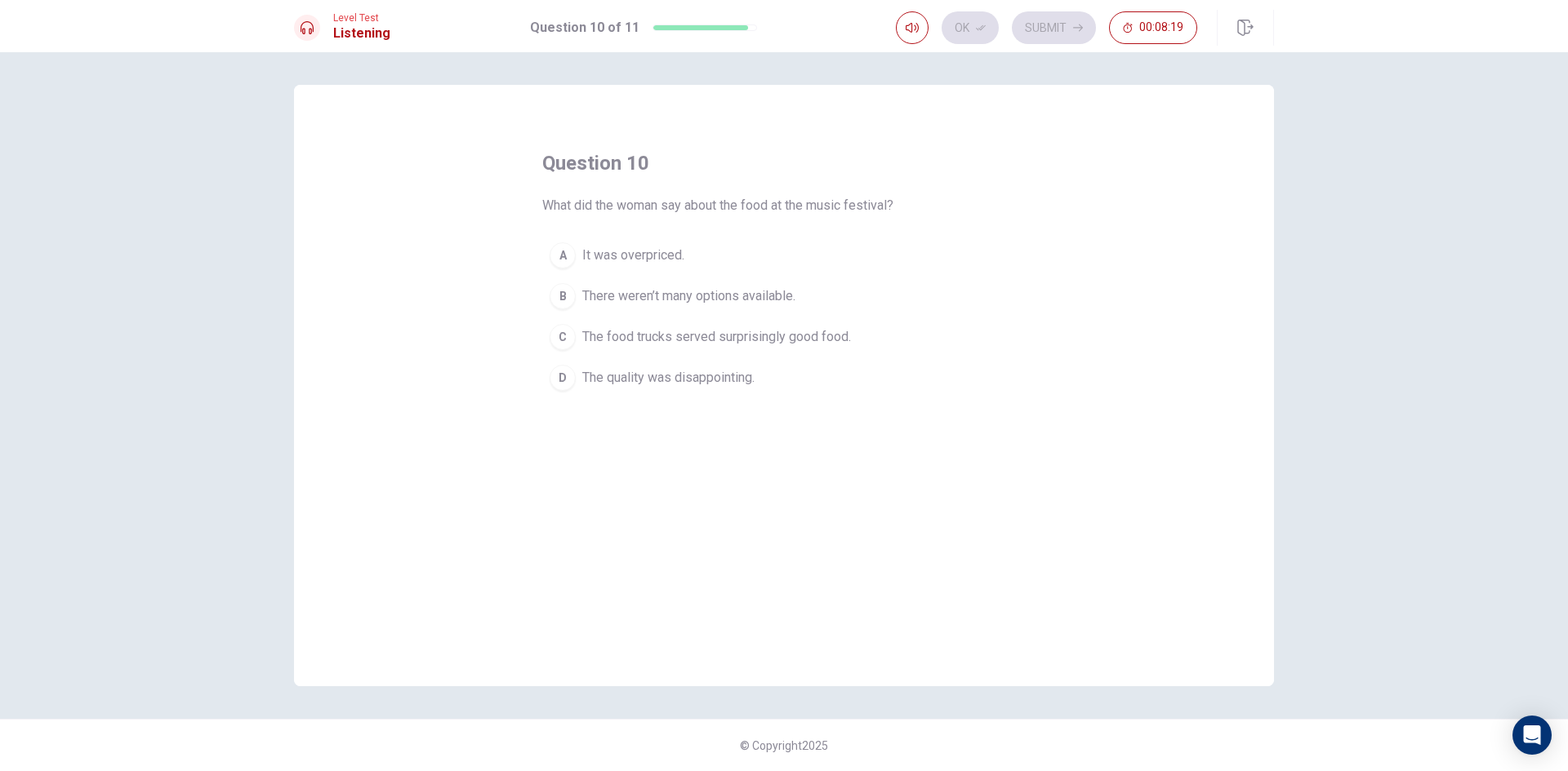
click at [705, 341] on span "The food trucks served surprisingly good food." at bounding box center [717, 337] width 269 height 20
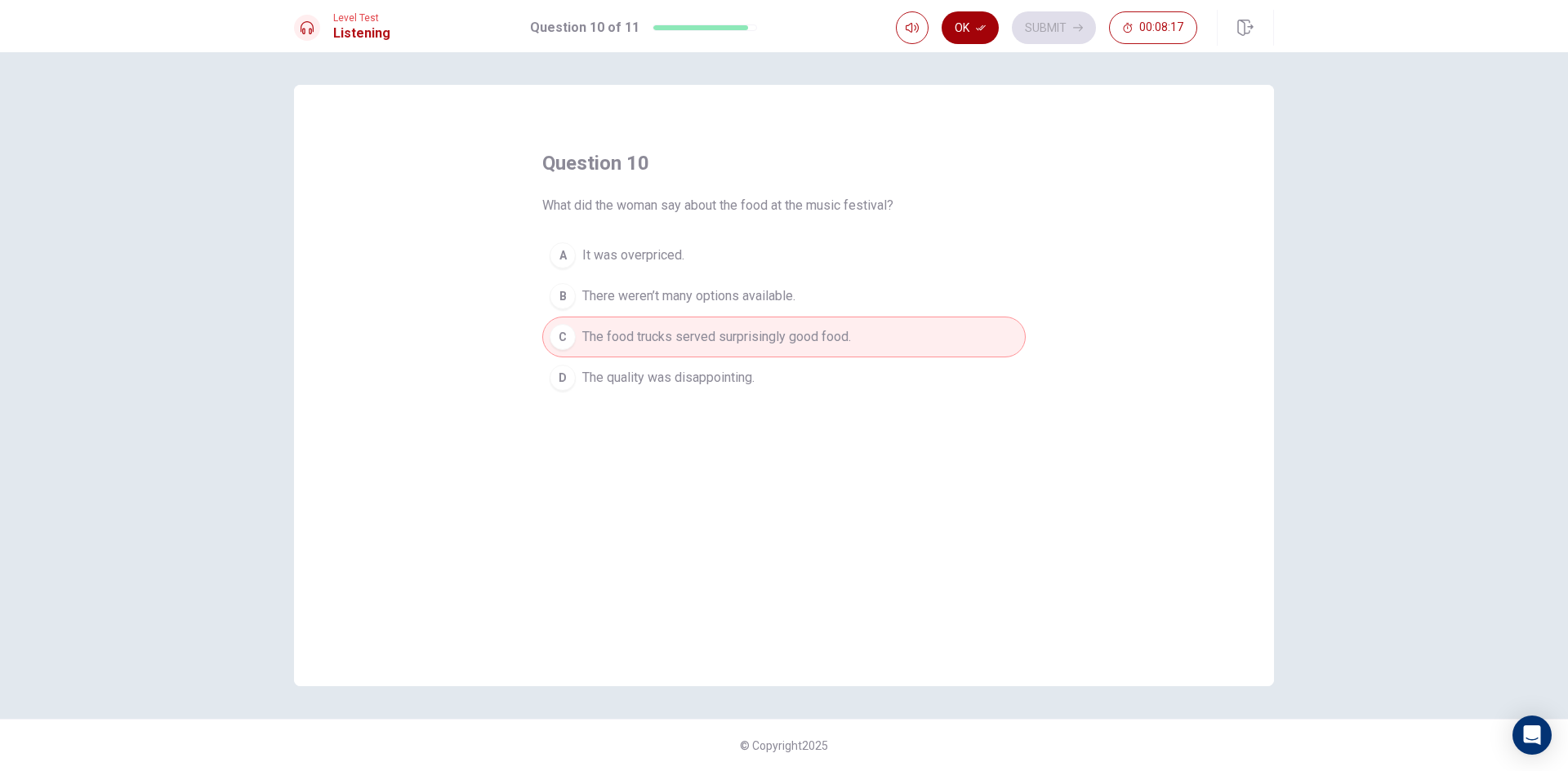
click at [984, 29] on icon "button" at bounding box center [981, 27] width 9 height 9
click at [1046, 30] on button "Submit" at bounding box center [1054, 27] width 84 height 33
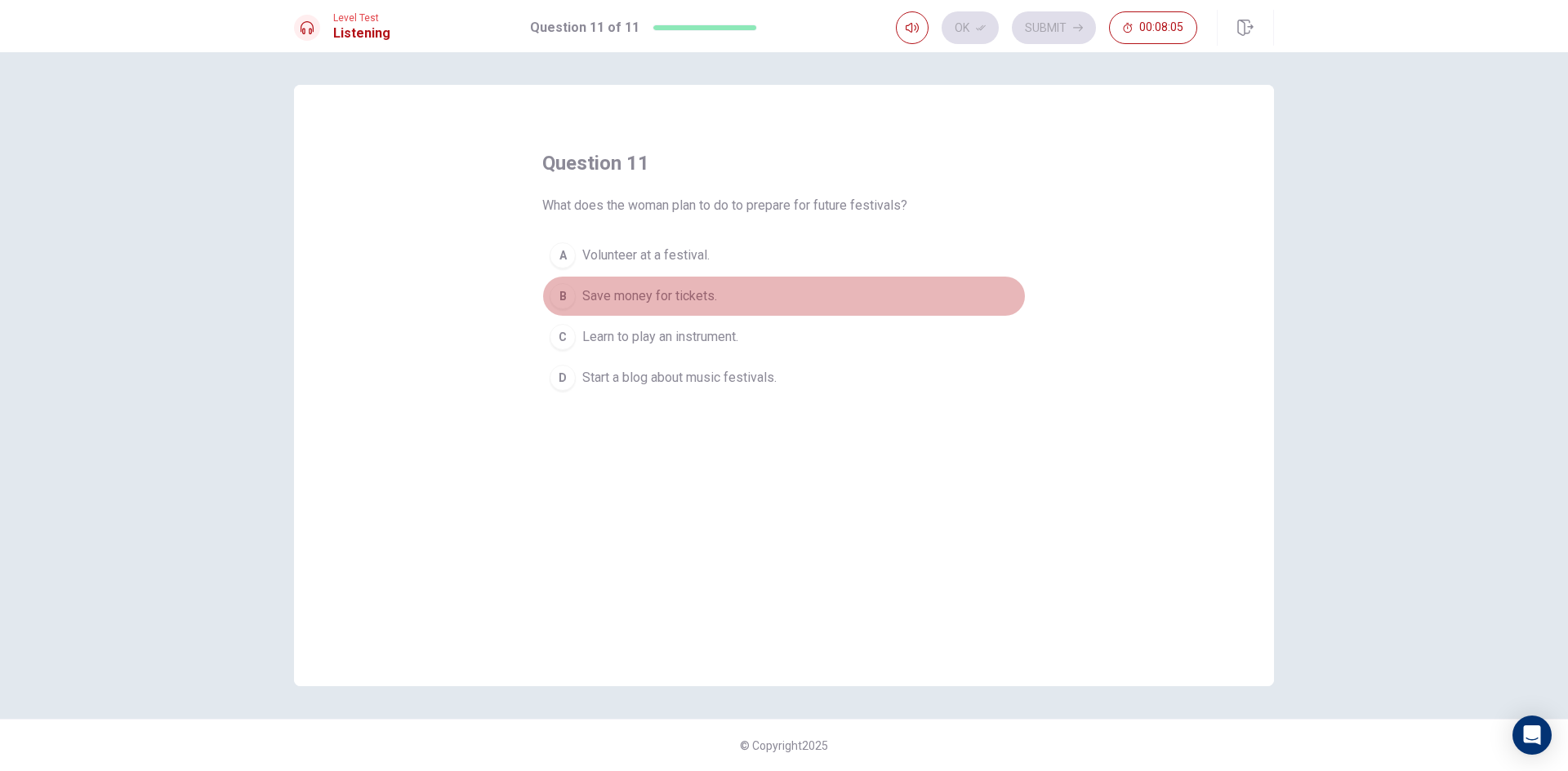
click at [594, 299] on span "Save money for tickets." at bounding box center [649, 296] width 135 height 20
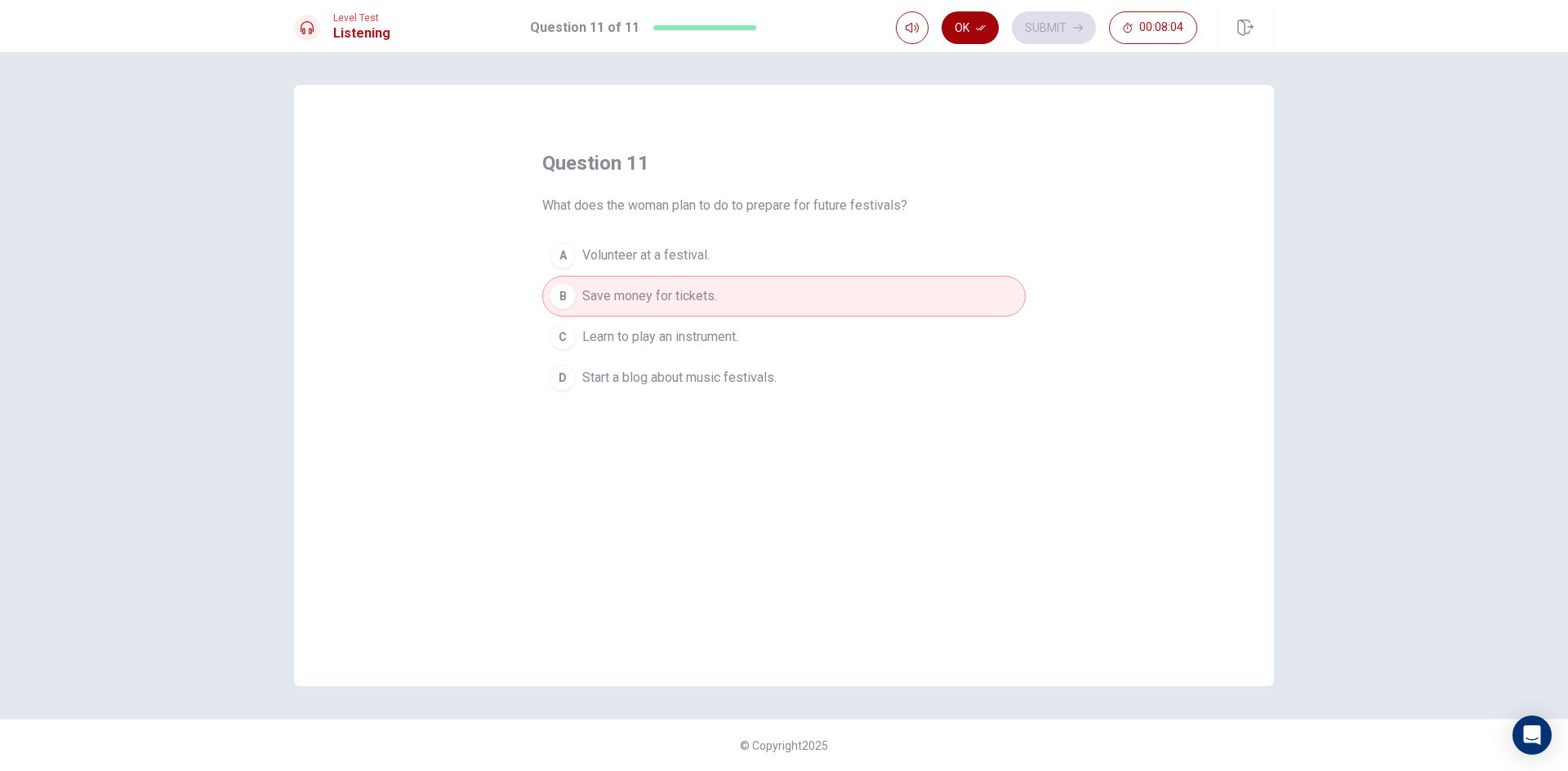
click at [975, 25] on button "Ok" at bounding box center [969, 27] width 58 height 33
click at [1027, 21] on button "Submit" at bounding box center [1054, 27] width 84 height 33
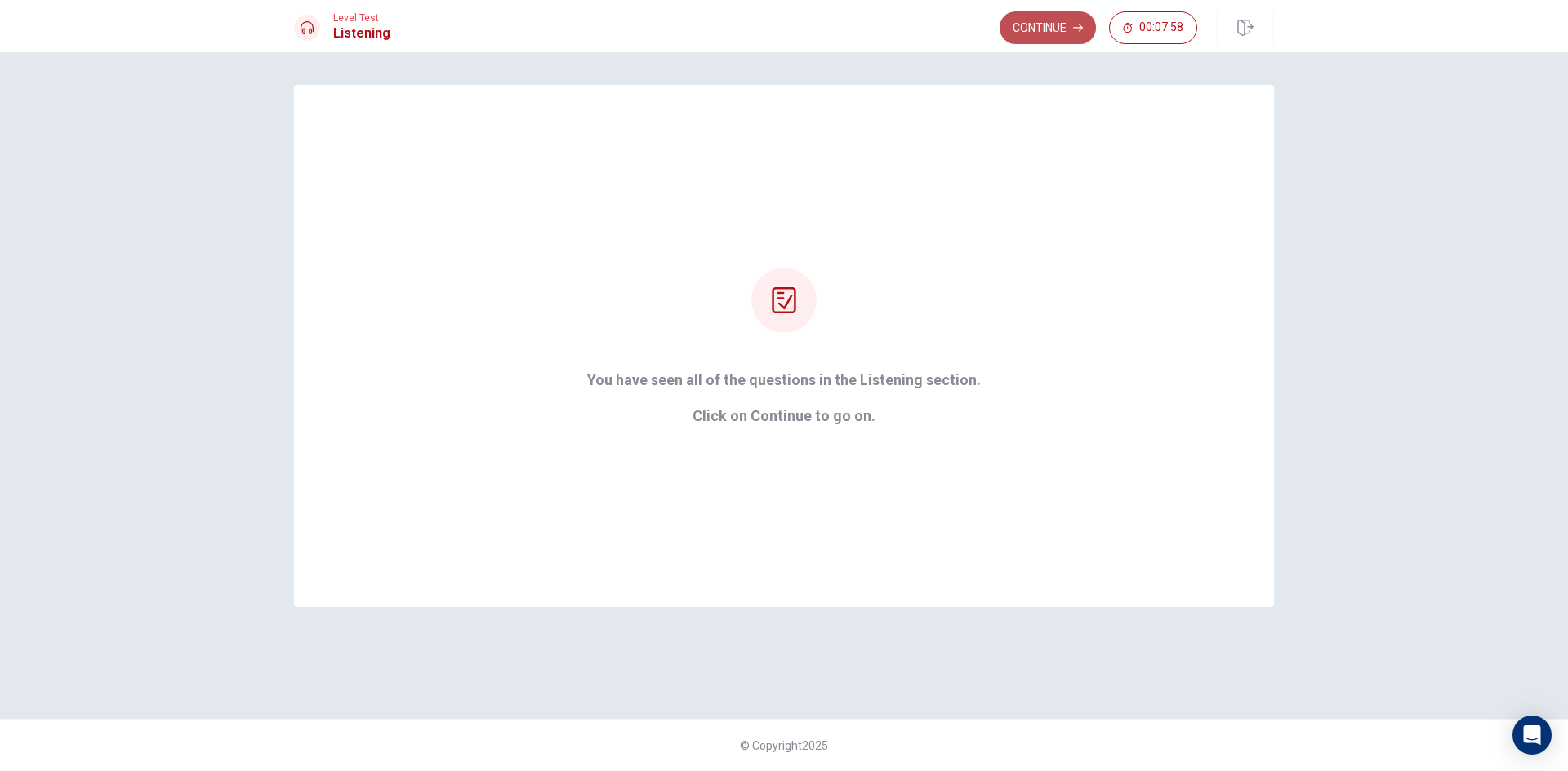
click at [1027, 23] on button "Continue" at bounding box center [1048, 27] width 96 height 33
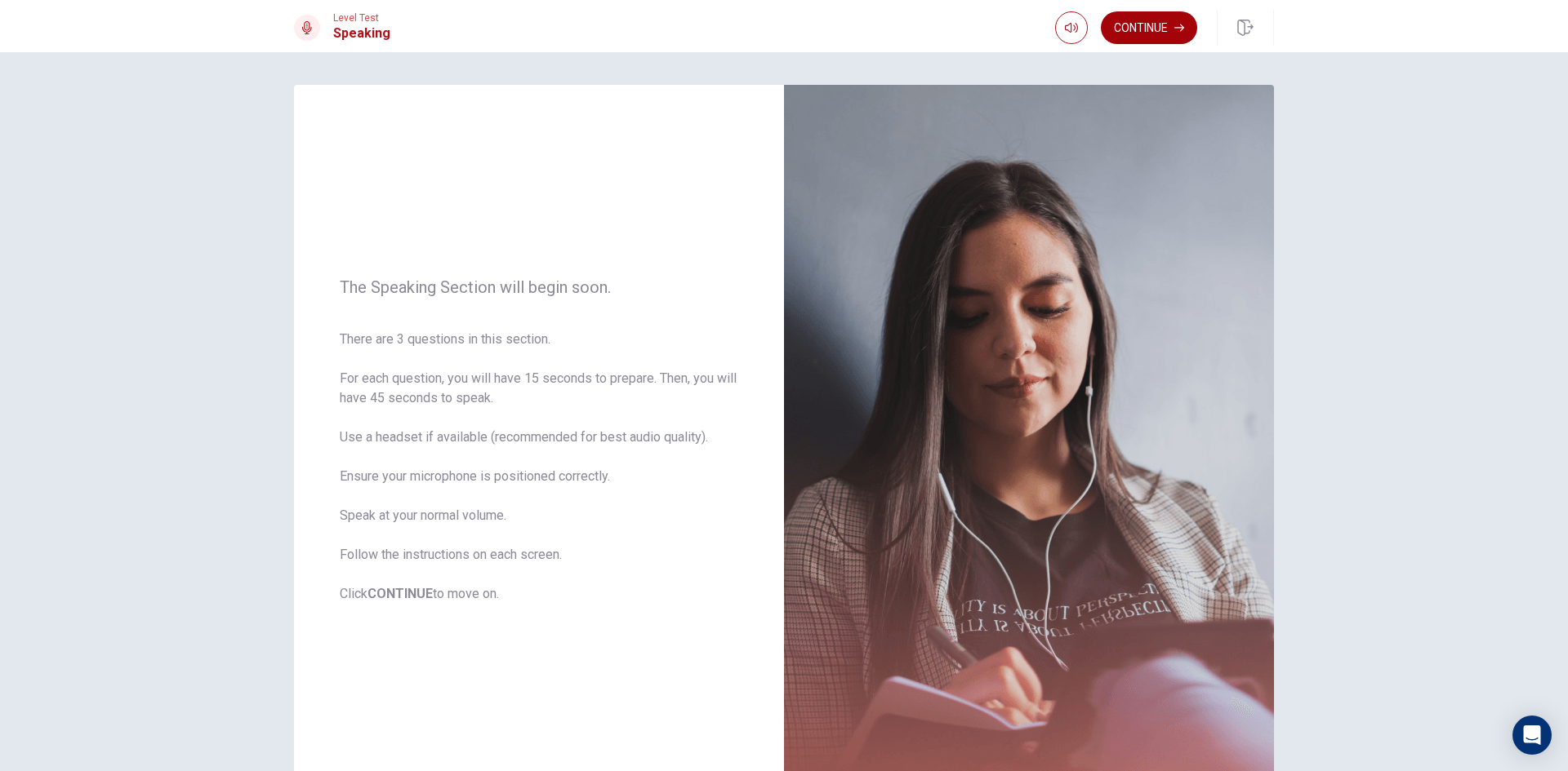
click at [1152, 30] on button "Continue" at bounding box center [1149, 27] width 96 height 33
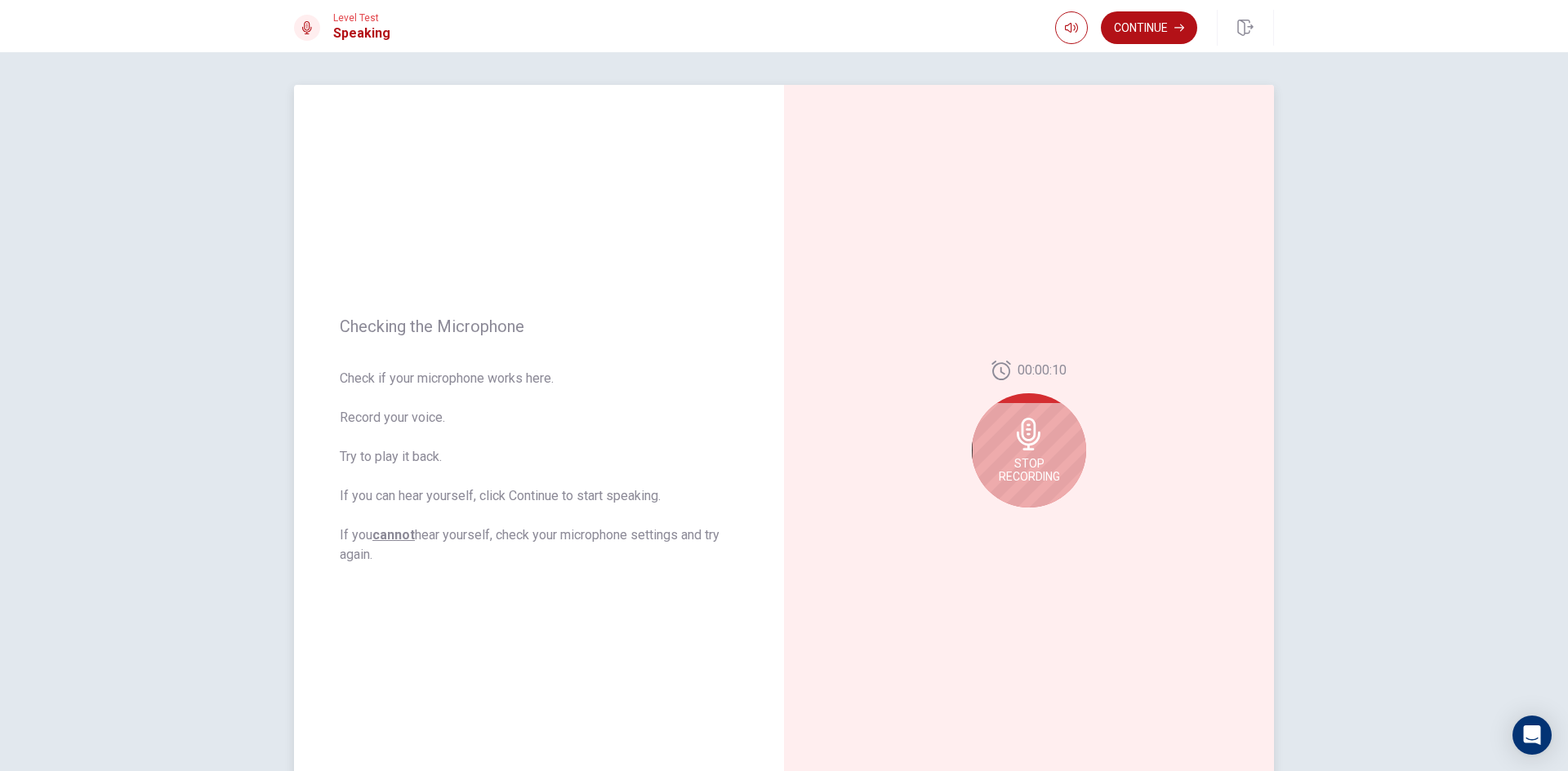
click at [1013, 444] on icon at bounding box center [1029, 434] width 33 height 33
click at [1045, 517] on icon "Play Audio" at bounding box center [1047, 521] width 9 height 9
click at [1137, 34] on button "Continue" at bounding box center [1149, 27] width 96 height 33
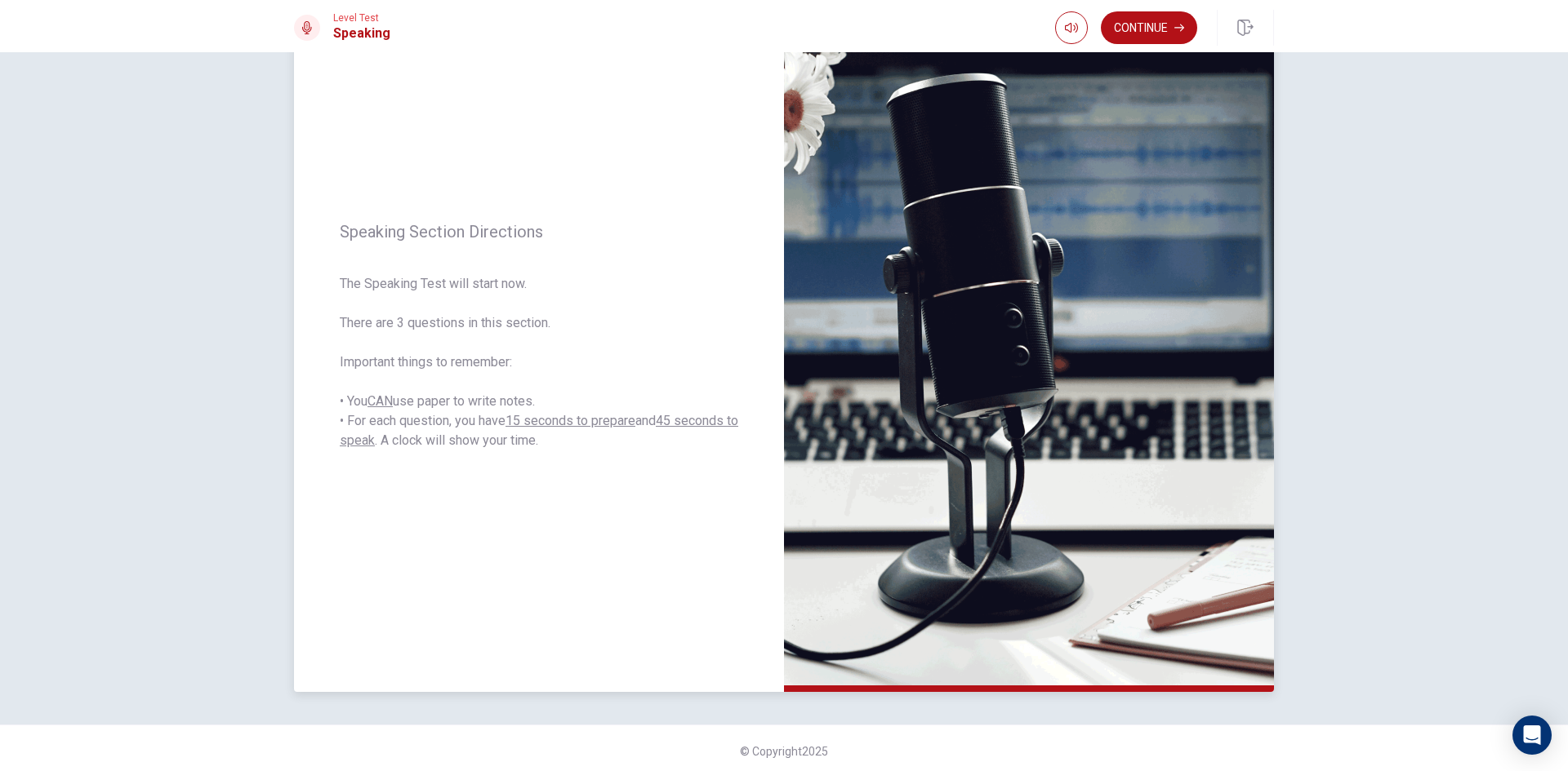
scroll to position [110, 0]
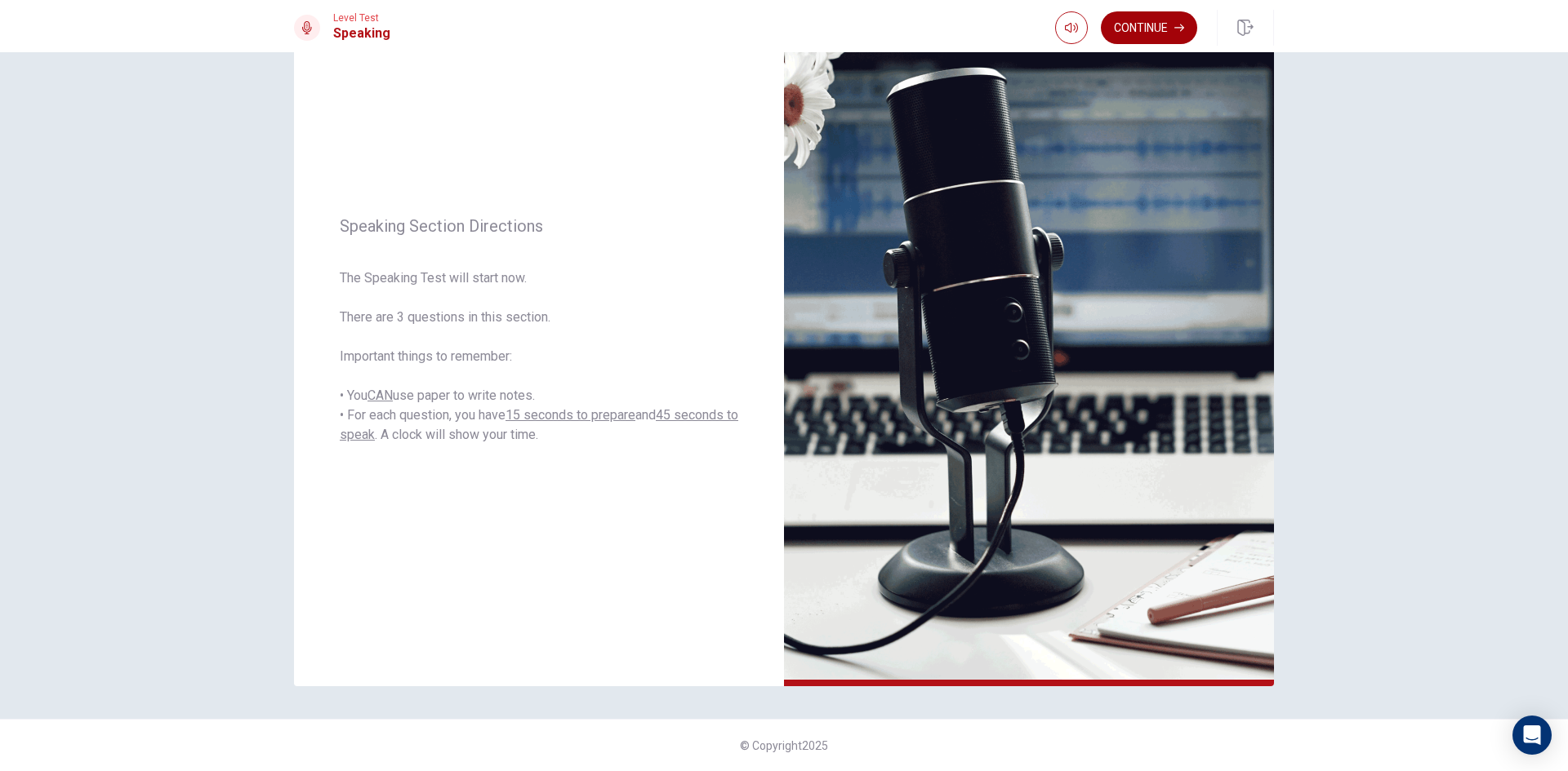
click at [1144, 26] on button "Continue" at bounding box center [1149, 27] width 96 height 33
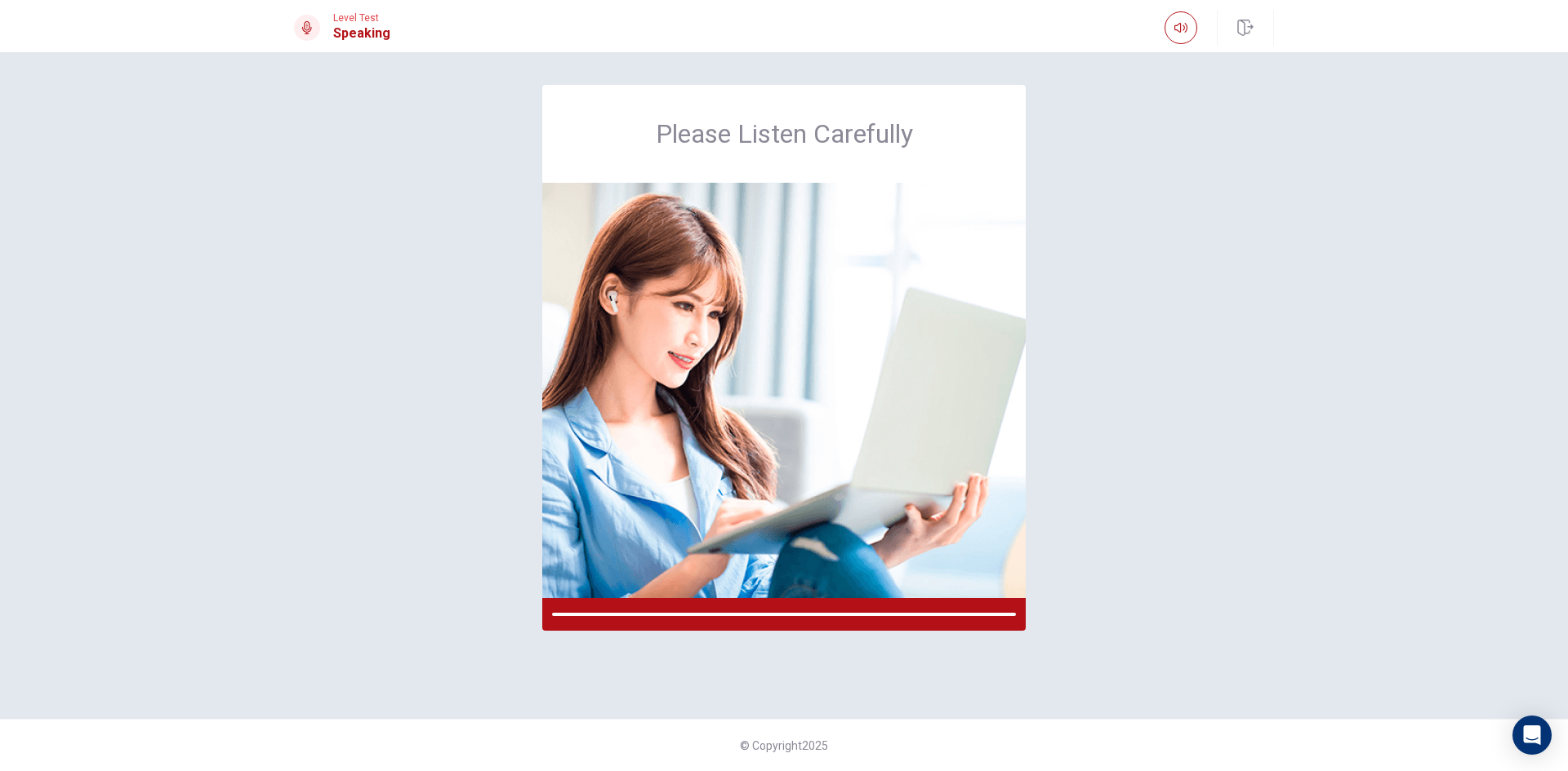
scroll to position [0, 0]
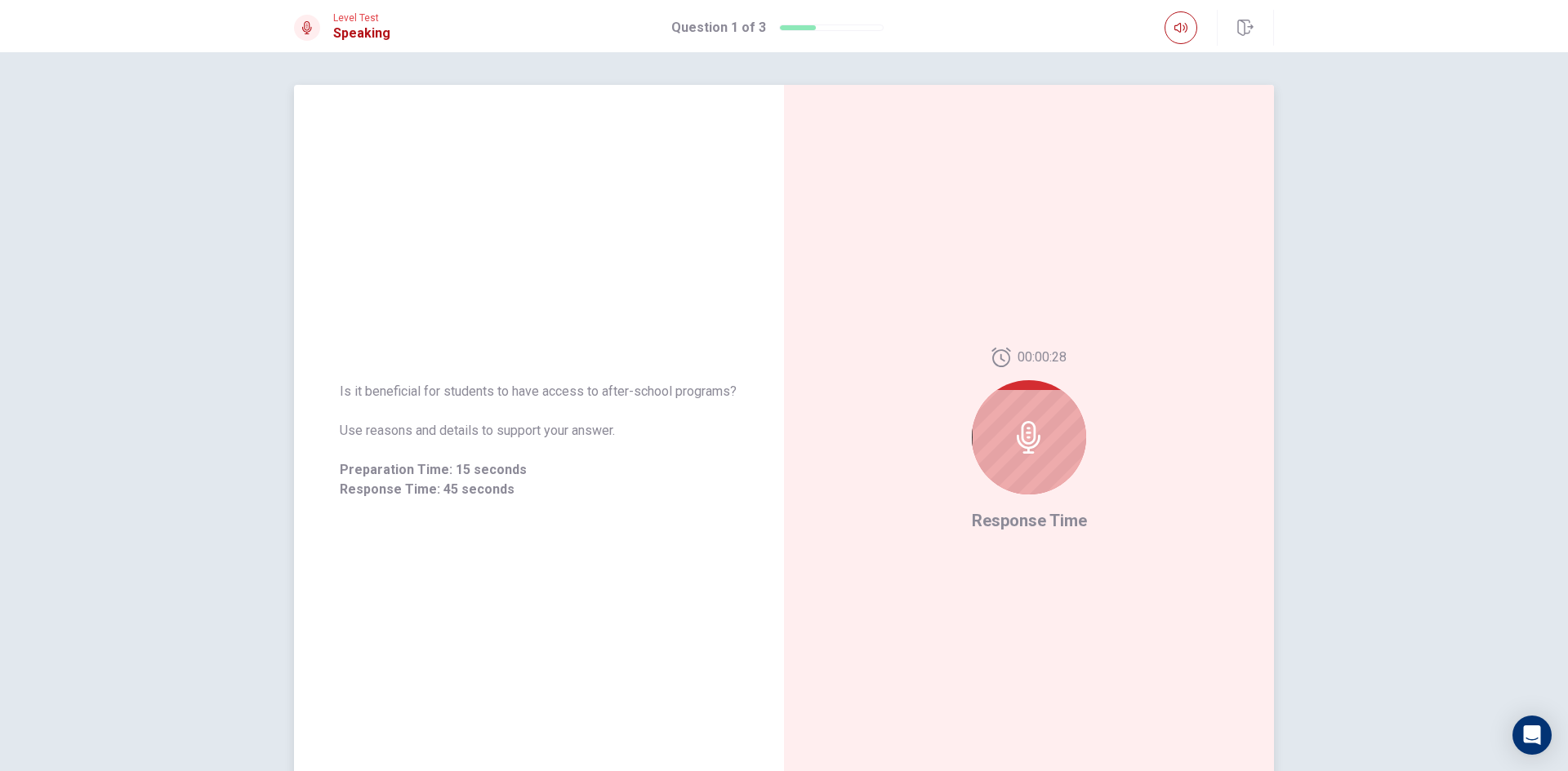
click at [1029, 425] on icon at bounding box center [1028, 437] width 24 height 33
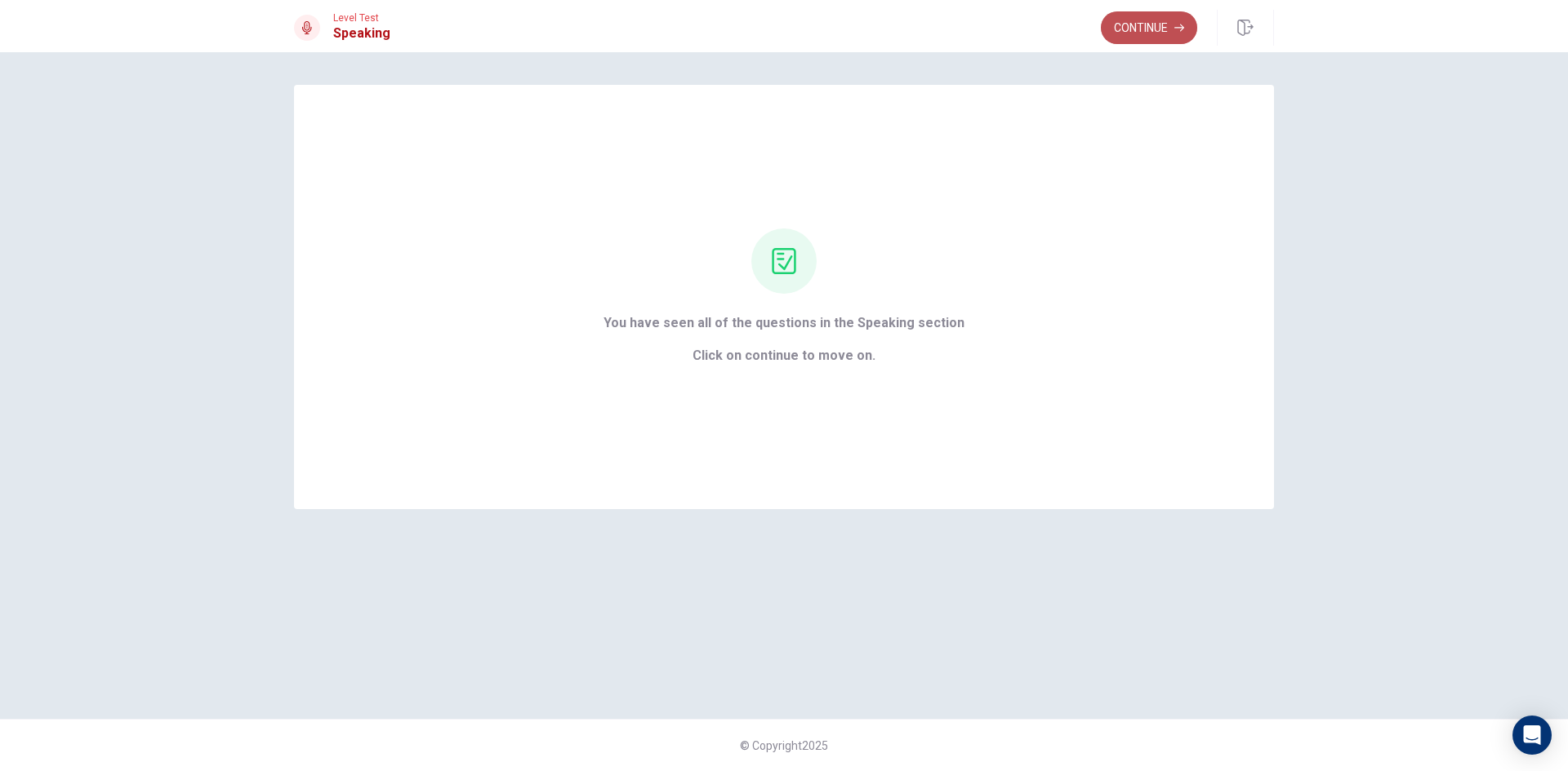
click at [1141, 24] on button "Continue" at bounding box center [1149, 27] width 96 height 33
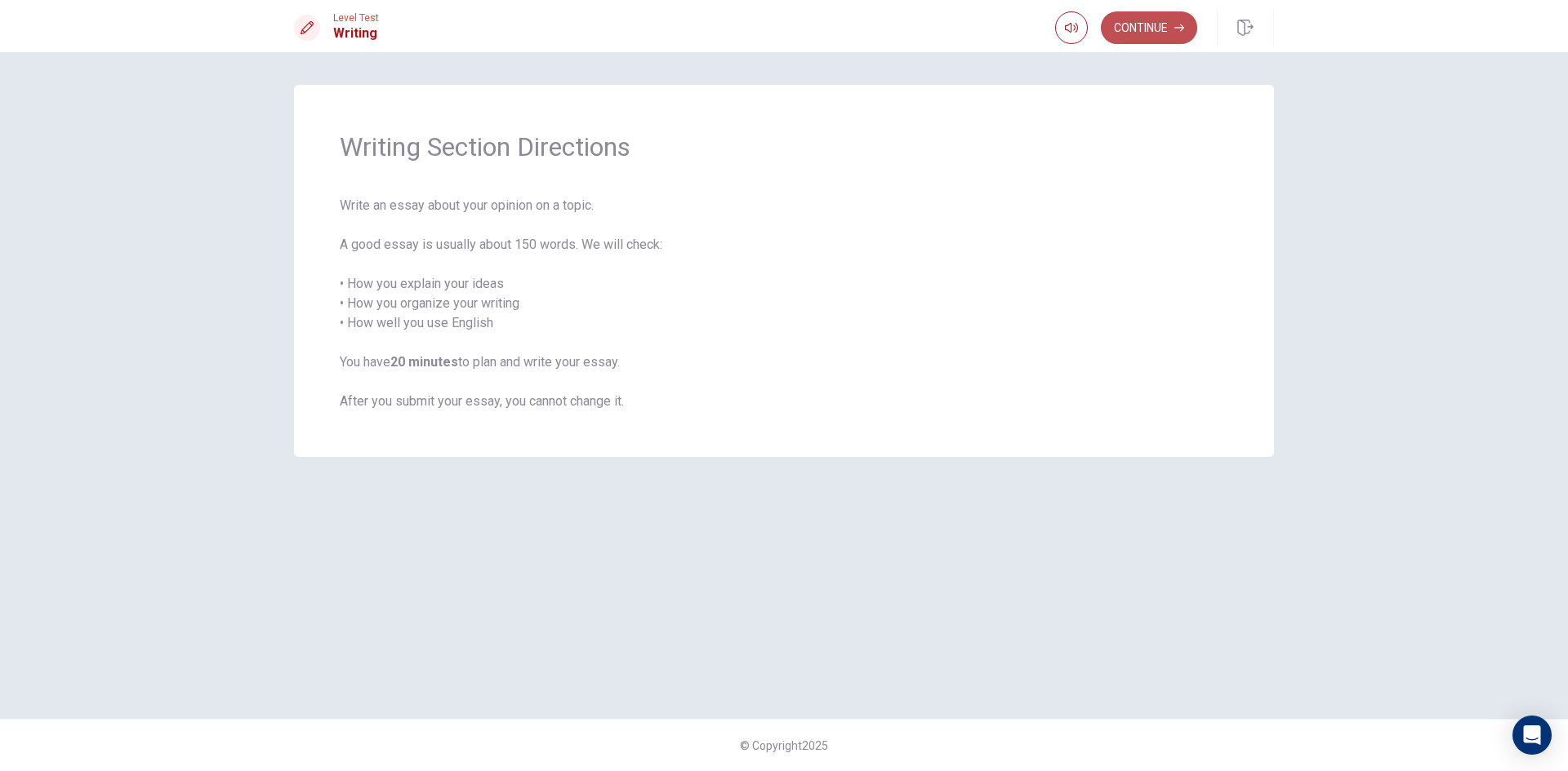
click at [1132, 31] on button "Continue" at bounding box center [1149, 27] width 96 height 33
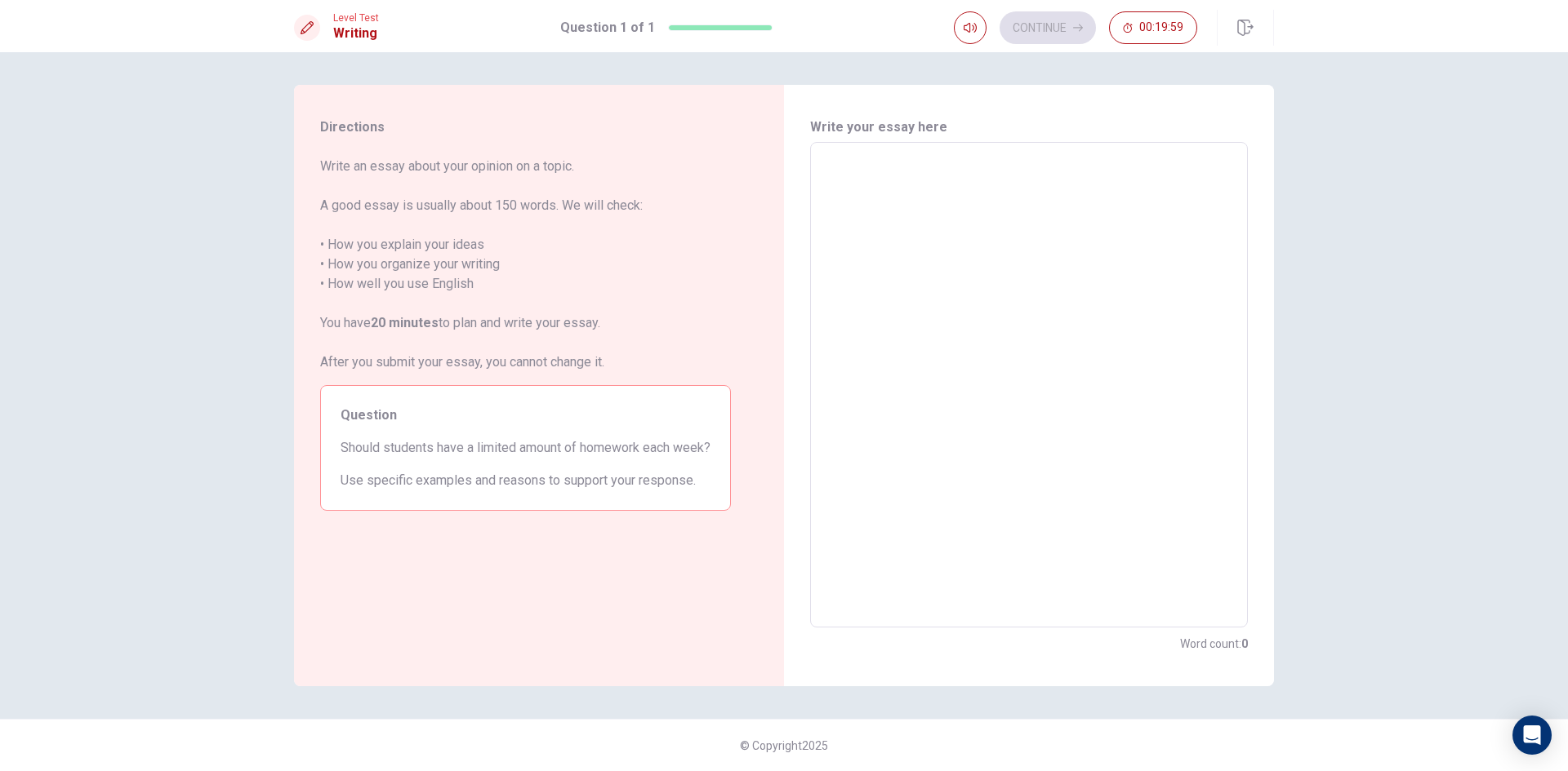
click at [837, 171] on textarea at bounding box center [1028, 385] width 414 height 459
type textarea "i"
type textarea "x"
type textarea "in"
type textarea "x"
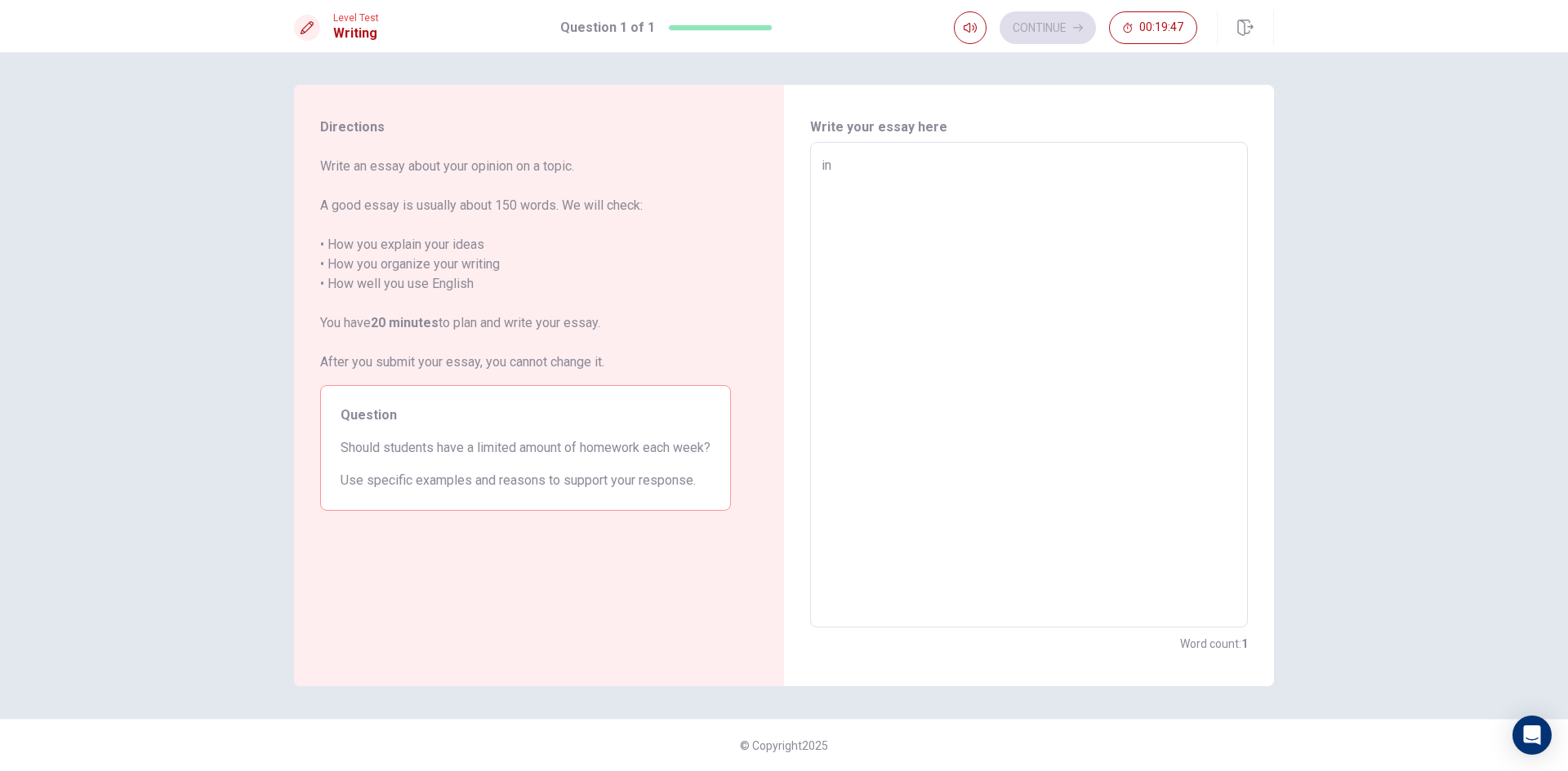
type textarea "in"
type textarea "x"
type textarea "in m"
type textarea "x"
type textarea "in my"
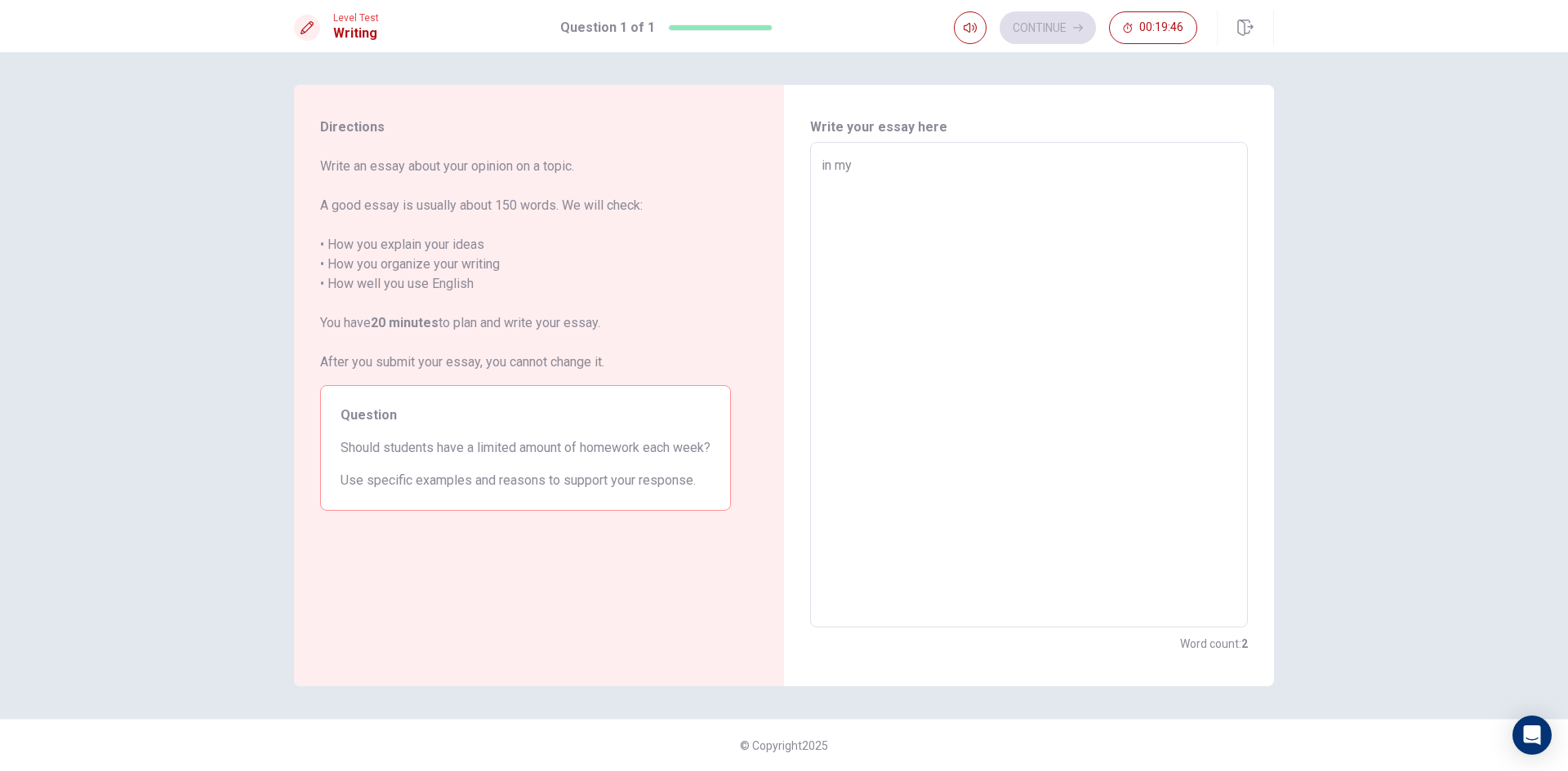
type textarea "x"
type textarea "in my"
type textarea "x"
type textarea "in my o"
type textarea "x"
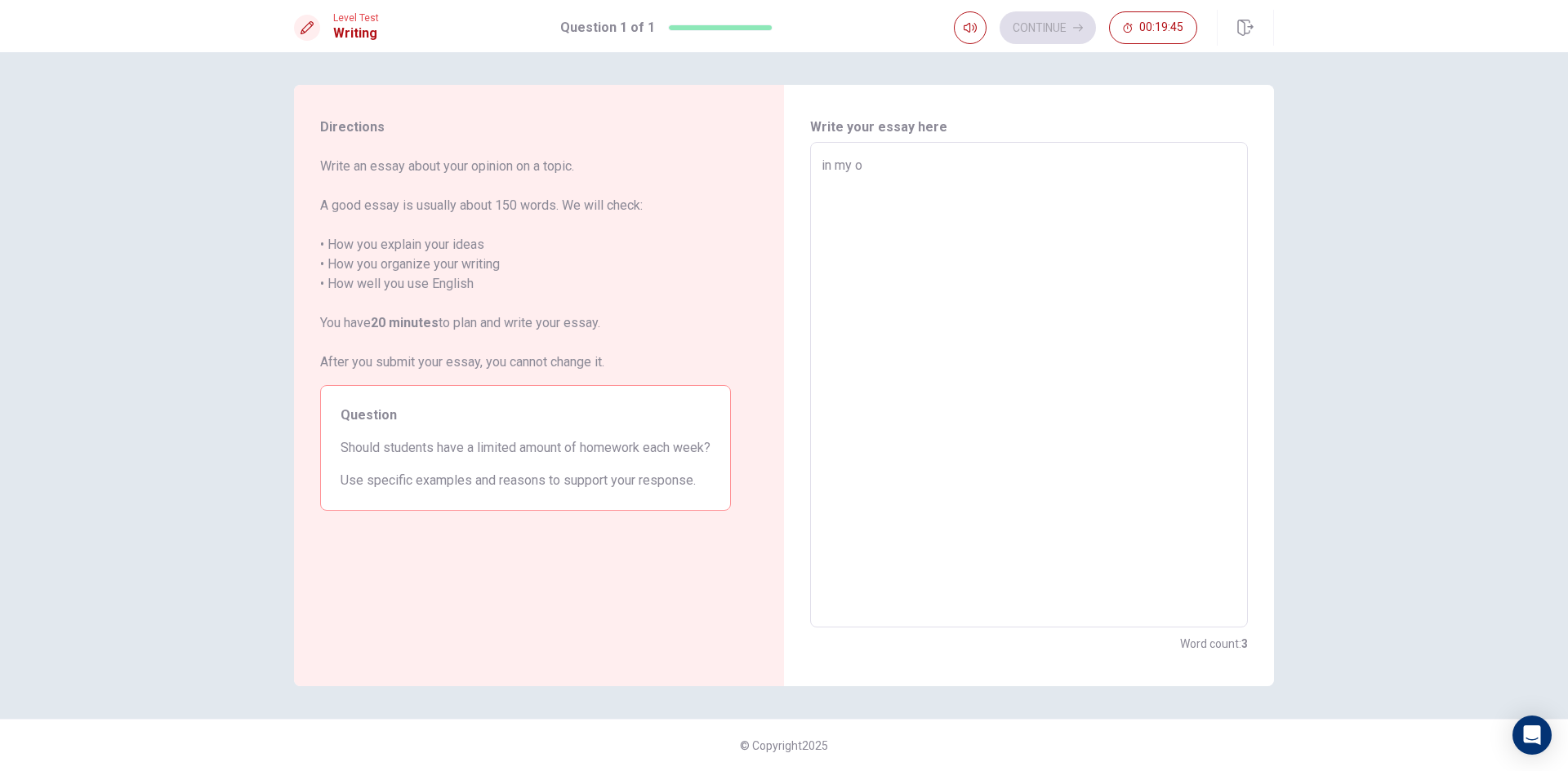
type textarea "in my op"
type textarea "x"
type textarea "in my opi"
type textarea "x"
type textarea "in my opin"
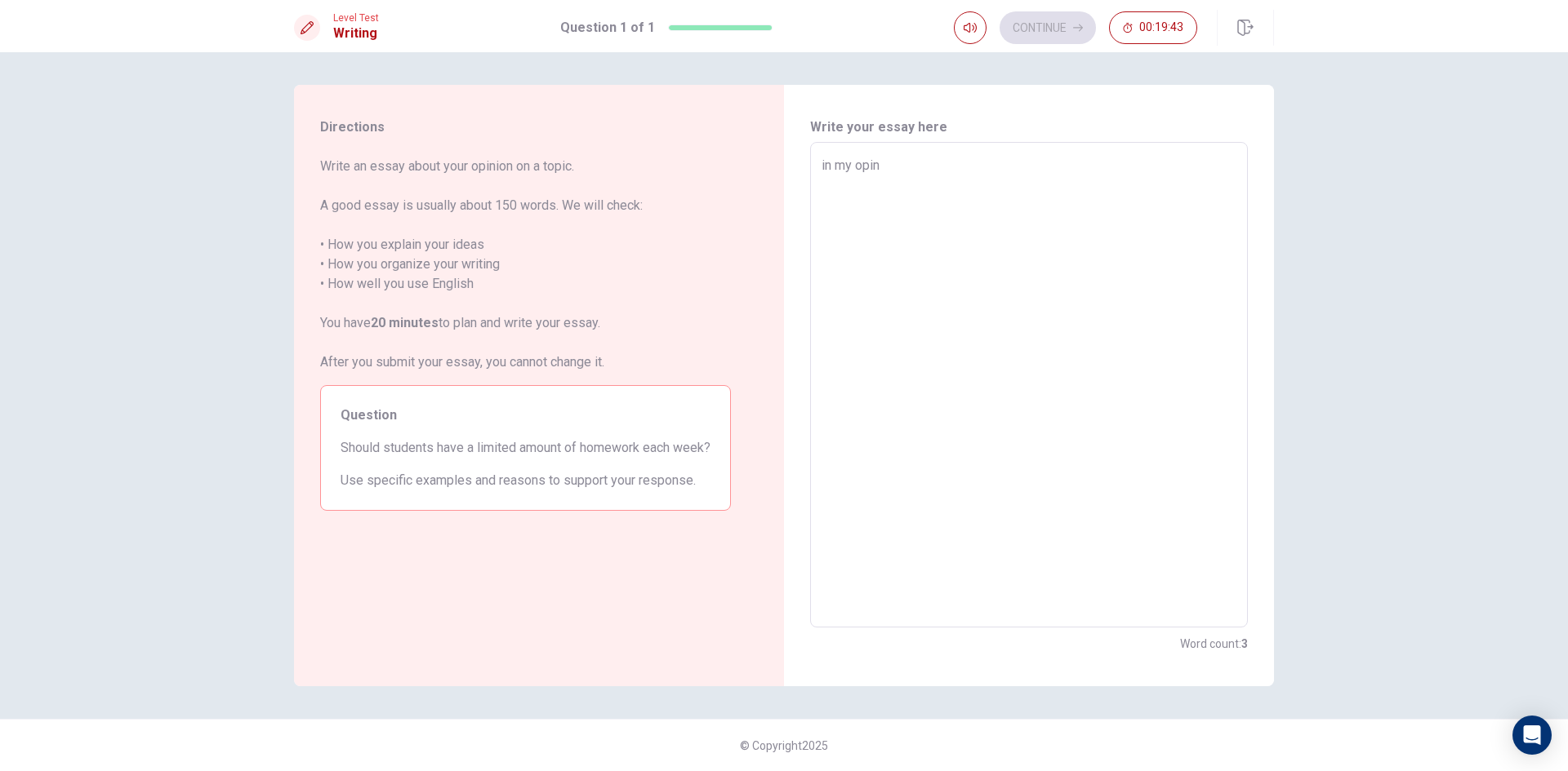
type textarea "x"
type textarea "in my opini"
type textarea "x"
type textarea "in my opinio"
type textarea "x"
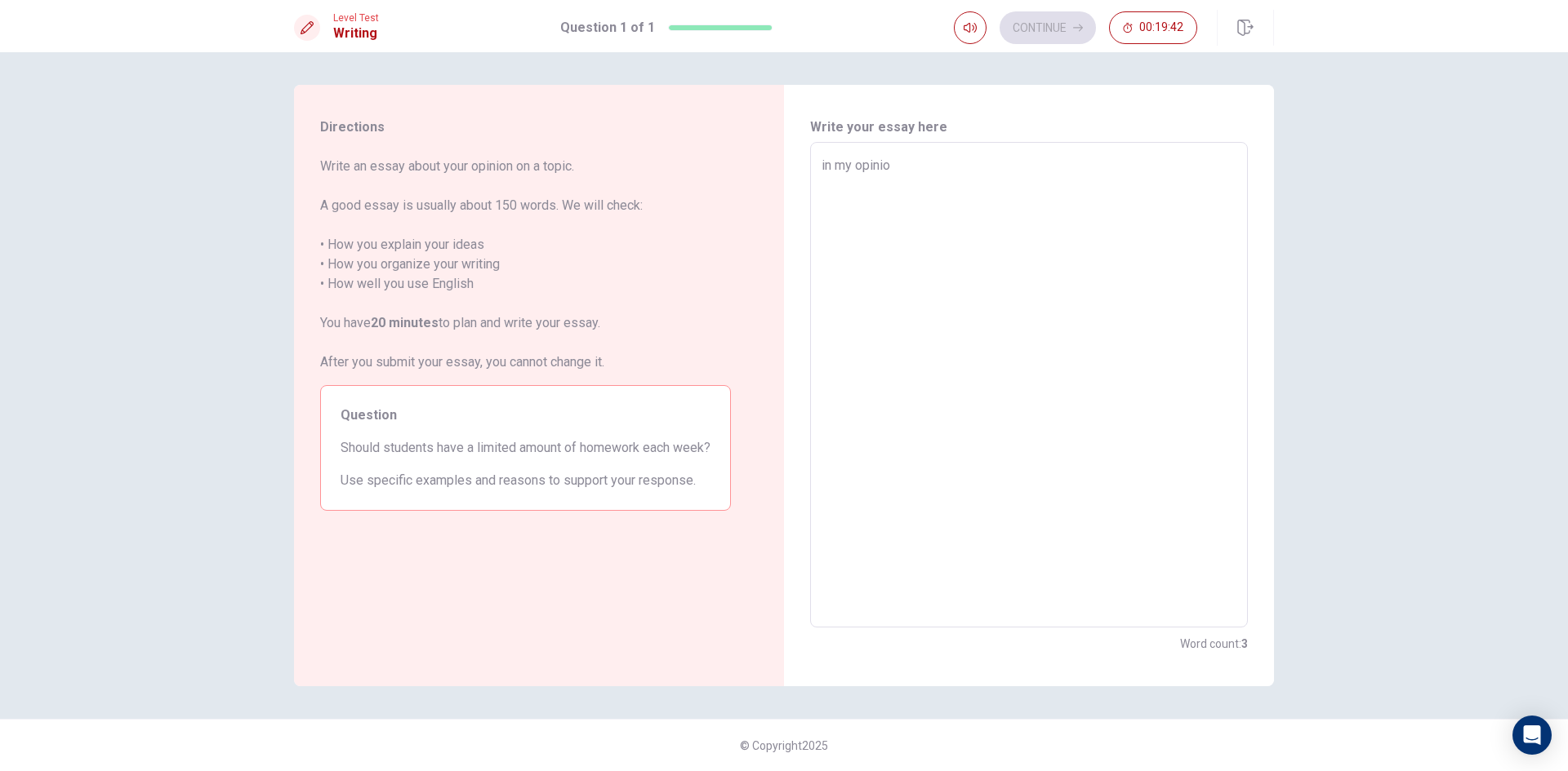
type textarea "in my opinion"
type textarea "x"
type textarea "in my opinion"
type textarea "x"
type textarea "in my opinion ,"
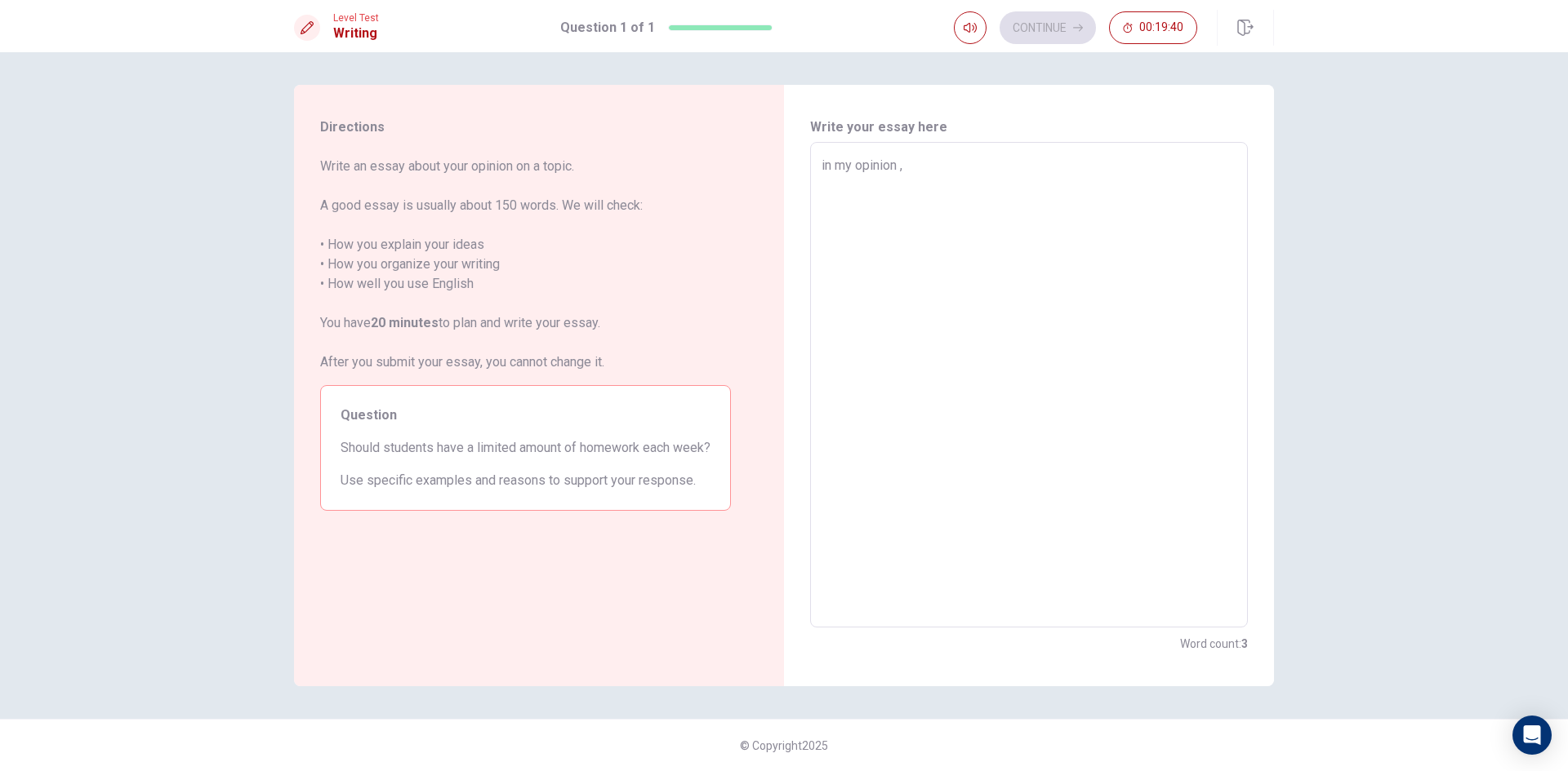
type textarea "x"
type textarea "in my opinion ,"
type textarea "x"
type textarea "in my opinion ,"
type textarea "x"
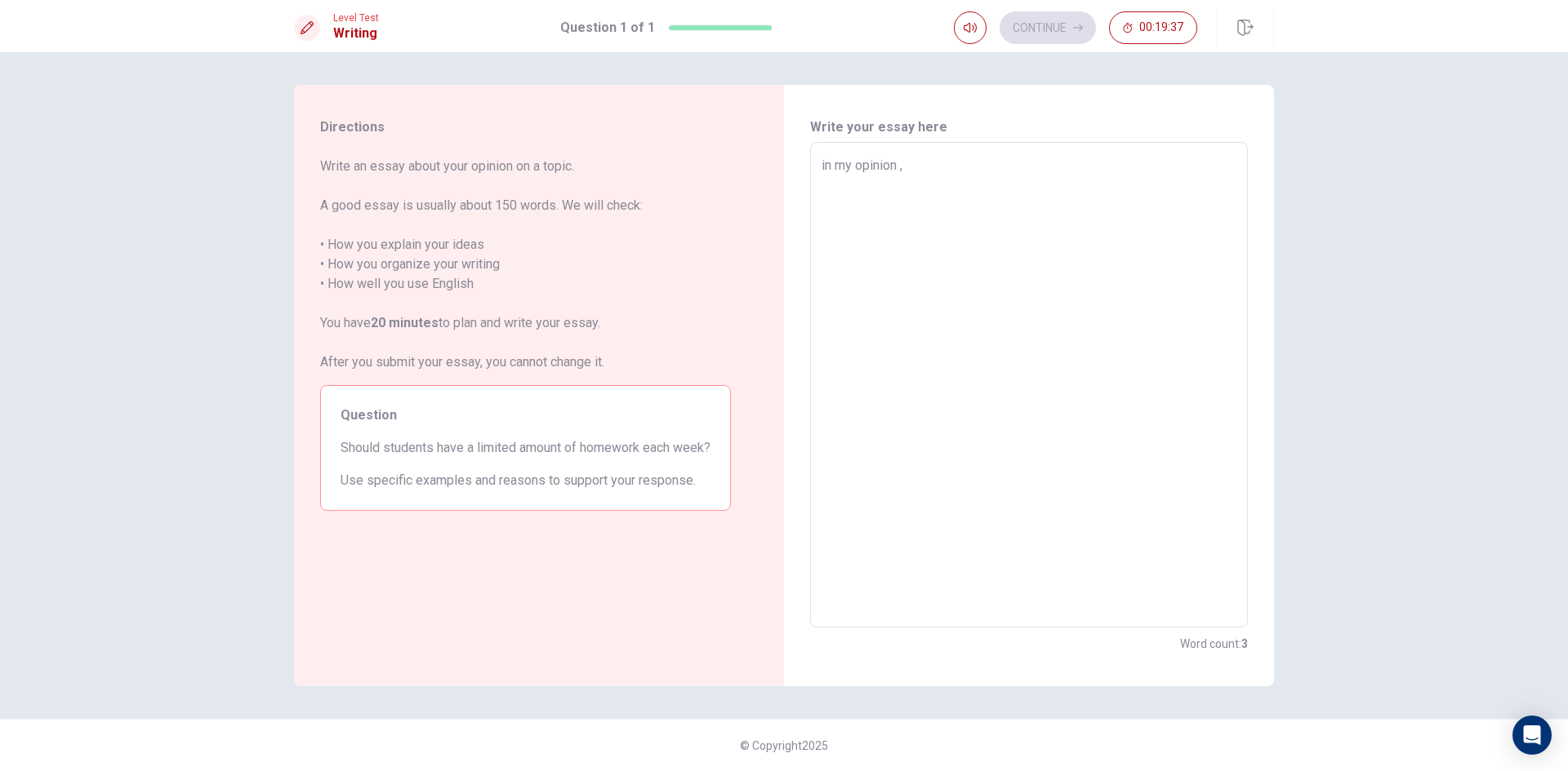
type textarea "in my opinion ,s"
type textarea "x"
type textarea "in my opinion ,st"
type textarea "x"
type textarea "in my opinion ,s"
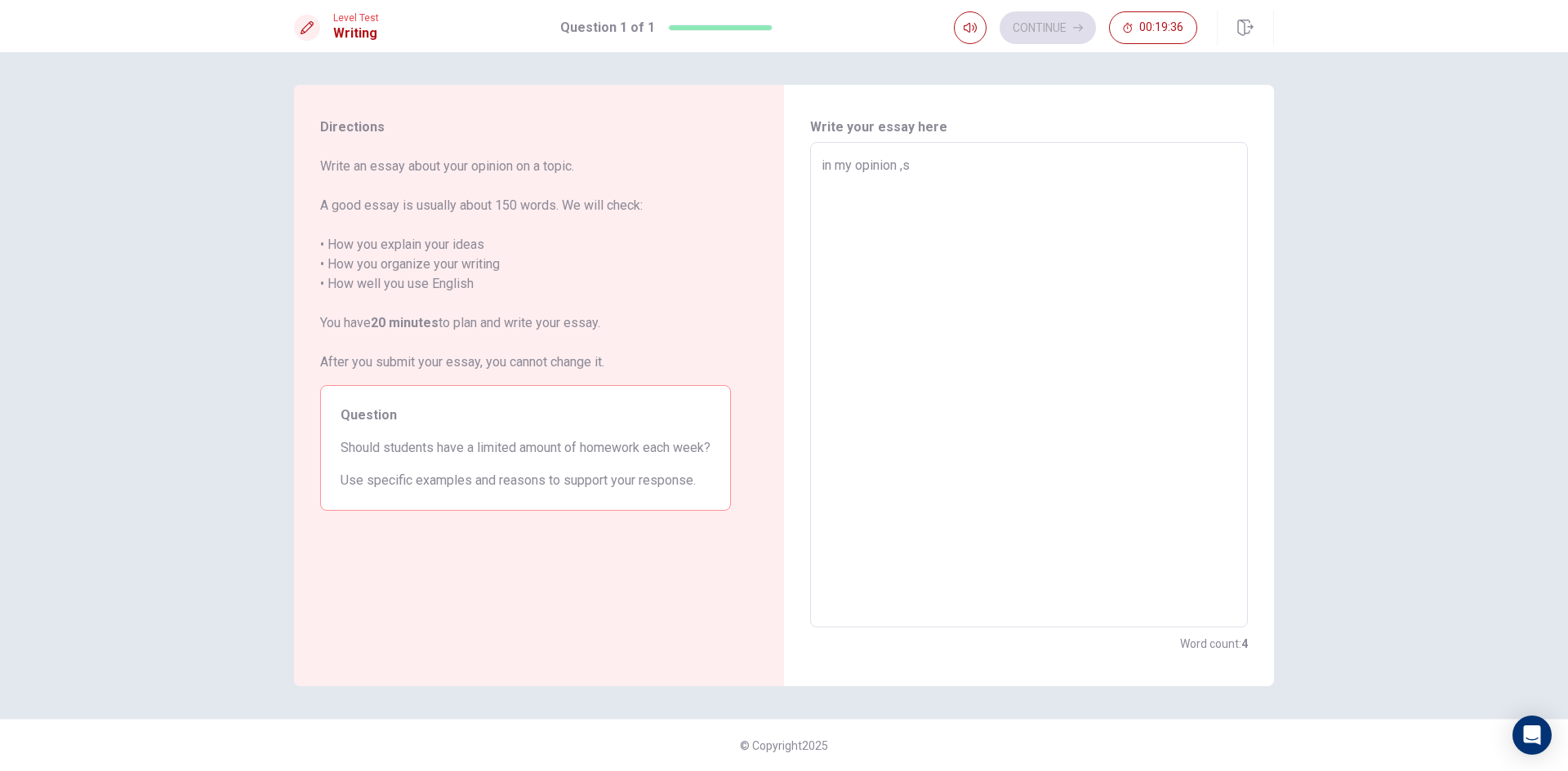
type textarea "x"
type textarea "in my opinion ,"
type textarea "x"
type textarea "in my opinion ,"
type textarea "x"
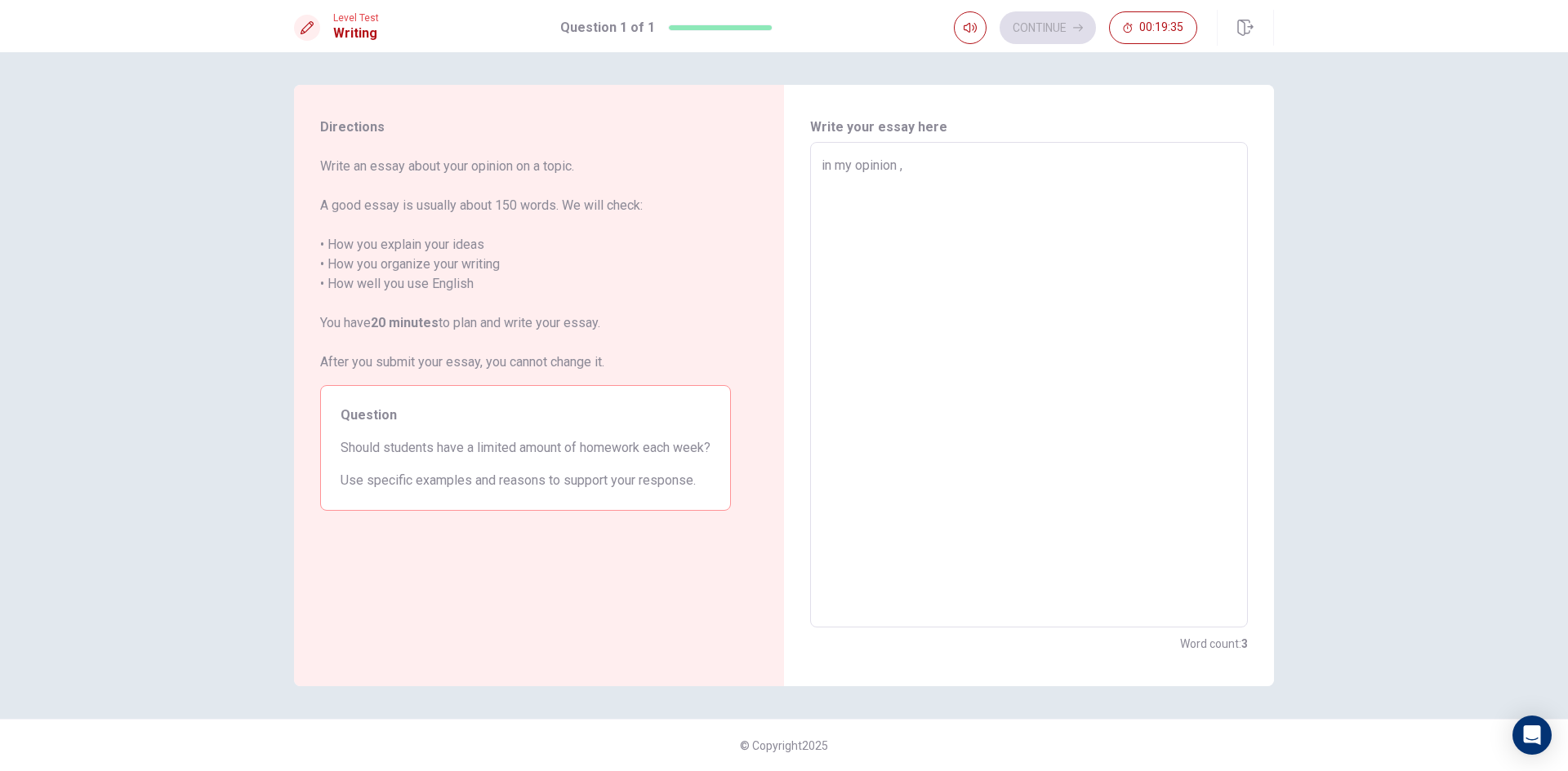
type textarea "in my opinion , s"
type textarea "x"
type textarea "in my opinion , st"
type textarea "x"
type textarea "in my opinion , stu"
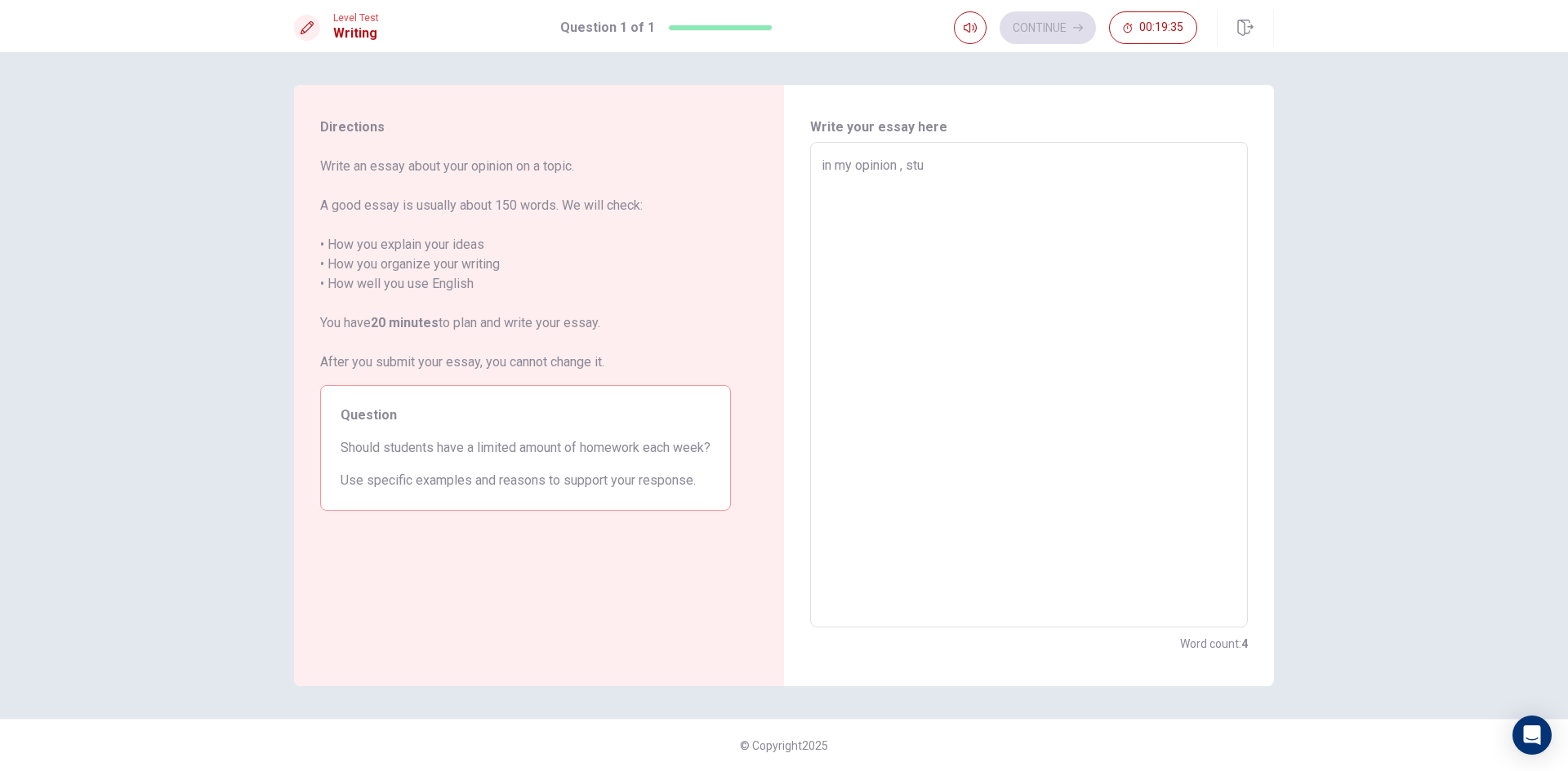
type textarea "x"
type textarea "in my opinion , stud"
type textarea "x"
type textarea "in my opinion , stude"
type textarea "x"
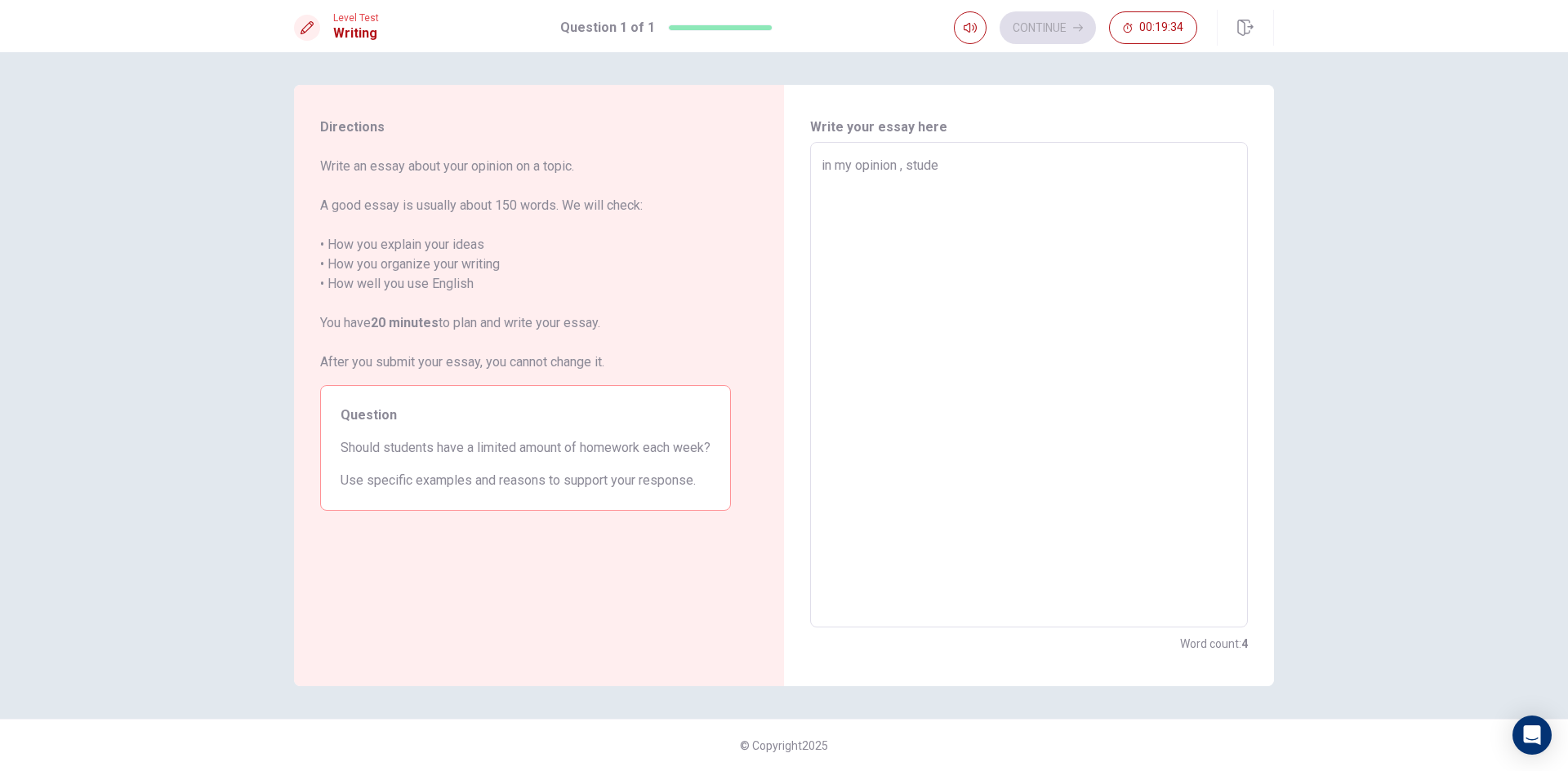
type textarea "in my opinion , studen"
type textarea "x"
type textarea "in my opinion , student"
type textarea "x"
type textarea "in my opinion , student"
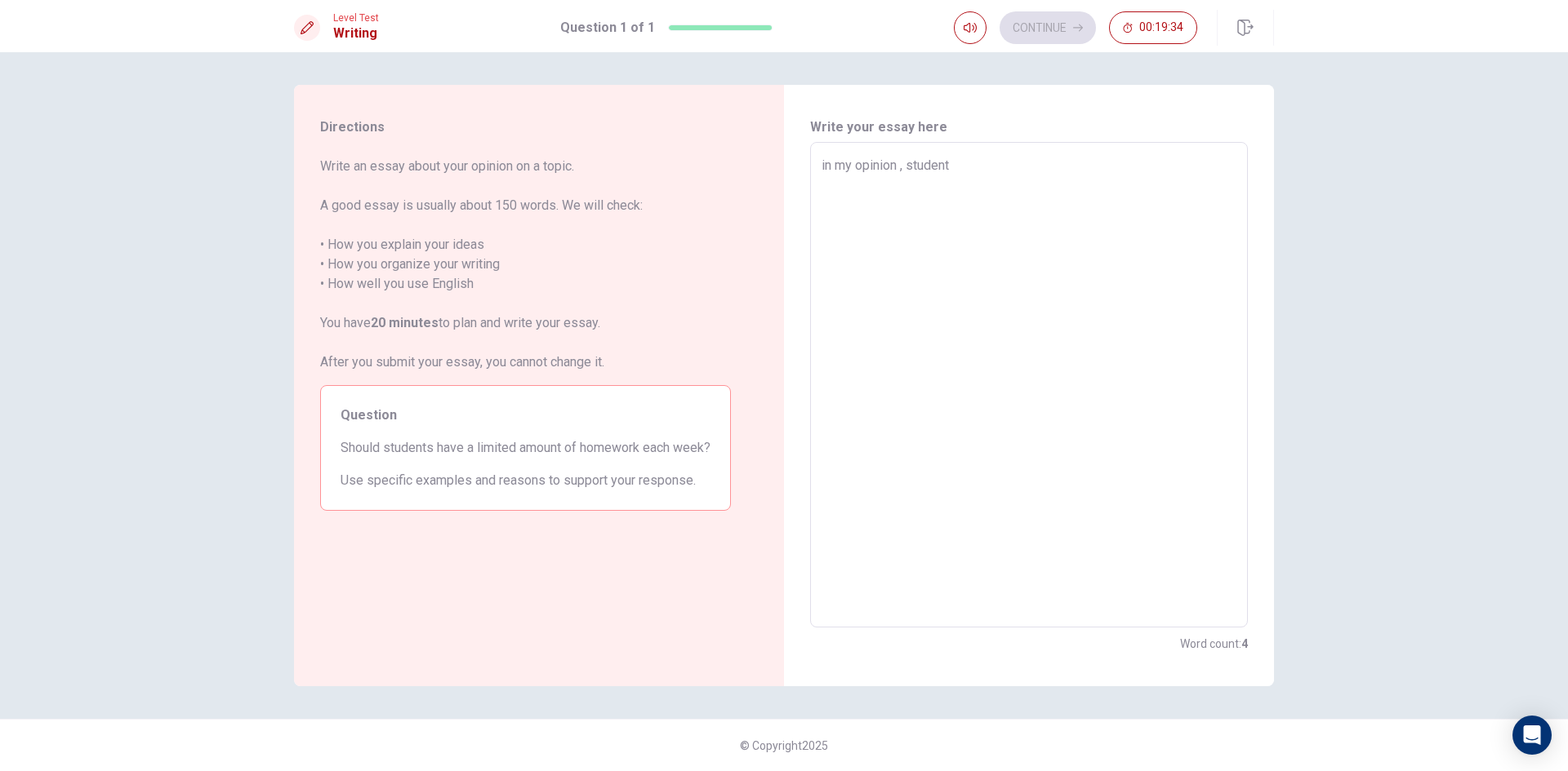
type textarea "x"
type textarea "in my opinion , student s"
type textarea "x"
type textarea "in my opinion , student sh"
type textarea "x"
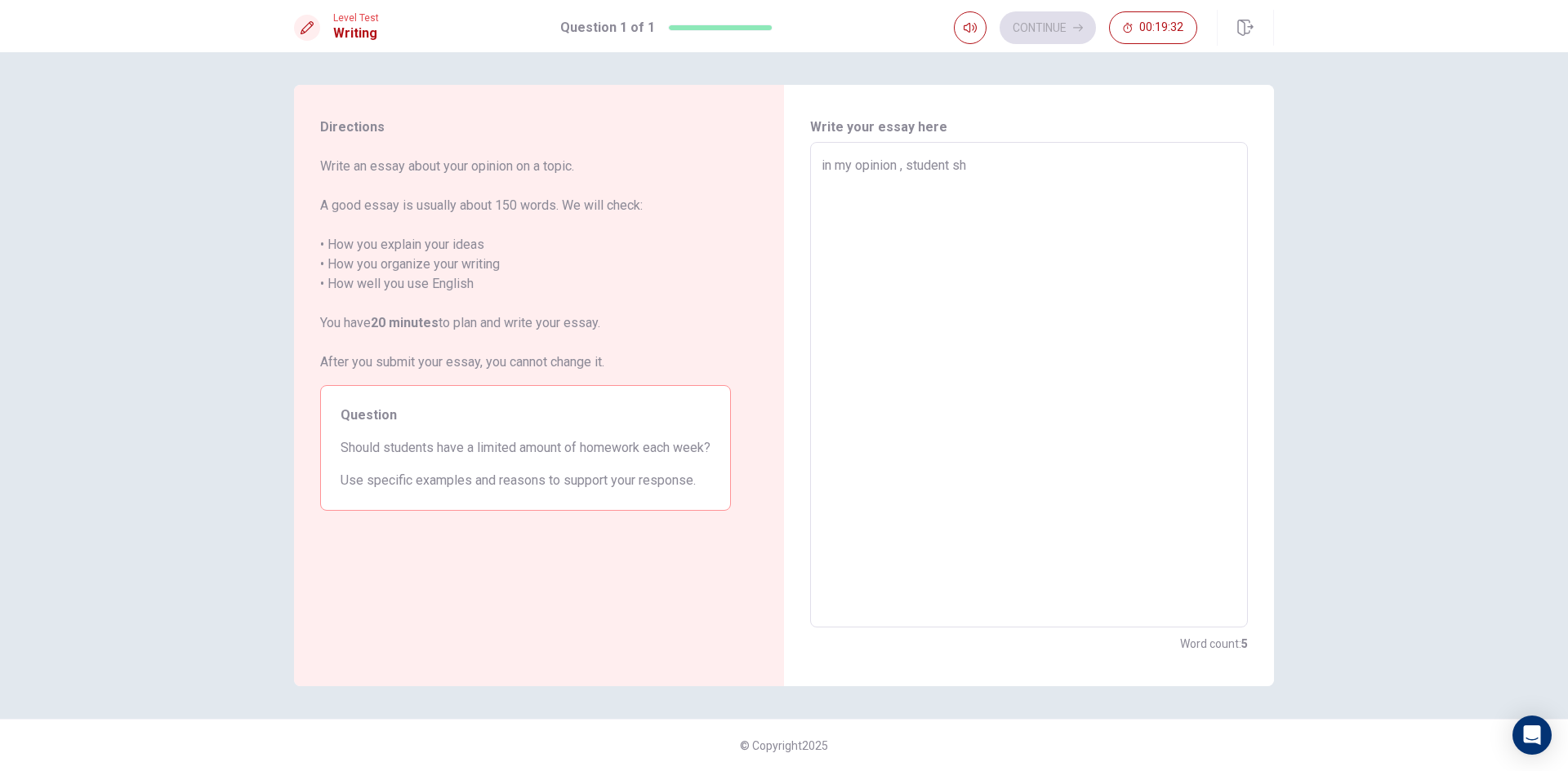
type textarea "in my opinion , student sho"
type textarea "x"
type textarea "in my opinion , student shou"
type textarea "x"
type textarea "in my opinion , student shoud"
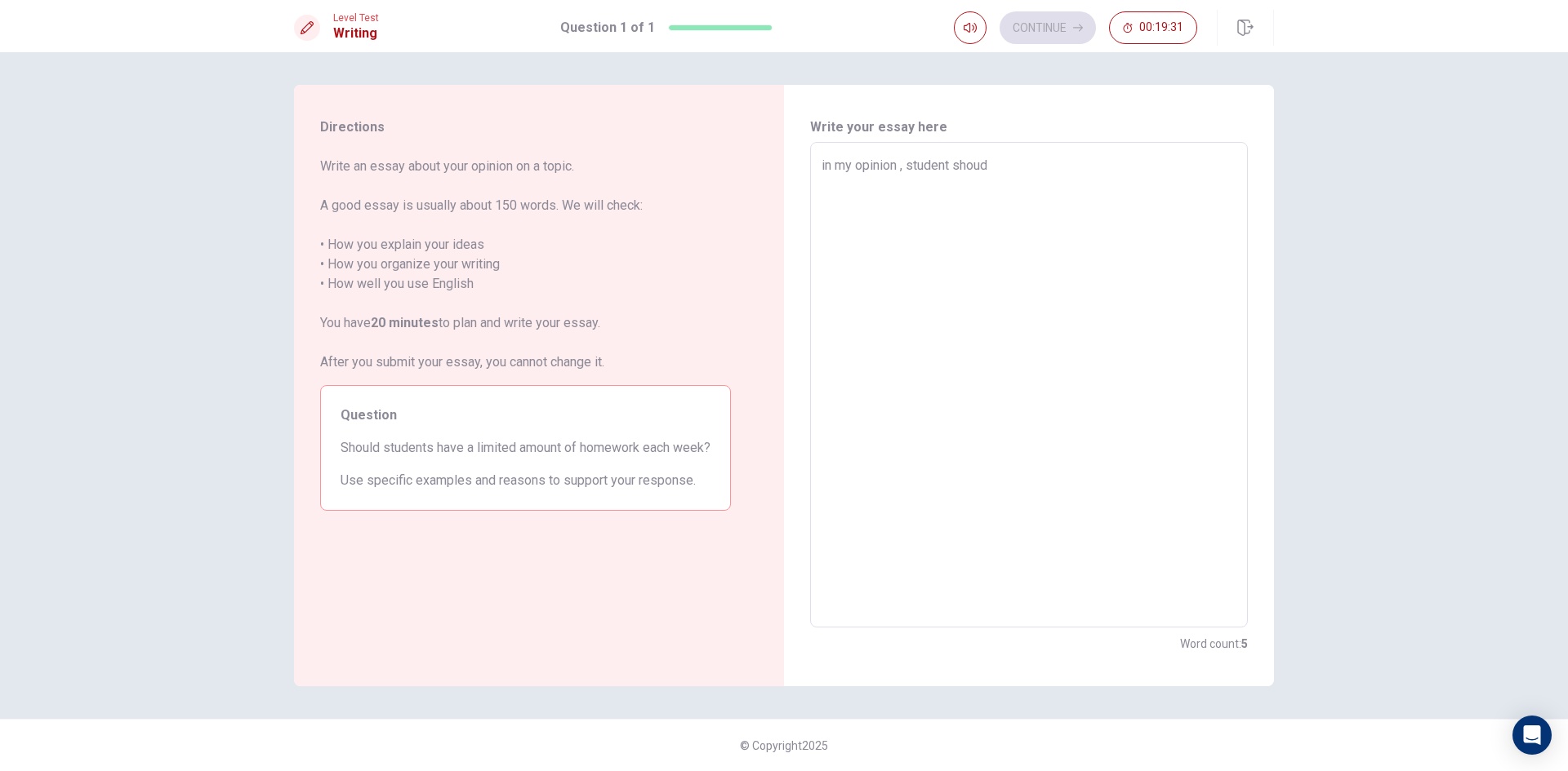
type textarea "x"
type textarea "in my opinion , student shou"
type textarea "x"
type textarea "in my opinion , student shoul"
type textarea "x"
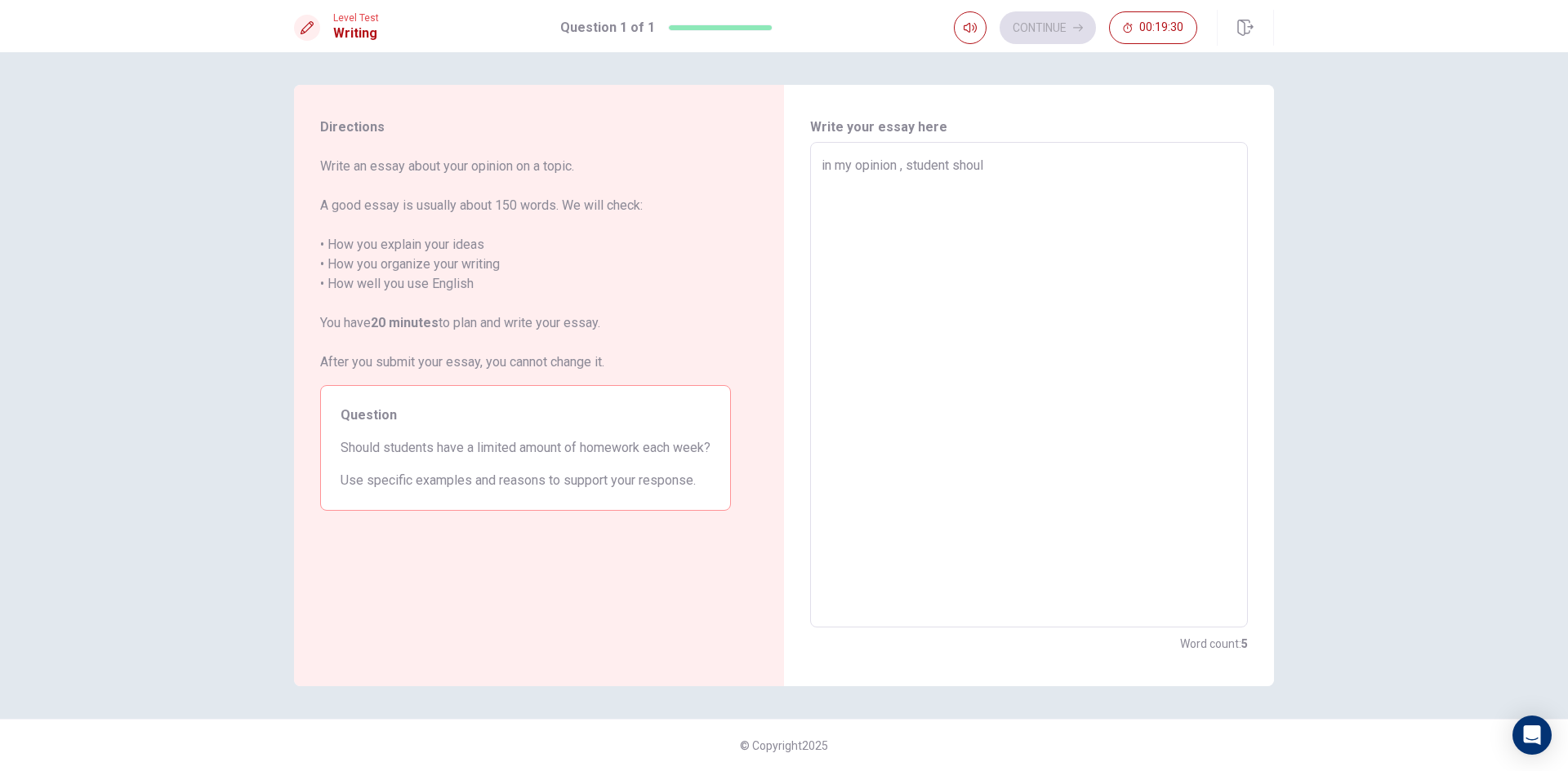
type textarea "in my opinion , student should"
type textarea "x"
type textarea "in my opinion , student should"
type textarea "x"
type textarea "in my opinion , student should b"
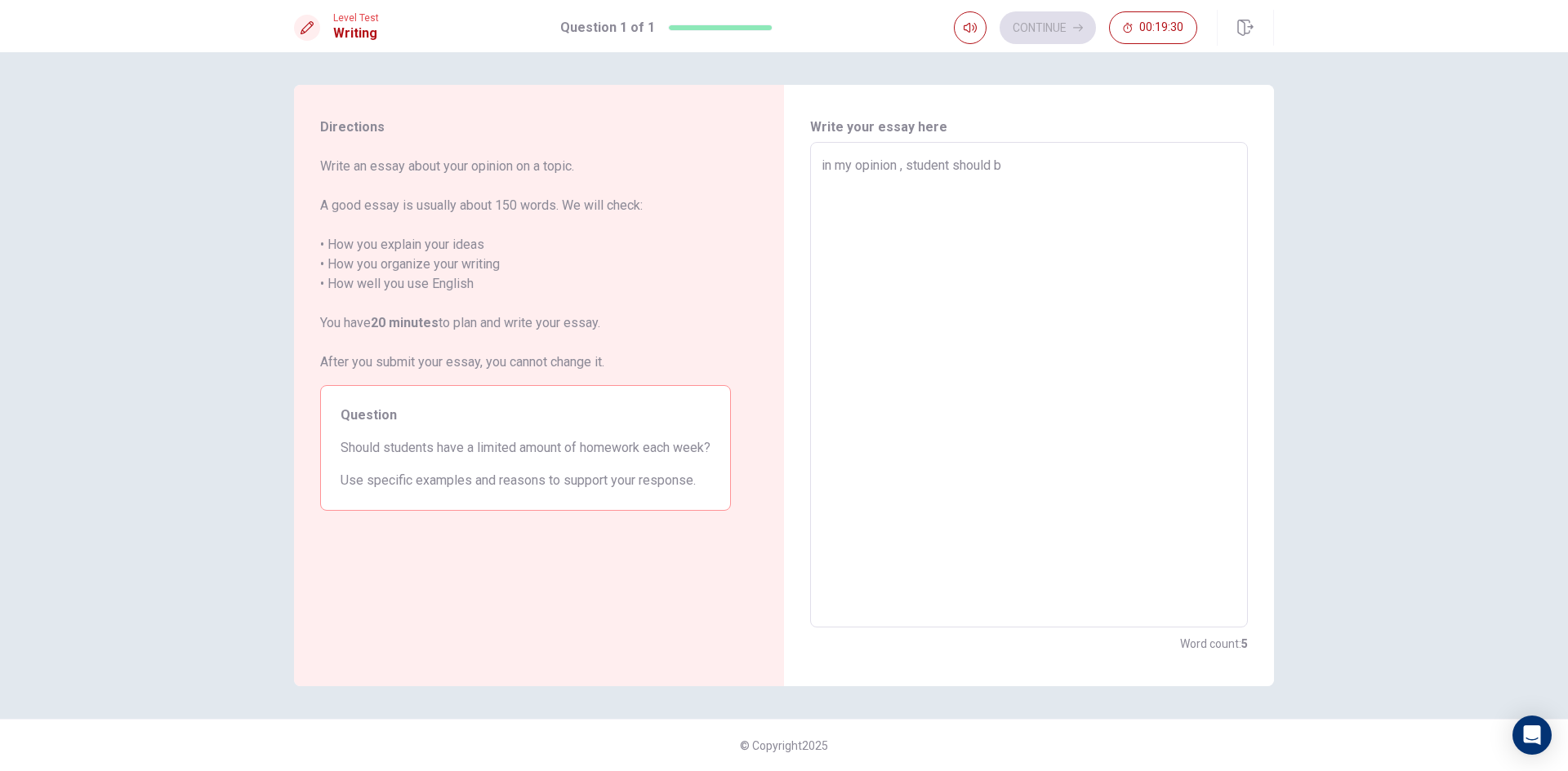
type textarea "x"
type textarea "in my opinion , student should be"
type textarea "x"
type textarea "in my opinion , student should be"
type textarea "x"
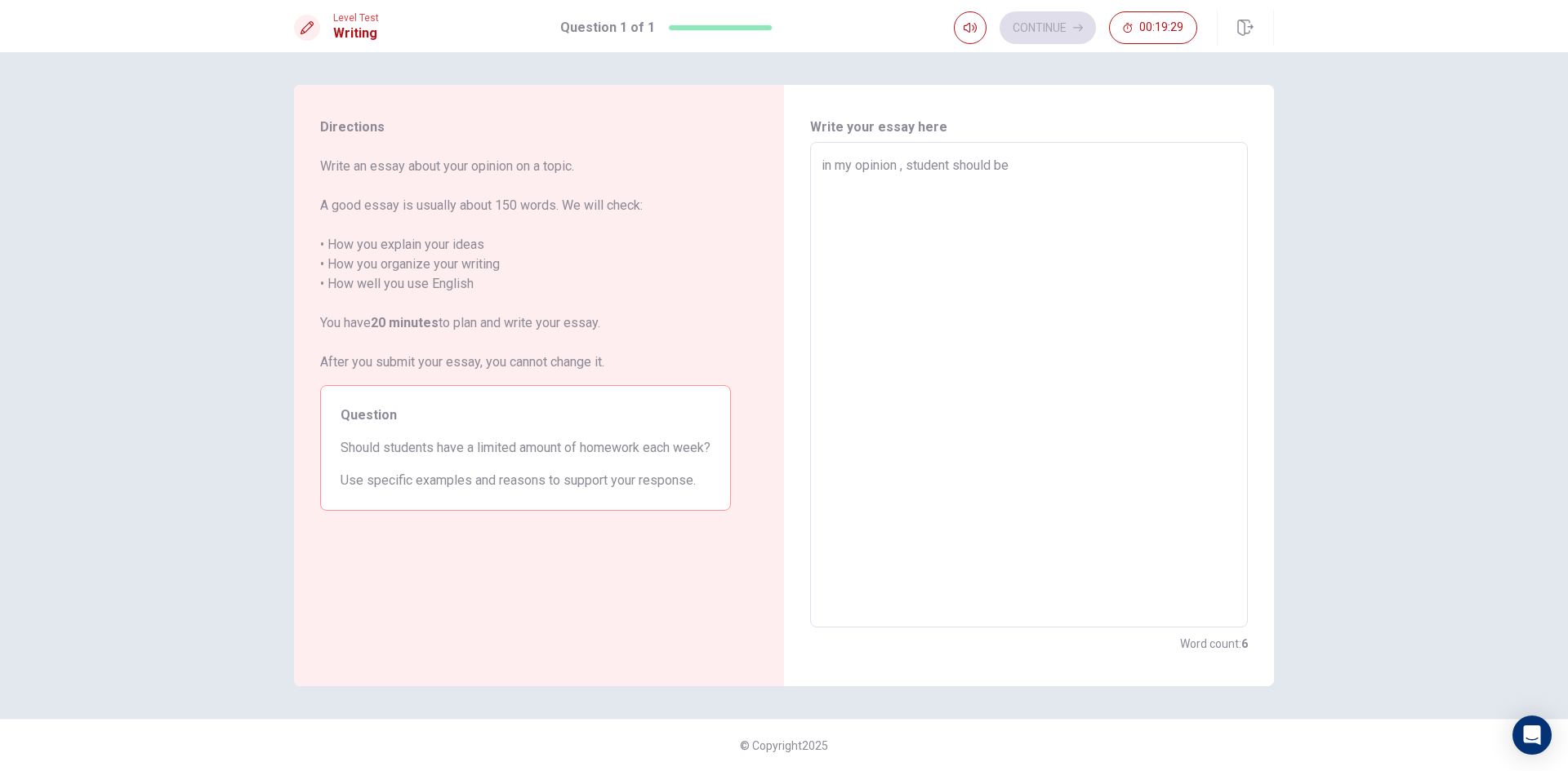
type textarea "in my opinion , student should be l"
type textarea "x"
type textarea "in my opinion , student should be li"
type textarea "x"
type textarea "in my opinion , student should be lim"
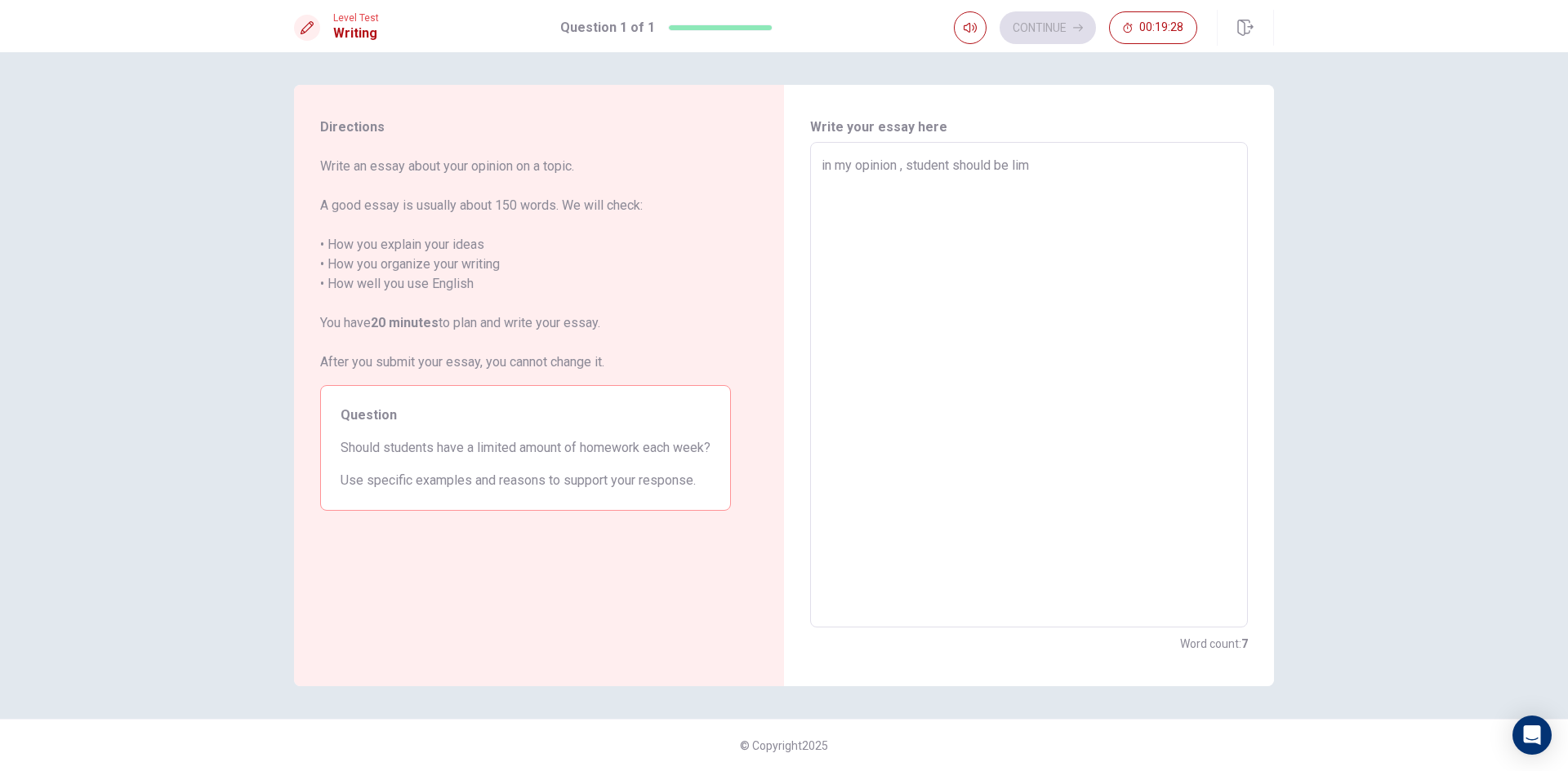
type textarea "x"
type textarea "in my opinion , student should be limi"
type textarea "x"
type textarea "in my opinion , student should be limit"
type textarea "x"
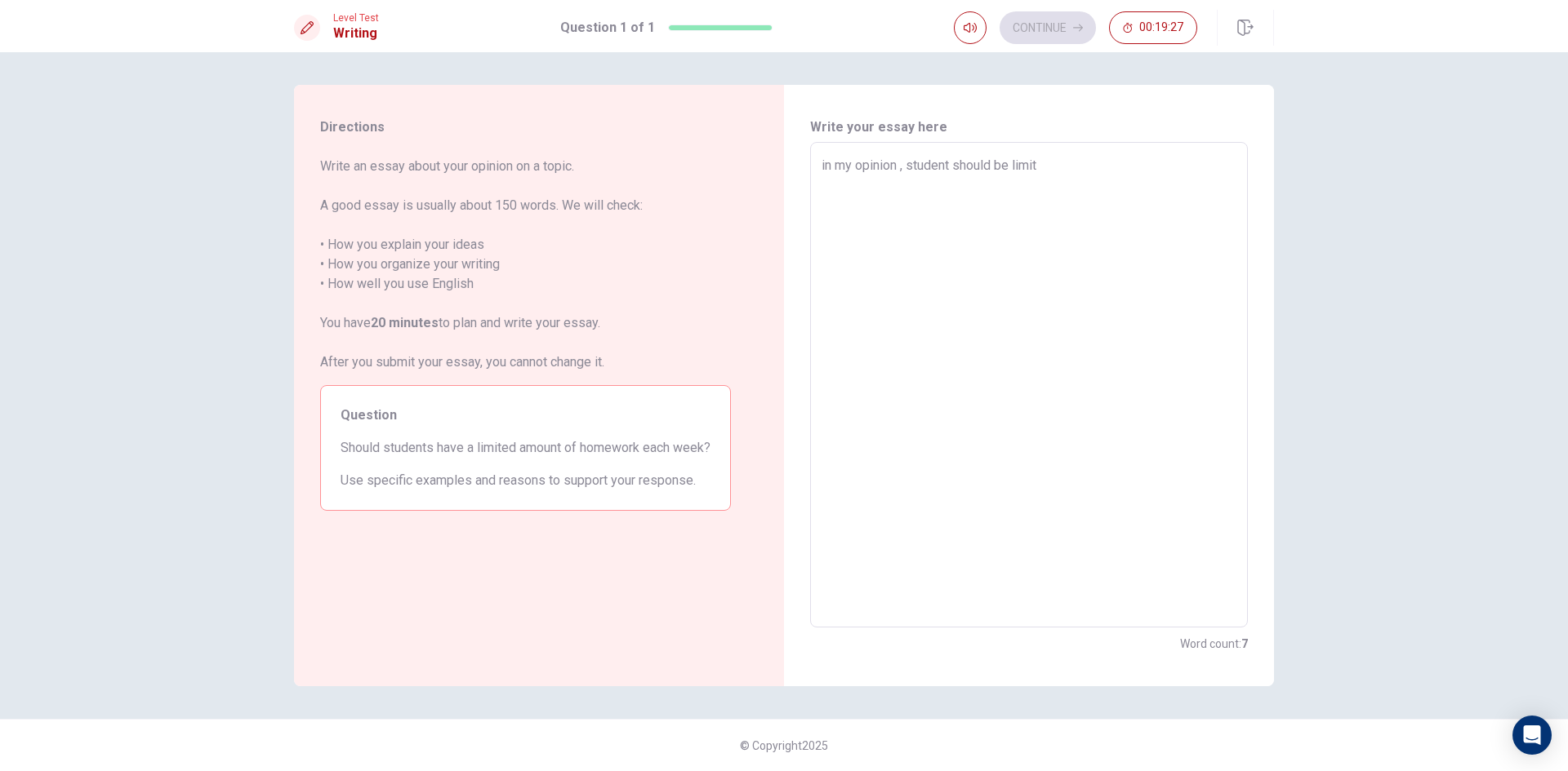
type textarea "in my opinion , student should be limite"
type textarea "x"
type textarea "in my opinion , student should be limited"
type textarea "x"
type textarea "in my opinion , student should be limited"
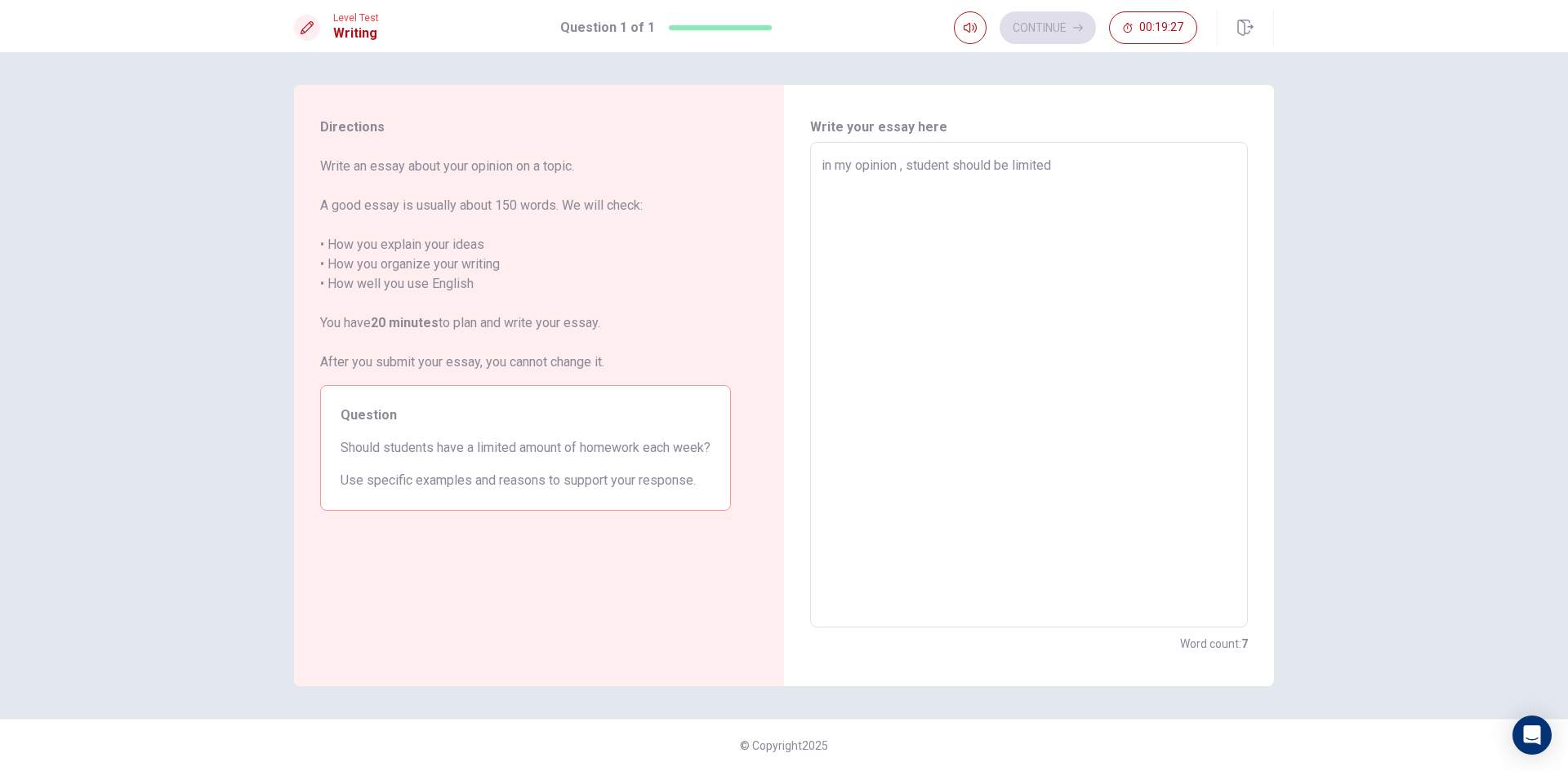
type textarea "x"
type textarea "in my opinion , student should be limited t"
type textarea "x"
type textarea "in my opinion , student should be limited to"
type textarea "x"
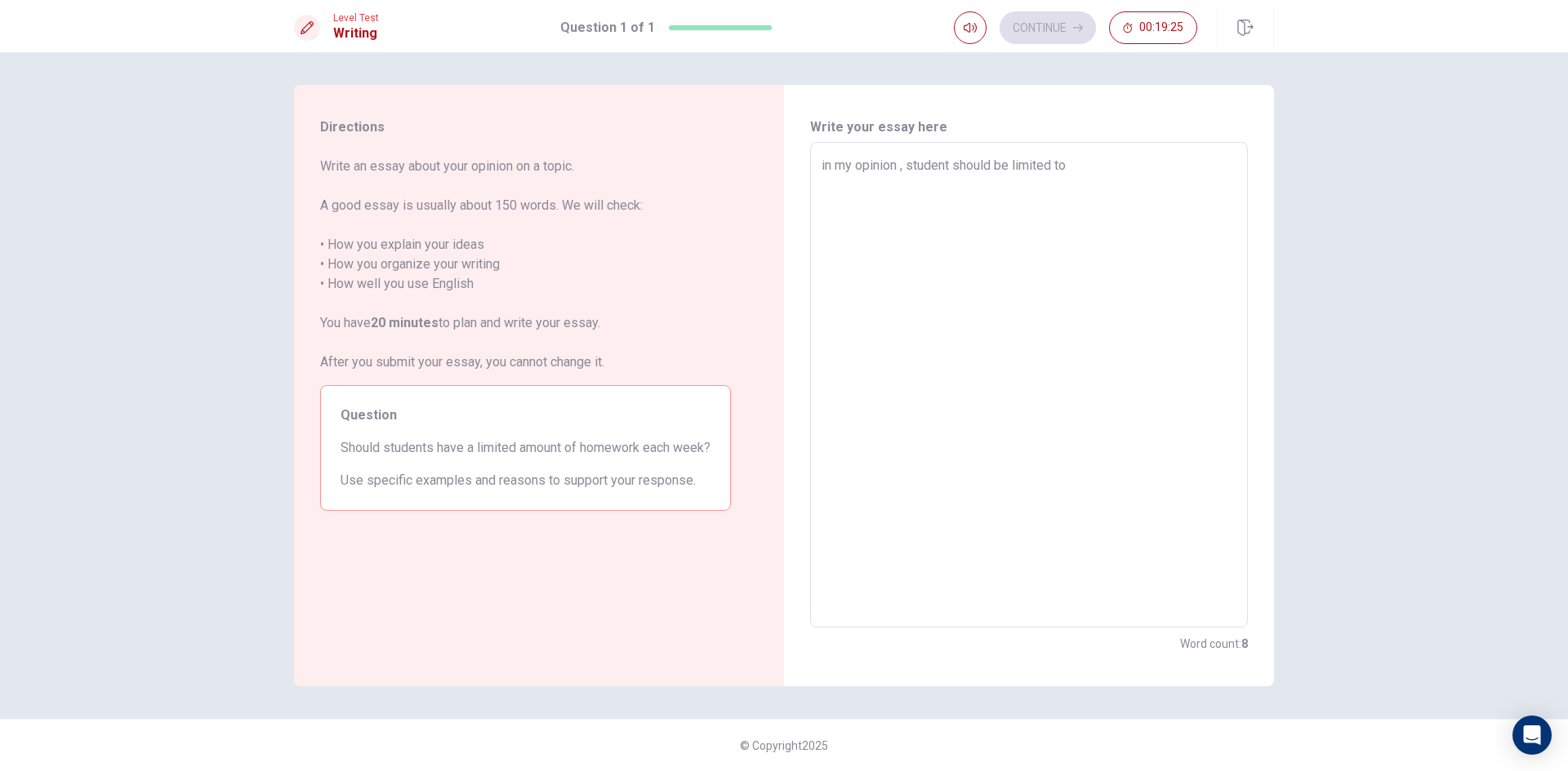
type textarea "in my opinion , student should be limited to"
type textarea "x"
type textarea "in my opinion , student should be limited to h"
type textarea "x"
type textarea "in my opinion , student should be limited to ho"
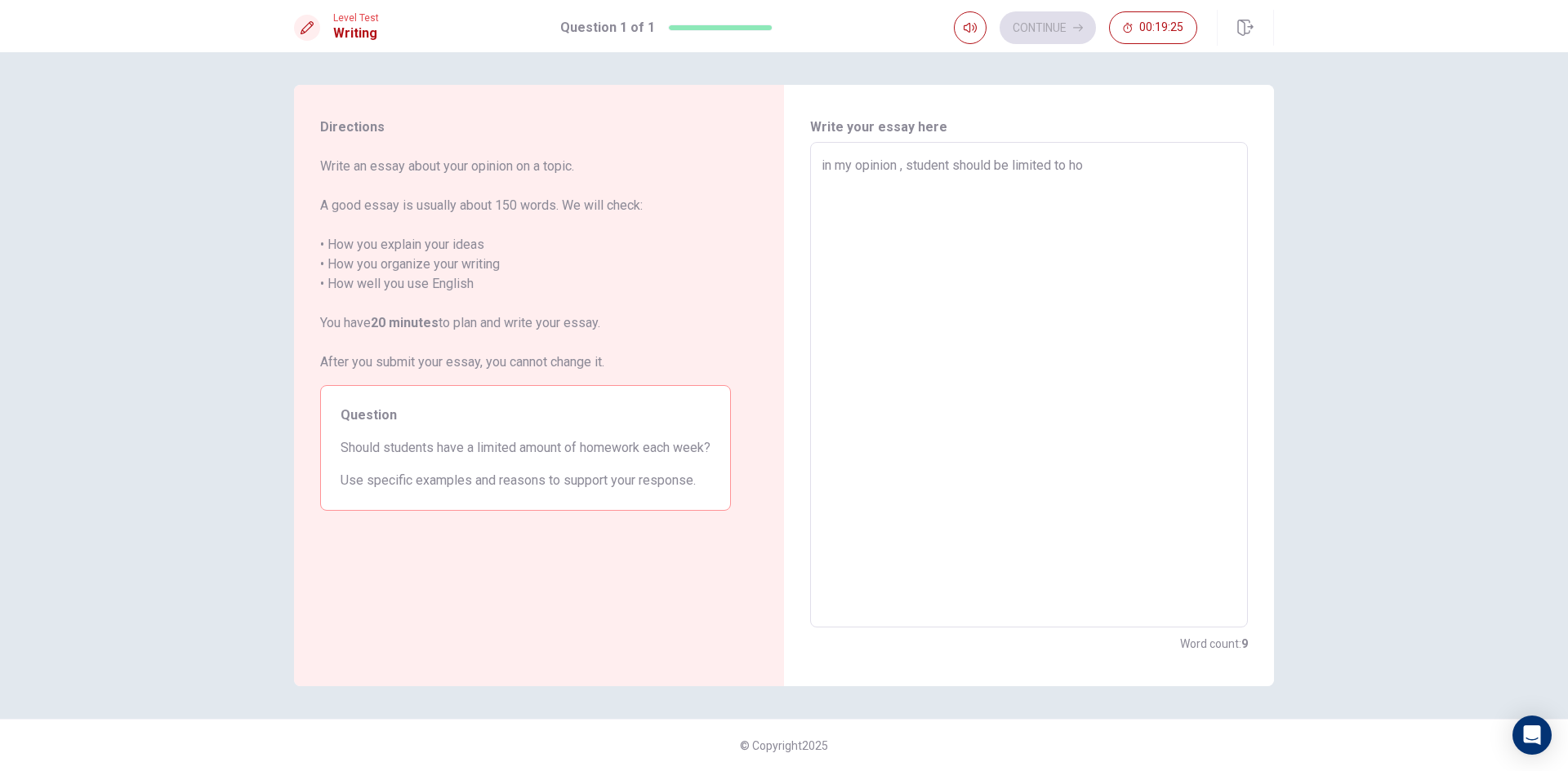
type textarea "x"
type textarea "in my opinion , student should be limited to how"
type textarea "x"
type textarea "in my opinion , student should be limited to how"
type textarea "x"
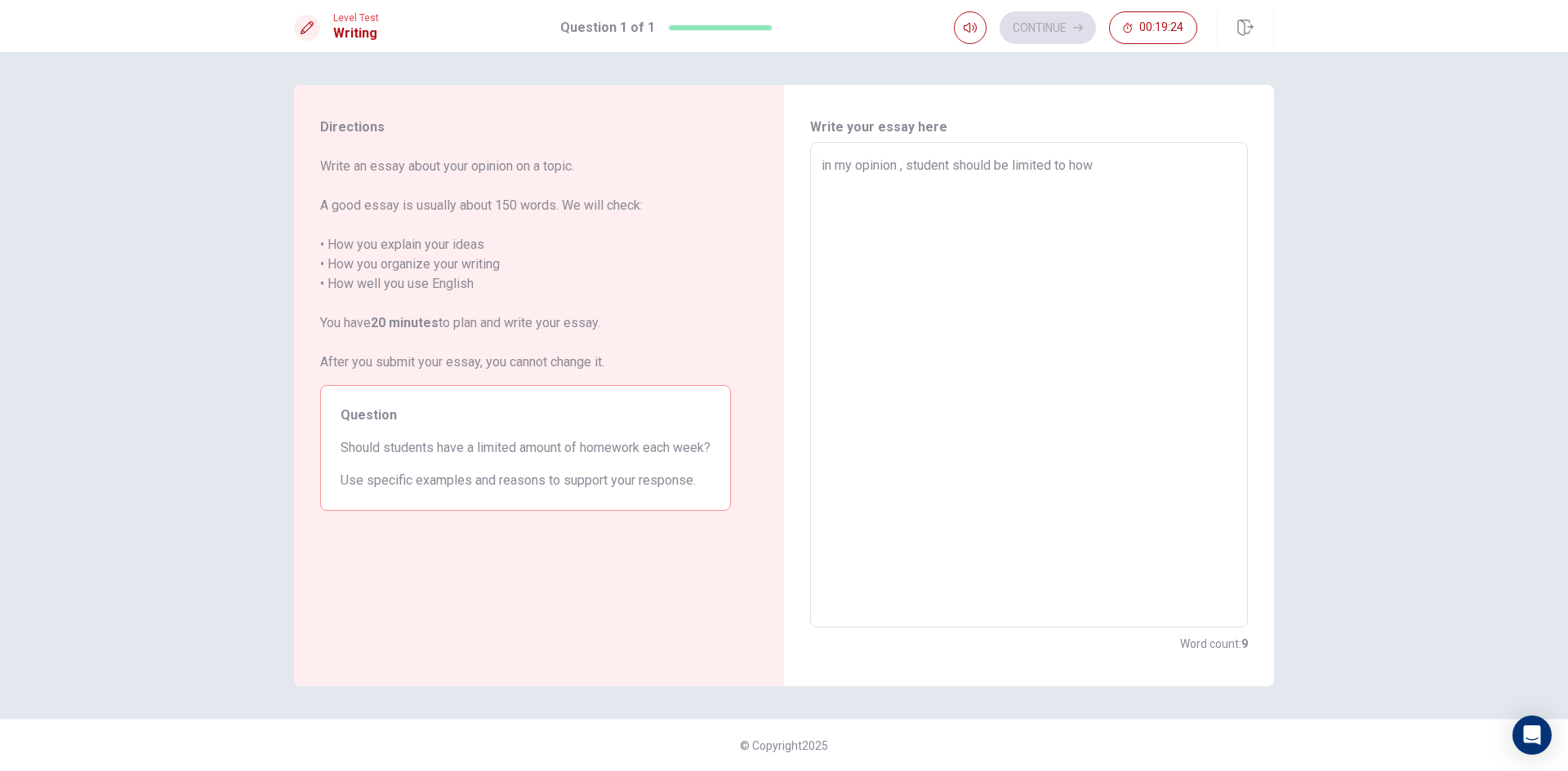
type textarea "in my opinion , student should be limited to how m"
type textarea "x"
type textarea "in my opinion , student should be limited to how mc"
type textarea "x"
type textarea "in my opinion , student should be limited to how mck"
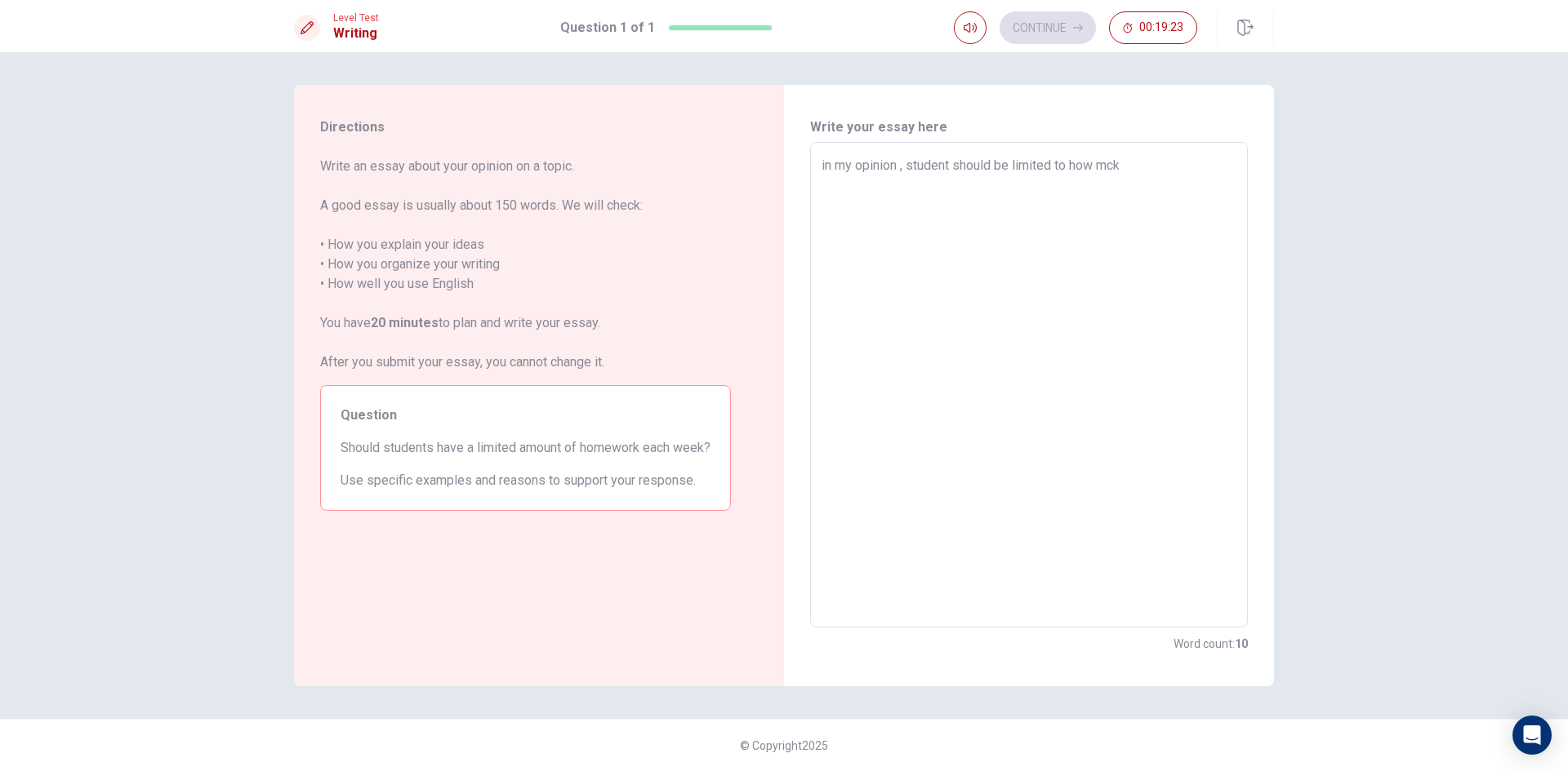
type textarea "x"
type textarea "in my opinion , student should be limited to how mck"
type textarea "x"
type textarea "in my opinion , student should be limited to how mck"
type textarea "x"
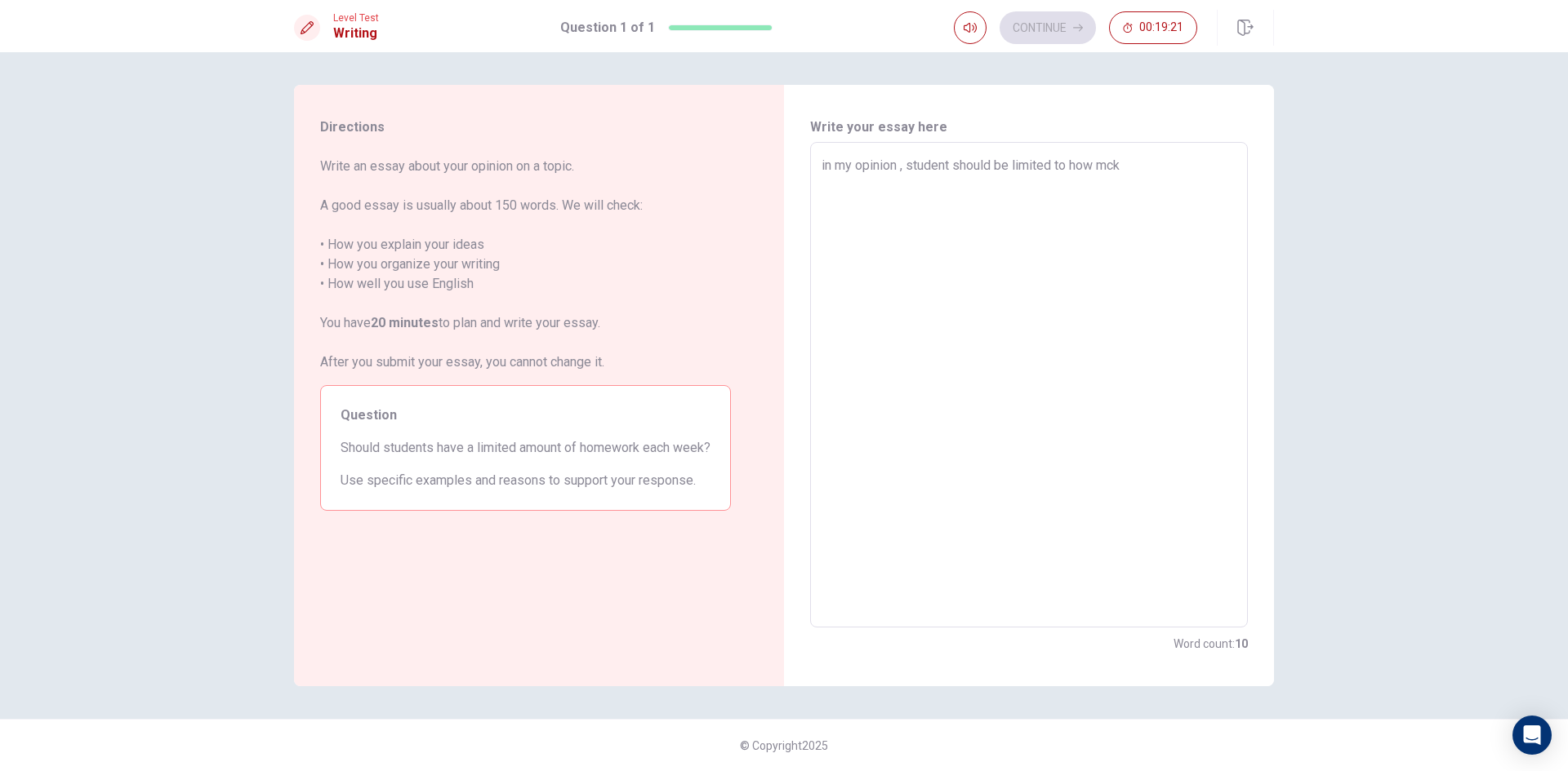
type textarea "in my opinion , student should be limited to how mc"
type textarea "x"
type textarea "in my opinion , student should be limited to how m"
type textarea "x"
type textarea "in my opinion , student should be limited to how mu"
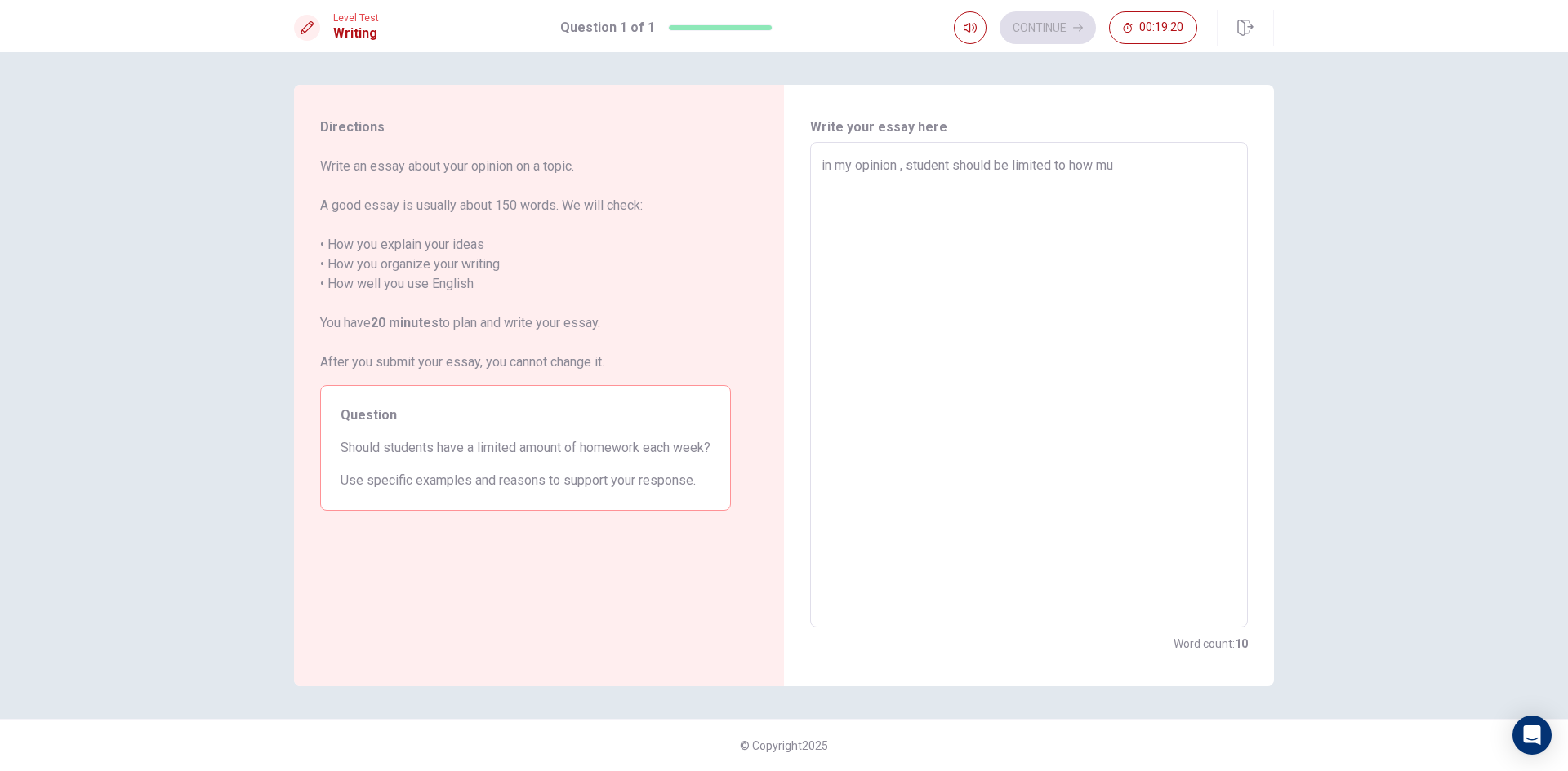
type textarea "x"
type textarea "in my opinion , student should be limited to how muc"
type textarea "x"
type textarea "in my opinion , student should be limited to how much"
type textarea "x"
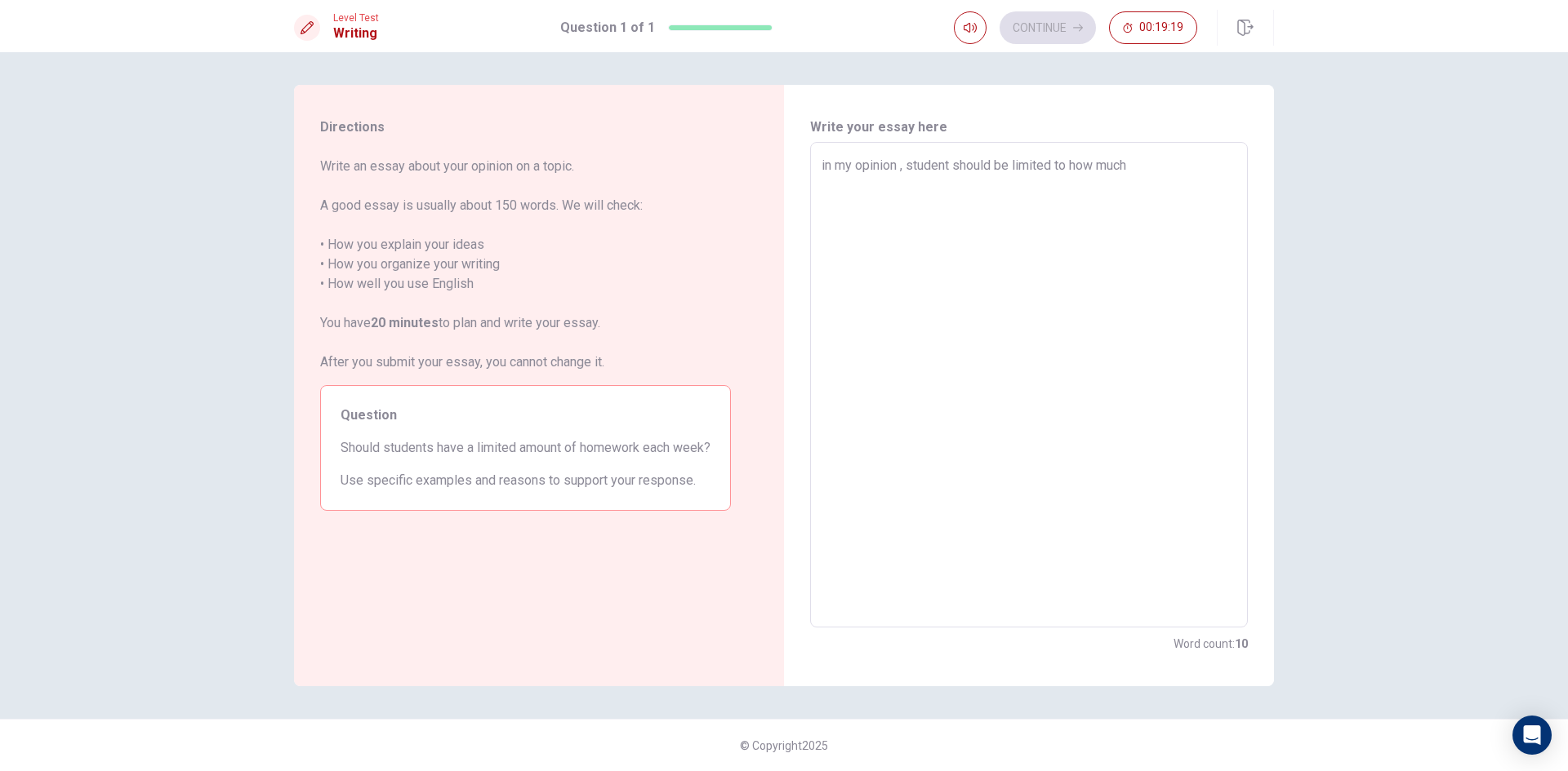
type textarea "in my opinion , student should be limited to how much"
type textarea "x"
type textarea "in my opinion , student should be limited to how much h"
type textarea "x"
type textarea "in my opinion , student should be limited to how much ho"
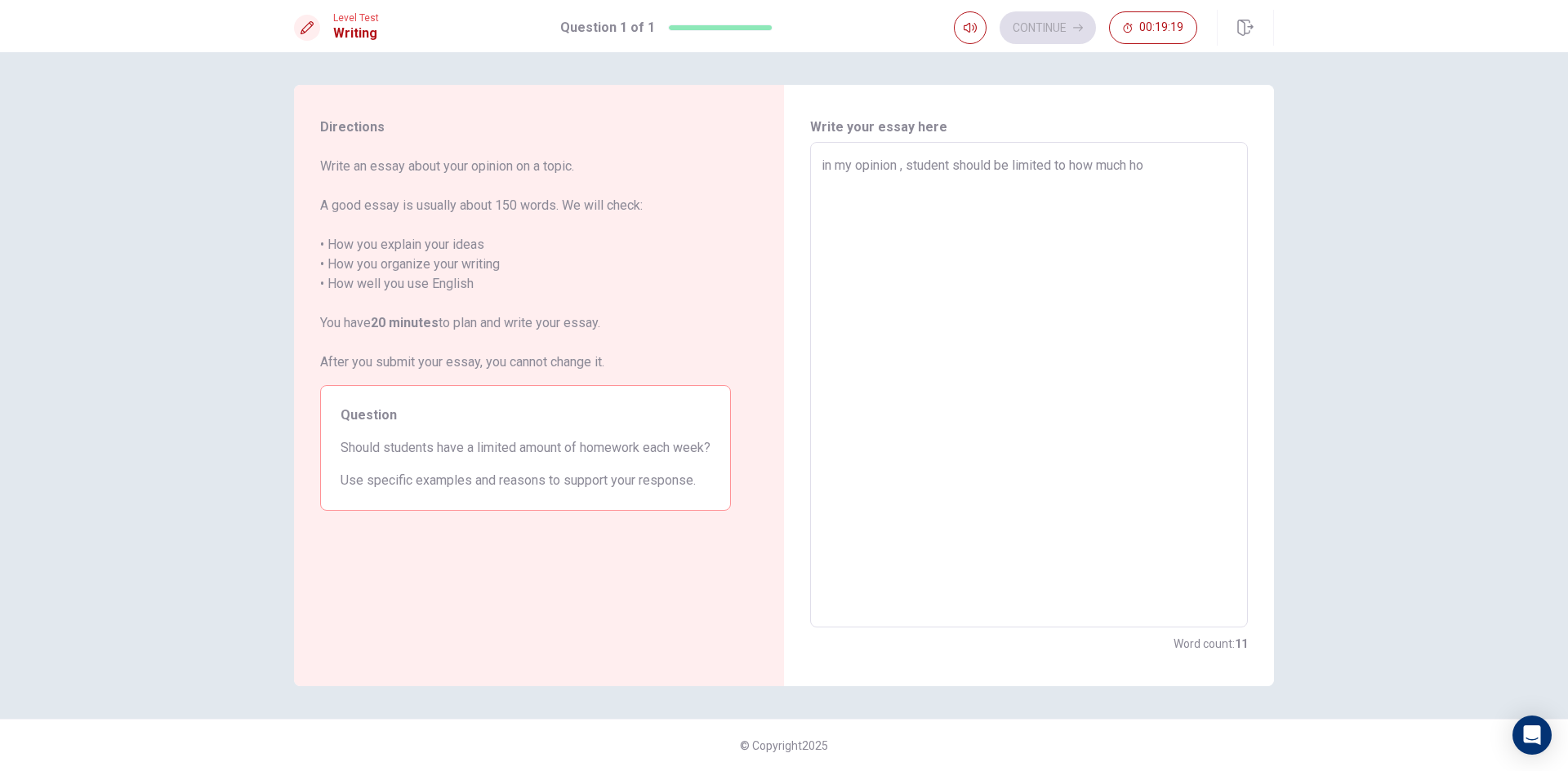
type textarea "x"
type textarea "in my opinion , student should be limited to how much hom"
type textarea "x"
type textarea "in my opinion , student should be limited to how much home"
type textarea "x"
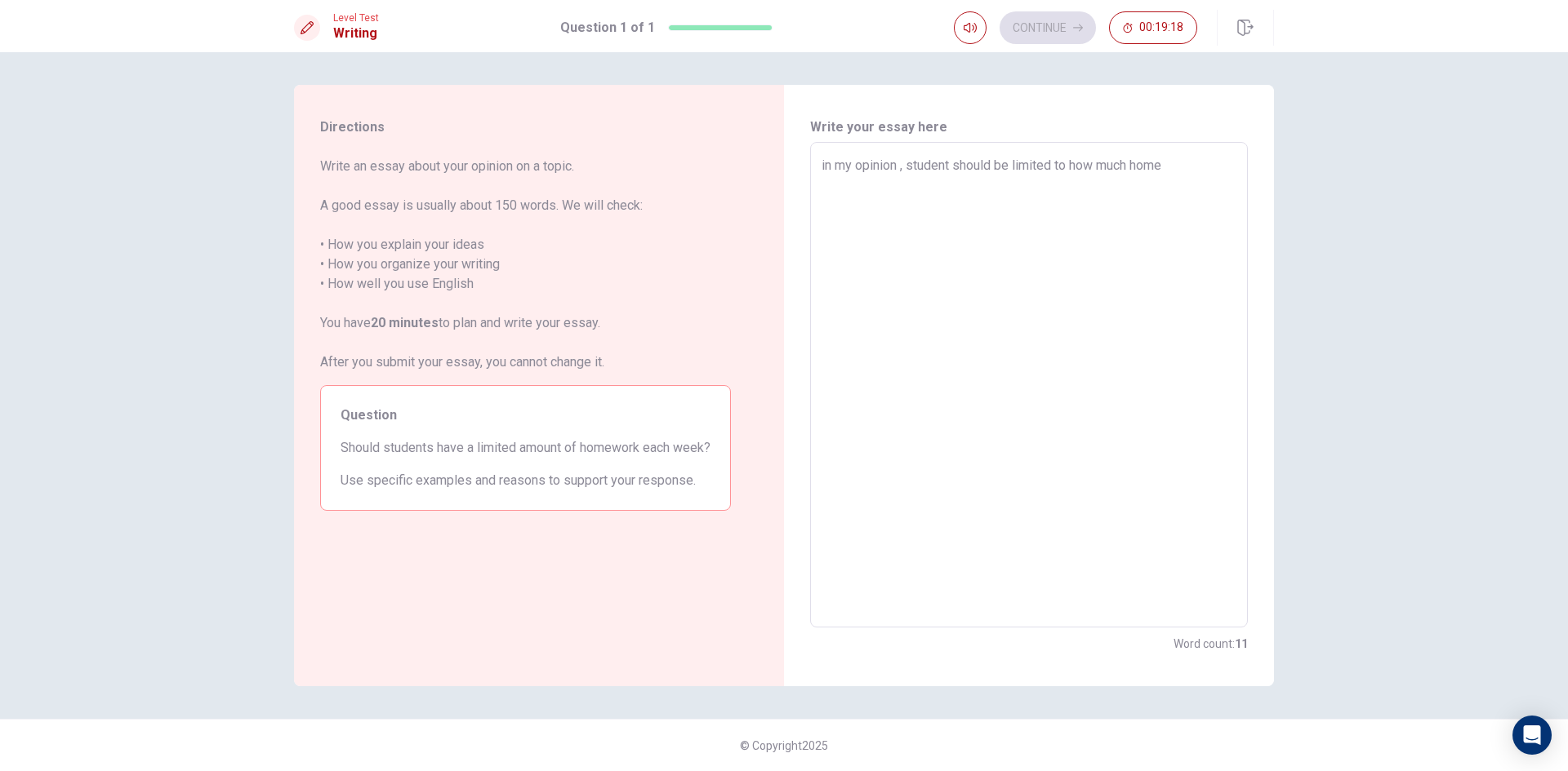
type textarea "in my opinion , student should be limited to how much homew"
type textarea "x"
type textarea "in my opinion , student should be limited to how much homewo"
type textarea "x"
type textarea "in my opinion , student should be limited to how much homewor"
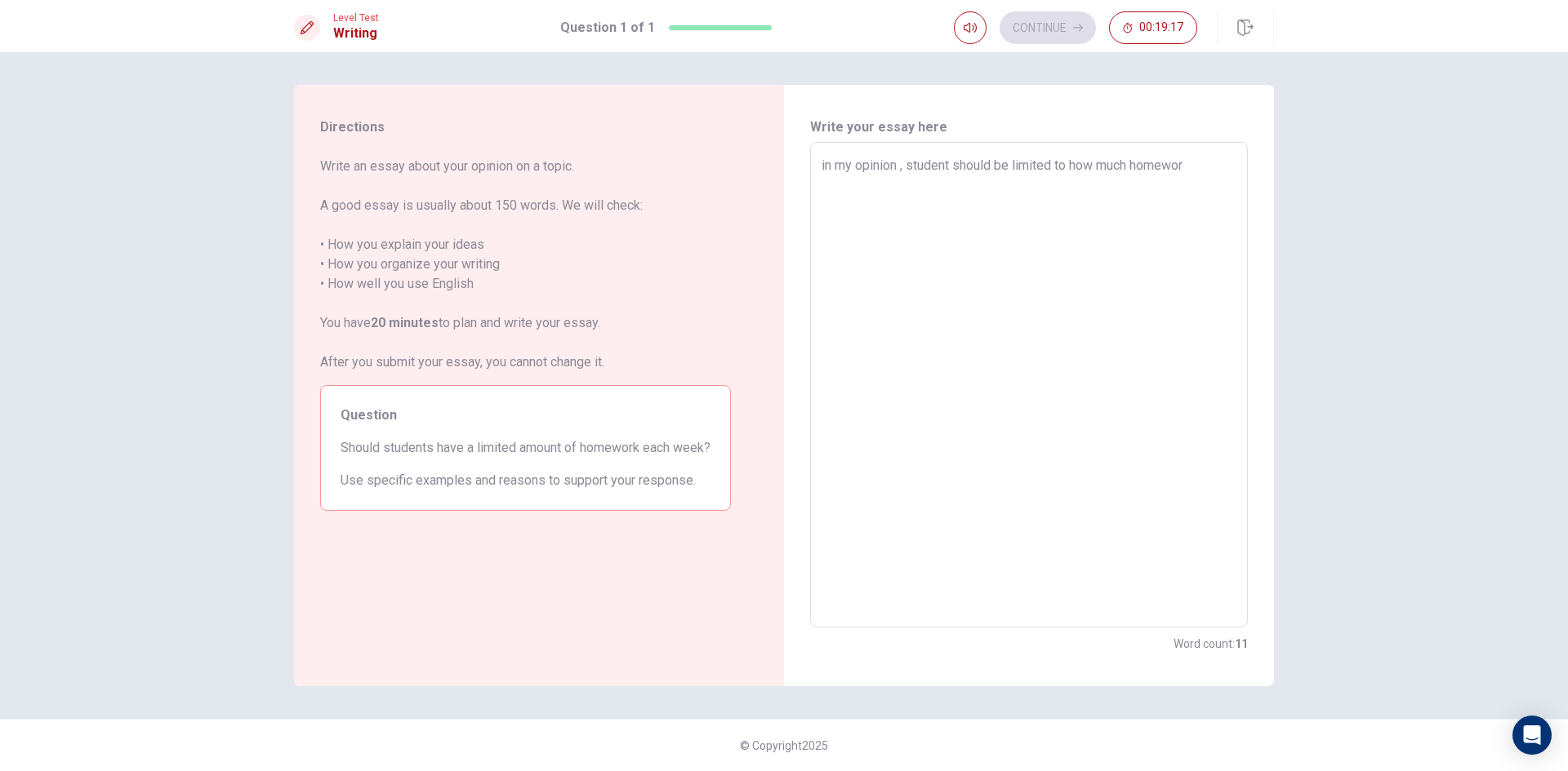
type textarea "x"
type textarea "in my opinion , student should be limited to how much homework"
type textarea "x"
type textarea "in my opinion , student should be limited to how much homework"
type textarea "x"
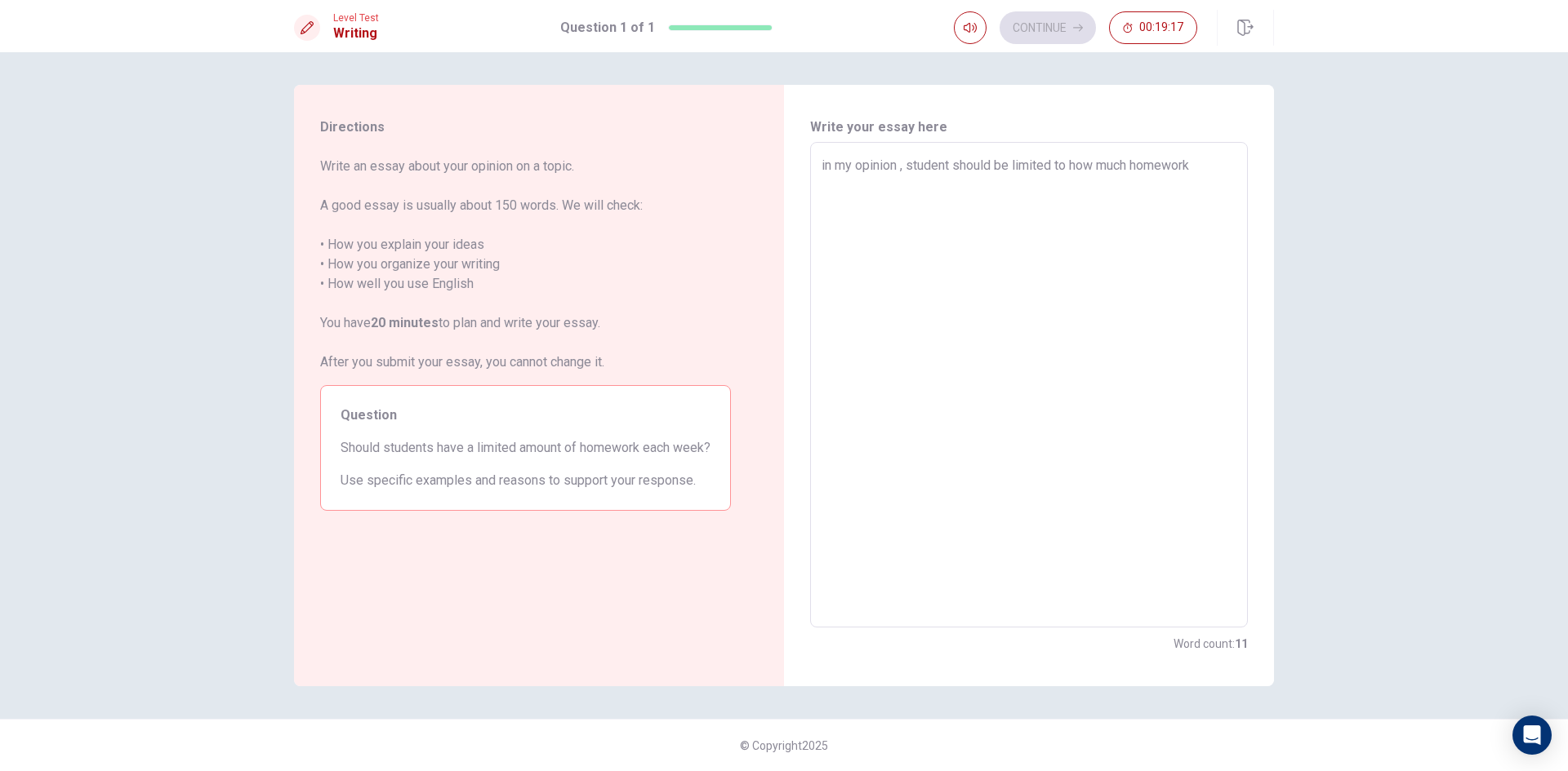
type textarea "in my opinion , student should be limited to how much homework t"
type textarea "x"
type textarea "in my opinion , student should be limited to how much homework th"
type textarea "x"
type textarea "in my opinion , student should be limited to how much homework the"
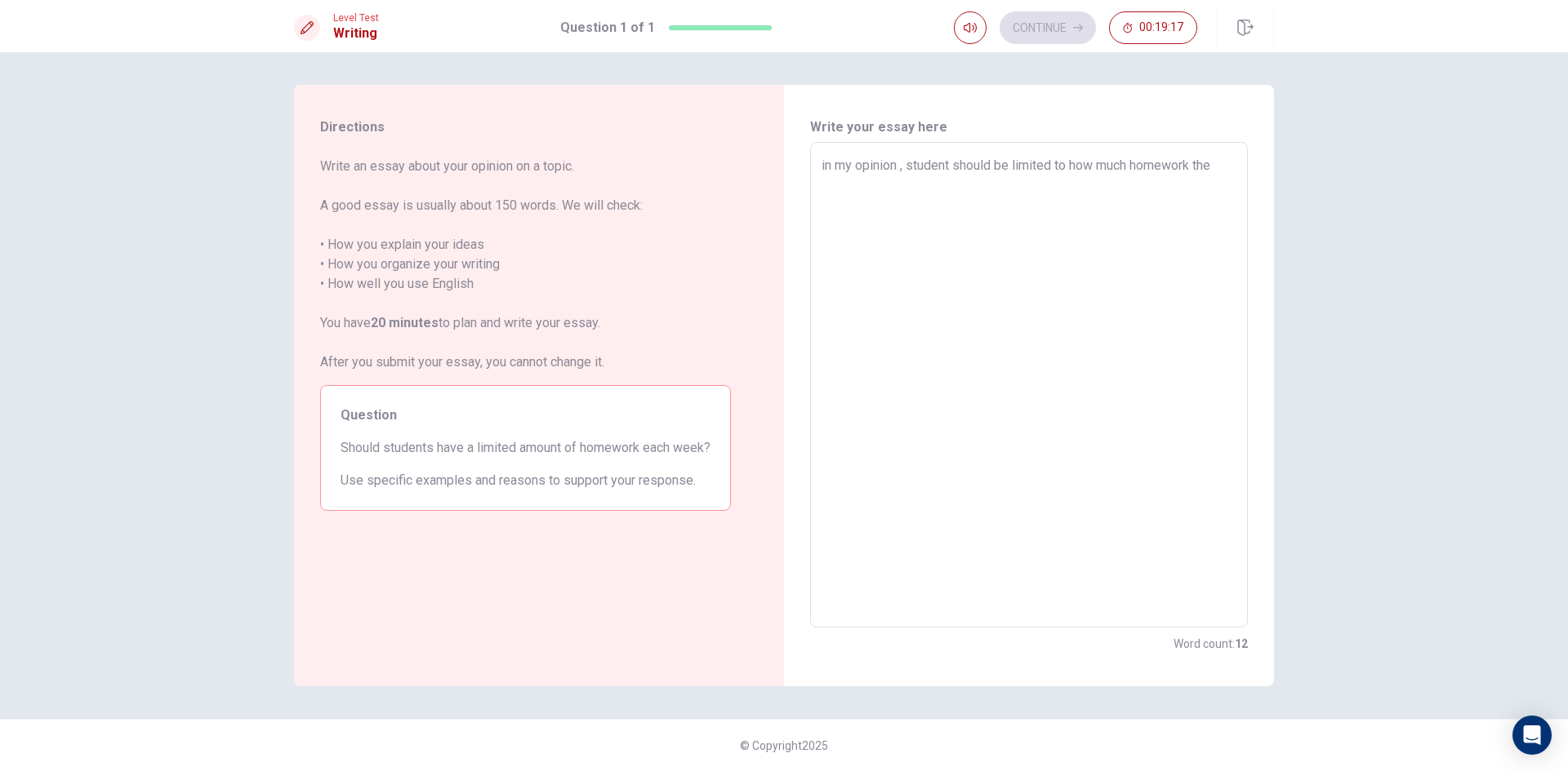
type textarea "x"
type textarea "in my opinion , student should be limited to how much homework they"
type textarea "x"
type textarea "in my opinion , student should be limited to how much homework they"
type textarea "x"
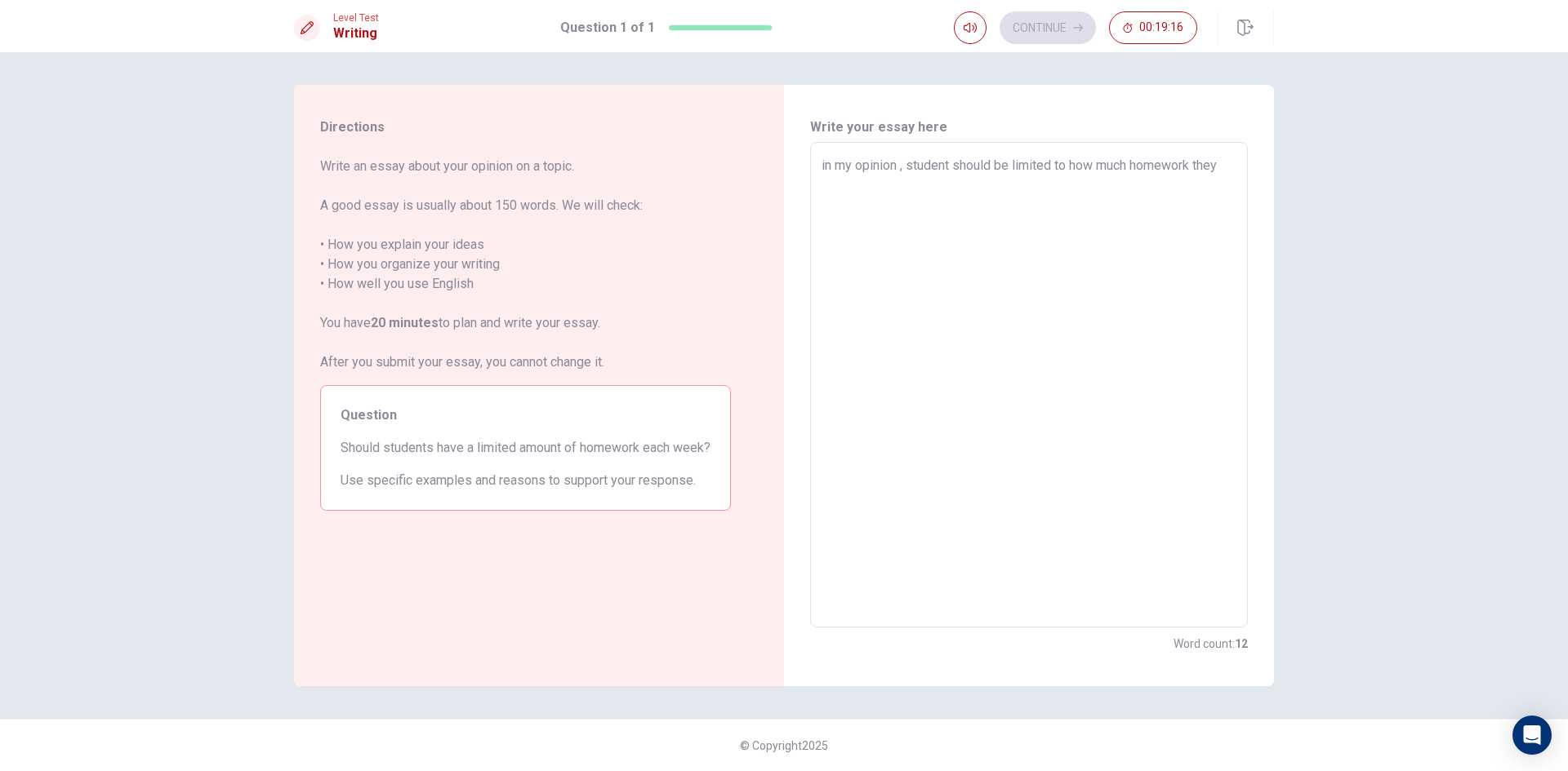
type textarea "in my opinion , student should be limited to how much homework they g"
type textarea "x"
type textarea "in my opinion , student should be limited to how much homework they ge"
type textarea "x"
type textarea "in my opinion , student should be limited to how much homework they get"
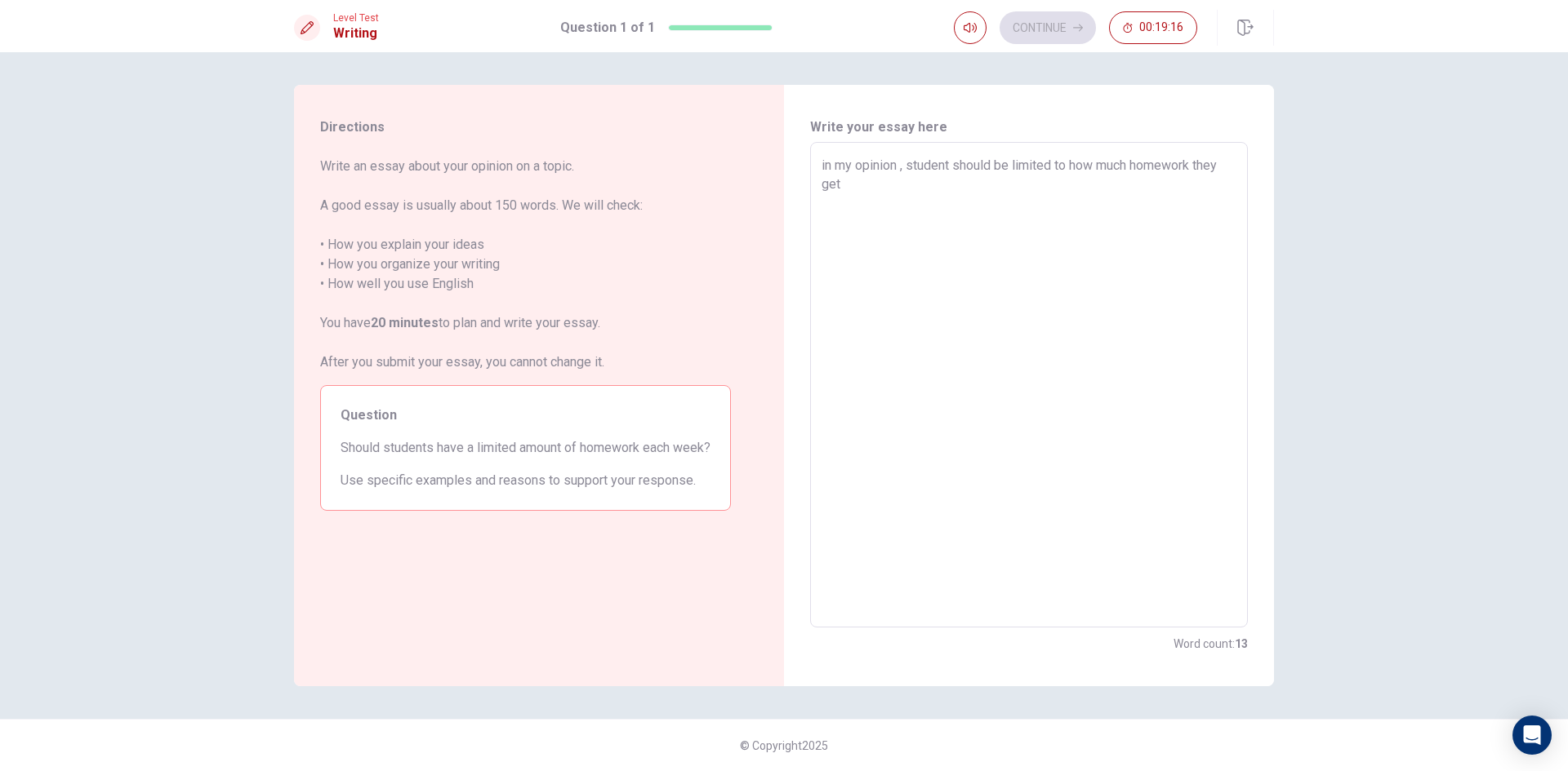
type textarea "x"
type textarea "in my opinion , student should be limited to how much homework they get"
type textarea "x"
type textarea "in my opinion , student should be limited to how much homework they get e"
type textarea "x"
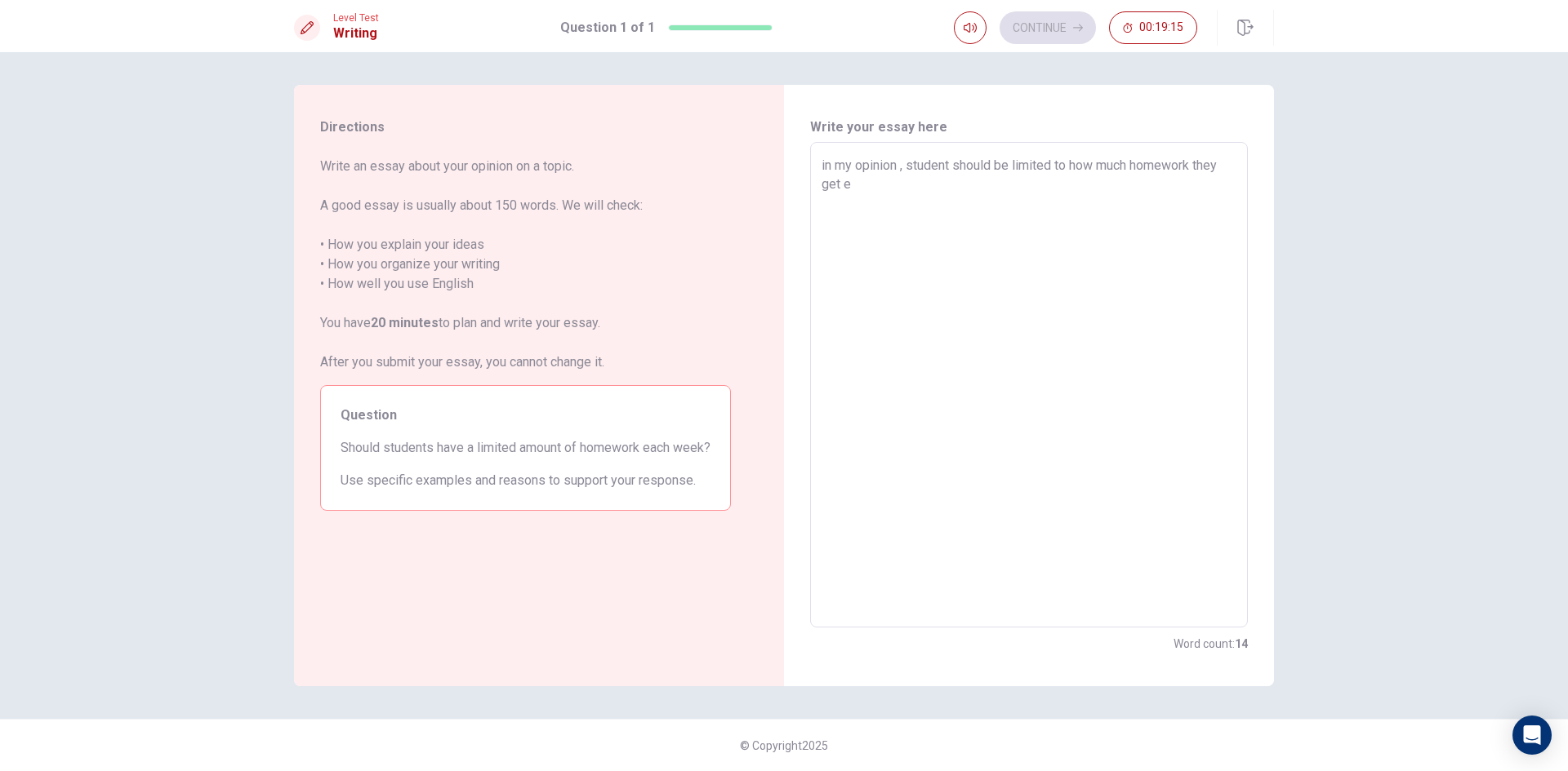
type textarea "in my opinion , student should be limited to how much homework they get ea"
type textarea "x"
type textarea "in my opinion , student should be limited to how much homework they get eac"
type textarea "x"
type textarea "in my opinion , student should be limited to how much homework they get each"
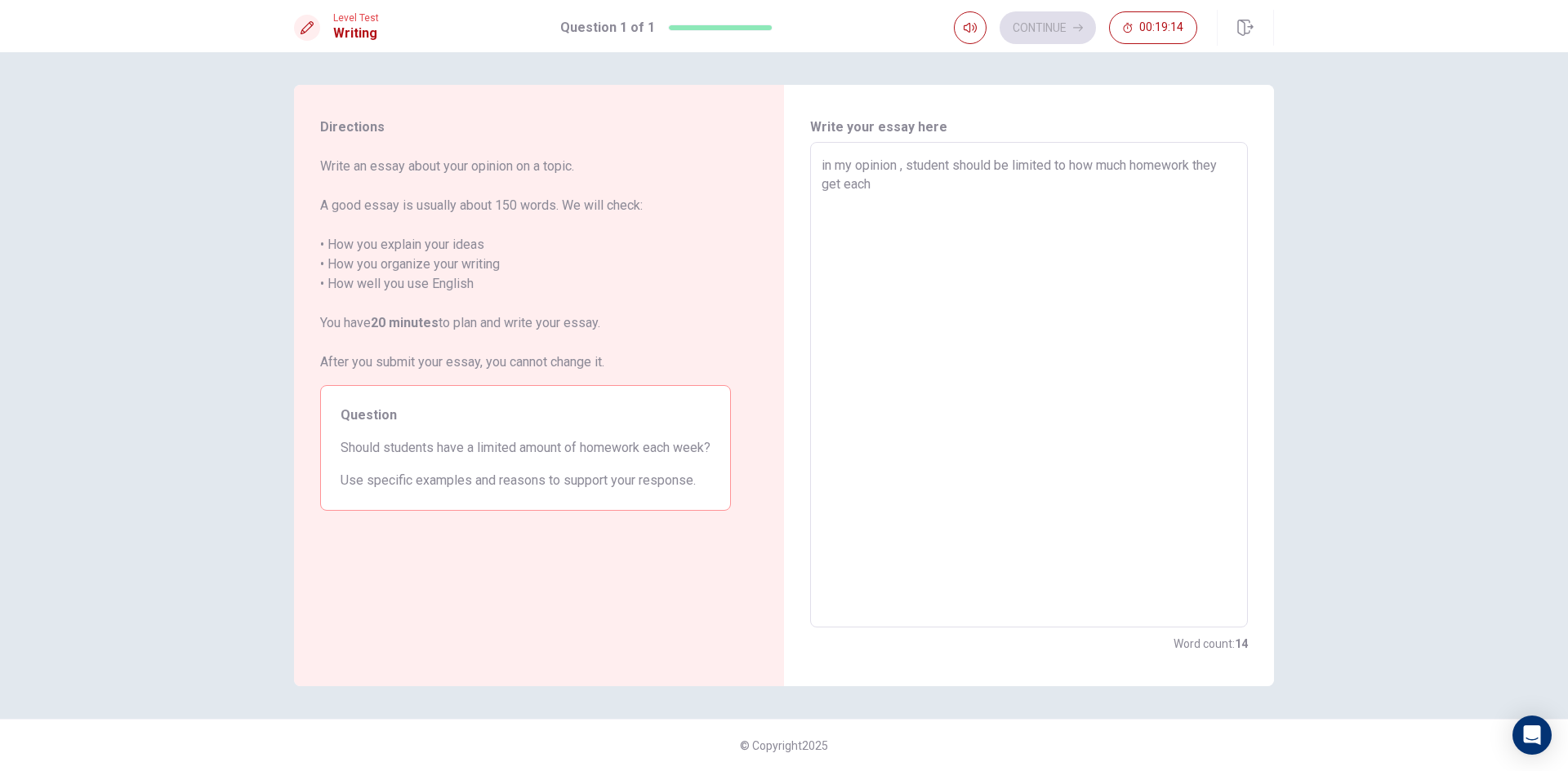
type textarea "x"
type textarea "in my opinion , student should be limited to how much homework they get each"
type textarea "x"
type textarea "in my opinion , student should be limited to how much homework they get each w"
type textarea "x"
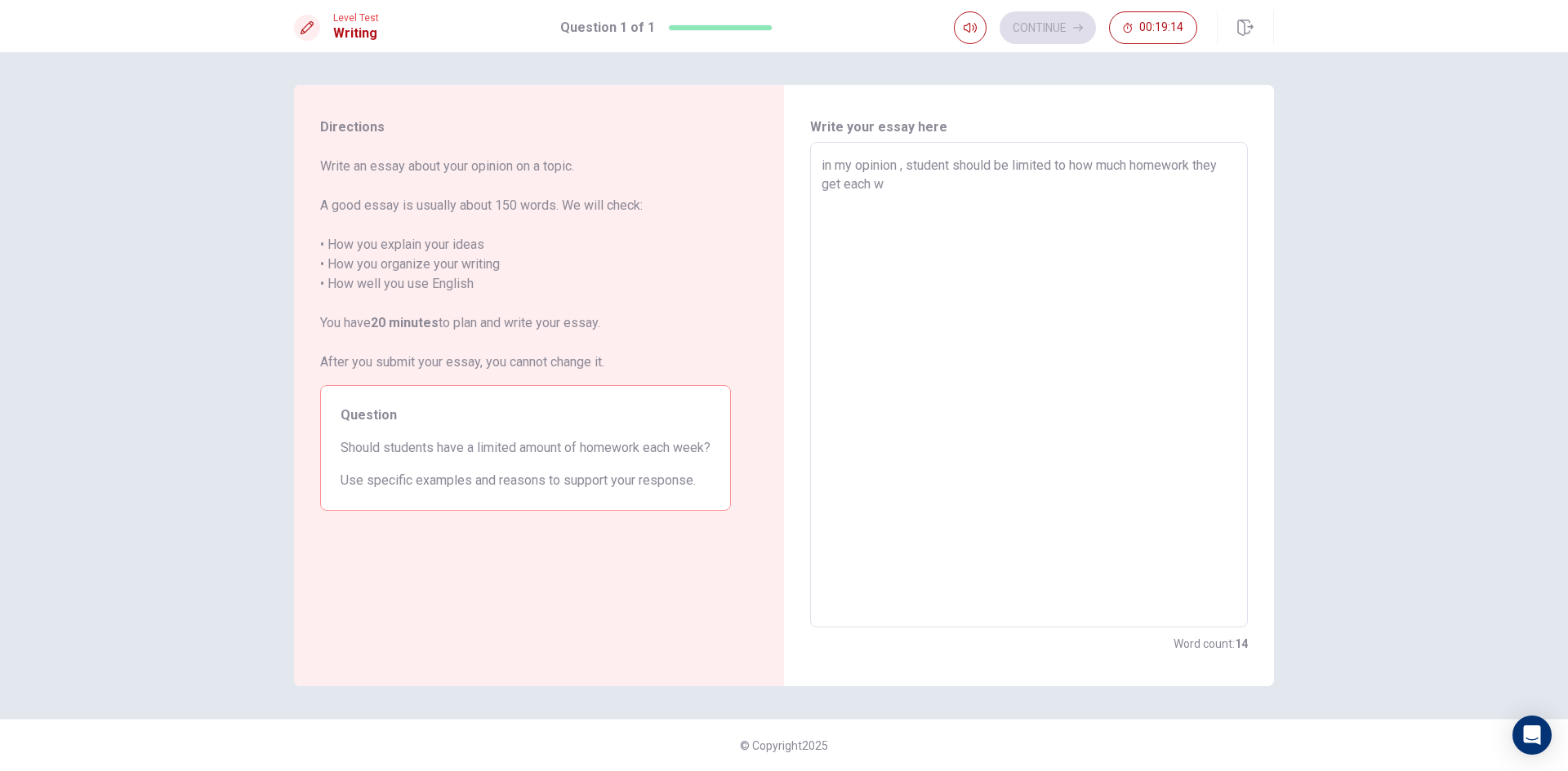
type textarea "in my opinion , student should be limited to how much homework they get each we"
type textarea "x"
type textarea "in my opinion , student should be limited to how much homework they get each wee"
type textarea "x"
type textarea "in my opinion , student should be limited to how much homework they get each we…"
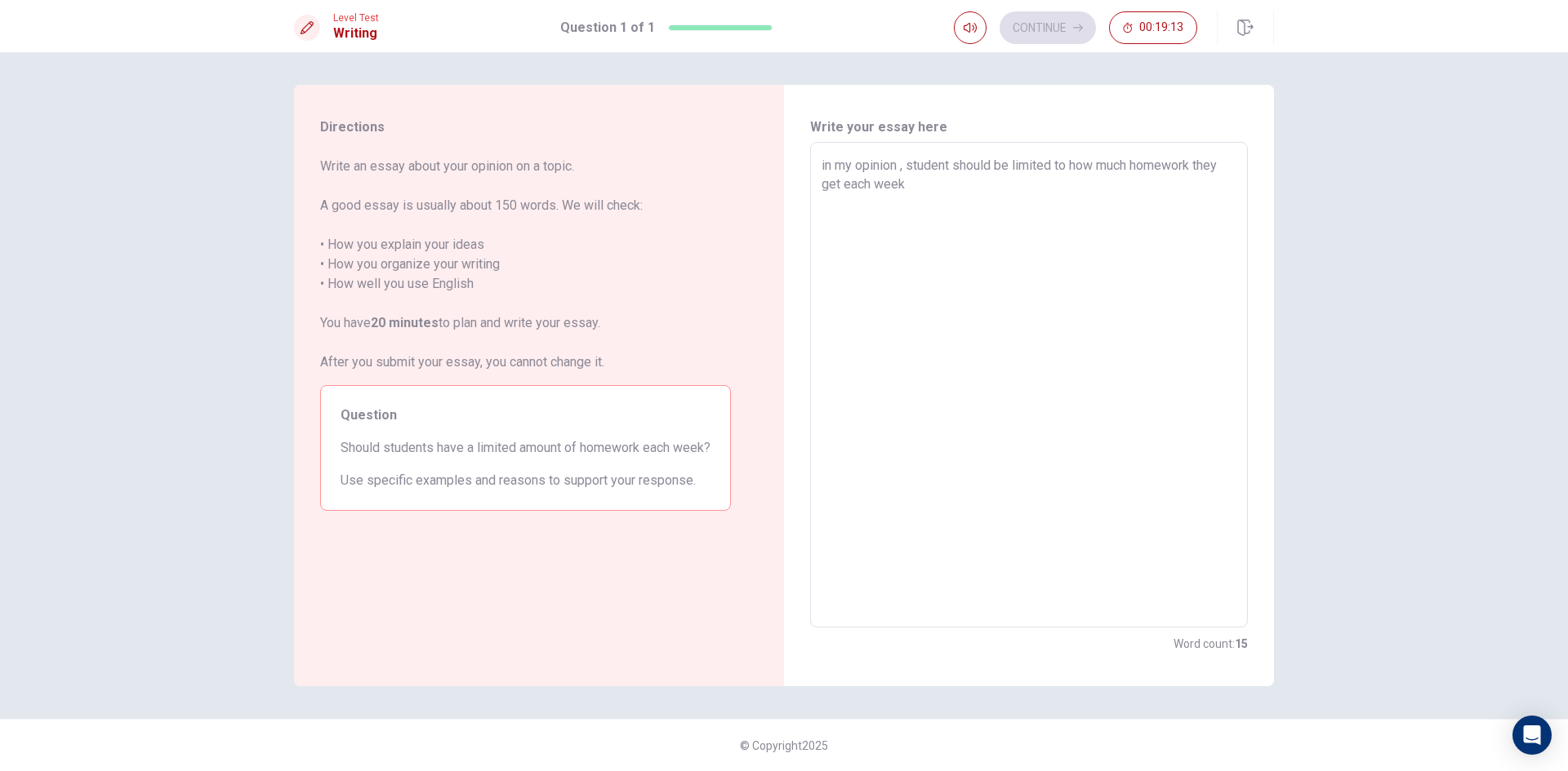
type textarea "x"
type textarea "in my opinion , student should be limited to how much homework they get each we…"
type textarea "x"
type textarea "in my opinion , student should be limited to how much homework they get each we…"
type textarea "x"
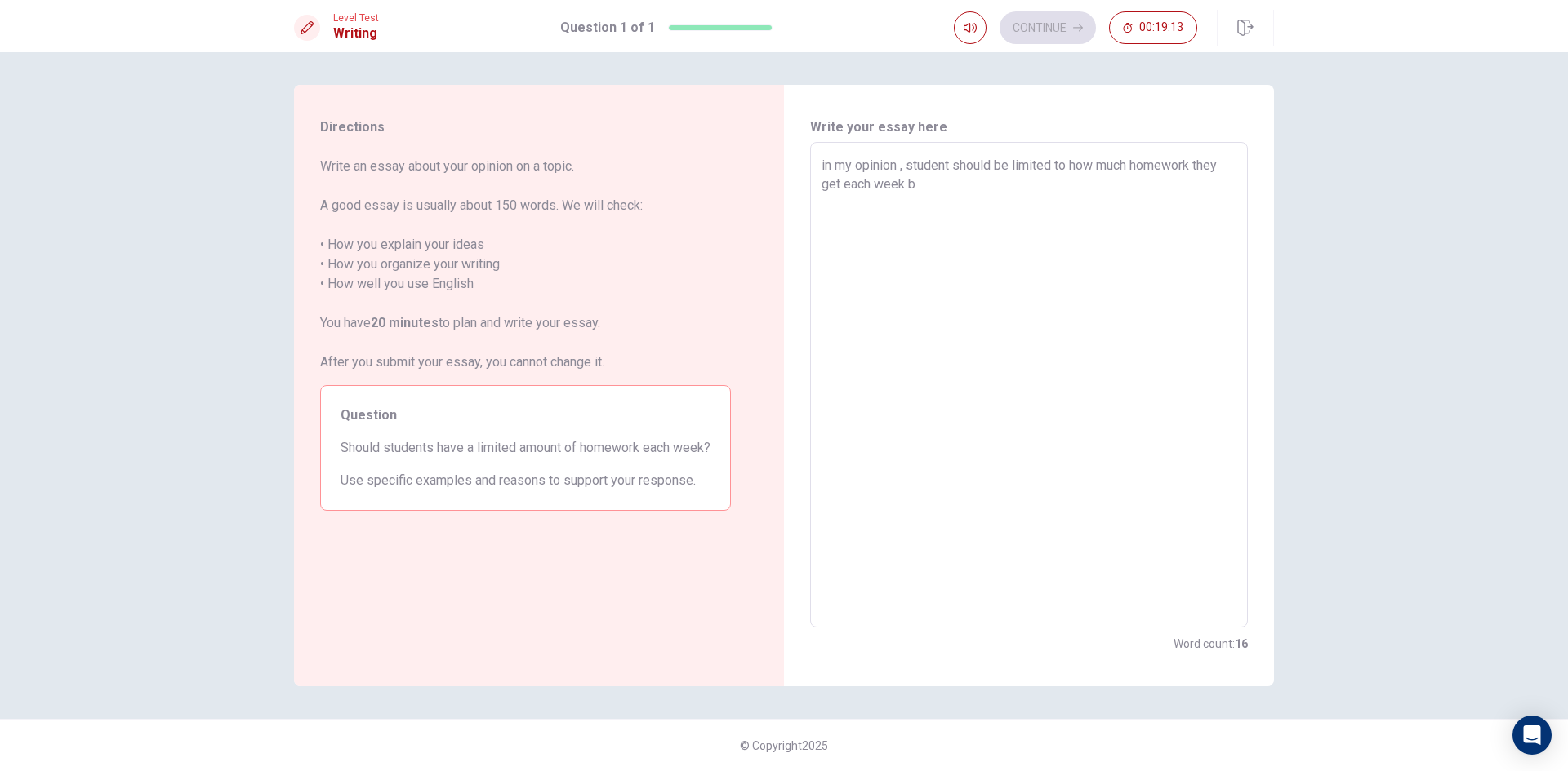
type textarea "in my opinion , student should be limited to how much homework they get each we…"
type textarea "x"
type textarea "in my opinion , student should be limited to how much homework they get each we…"
type textarea "x"
type textarea "in my opinion , student should be limited to how much homework they get each we…"
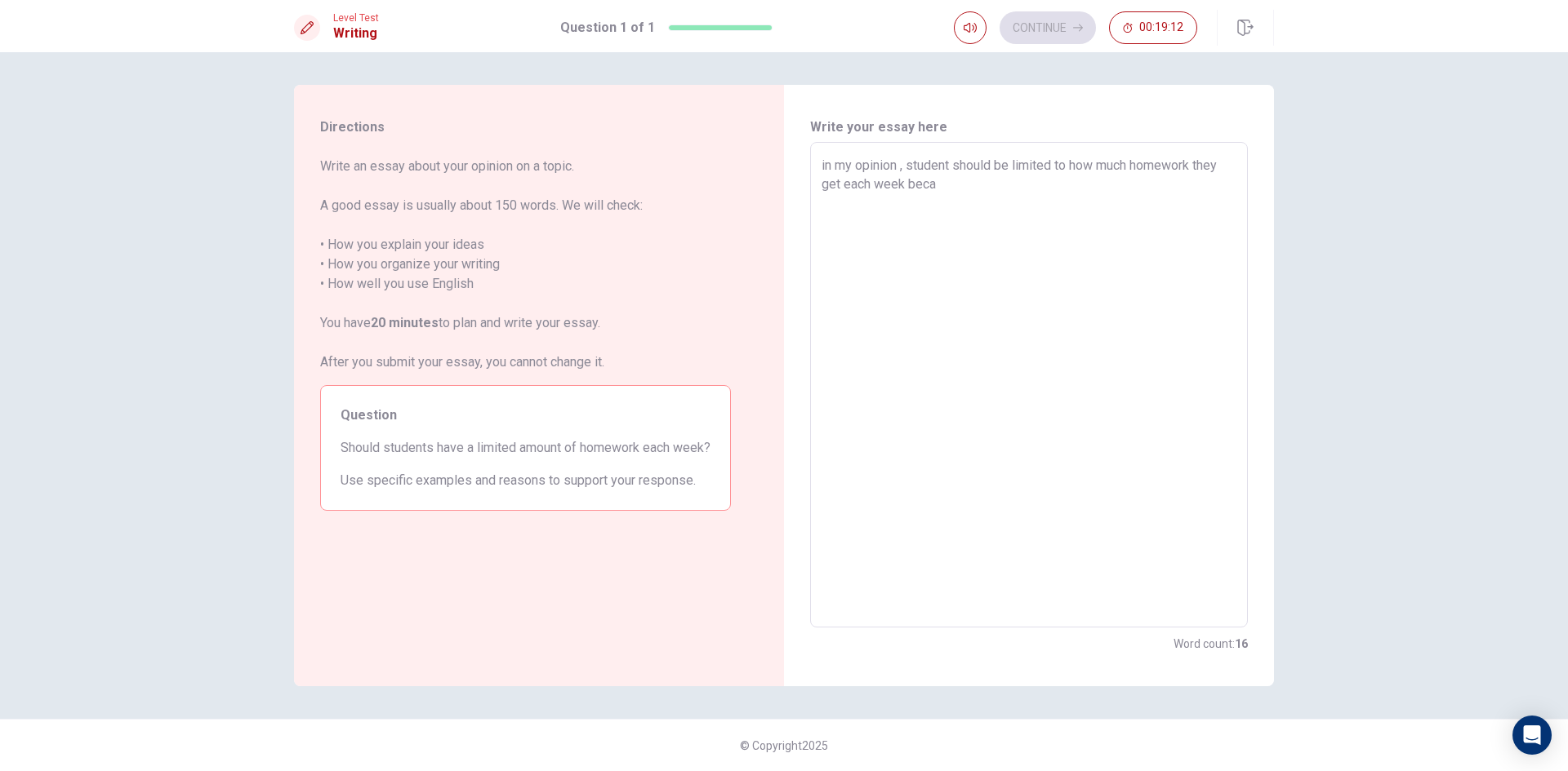
type textarea "x"
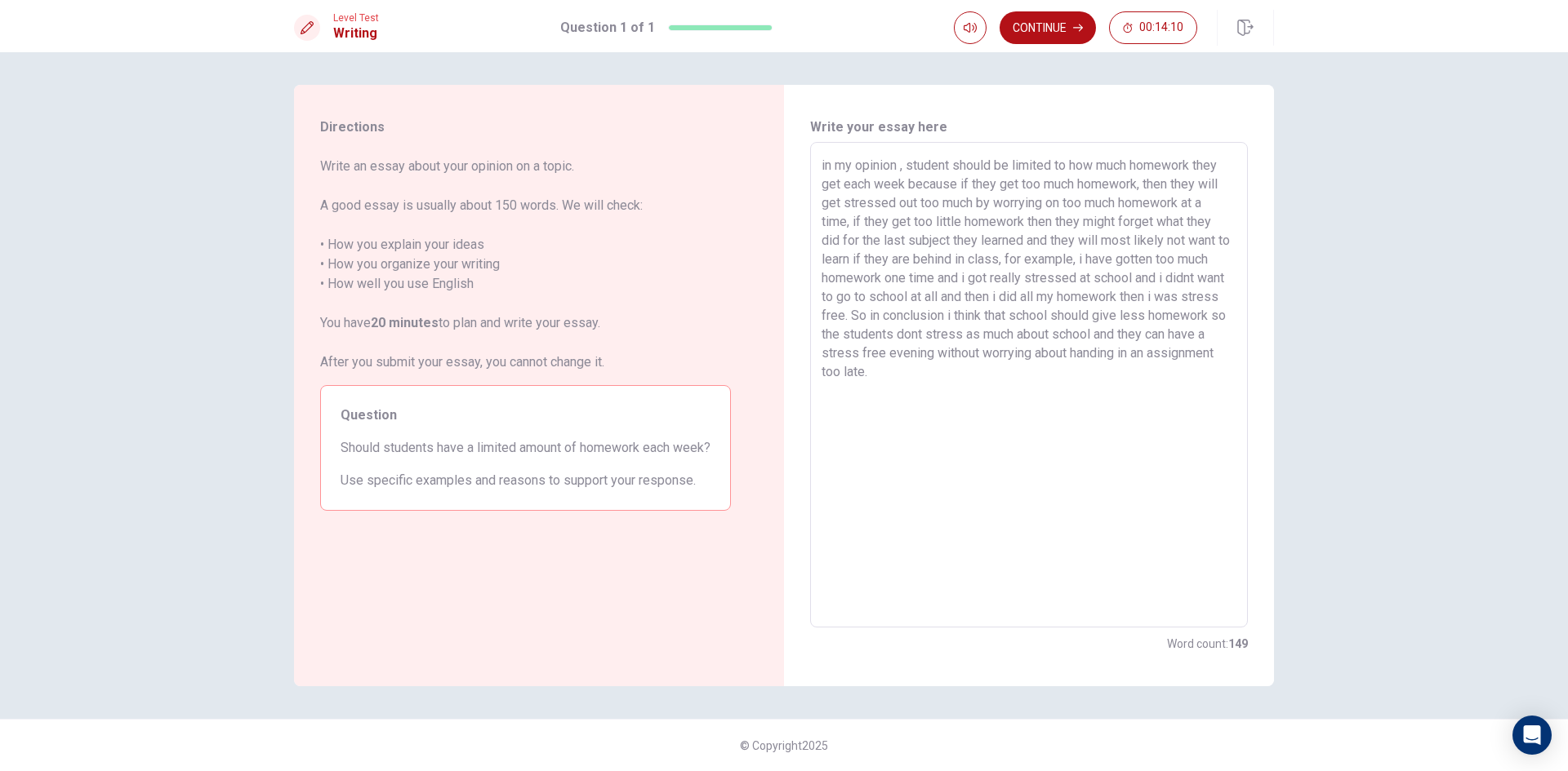
click at [822, 163] on textarea "in my opinion , student should be limited to how much homework they get each we…" at bounding box center [1028, 385] width 414 height 459
click at [995, 381] on textarea "In my opinion , student should be limited to how much homework they get each we…" at bounding box center [1028, 385] width 414 height 459
click at [1121, 199] on textarea "In my opinion , student should be limited to how much homework they get each we…" at bounding box center [1028, 385] width 414 height 459
click at [946, 372] on textarea "In my opinion , student should be limited to how much homework they get each we…" at bounding box center [1028, 385] width 414 height 459
click at [1041, 26] on button "Continue" at bounding box center [1048, 27] width 96 height 33
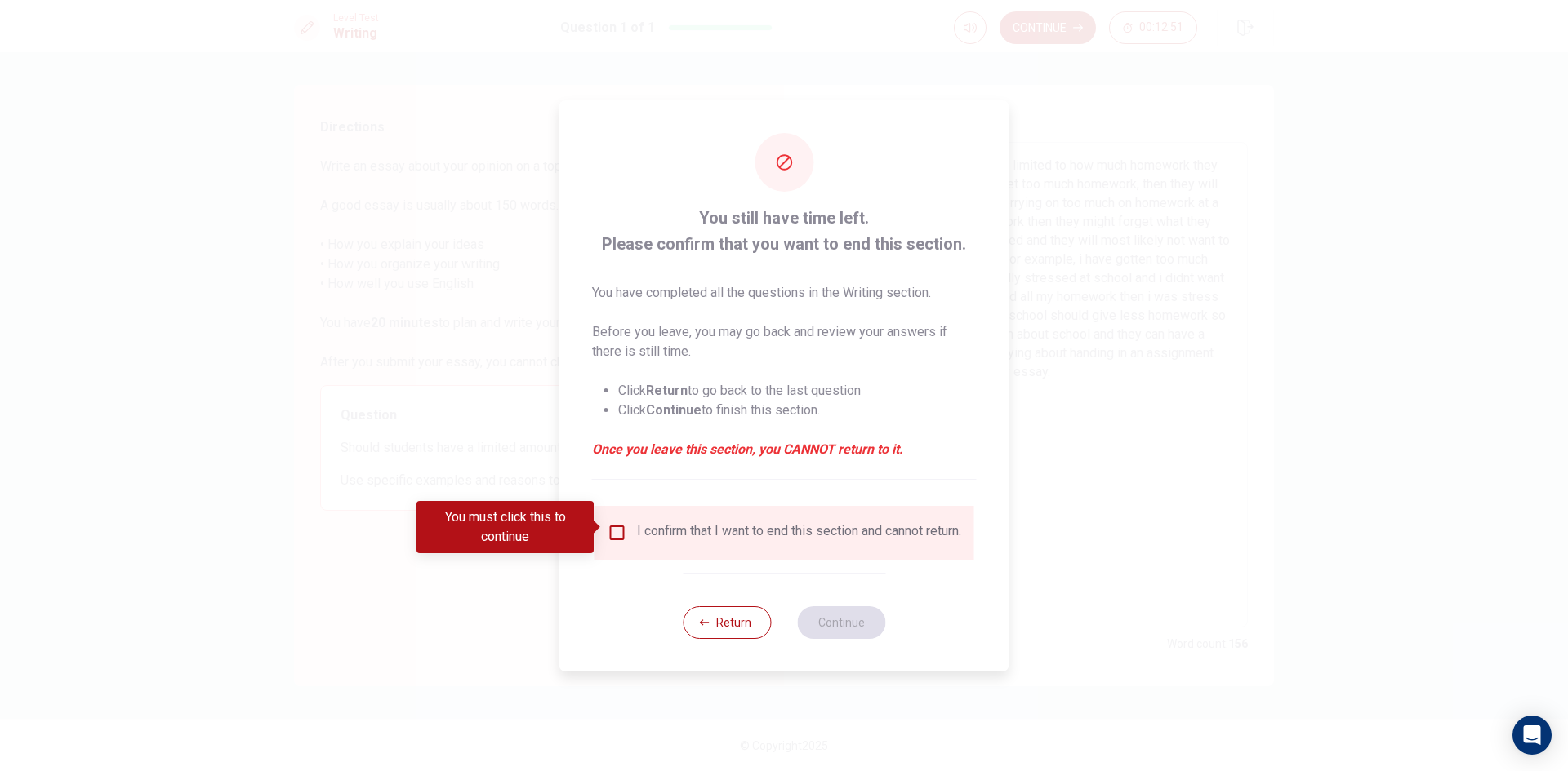
click at [618, 524] on input "You must click this to continue" at bounding box center [617, 532] width 20 height 20
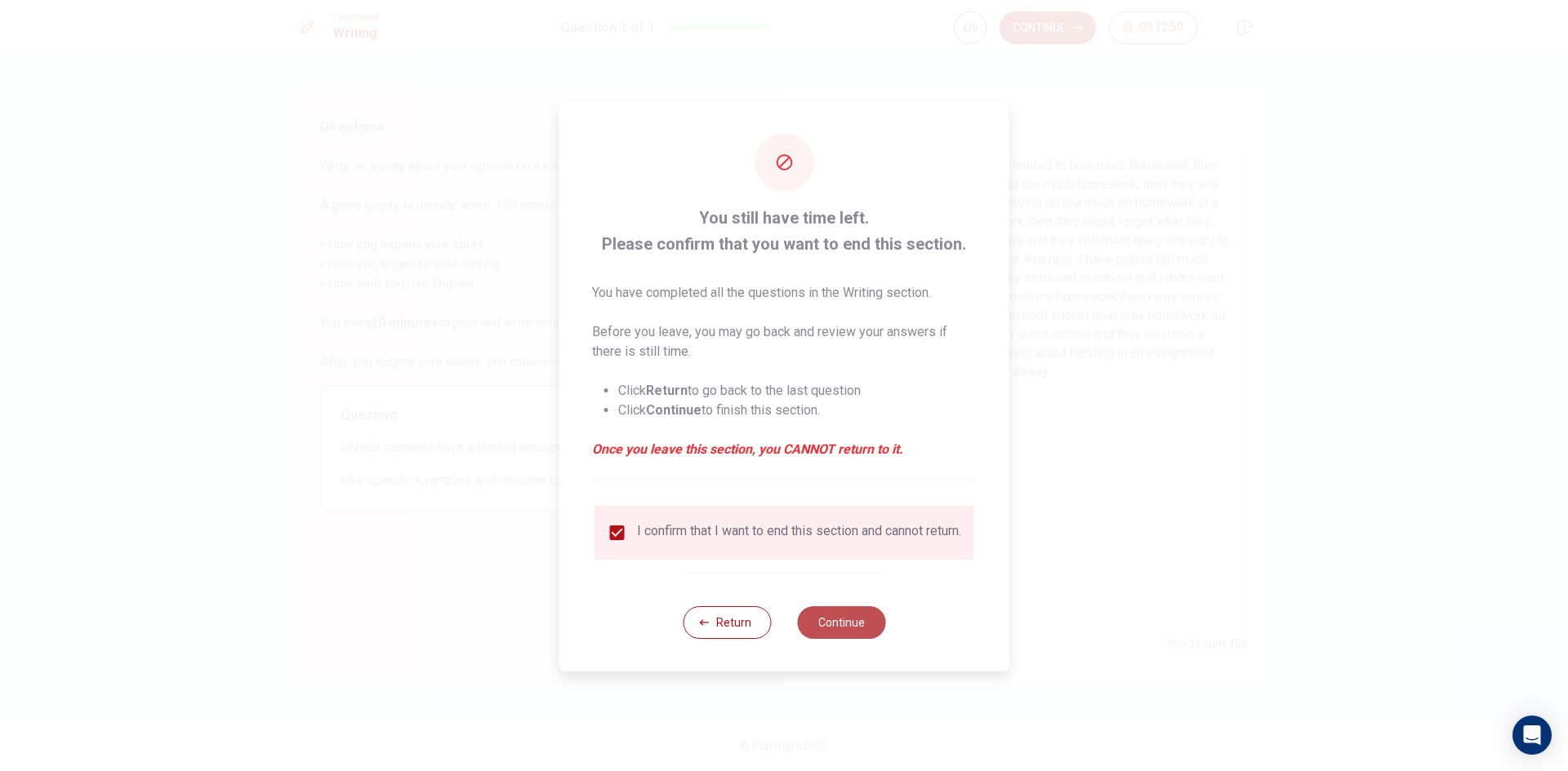
click at [855, 629] on button "Continue" at bounding box center [840, 623] width 88 height 33
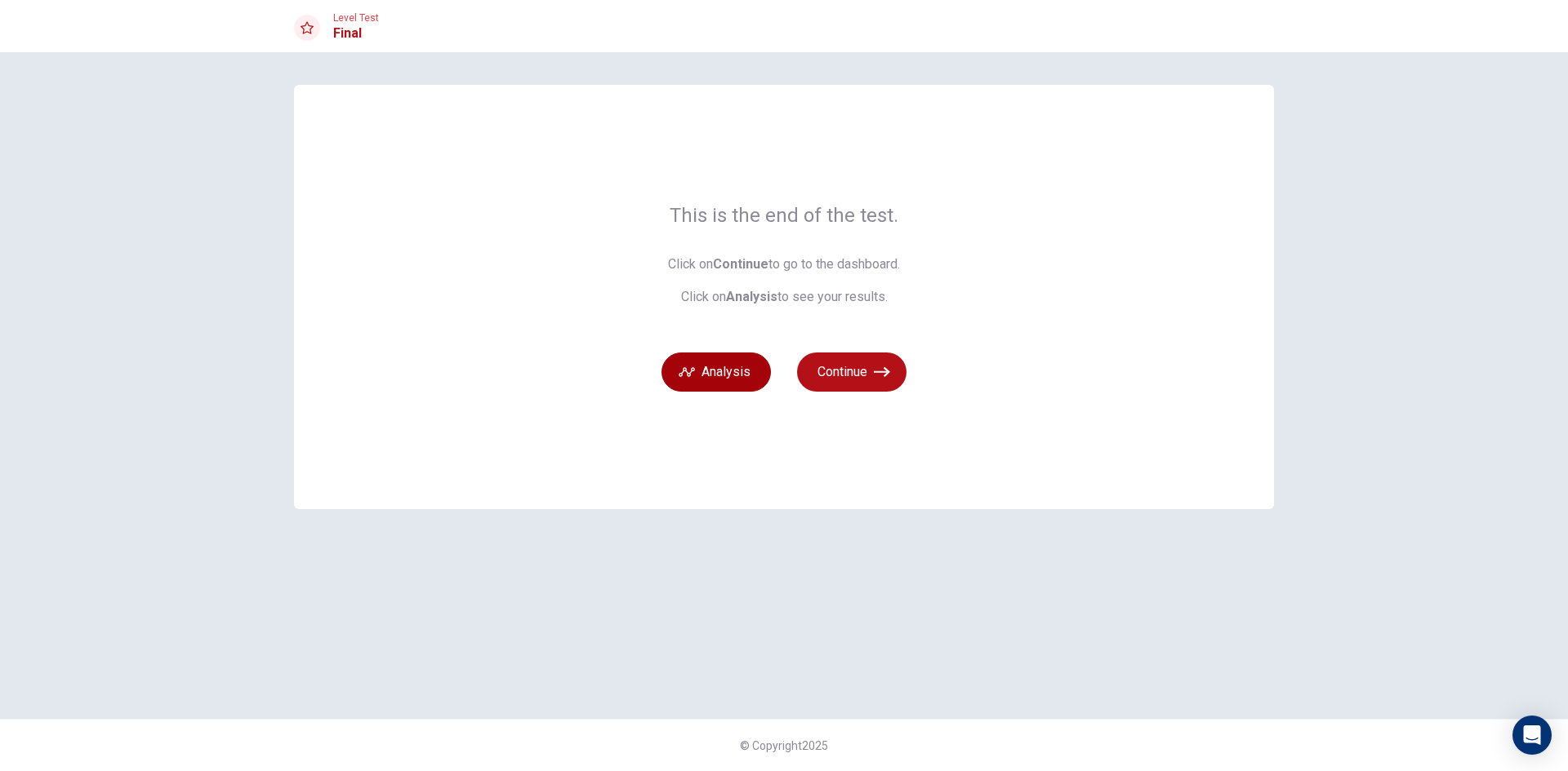
click at [716, 379] on button "Analysis" at bounding box center [717, 373] width 110 height 40
